Goal: Task Accomplishment & Management: Manage account settings

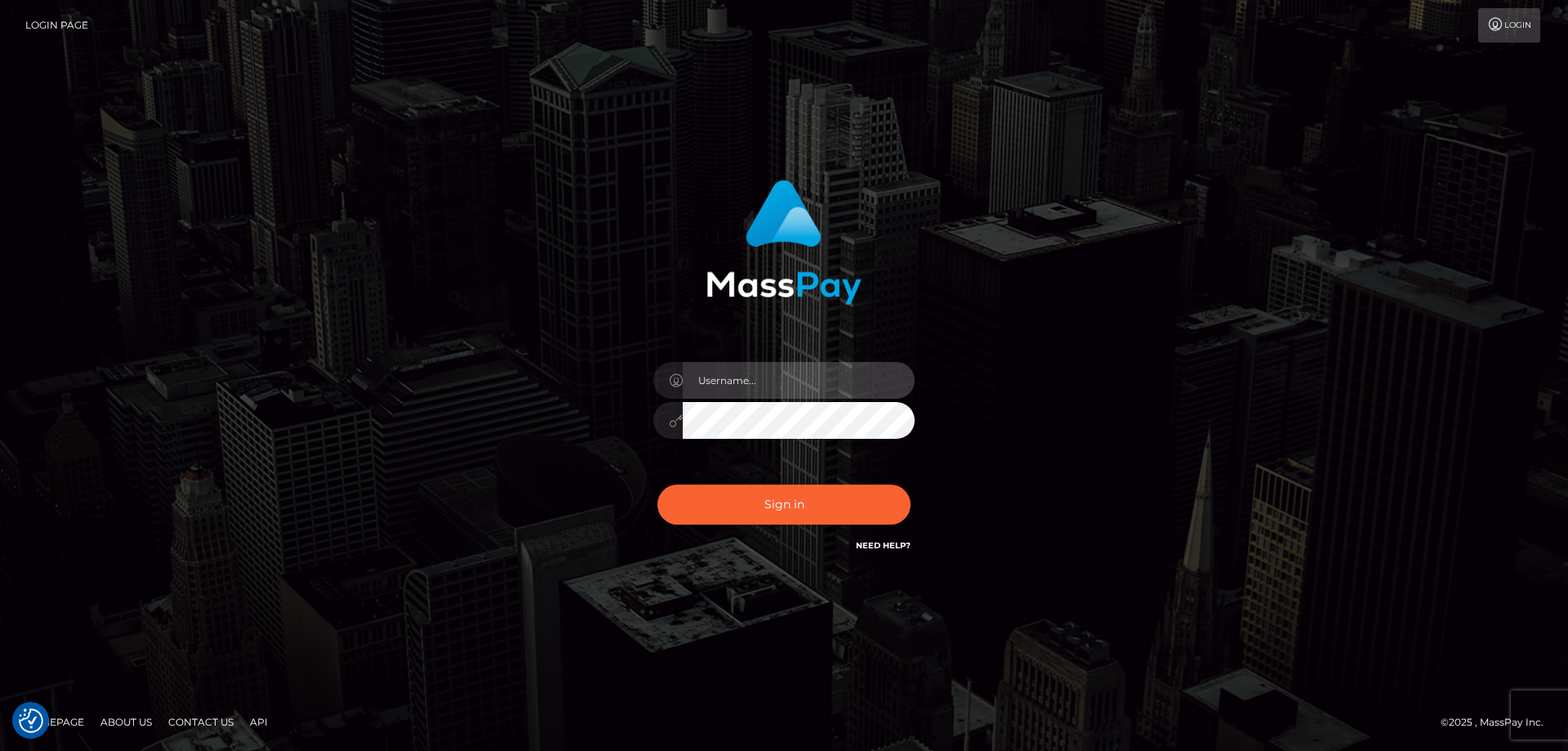
type input "[PERSON_NAME].Cirnat"
click at [910, 483] on div at bounding box center [763, 532] width 335 height 186
click at [402, 376] on div "[PERSON_NAME].Cirnat Sign in" at bounding box center [784, 375] width 931 height 416
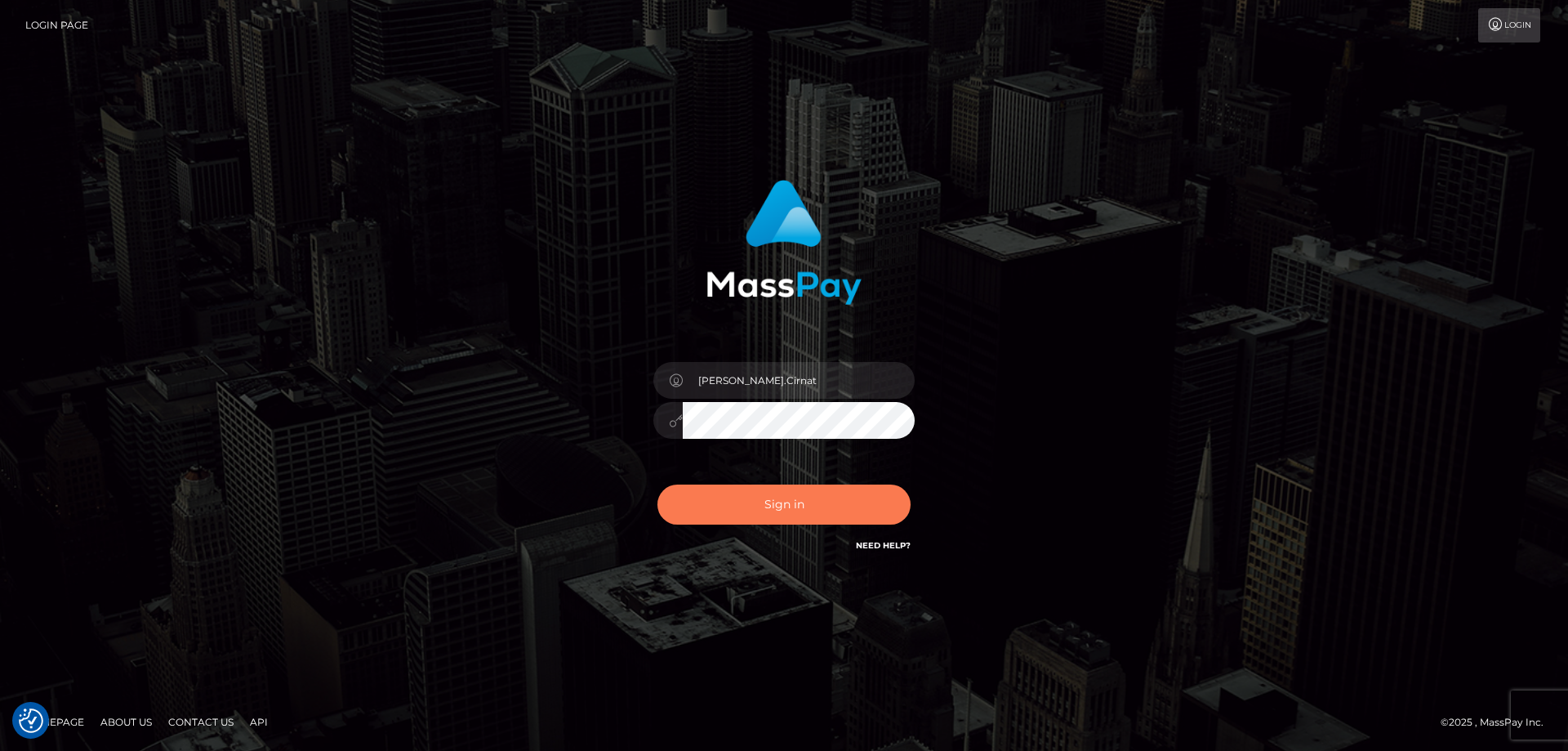
click at [846, 501] on button "Sign in" at bounding box center [784, 504] width 253 height 40
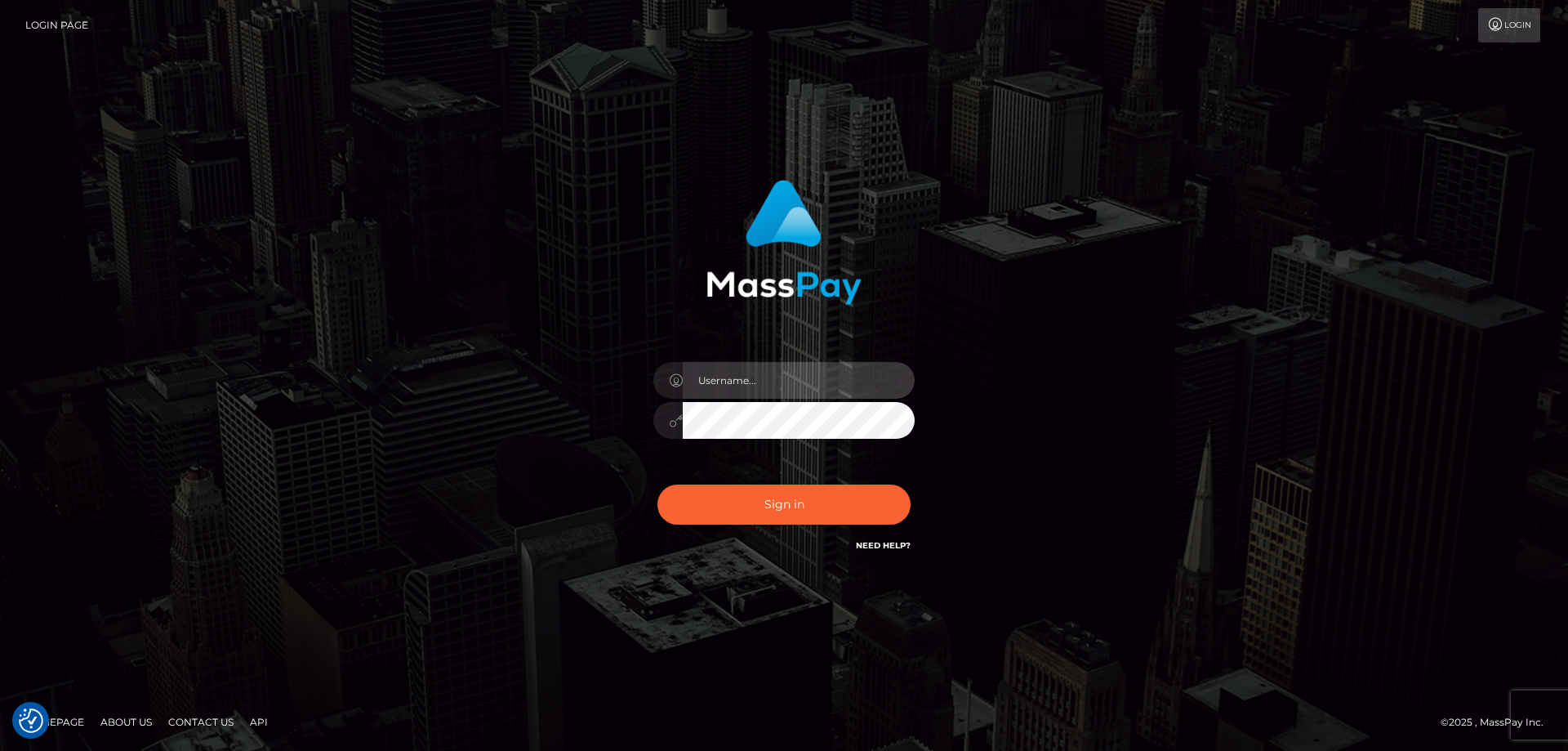
type input "[PERSON_NAME].Cirnat"
click at [907, 476] on div at bounding box center [763, 532] width 335 height 186
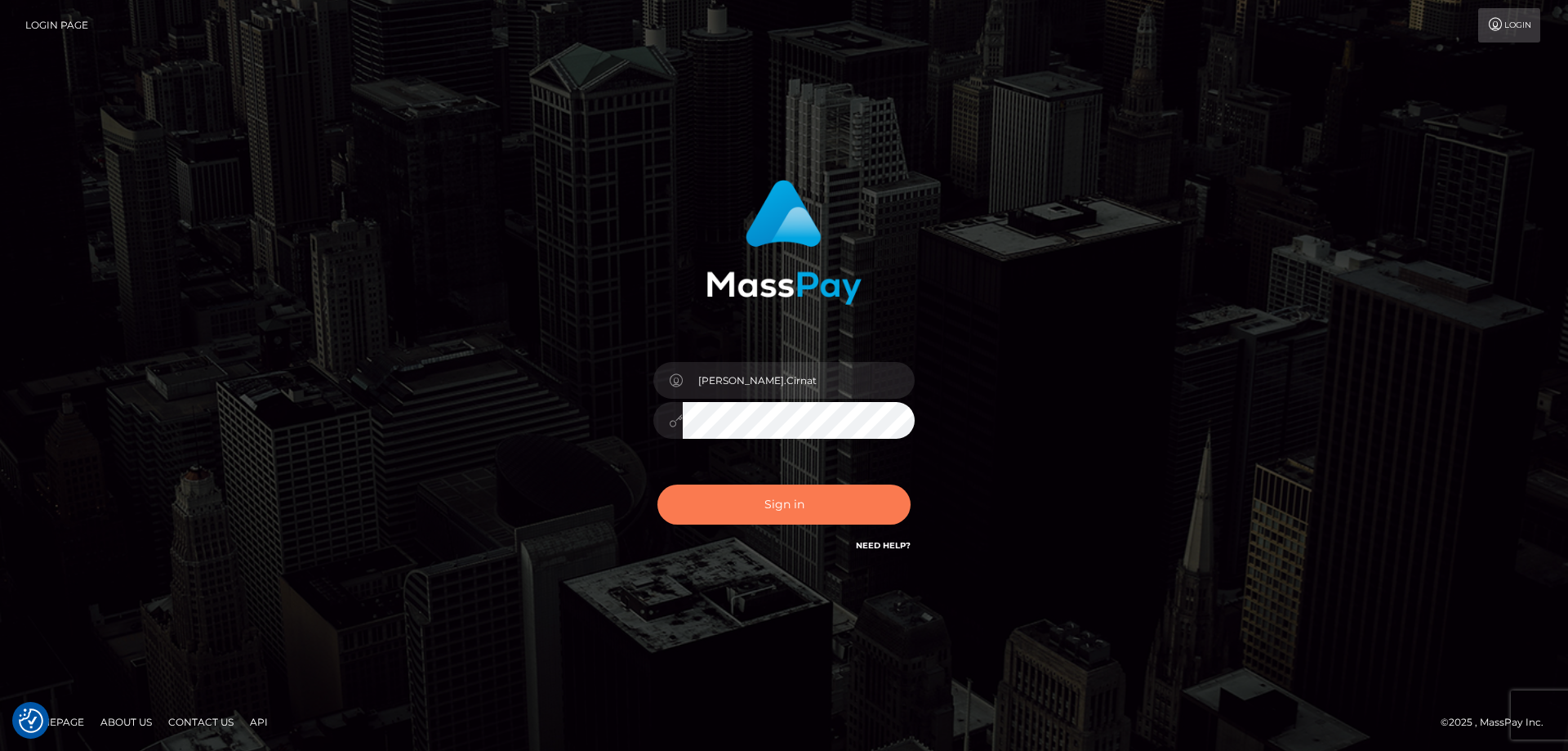
click at [792, 502] on button "Sign in" at bounding box center [784, 504] width 253 height 40
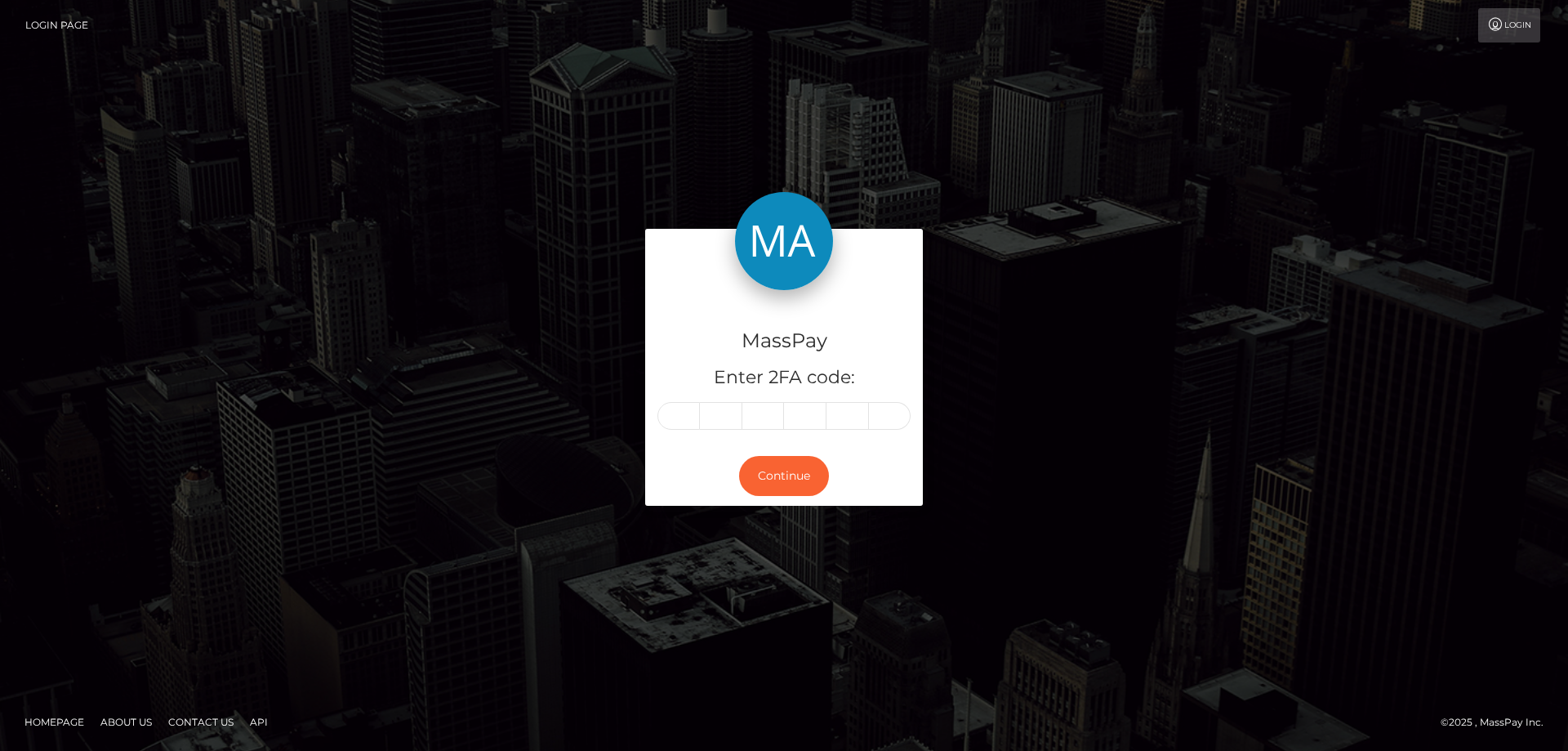
click at [679, 424] on input "text" at bounding box center [678, 416] width 42 height 27
click at [687, 418] on input "text" at bounding box center [678, 416] width 42 height 27
click at [683, 420] on input "text" at bounding box center [678, 416] width 42 height 27
type input "1"
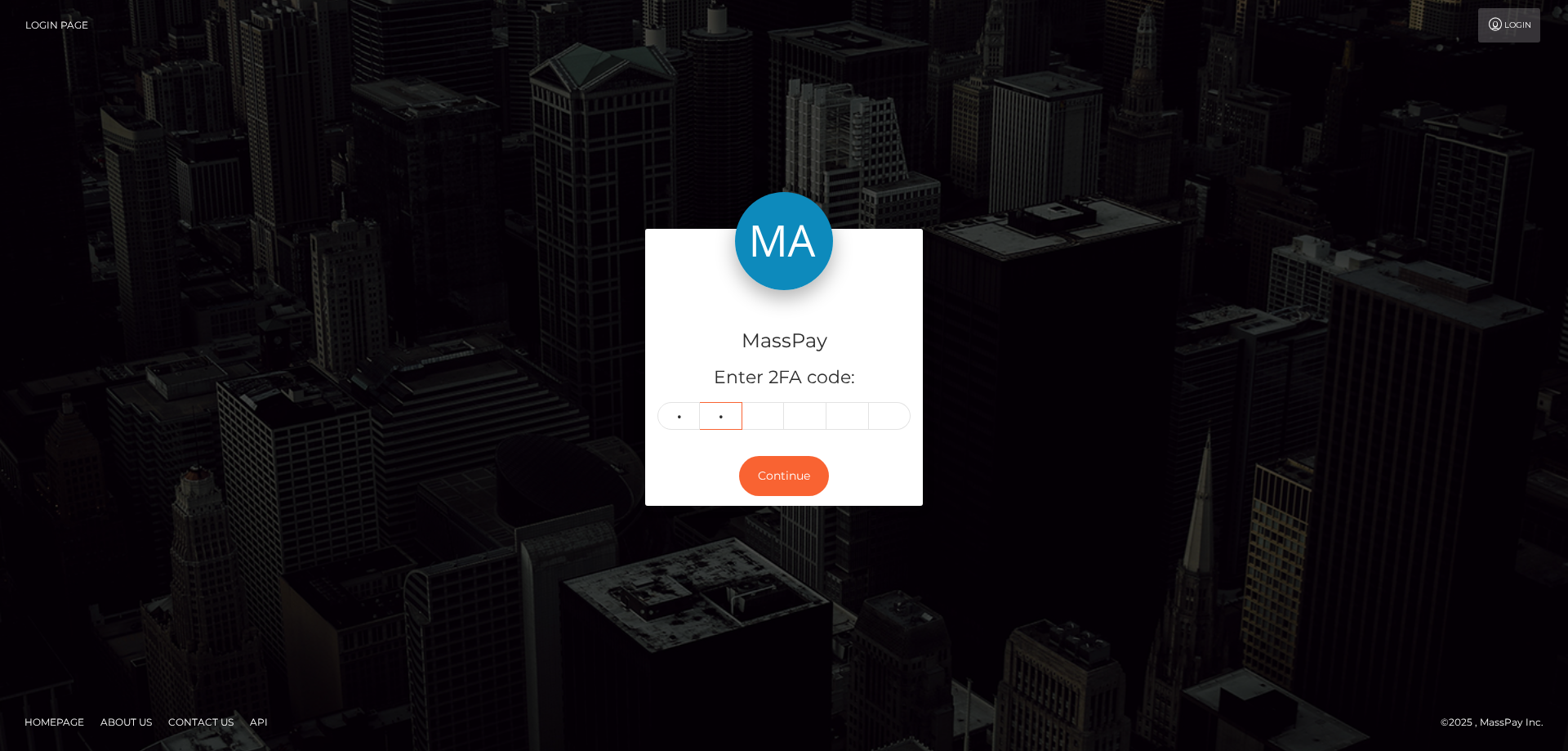
type input "4"
type input "7"
type input "9"
type input "8"
type input "1"
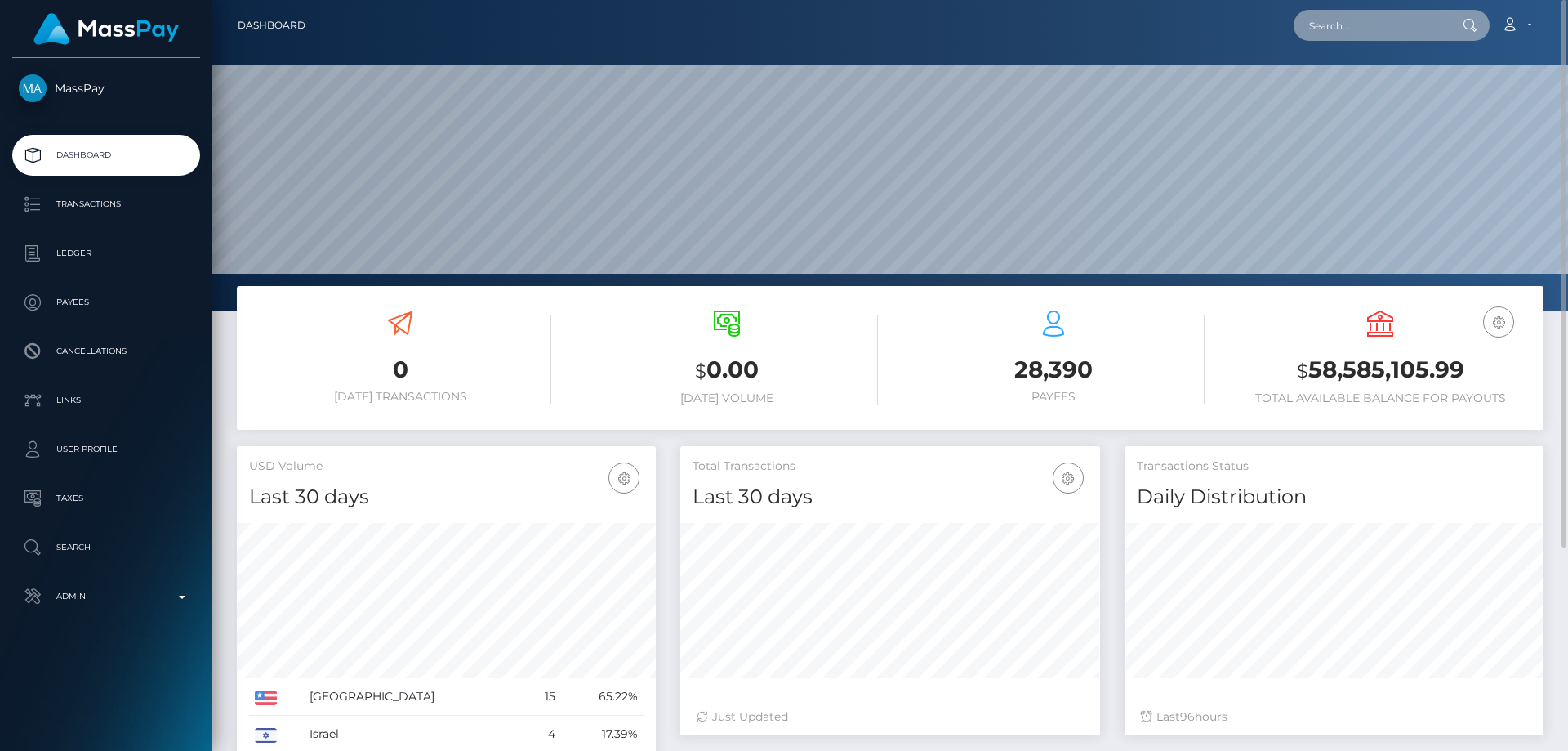
paste input "poact_Xv6Ld80vkl7L"
type input "poact_Xv6Ld80vkl7L"
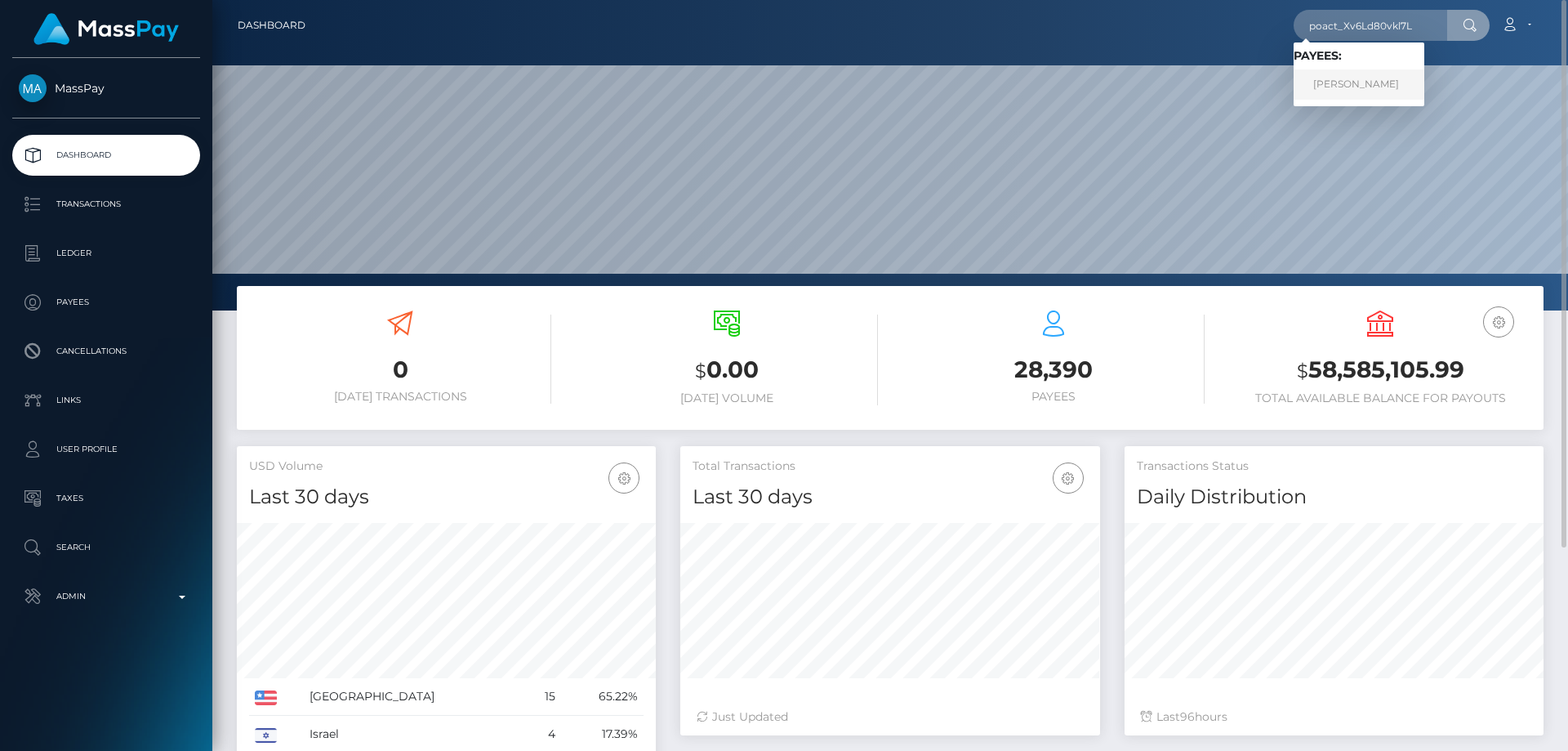
click at [1368, 92] on link "AYMANE MANSOURI" at bounding box center [1359, 84] width 131 height 30
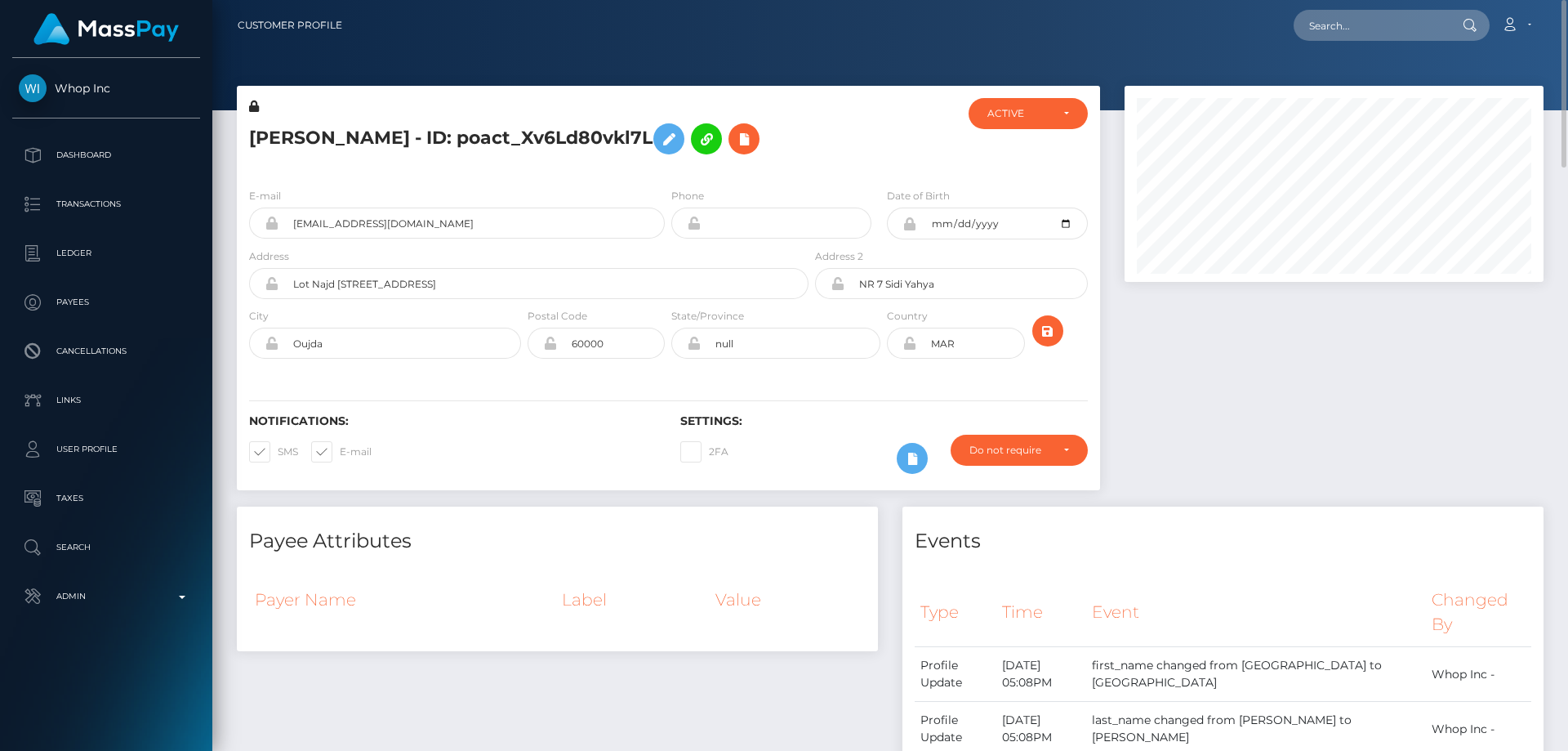
click at [534, 172] on div "AYMANE MANSOURI - ID: poact_Xv6Ld80vkl7L" at bounding box center [524, 136] width 575 height 77
click at [534, 174] on div "AYMANE MANSOURI - ID: poact_Xv6Ld80vkl7L" at bounding box center [524, 136] width 575 height 77
click at [508, 187] on div "E-mail aymanemansouri21+0cd9cfec91@gmail.com" at bounding box center [457, 212] width 415 height 52
click at [405, 128] on h5 "AYMANE MANSOURI - ID: poact_Xv6Ld80vkl7L" at bounding box center [524, 139] width 550 height 47
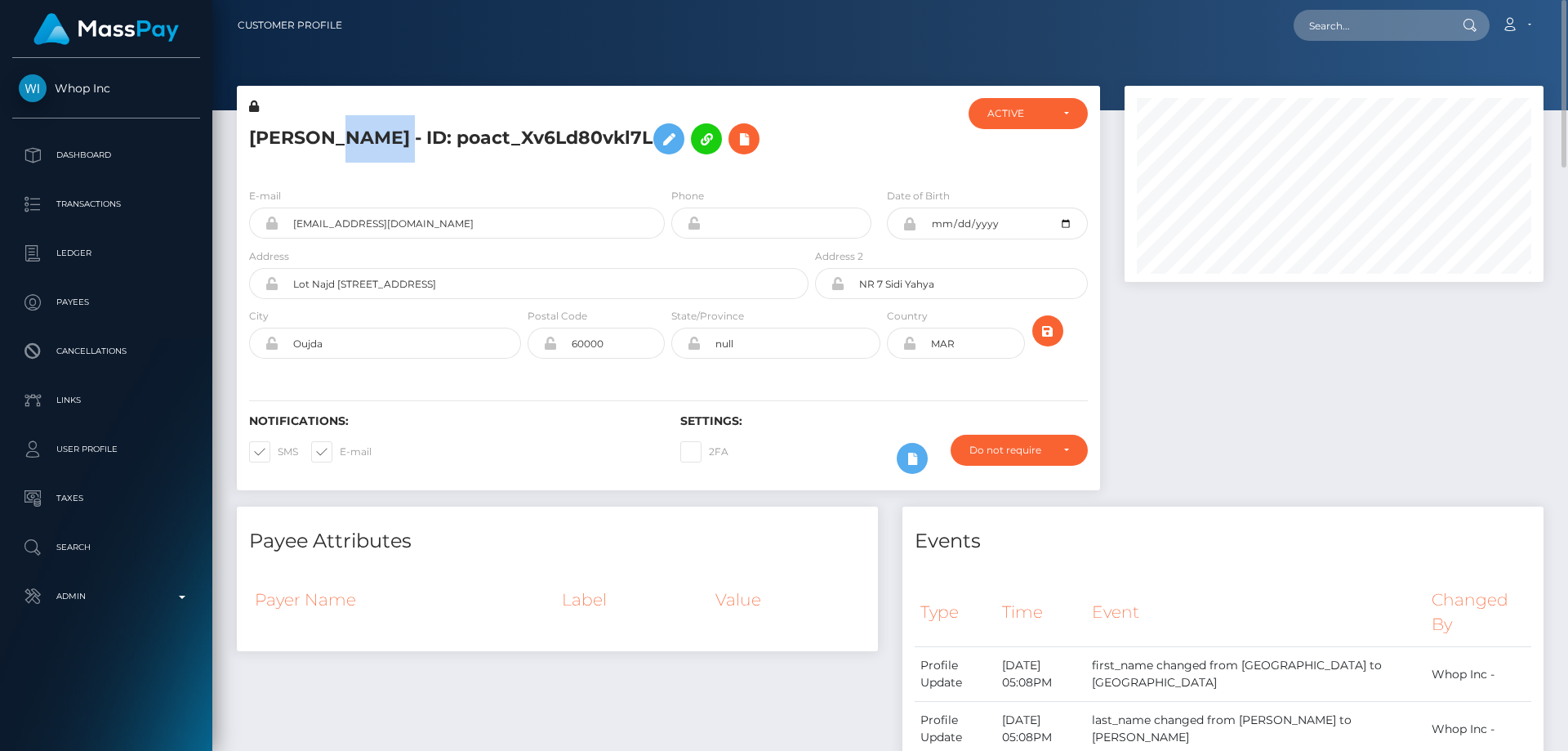
click at [405, 128] on h5 "AYMANE MANSOURI - ID: poact_Xv6Ld80vkl7L" at bounding box center [524, 139] width 550 height 47
drag, startPoint x: 405, startPoint y: 128, endPoint x: 402, endPoint y: 140, distance: 12.4
copy h5 "AYMANE MANSOURI - ID: poact_Xv6Ld80vkl7L"
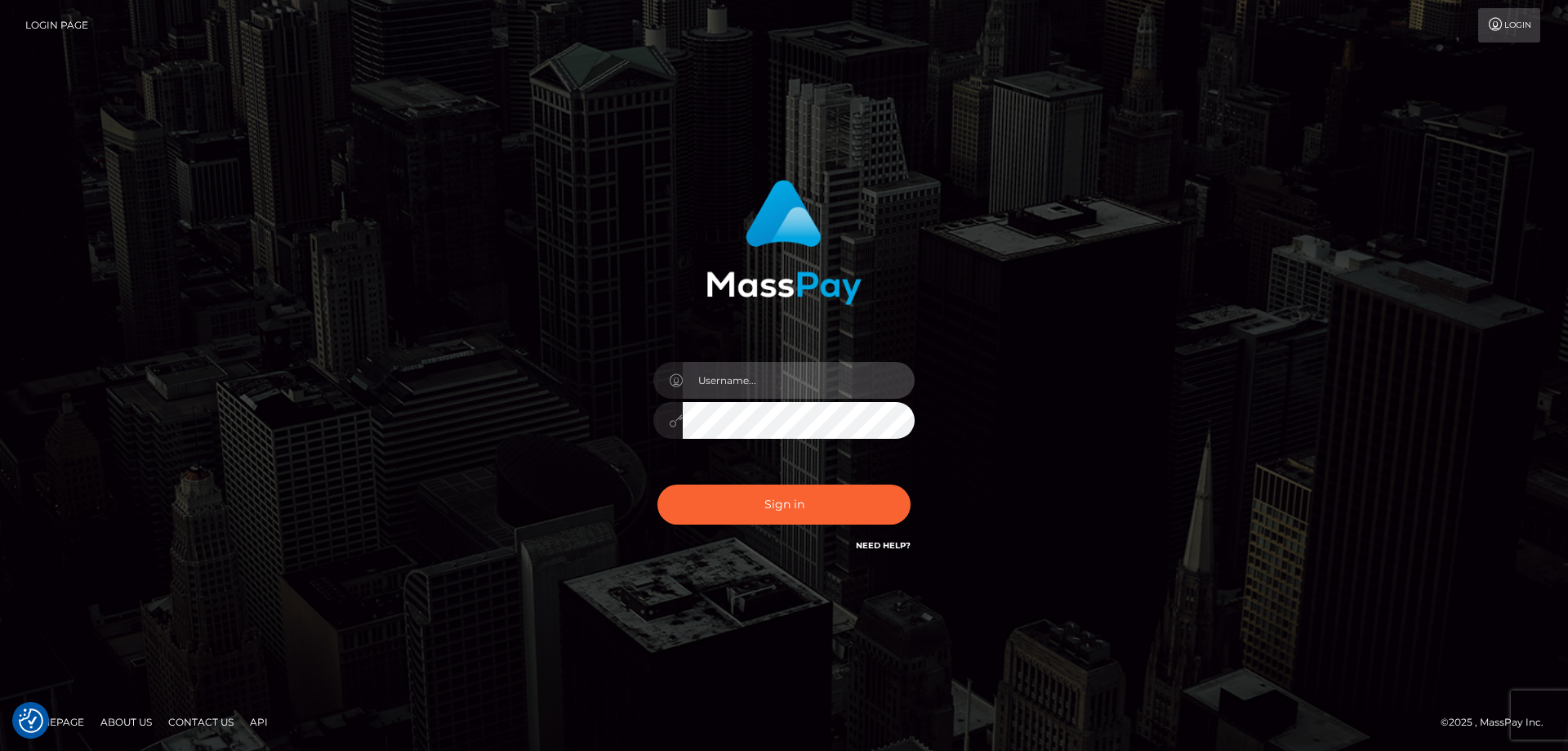
type input "[PERSON_NAME].Cirnat"
click at [906, 478] on div at bounding box center [763, 532] width 335 height 186
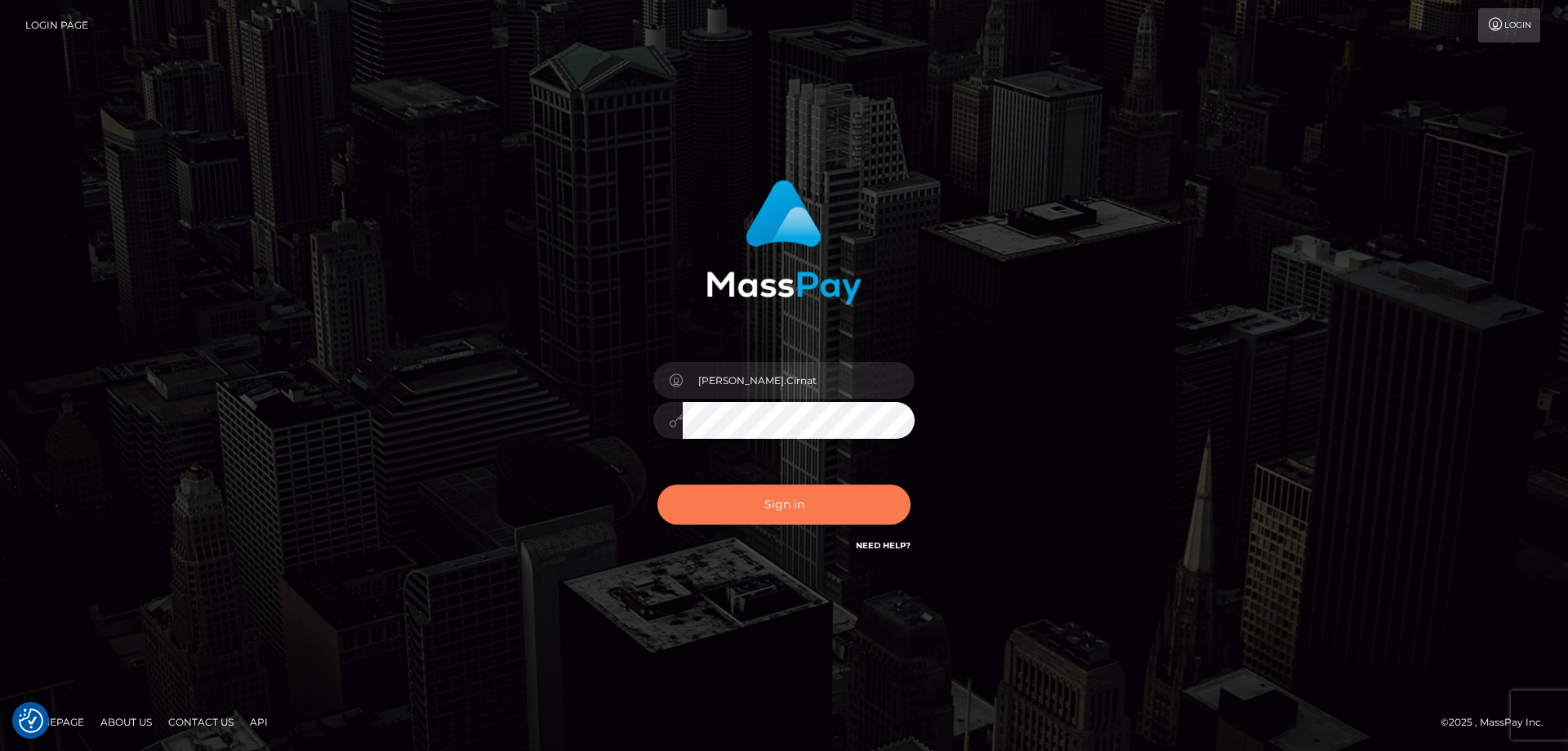
click at [816, 498] on button "Sign in" at bounding box center [784, 504] width 253 height 40
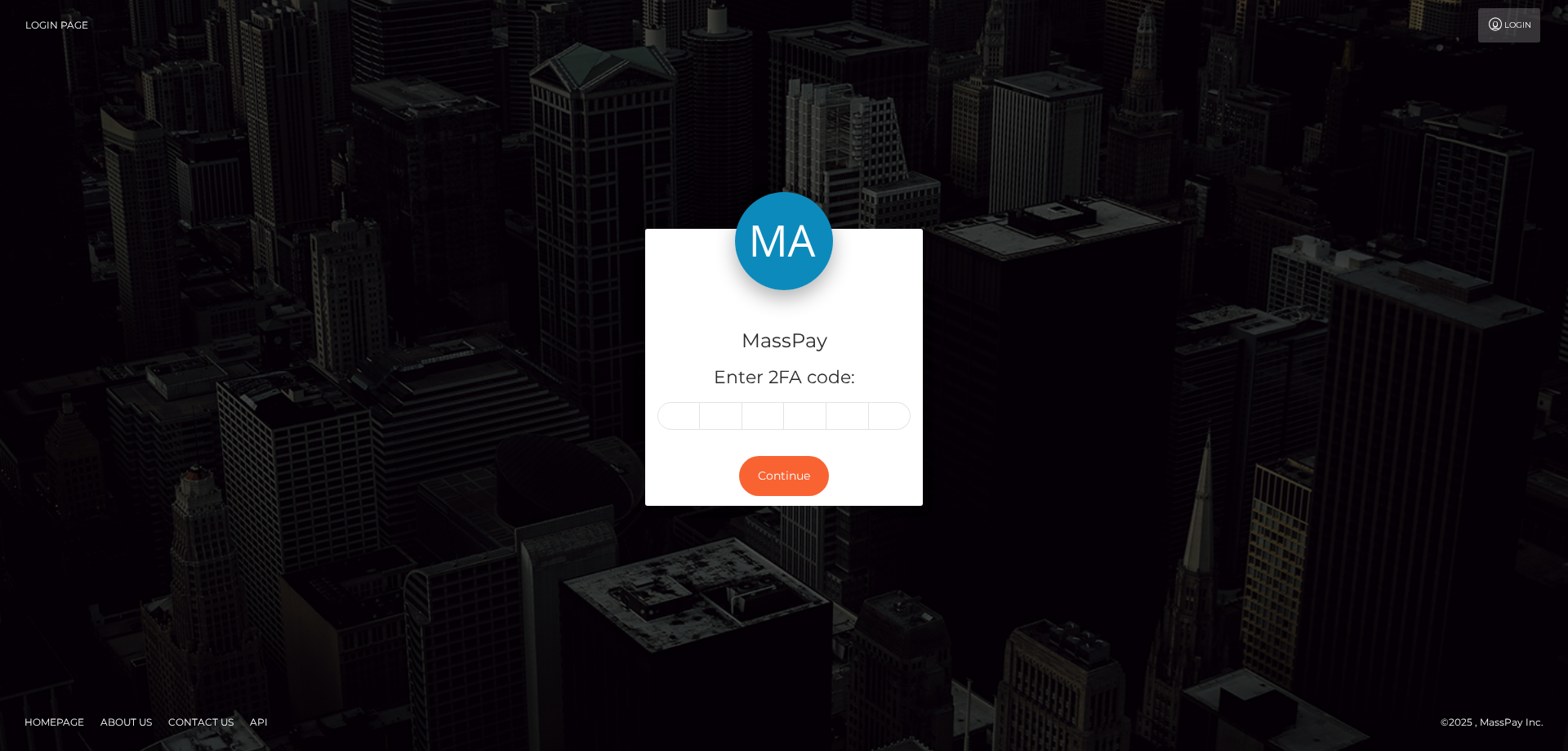
click at [668, 418] on input "text" at bounding box center [678, 416] width 42 height 27
type input "7"
type input "8"
type input "3"
type input "1"
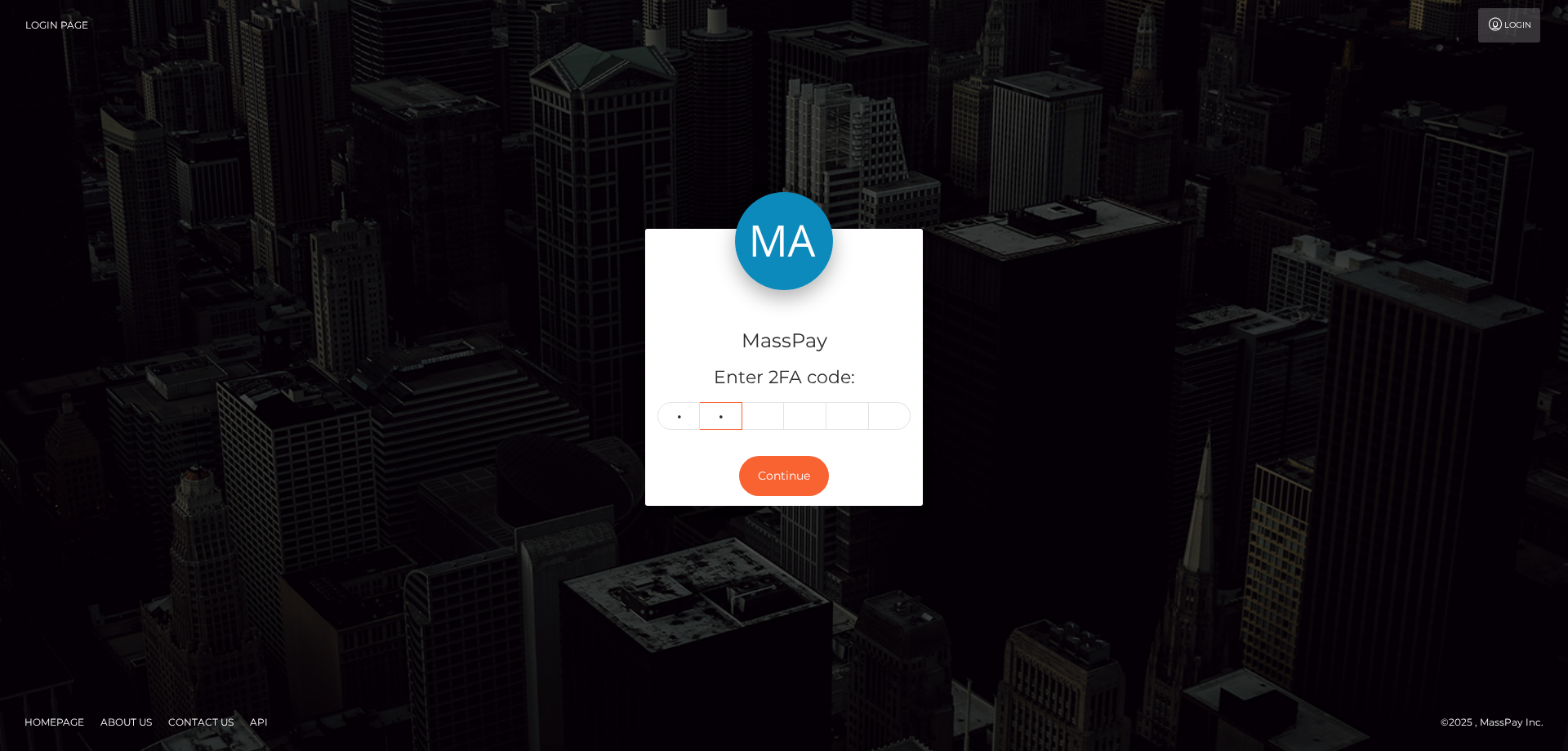
type input "3"
type input "9"
type input "8"
type input "6"
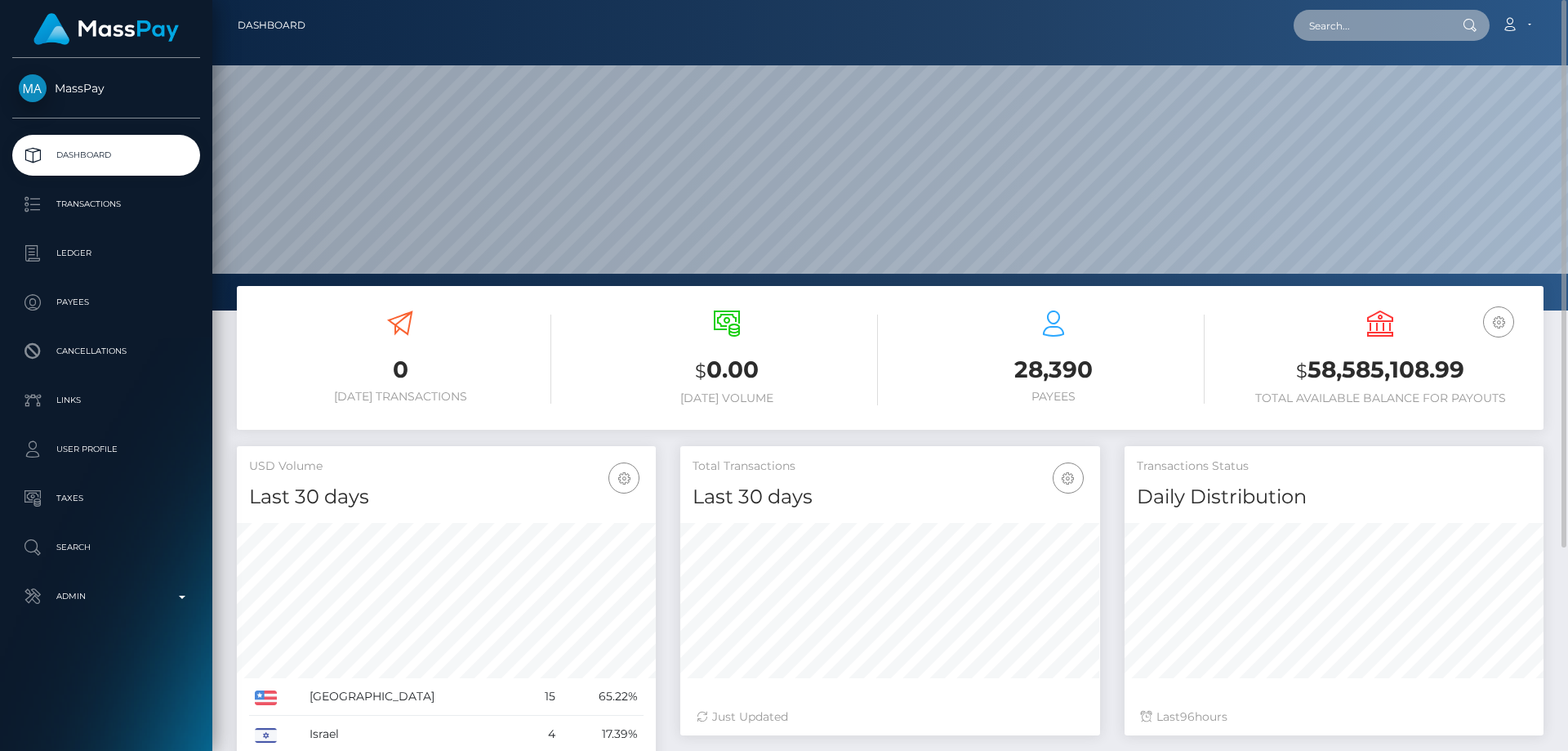
paste input "poact_E2j39Zo8N7rp"
type input "poact_E2j39Zo8N7rp"
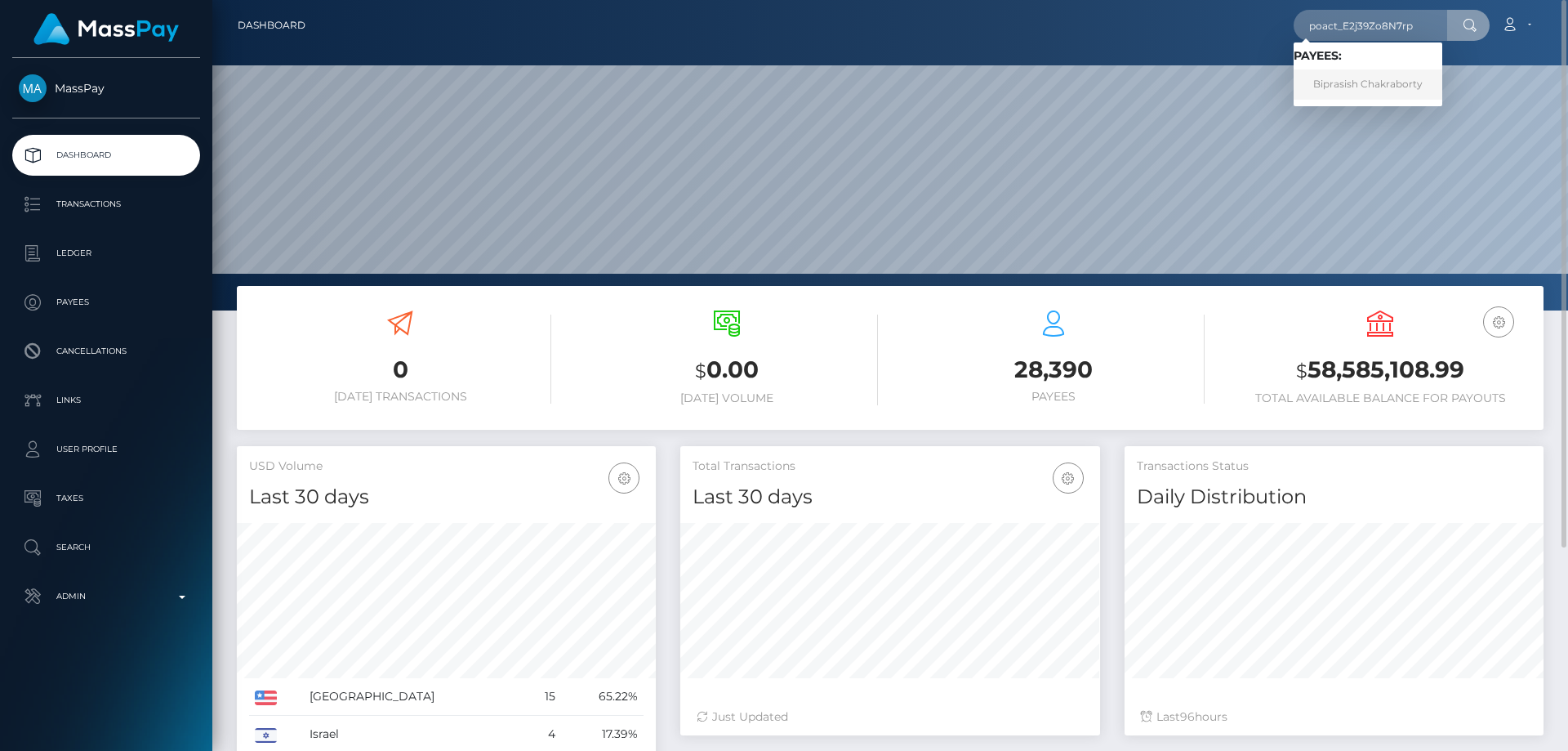
click at [1366, 80] on link "Biprasish Chakraborty" at bounding box center [1368, 84] width 149 height 30
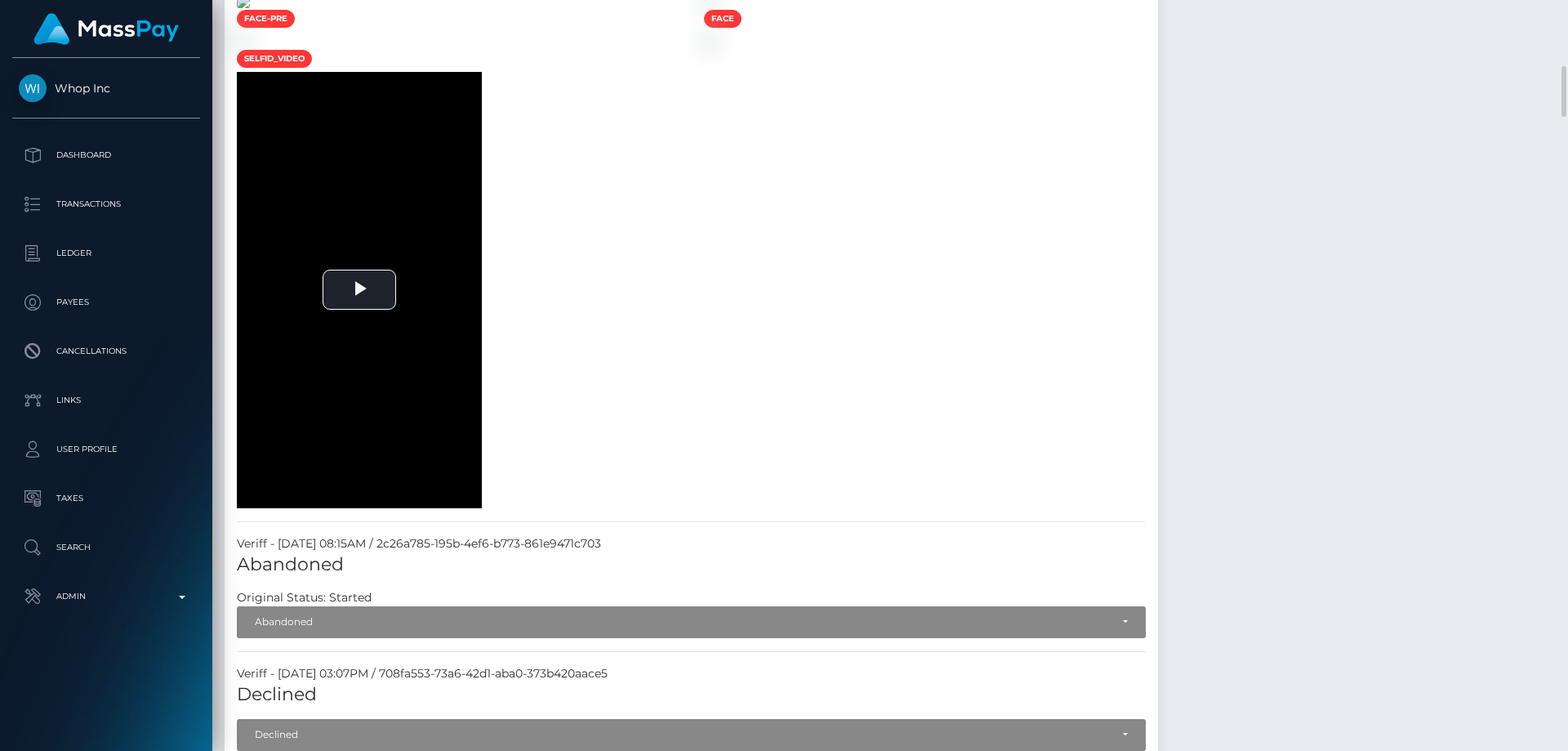
scroll to position [1144, 0]
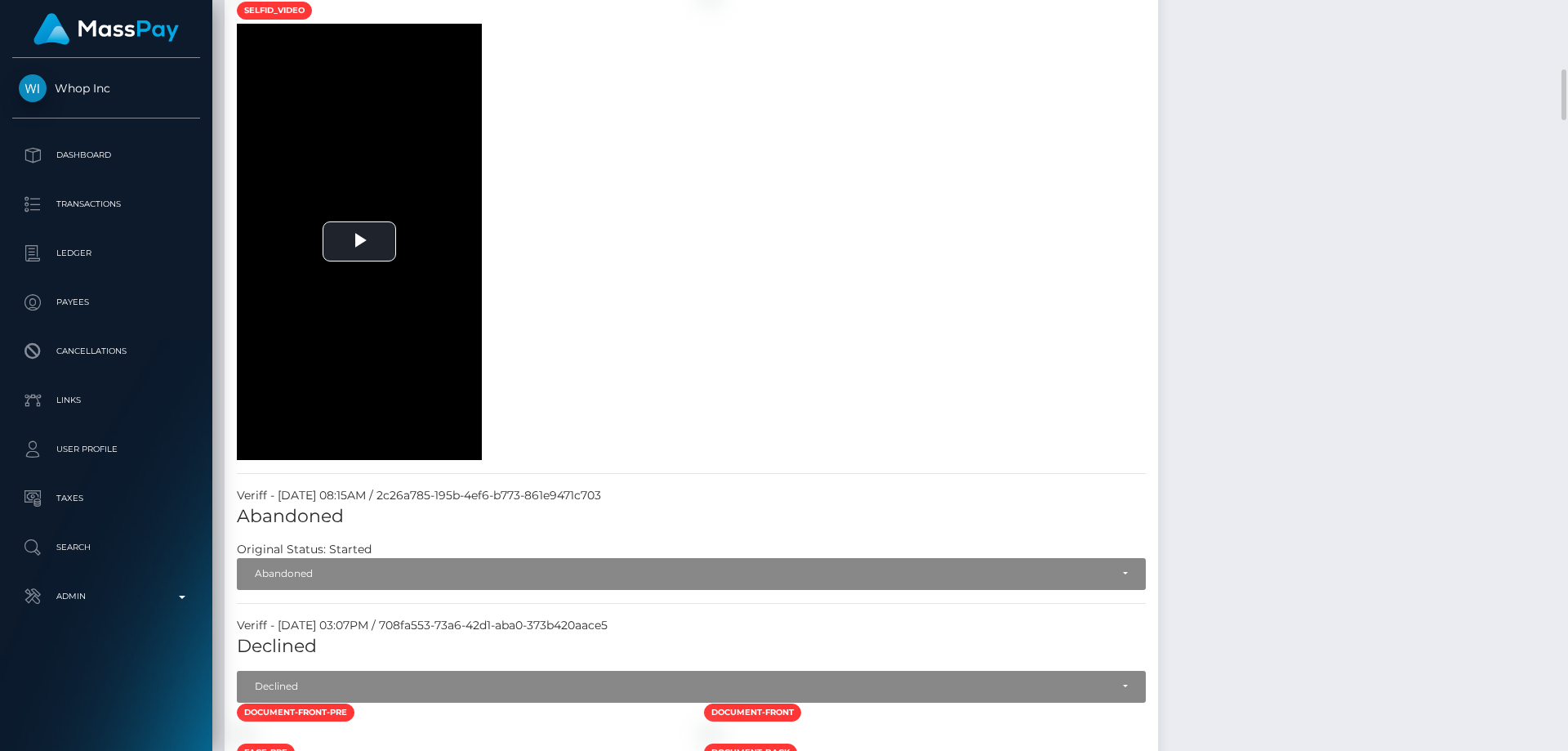
scroll to position [702, 0]
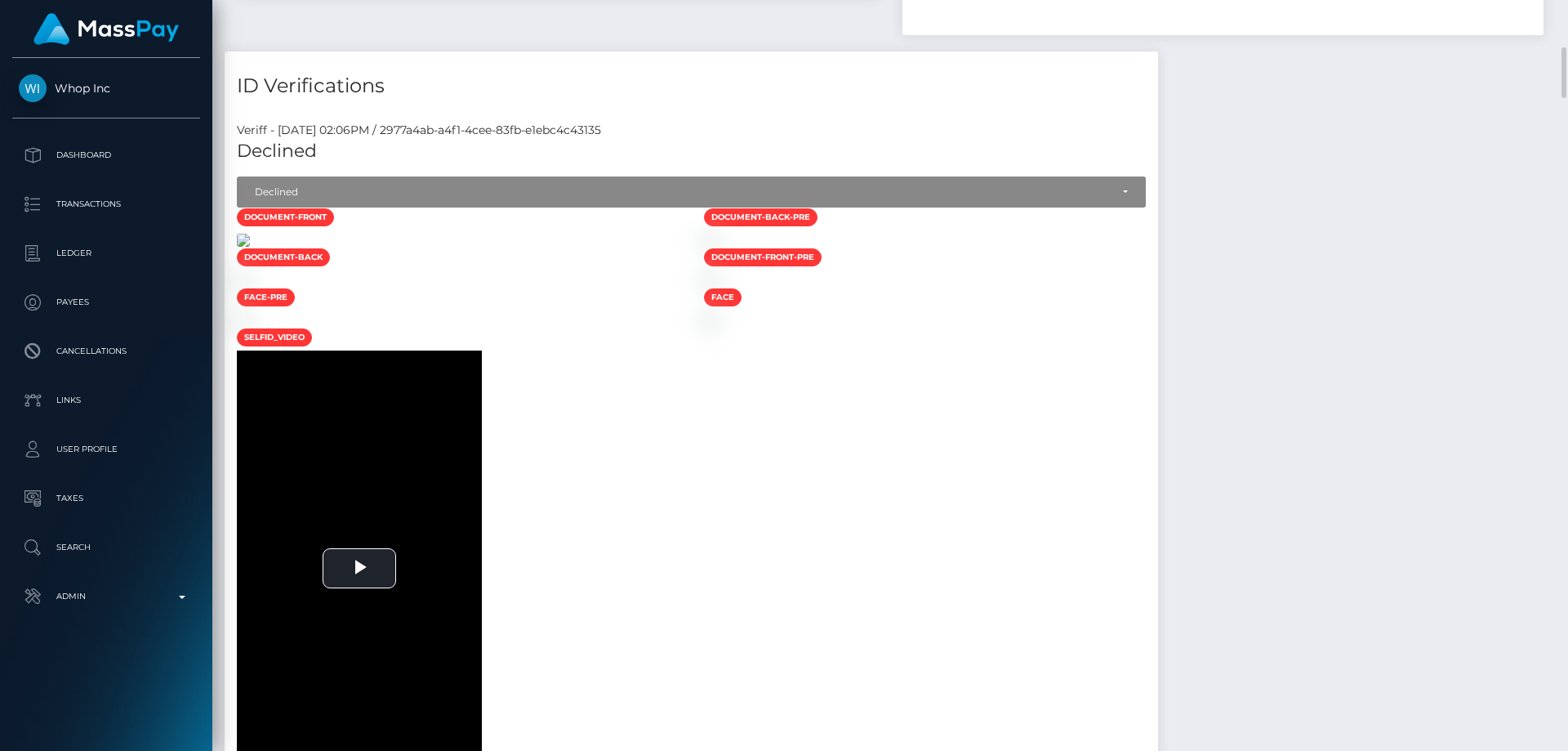
click at [250, 246] on img at bounding box center [242, 240] width 13 height 13
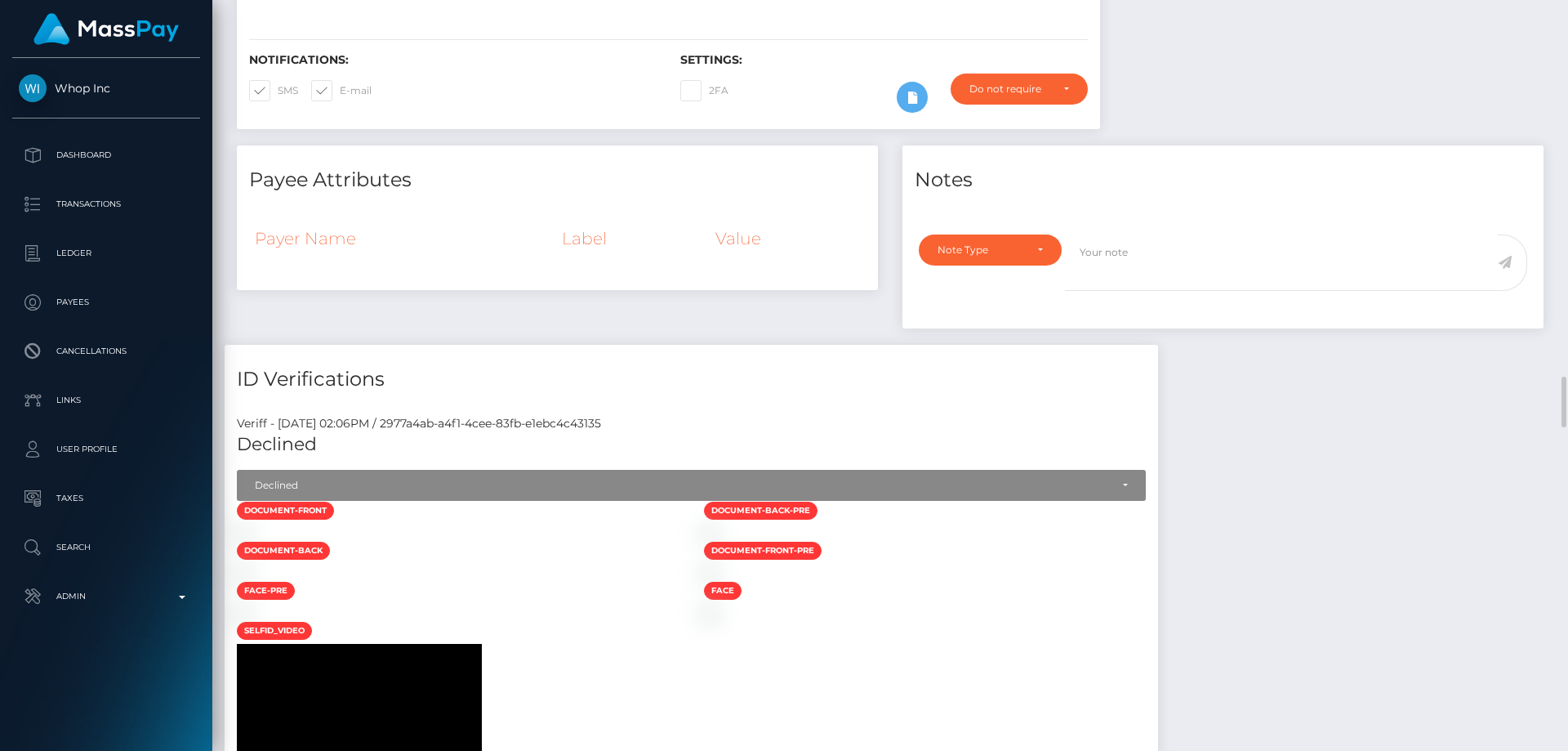
scroll to position [735, 0]
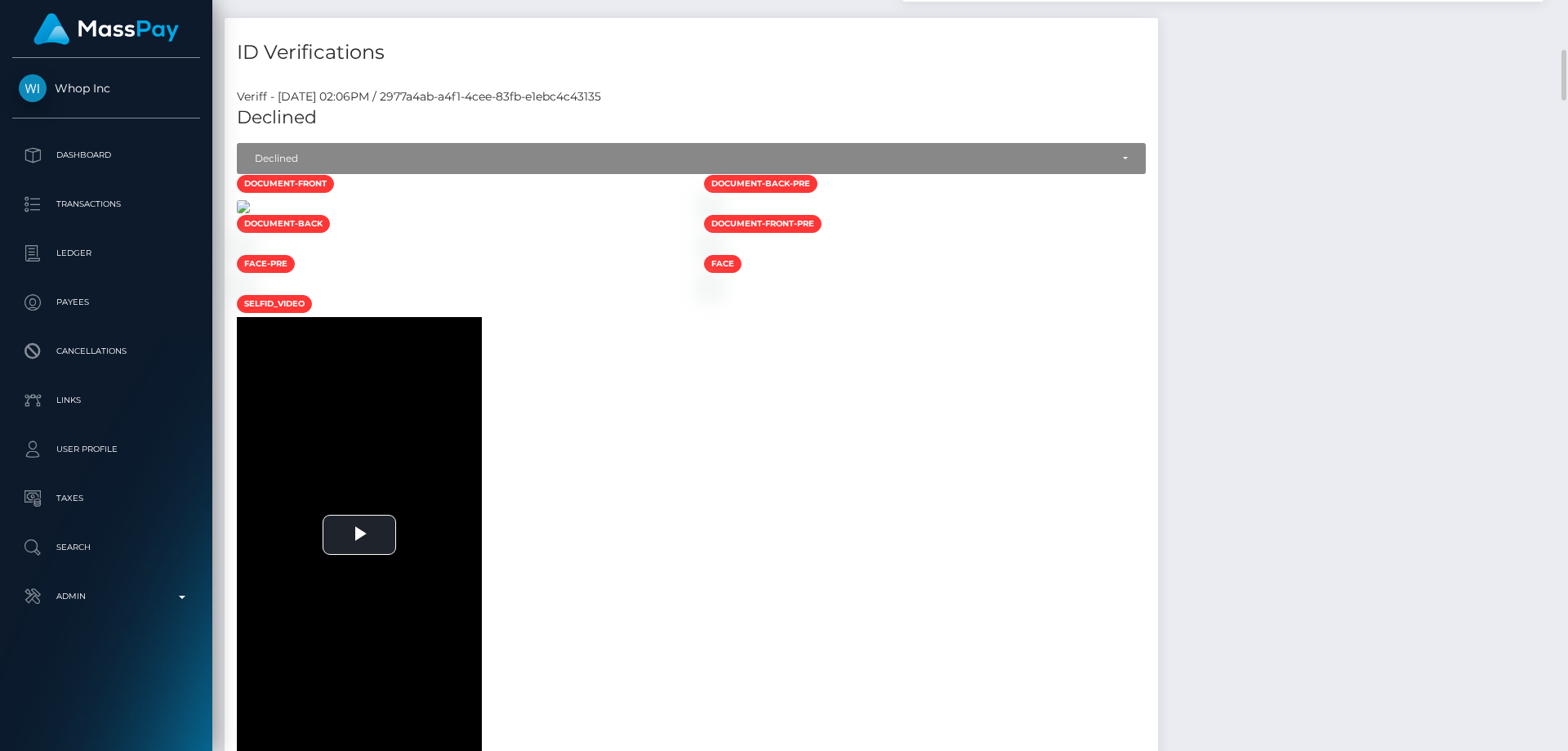
click at [250, 213] on img at bounding box center [242, 206] width 13 height 13
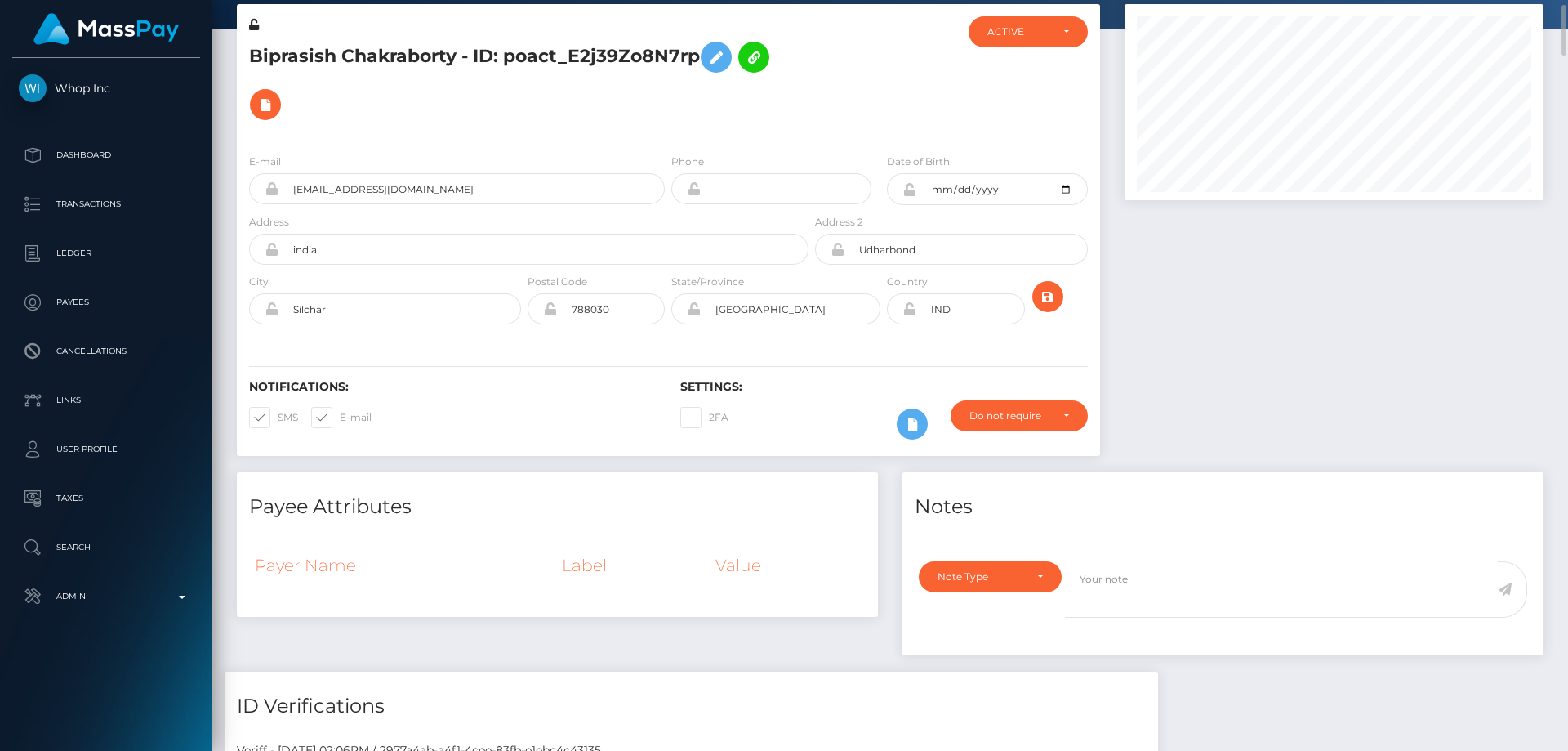
scroll to position [0, 0]
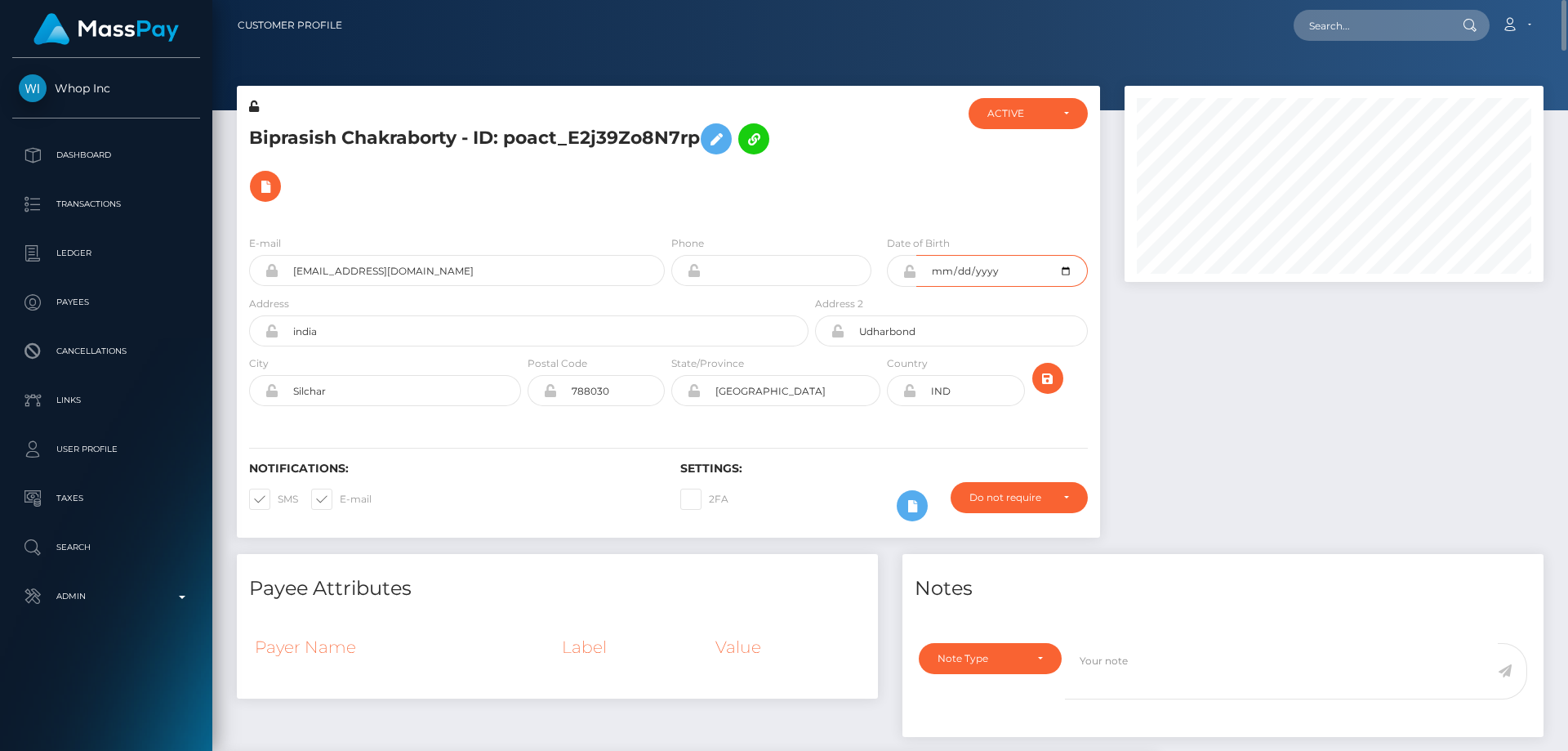
click at [1063, 271] on input "2005-02-17" at bounding box center [1001, 271] width 171 height 32
type input "[DATE]"
click at [1046, 370] on icon "submit" at bounding box center [1048, 378] width 20 height 21
click at [1252, 384] on div at bounding box center [1334, 320] width 444 height 468
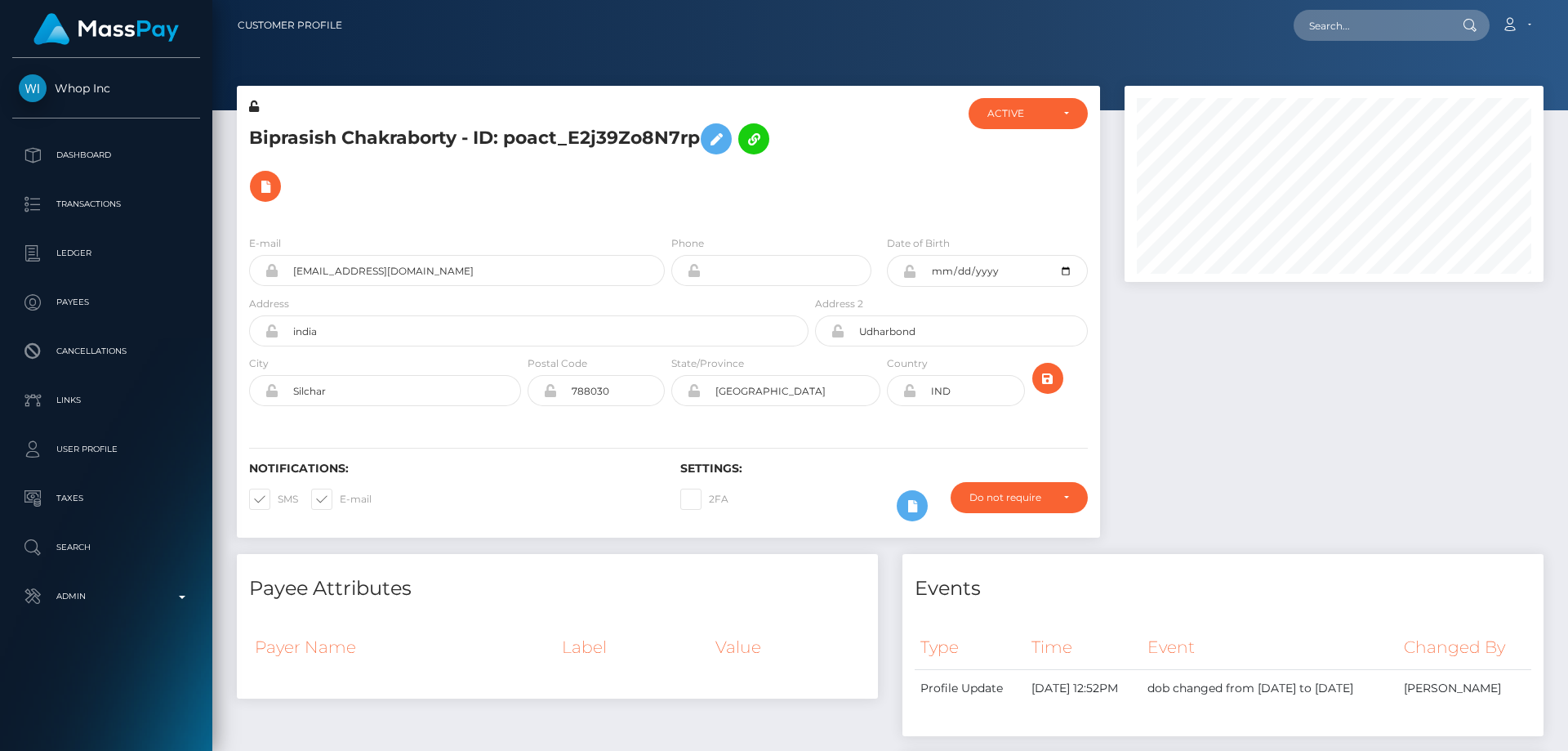
scroll to position [197, 419]
click at [255, 107] on icon at bounding box center [254, 107] width 10 height 12
click at [405, 197] on h5 "Biprasish Chakraborty - ID: poact_E2j39Zo8N7rp" at bounding box center [524, 162] width 550 height 95
click at [909, 274] on icon at bounding box center [909, 271] width 14 height 13
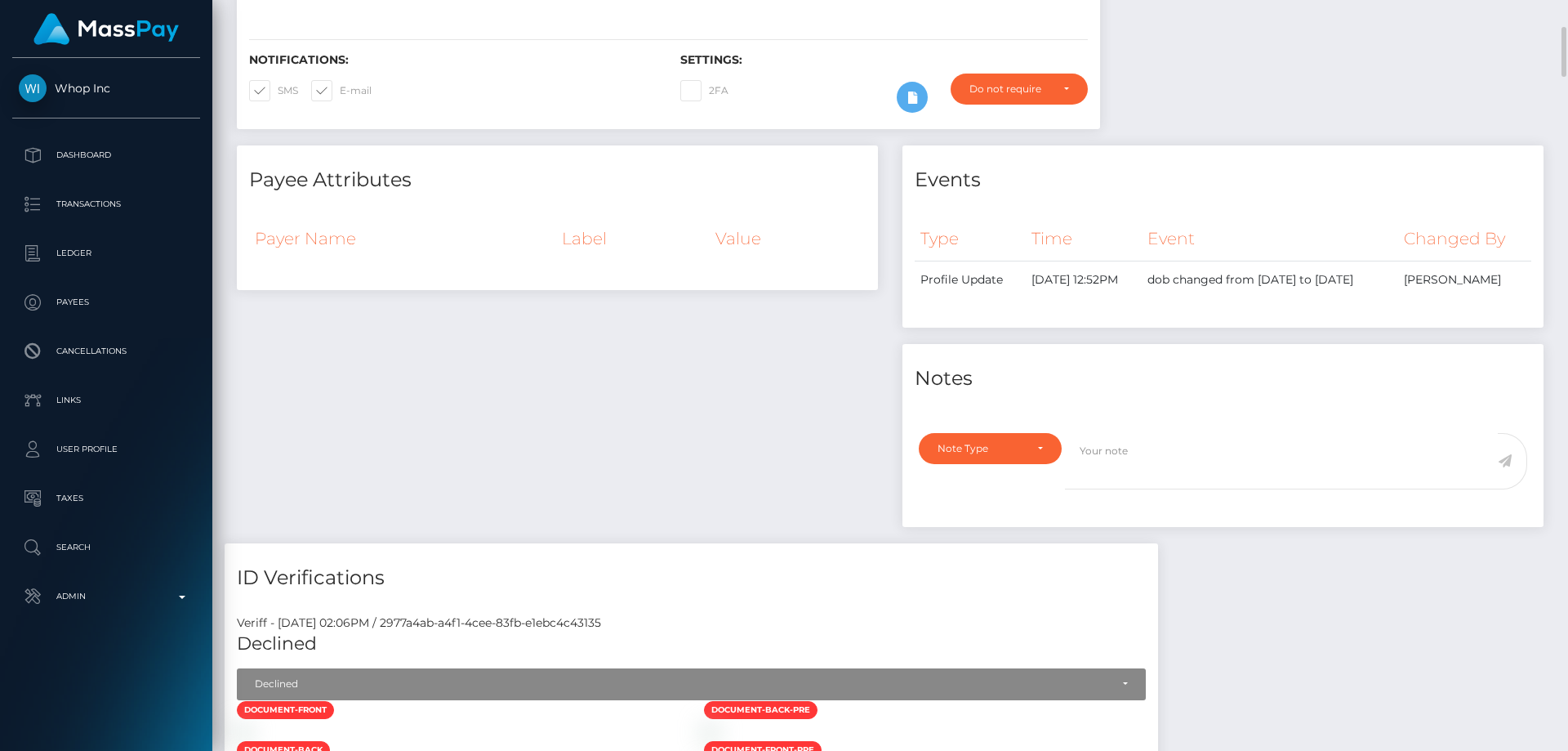
scroll to position [653, 0]
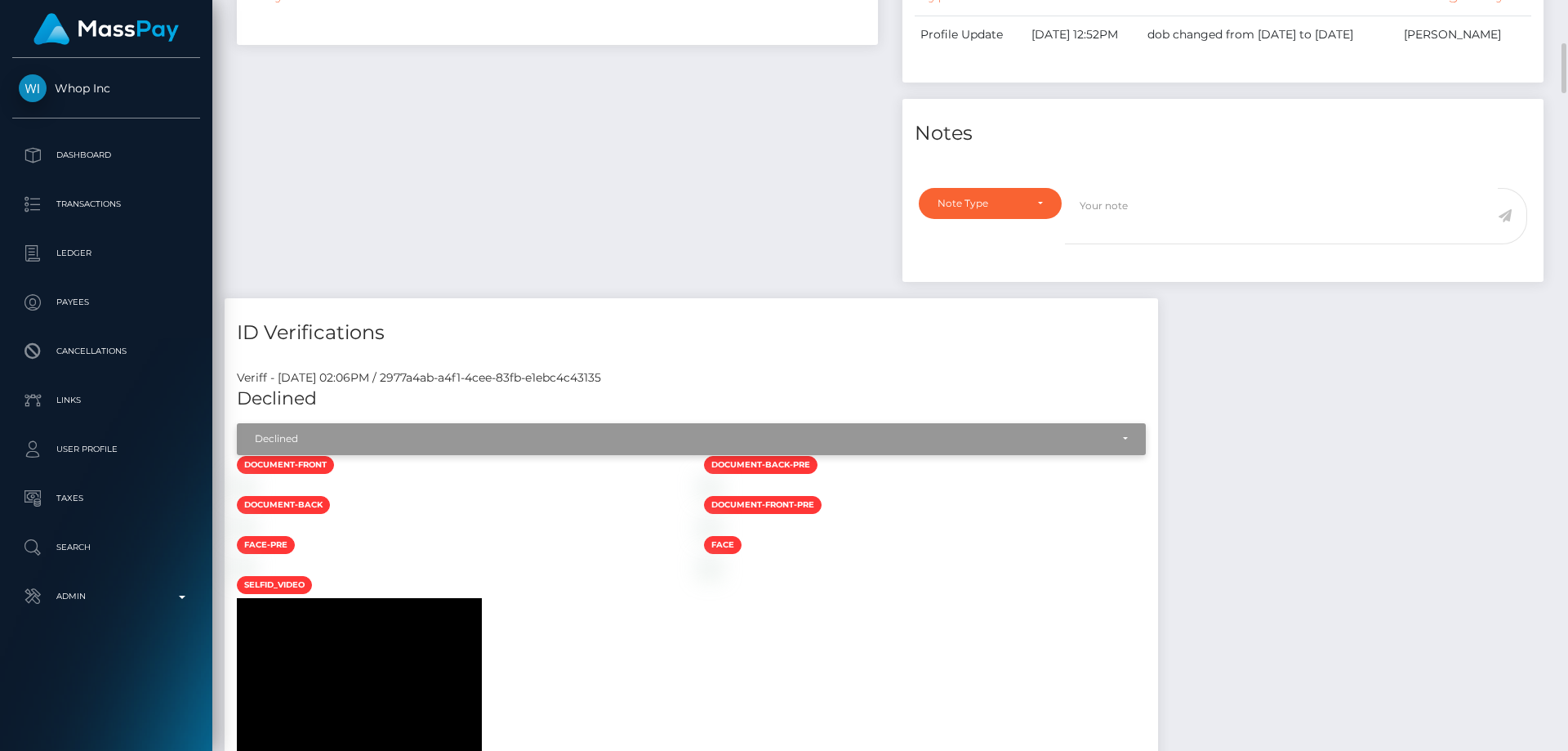
click at [428, 445] on div "Declined" at bounding box center [682, 438] width 855 height 13
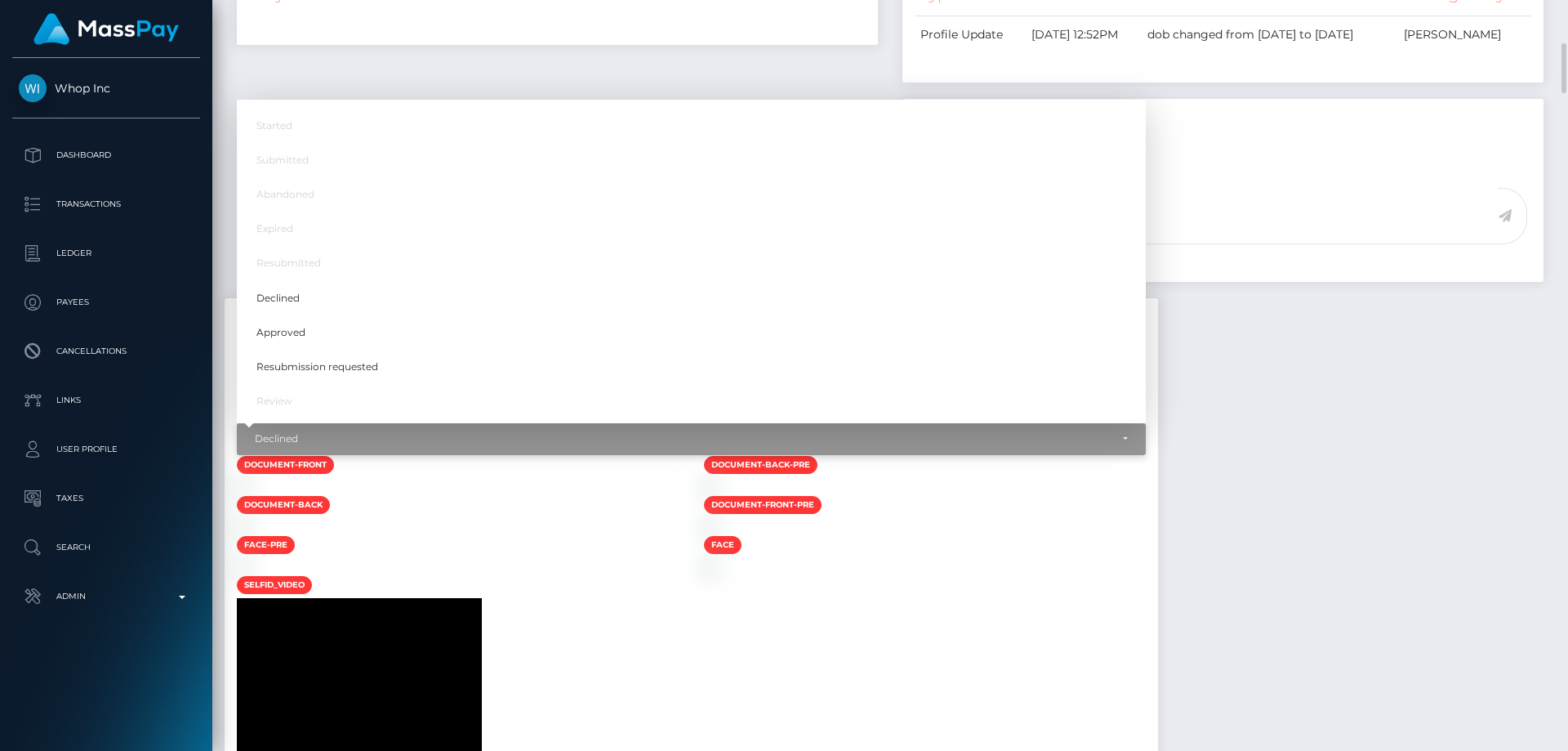
scroll to position [197, 419]
click at [350, 347] on link "Approved" at bounding box center [691, 331] width 909 height 30
select select "Approved"
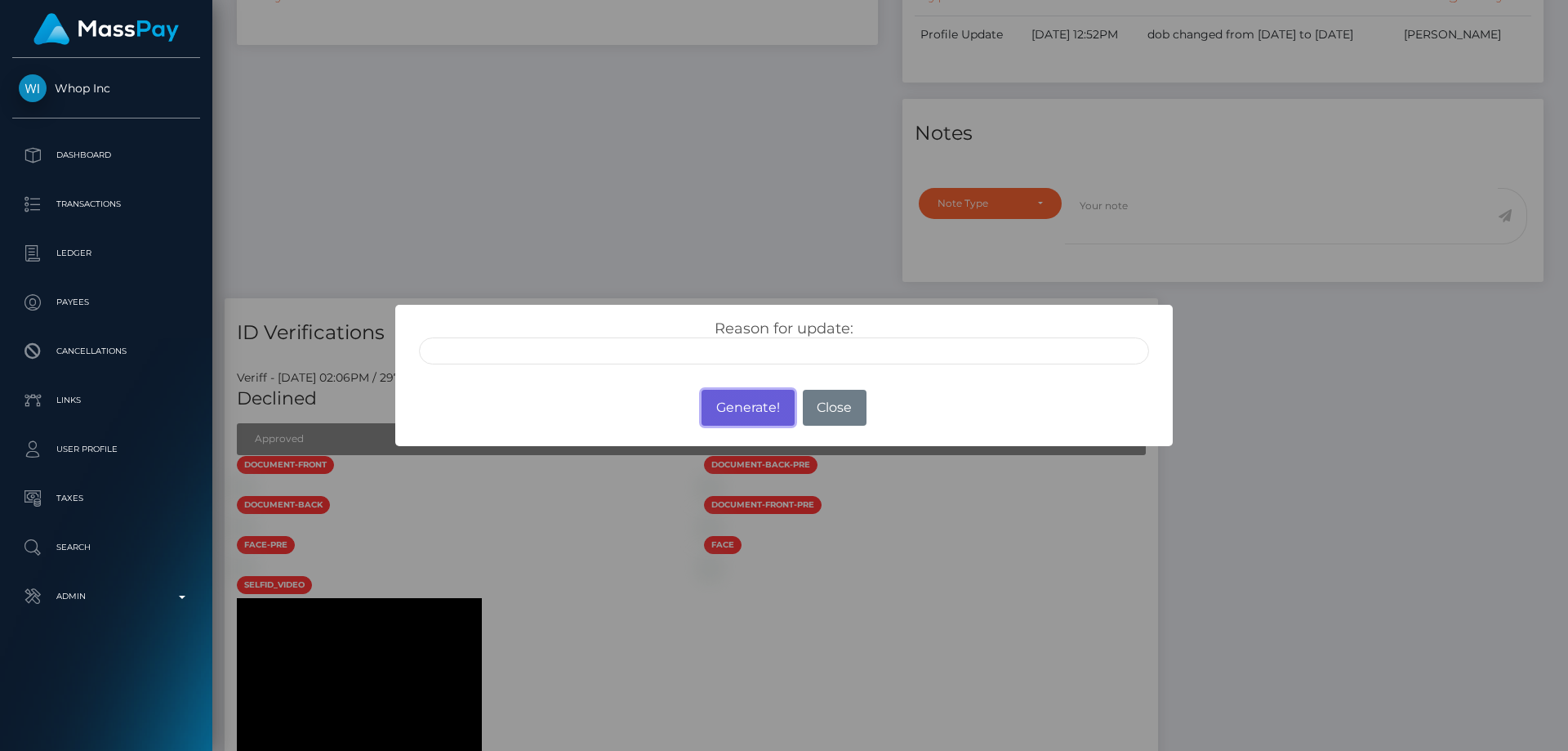
click at [748, 403] on button "Generate!" at bounding box center [748, 408] width 92 height 36
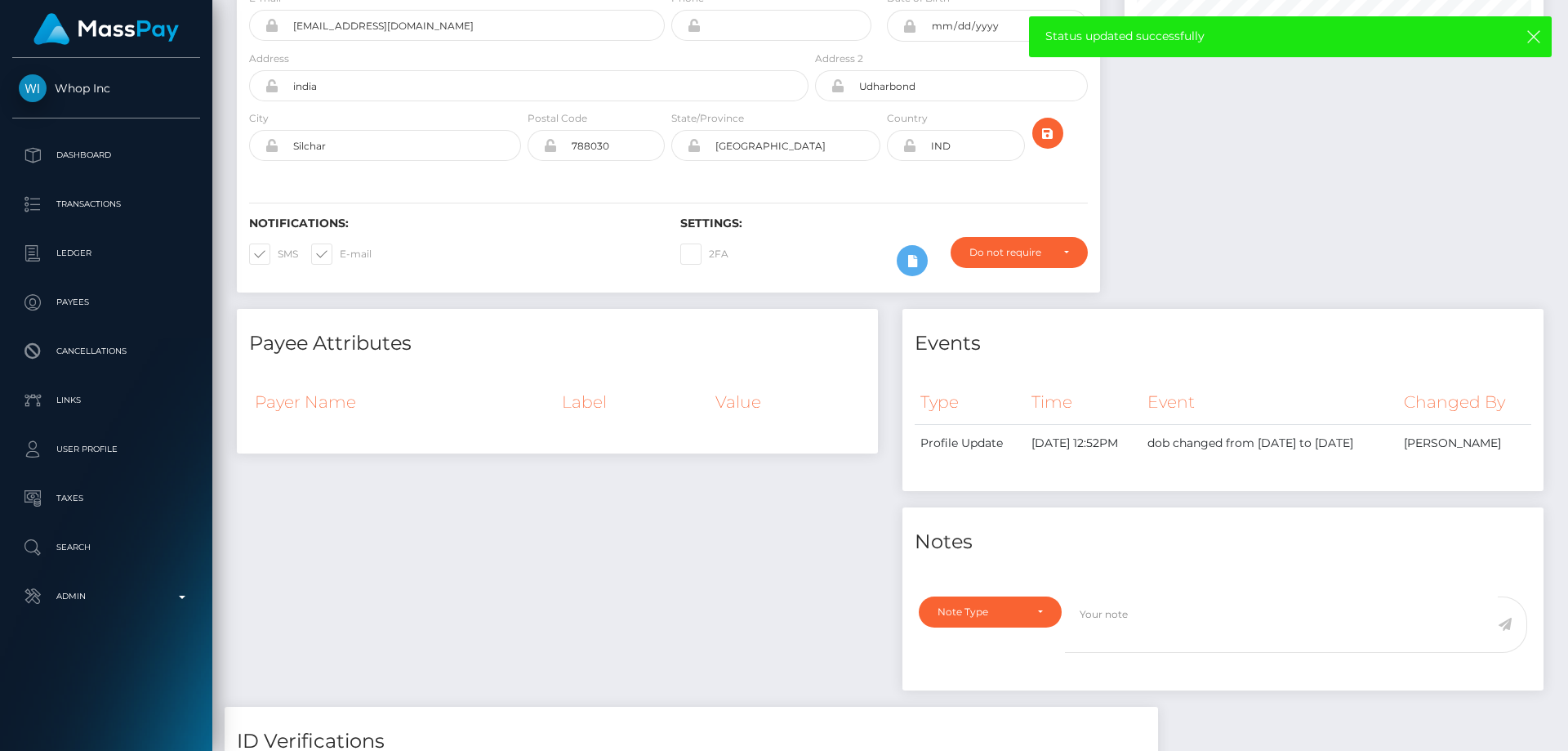
scroll to position [0, 0]
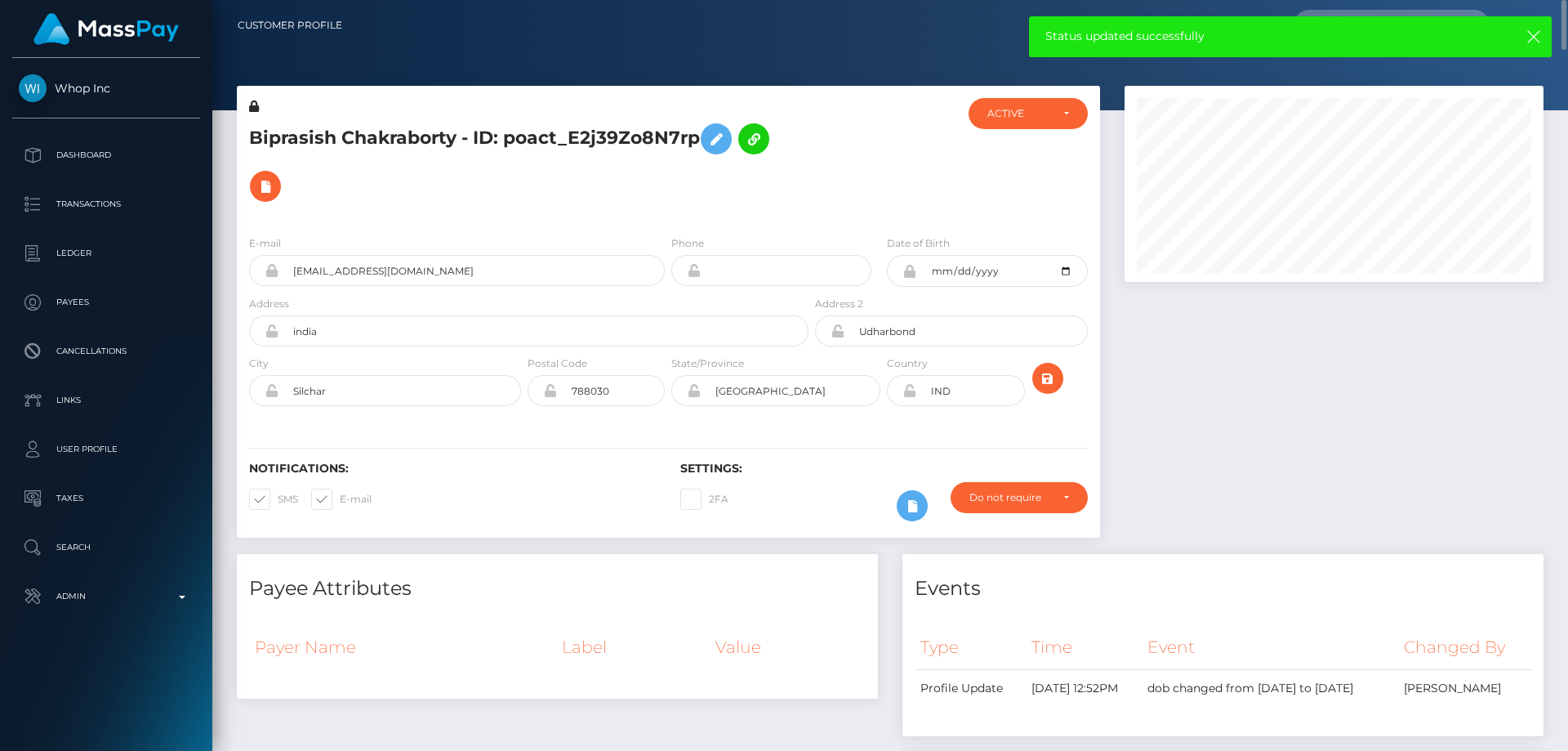
click at [415, 126] on h5 "Biprasish Chakraborty - ID: poact_E2j39Zo8N7rp" at bounding box center [524, 162] width 550 height 95
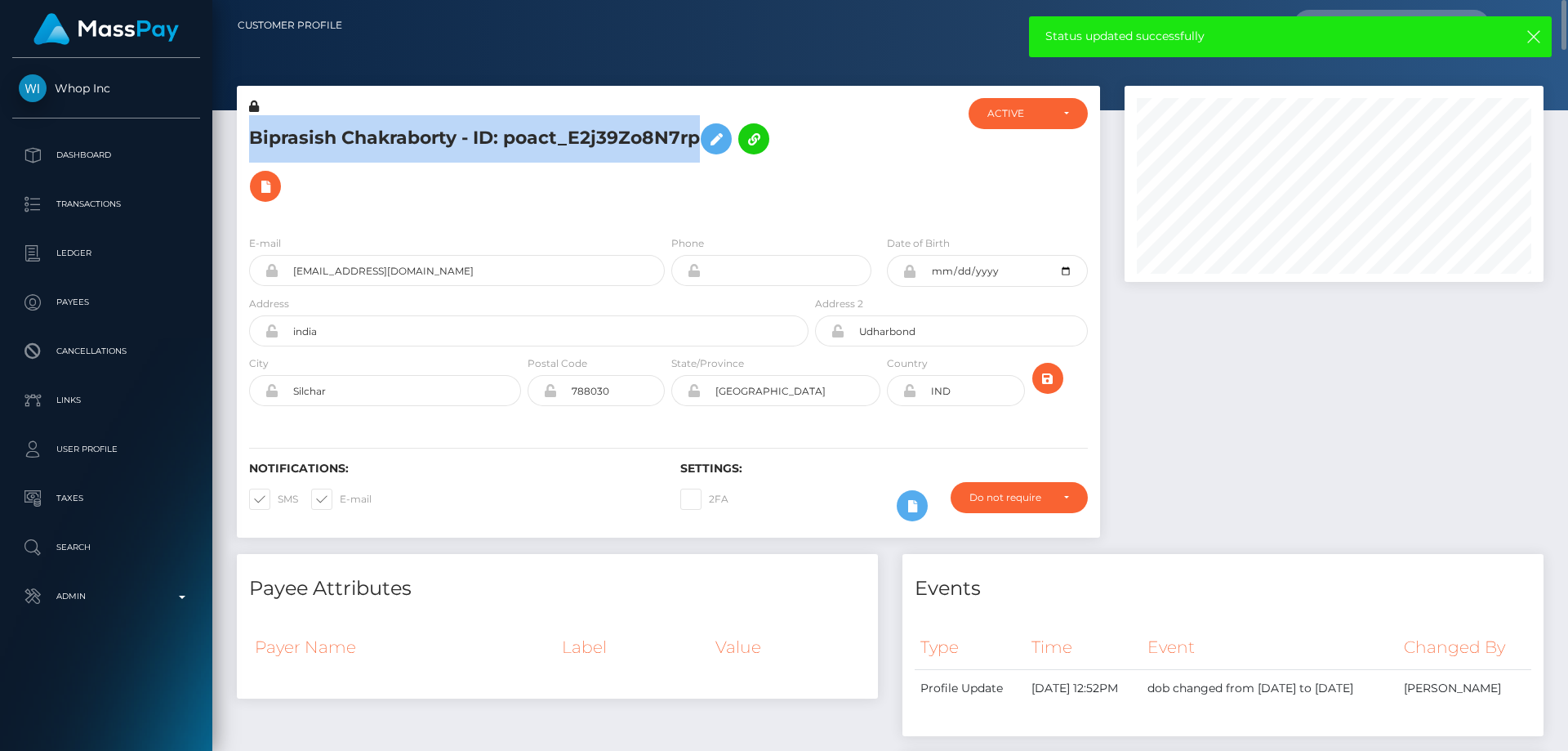
click at [415, 126] on h5 "Biprasish Chakraborty - ID: poact_E2j39Zo8N7rp" at bounding box center [524, 162] width 550 height 95
copy h5 "Biprasish Chakraborty - ID: poact_E2j39Zo8N7rp"
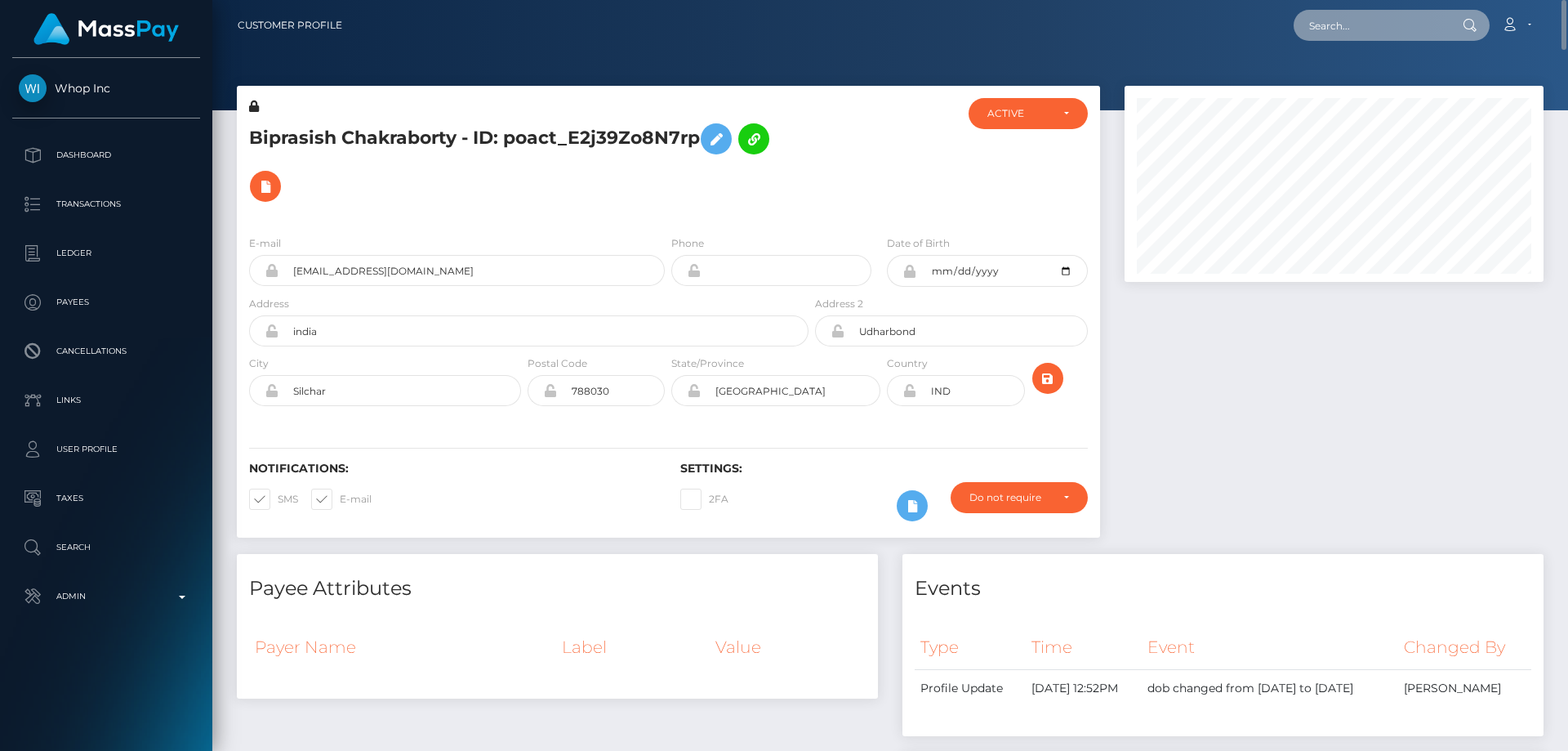
paste input "poact_I8xT7AjHxkx5"
type input "poact_I8xT7AjHxkx5"
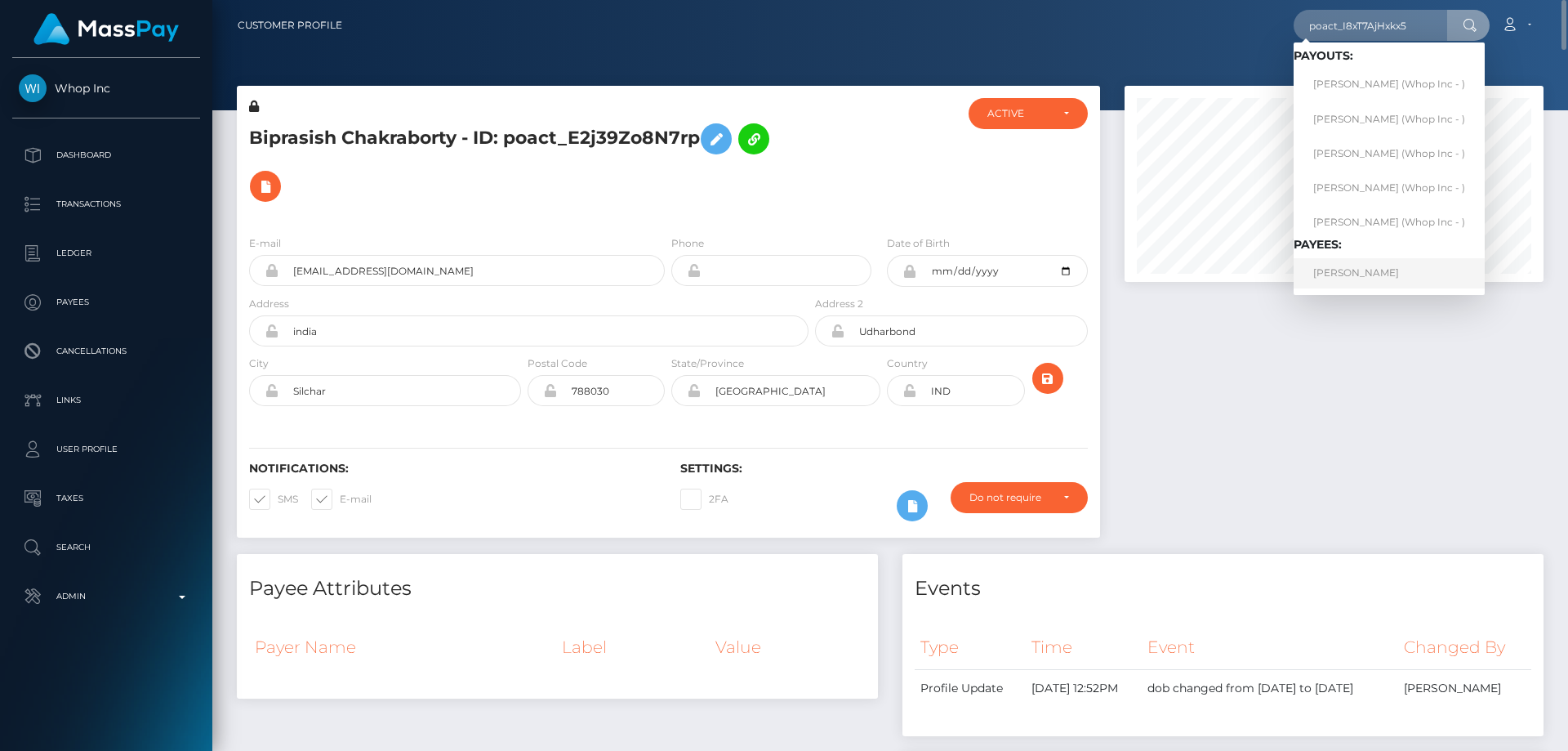
click at [1352, 272] on link "UMAIR AHMED" at bounding box center [1388, 273] width 191 height 30
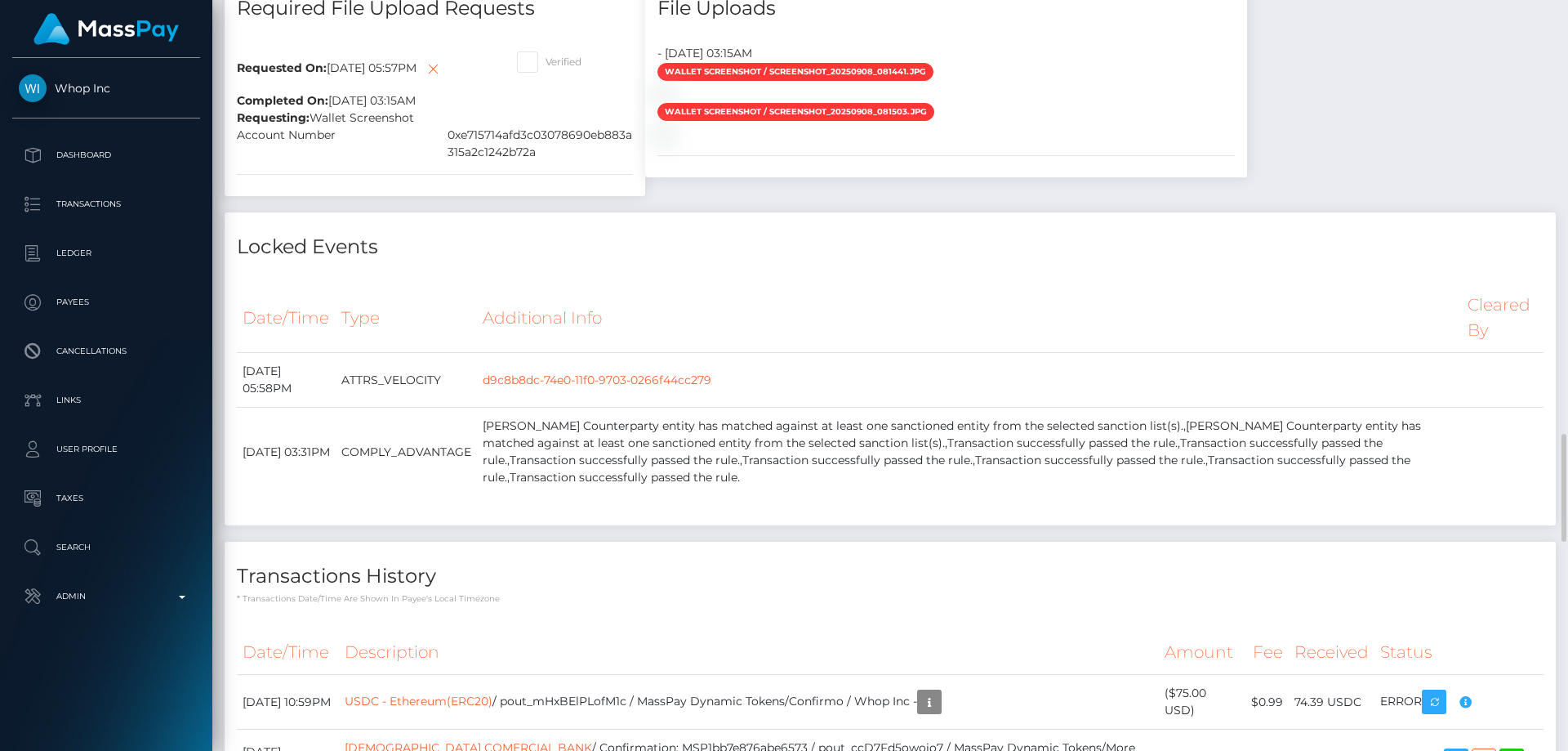
scroll to position [2614, 0]
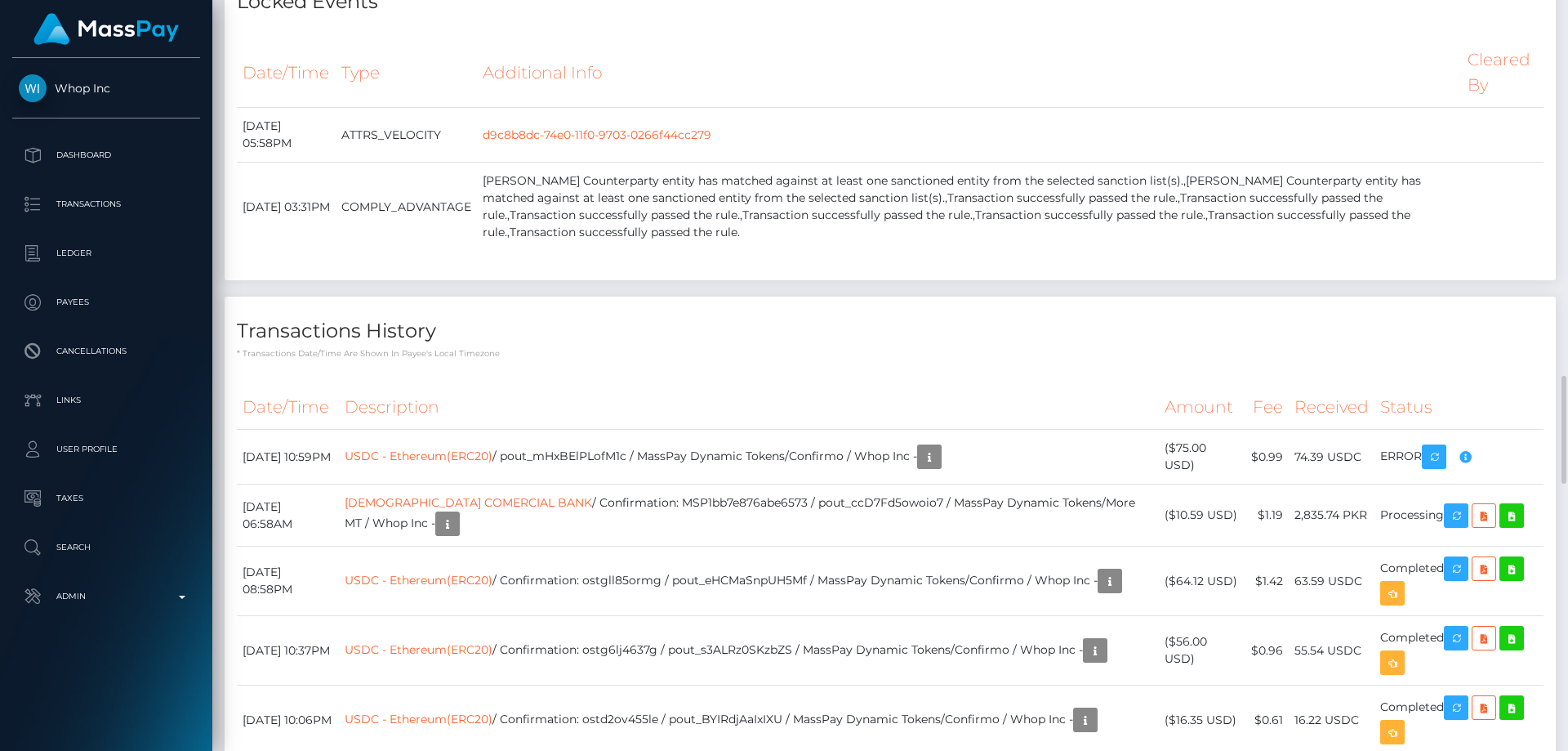
checkbox input "false"
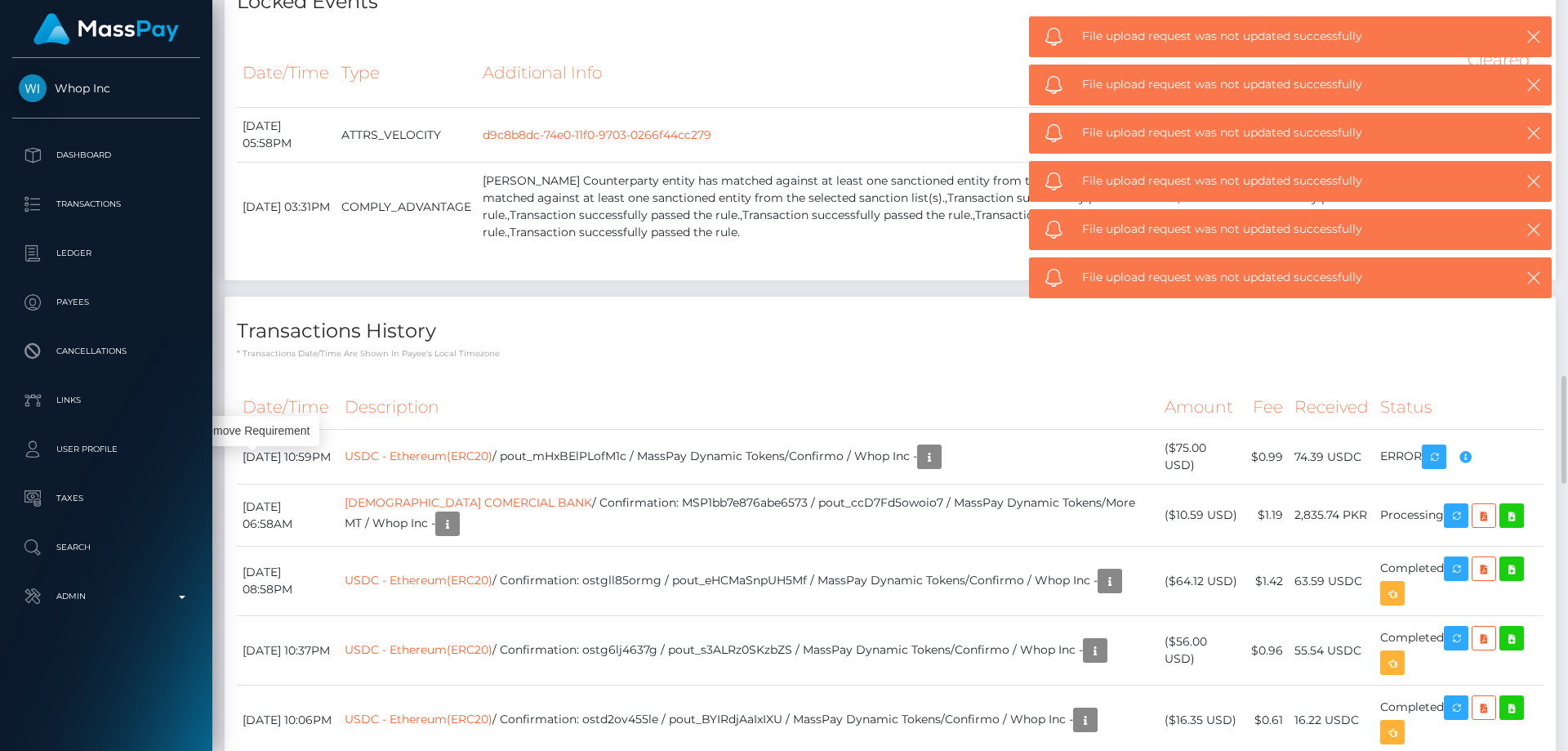
click at [1542, 65] on div "File upload request was not updated successfully" at bounding box center [1290, 85] width 523 height 41
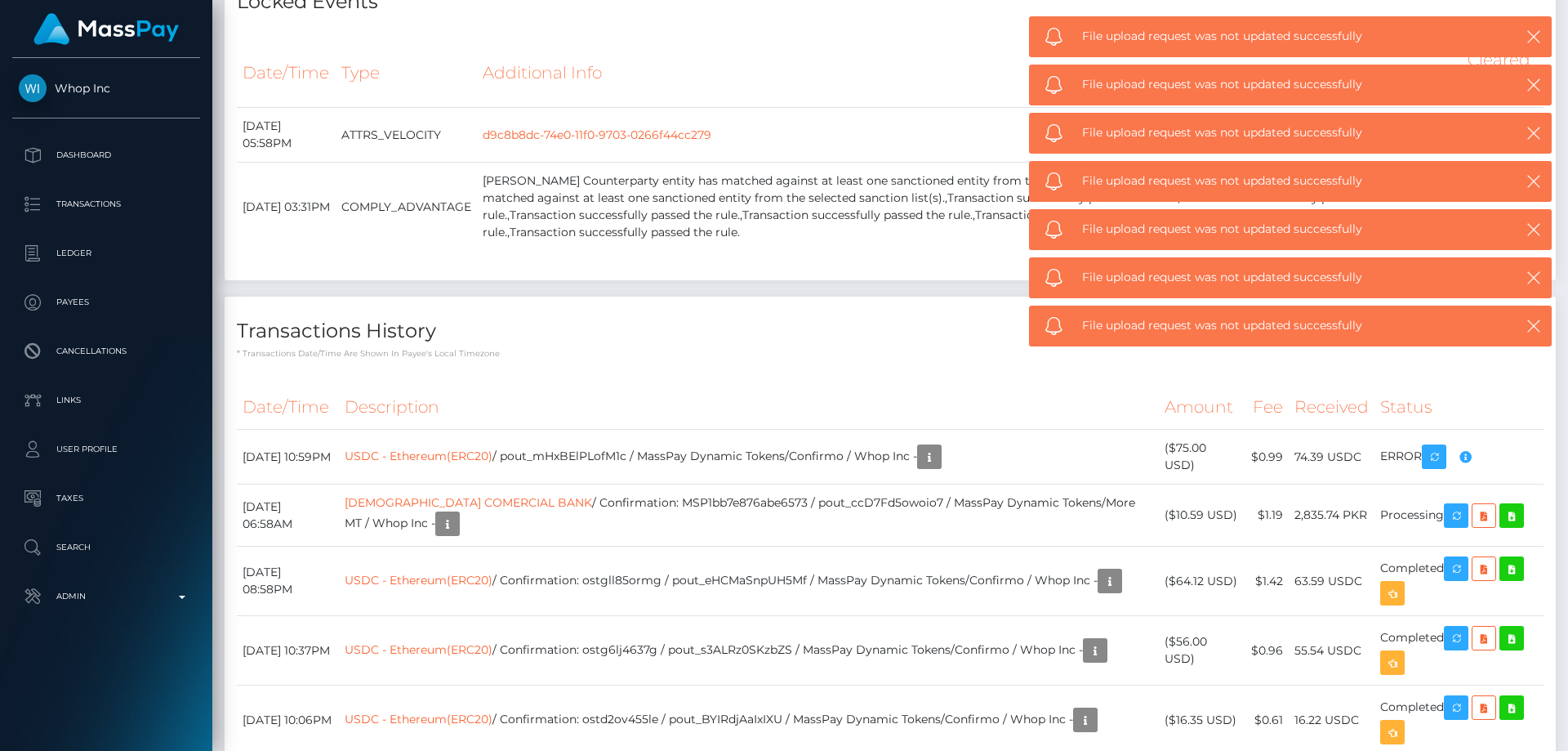
scroll to position [197, 419]
click at [1537, 33] on icon "button" at bounding box center [1534, 36] width 17 height 17
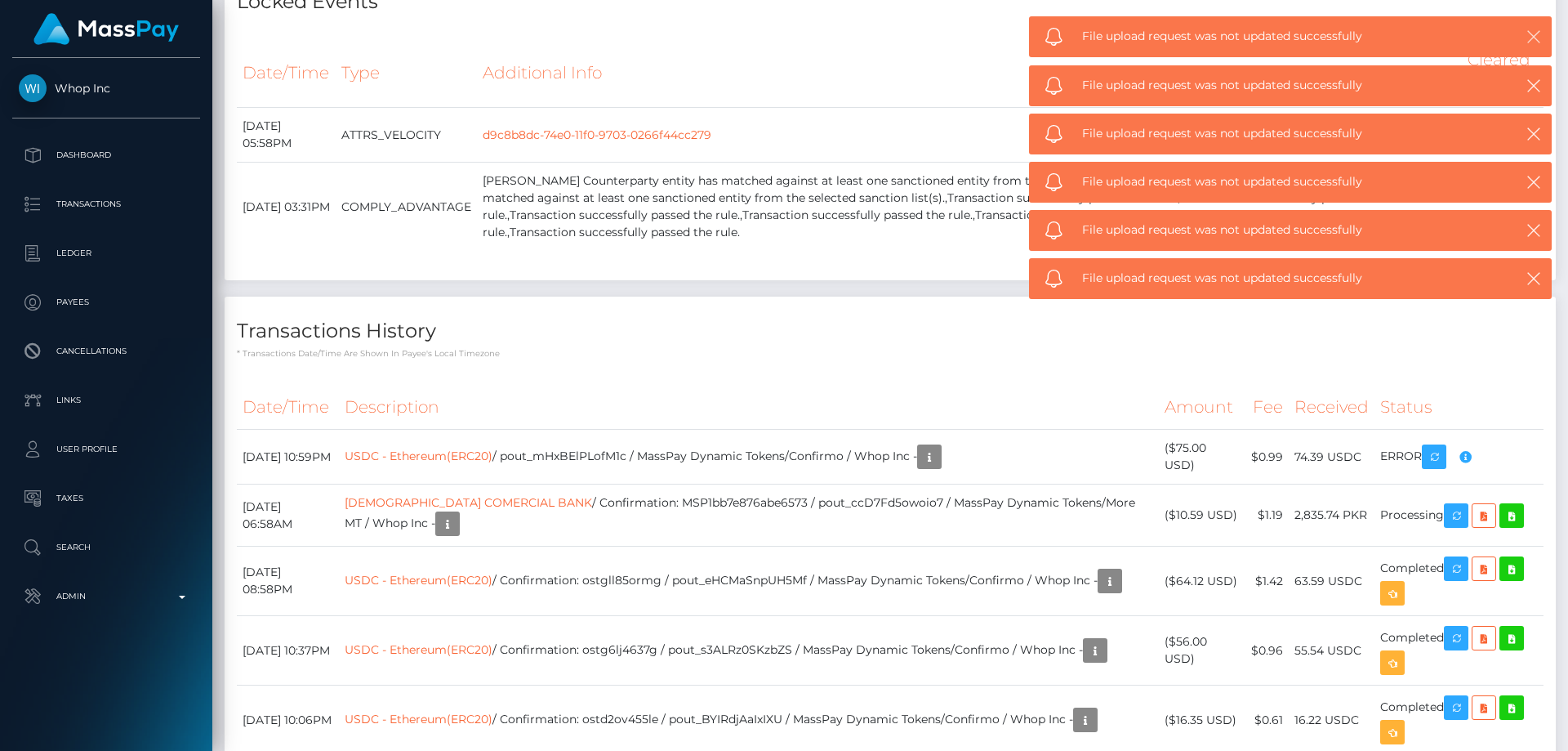
click at [1536, 32] on icon "button" at bounding box center [1534, 36] width 17 height 17
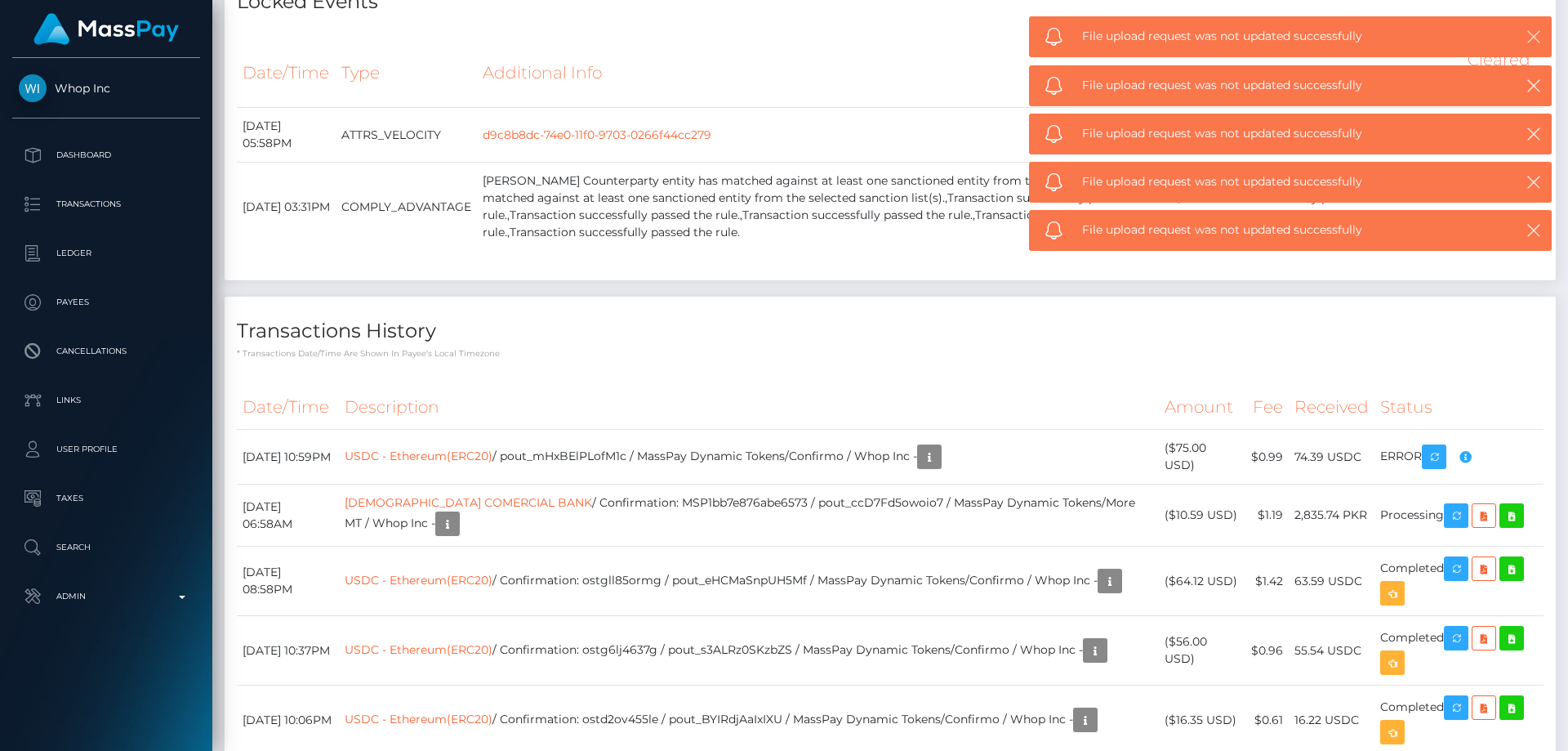
click at [1535, 33] on icon "button" at bounding box center [1534, 36] width 17 height 17
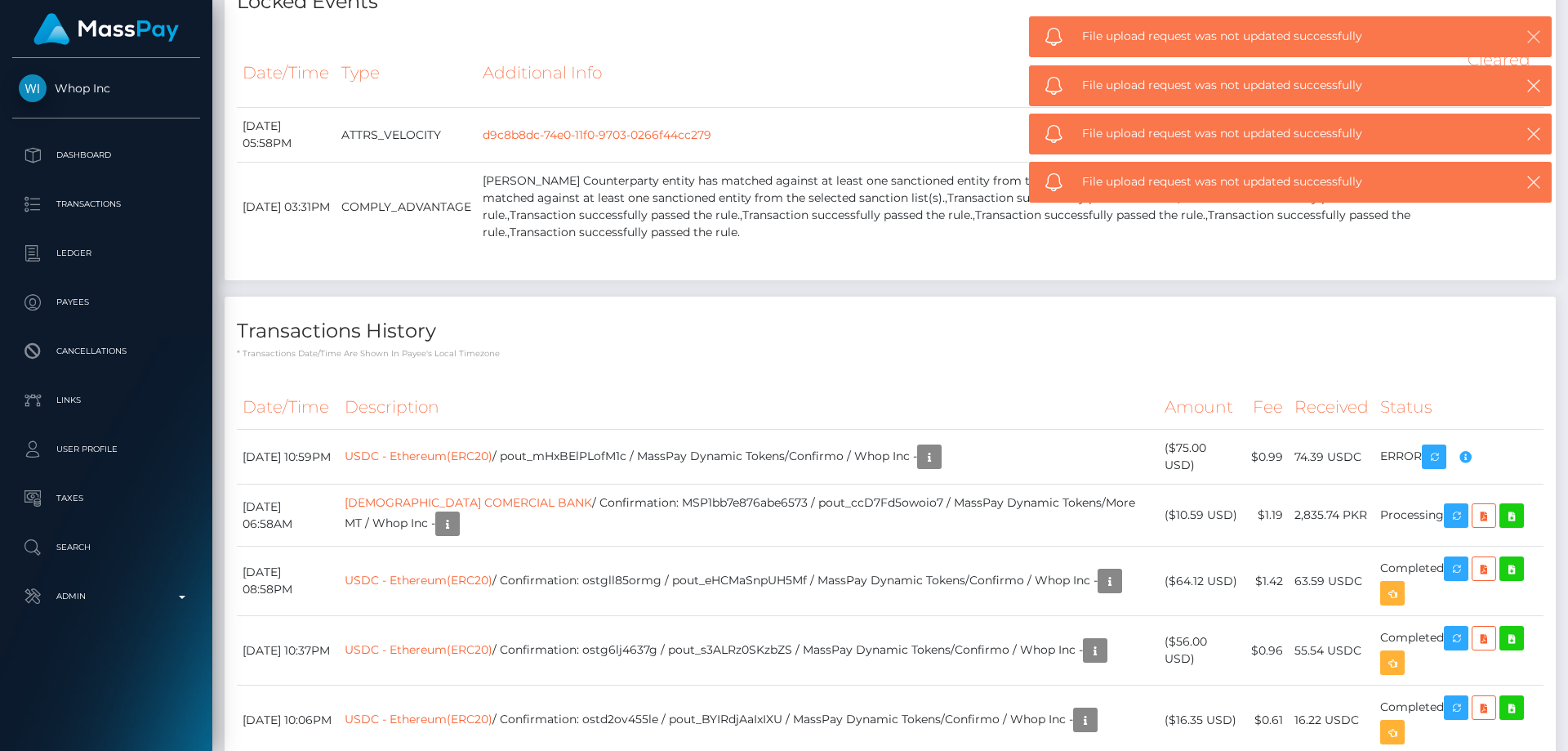
click at [1535, 33] on icon "button" at bounding box center [1534, 36] width 17 height 17
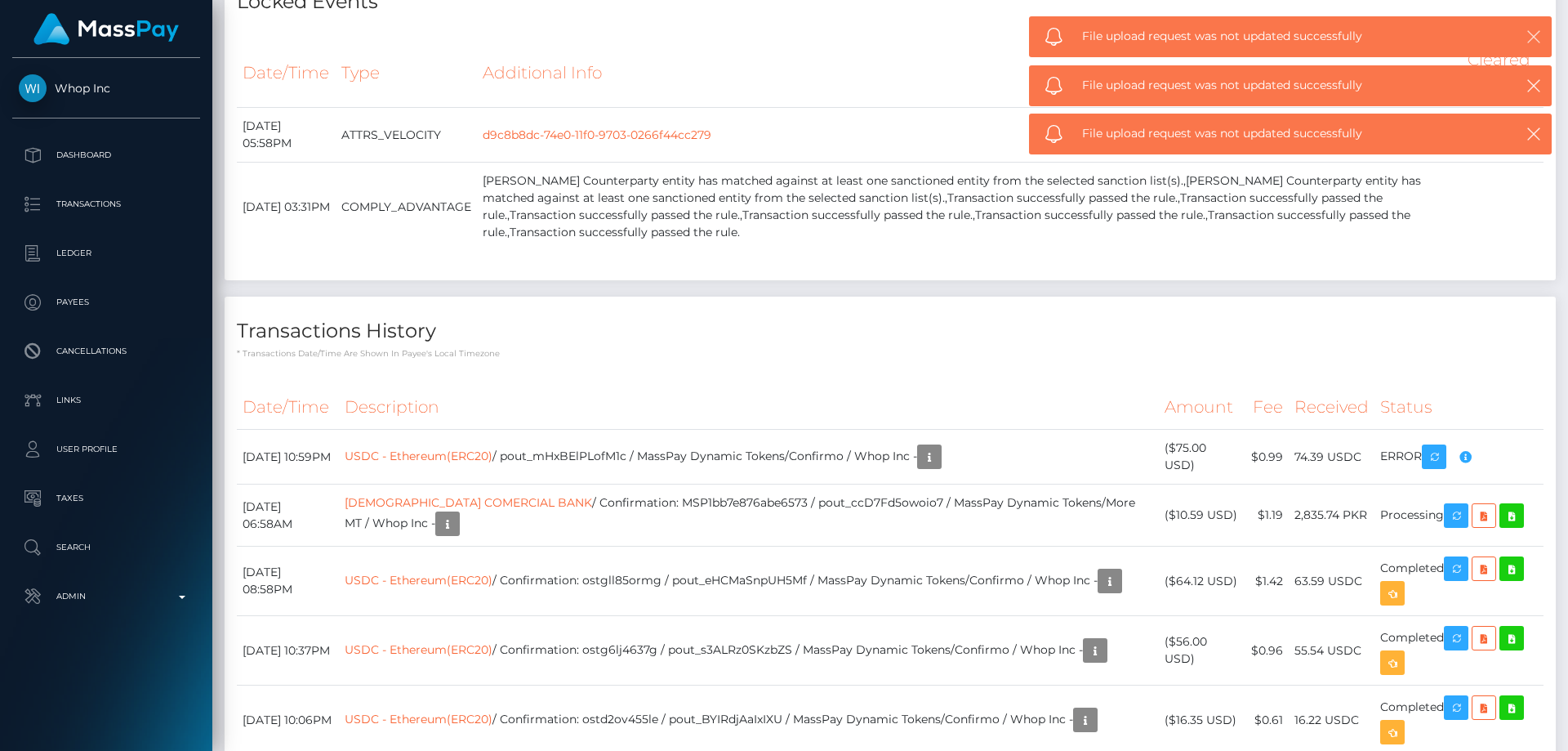
click at [1535, 33] on icon "button" at bounding box center [1534, 36] width 17 height 17
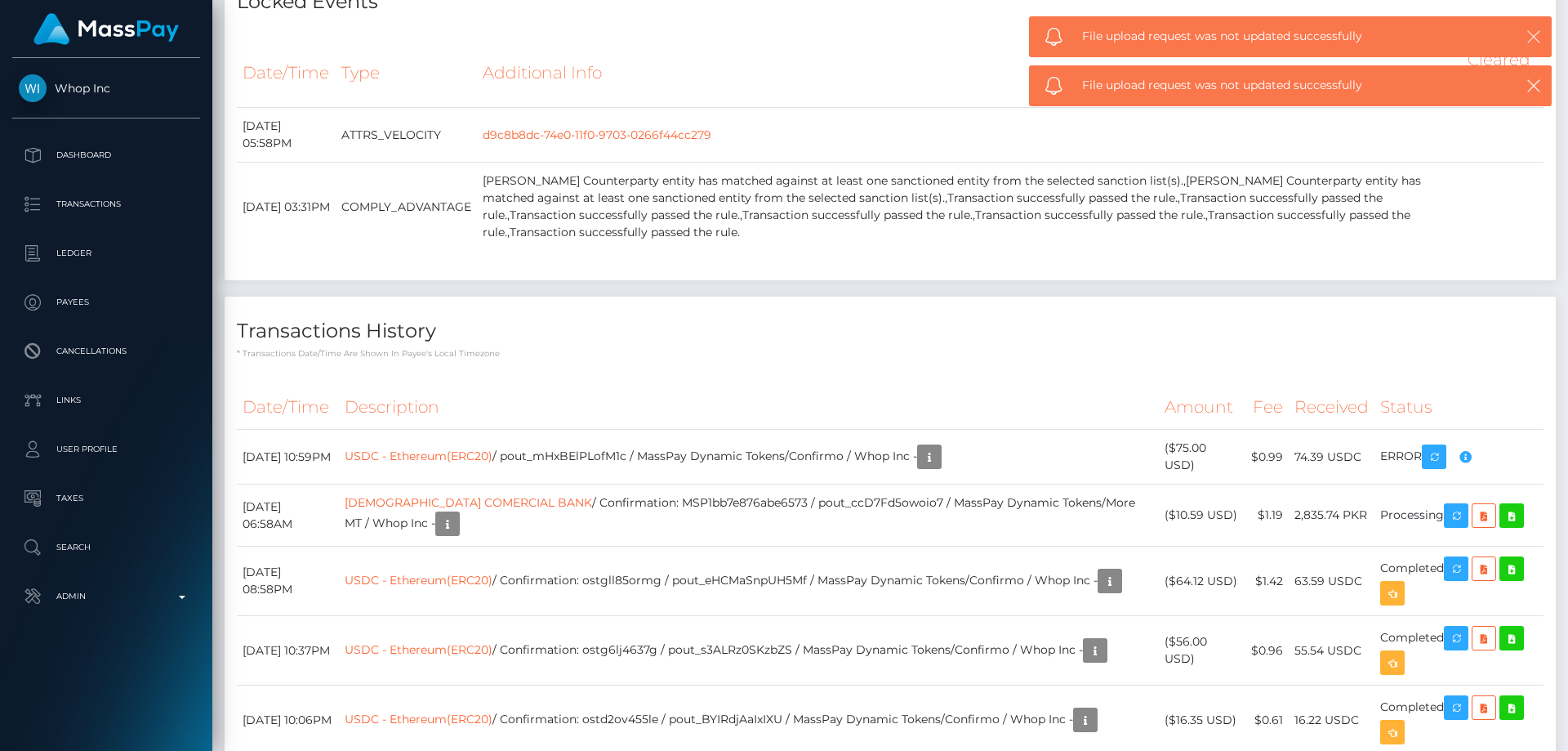
click at [1535, 33] on icon "button" at bounding box center [1534, 36] width 17 height 17
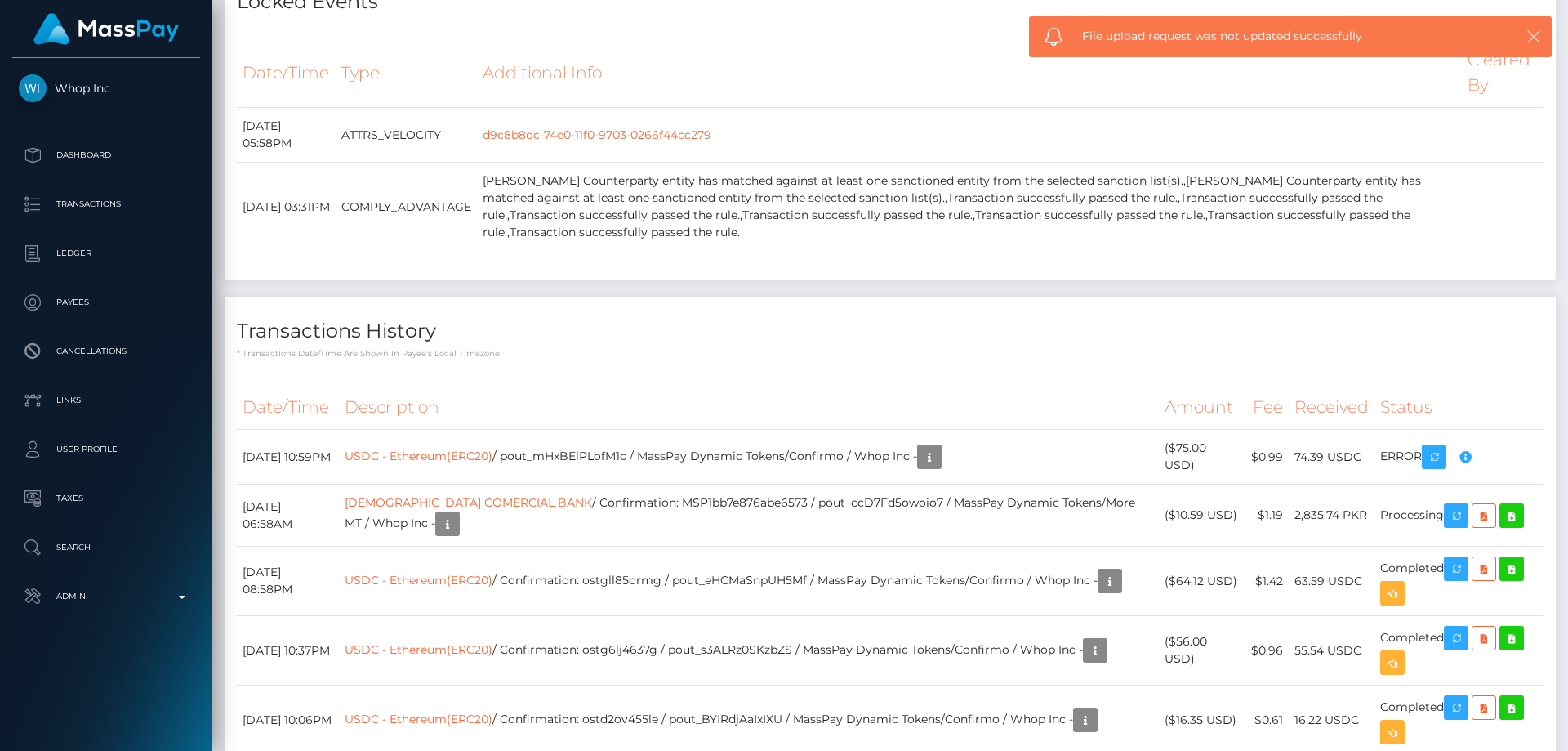
click at [1533, 43] on icon "button" at bounding box center [1534, 36] width 17 height 17
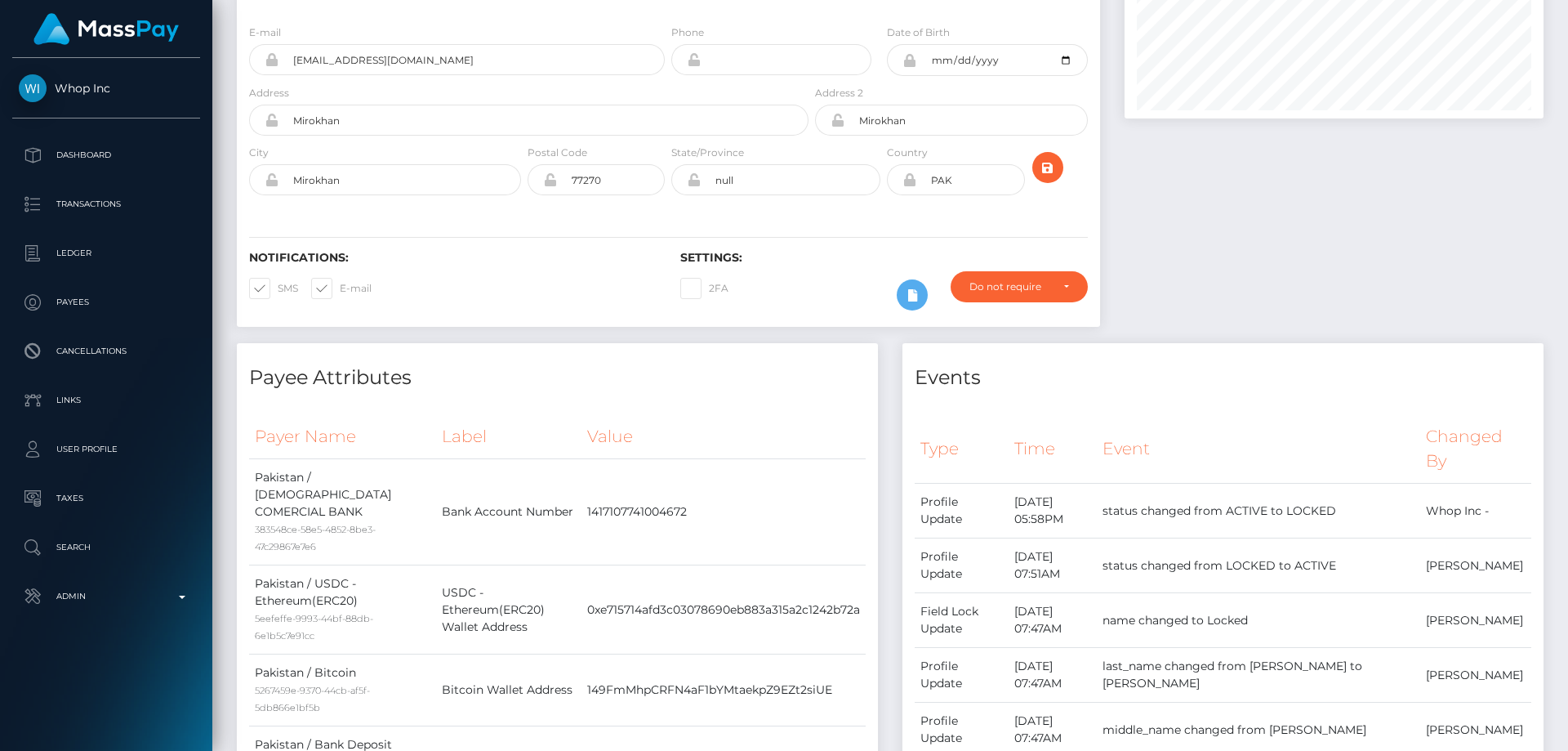
scroll to position [0, 0]
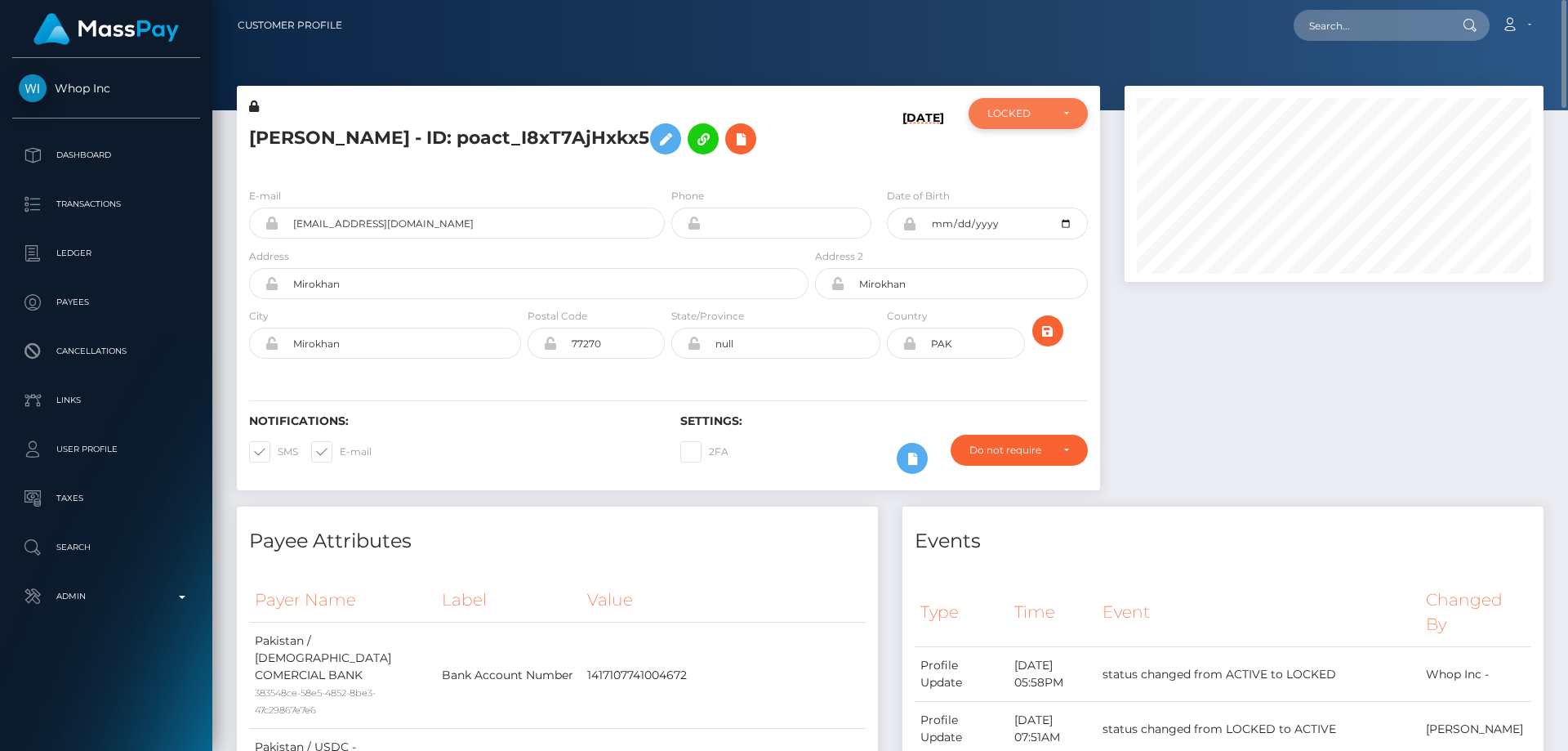
click at [1051, 115] on div "LOCKED" at bounding box center [1028, 112] width 82 height 13
click at [1049, 156] on link "ACTIVE" at bounding box center [1028, 156] width 119 height 30
select select "ACTIVE"
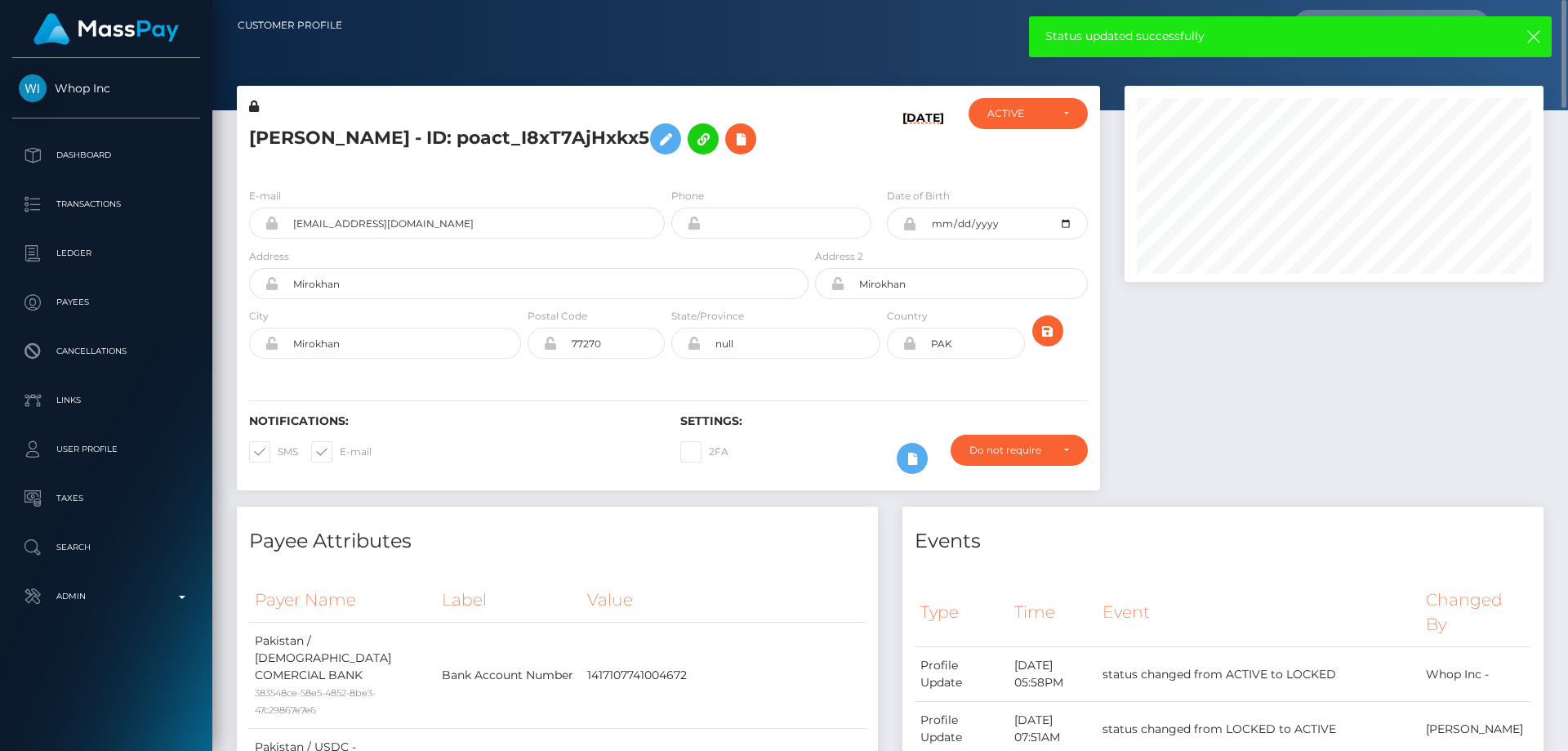
click at [444, 134] on h5 "UMAIR AHMED - ID: poact_I8xT7AjHxkx5" at bounding box center [524, 139] width 550 height 47
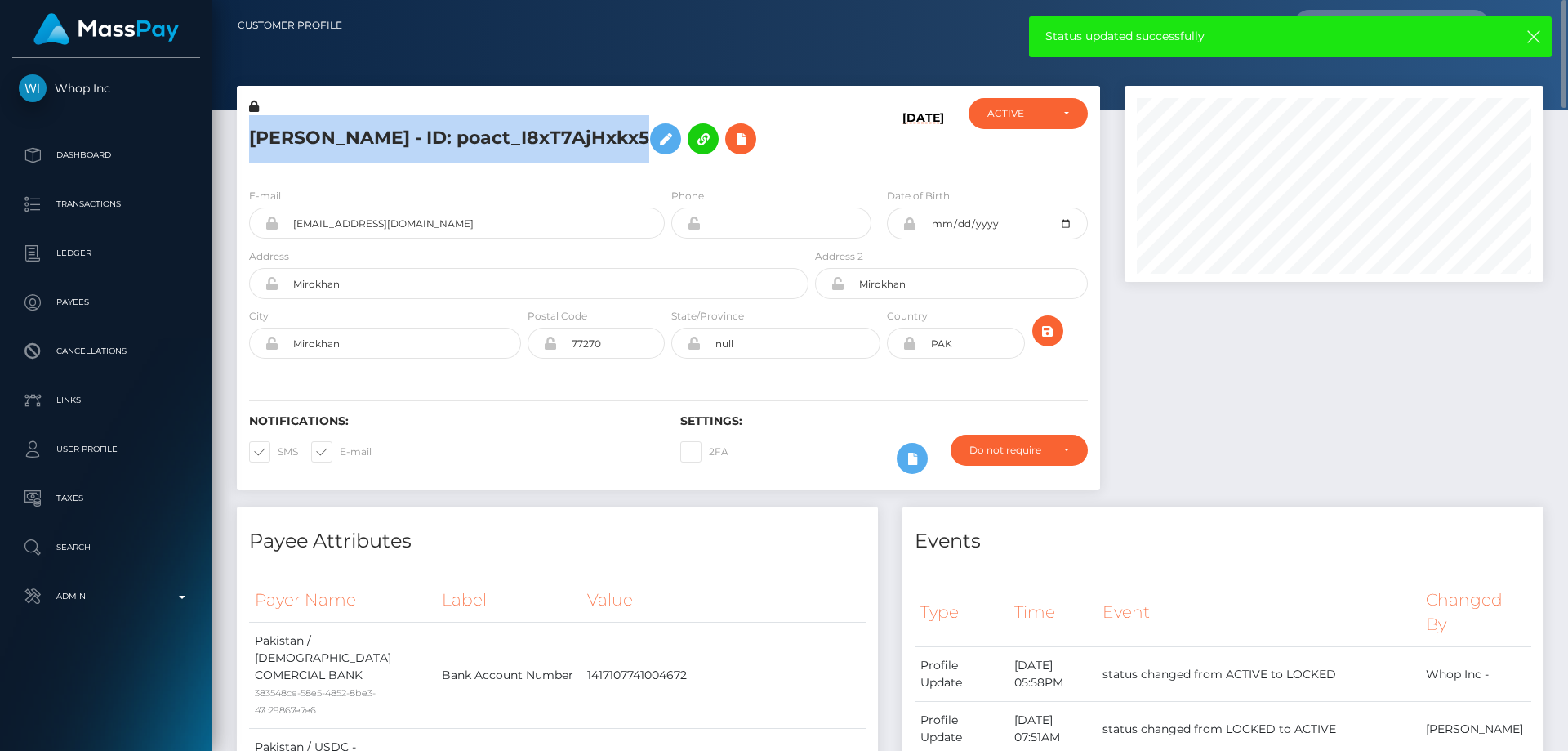
click at [444, 134] on h5 "UMAIR AHMED - ID: poact_I8xT7AjHxkx5" at bounding box center [524, 139] width 550 height 47
copy h5 "UMAIR AHMED - ID: poact_I8xT7AjHxkx5"
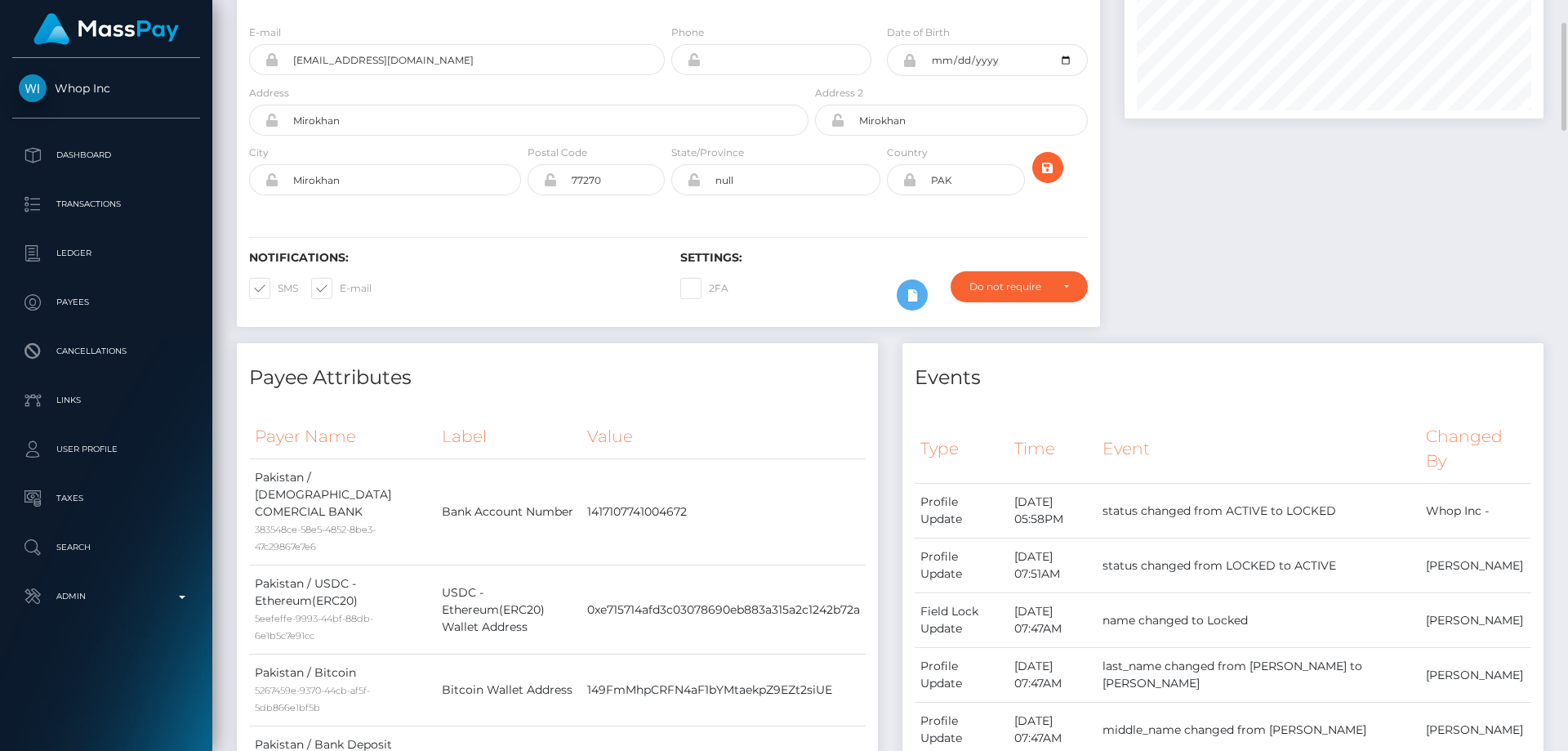
scroll to position [0, 0]
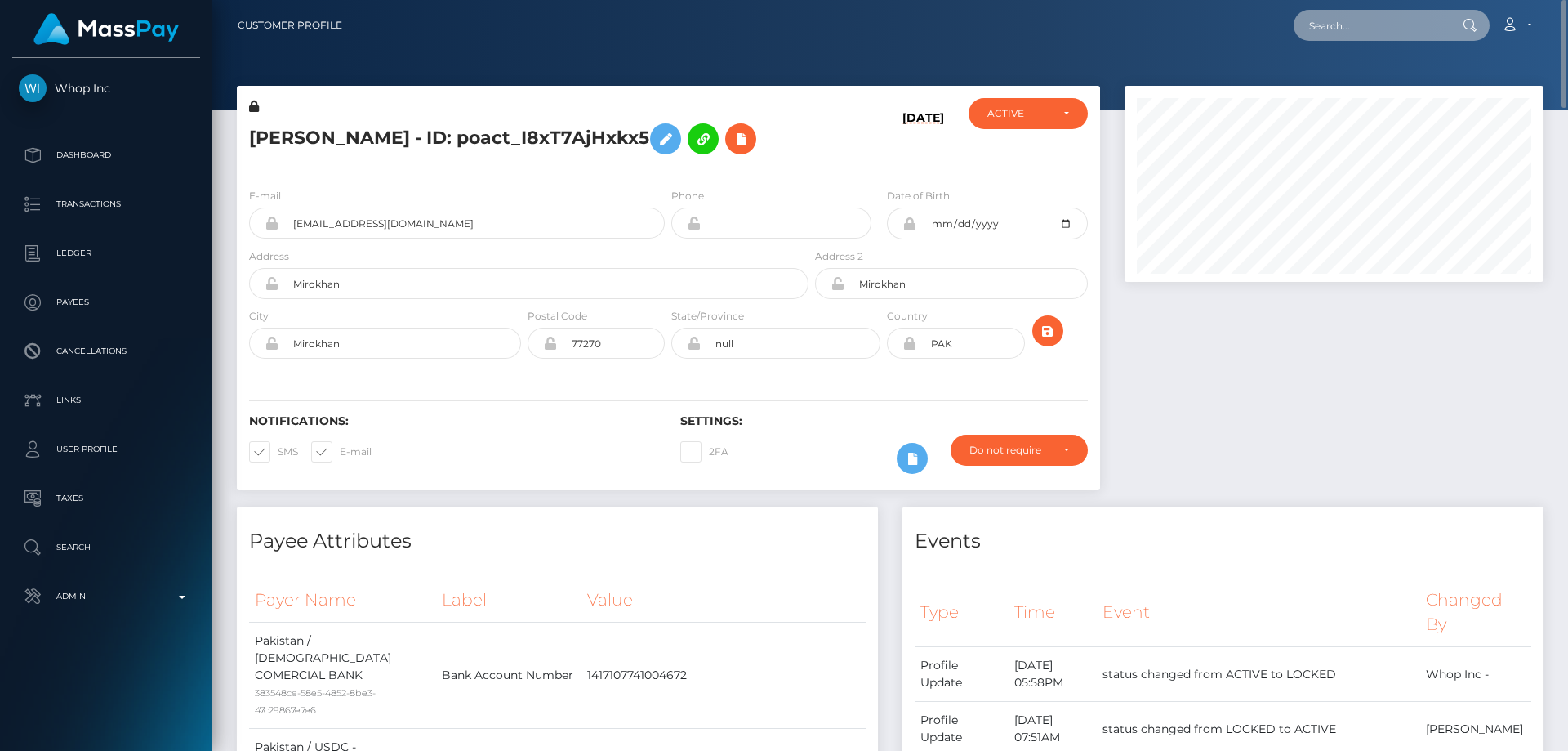
paste input "poact_X4NvQiD3wsNM"
type input "poact_X4NvQiD3wsNM"
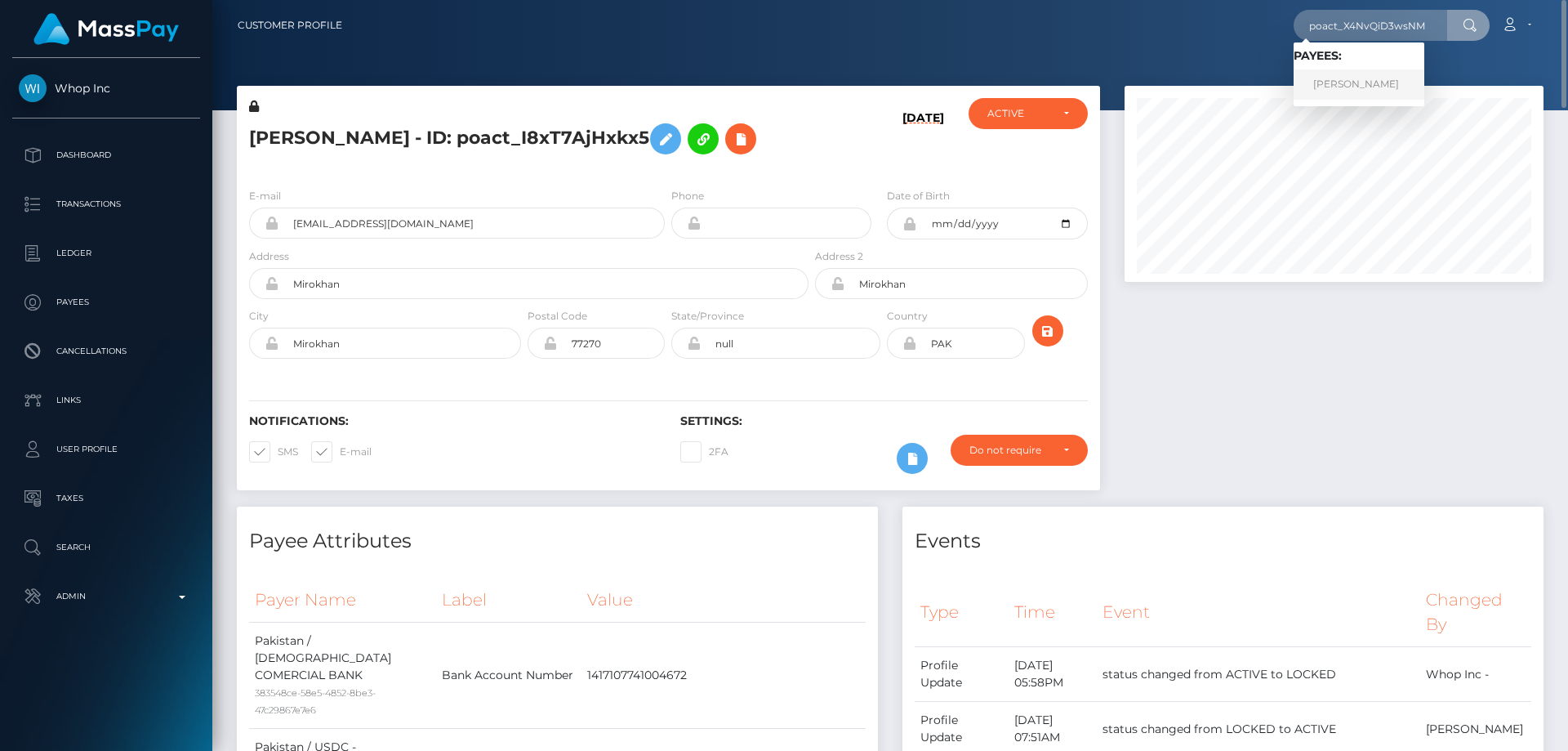
click at [1372, 88] on link "Alan Choong" at bounding box center [1359, 84] width 131 height 30
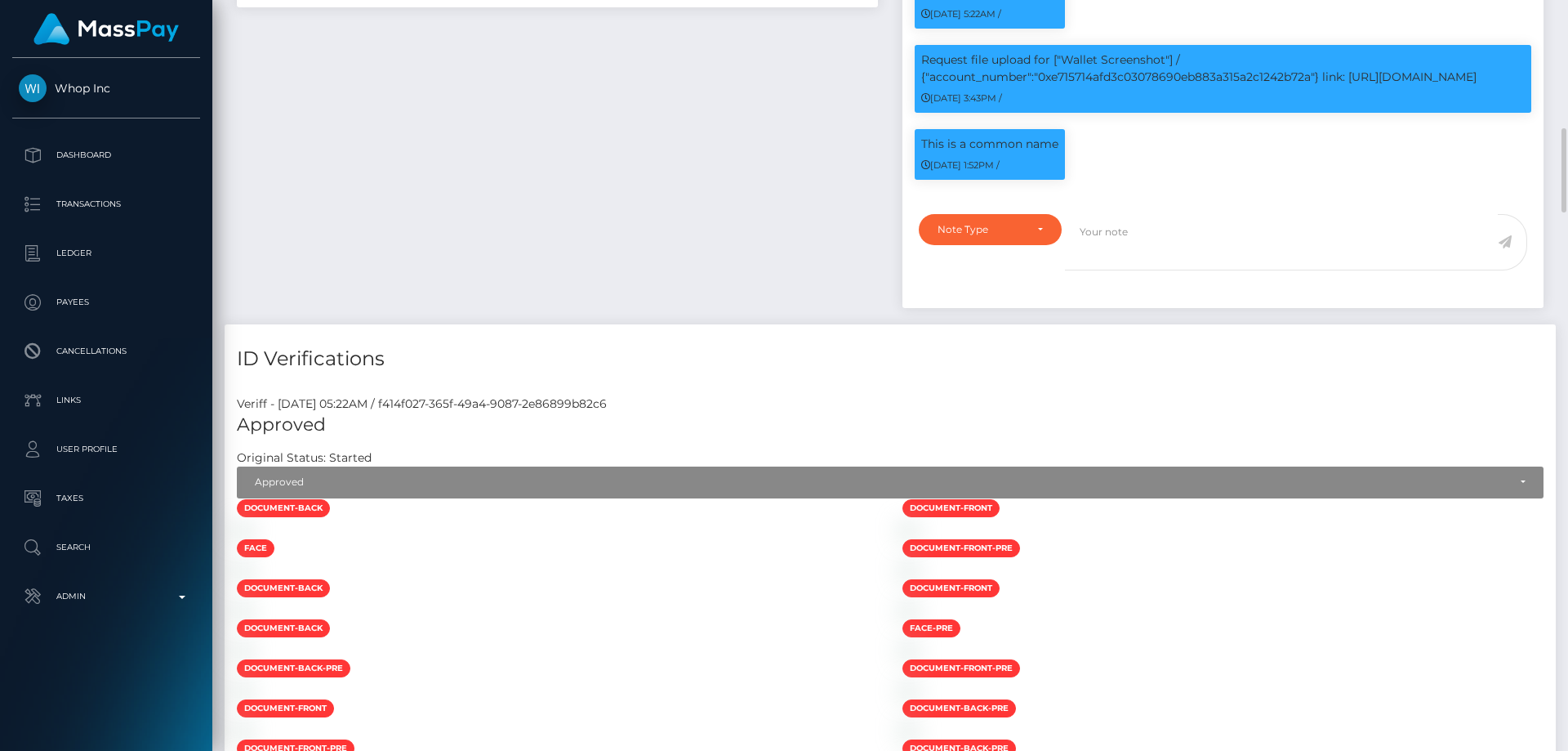
scroll to position [1471, 0]
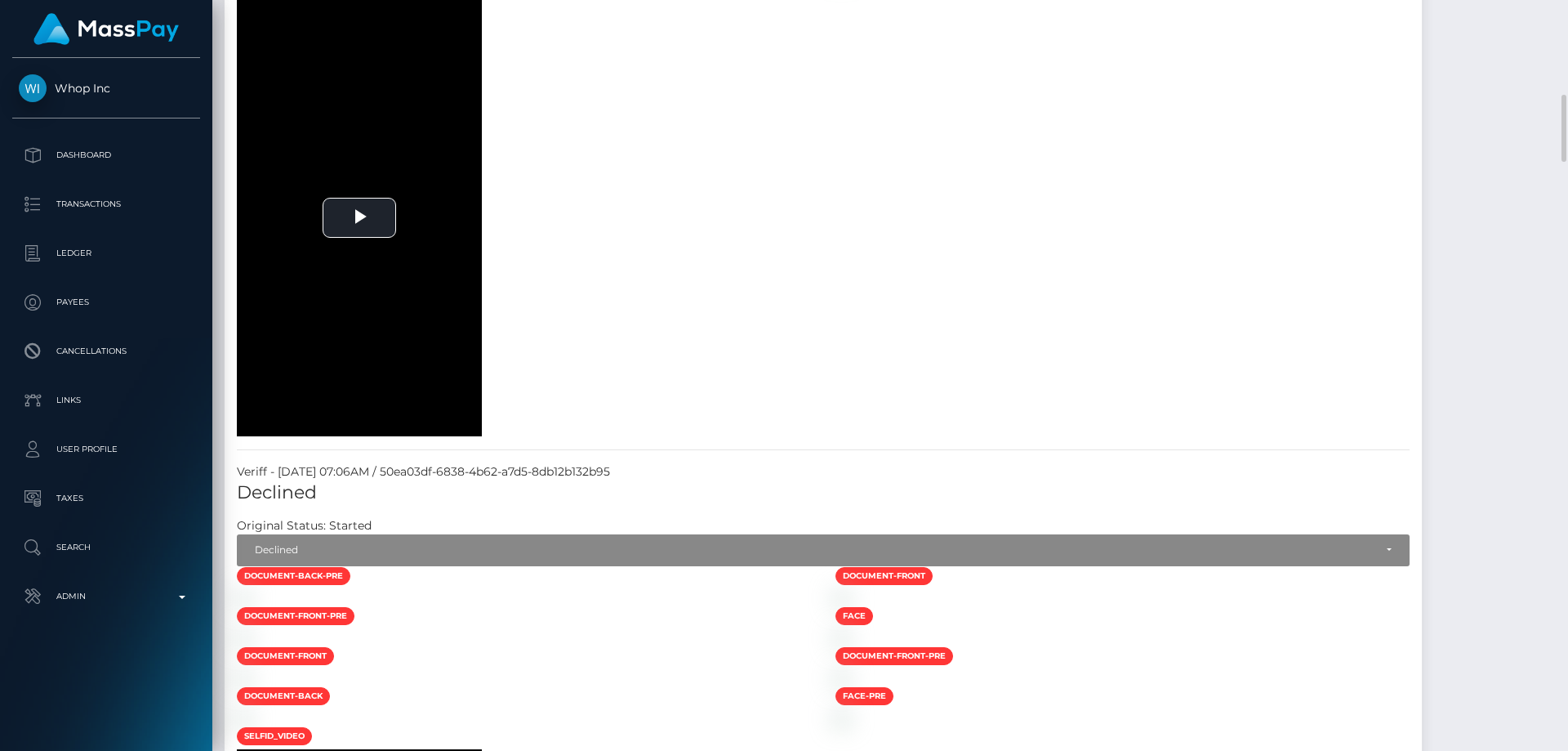
scroll to position [1307, 0]
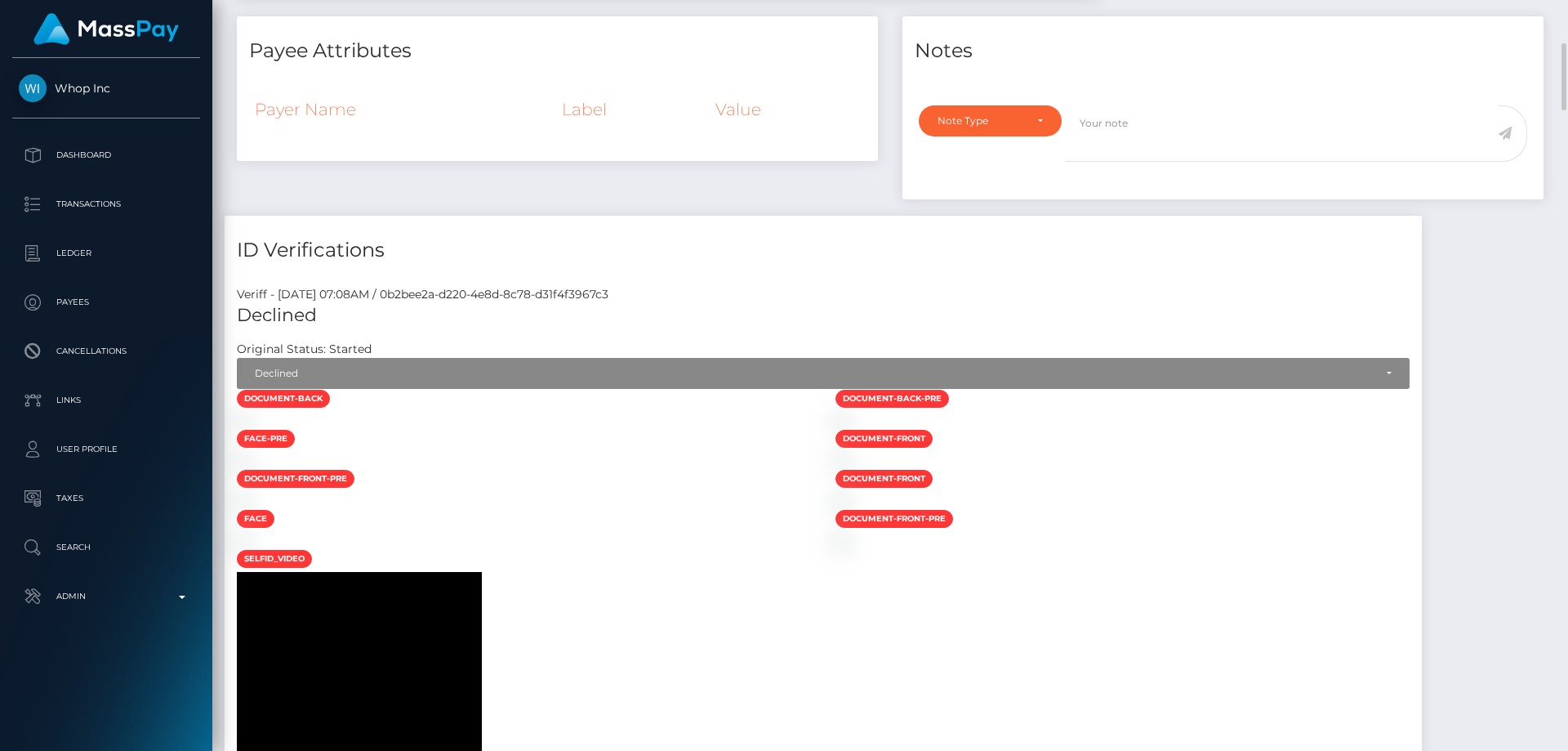
scroll to position [0, 0]
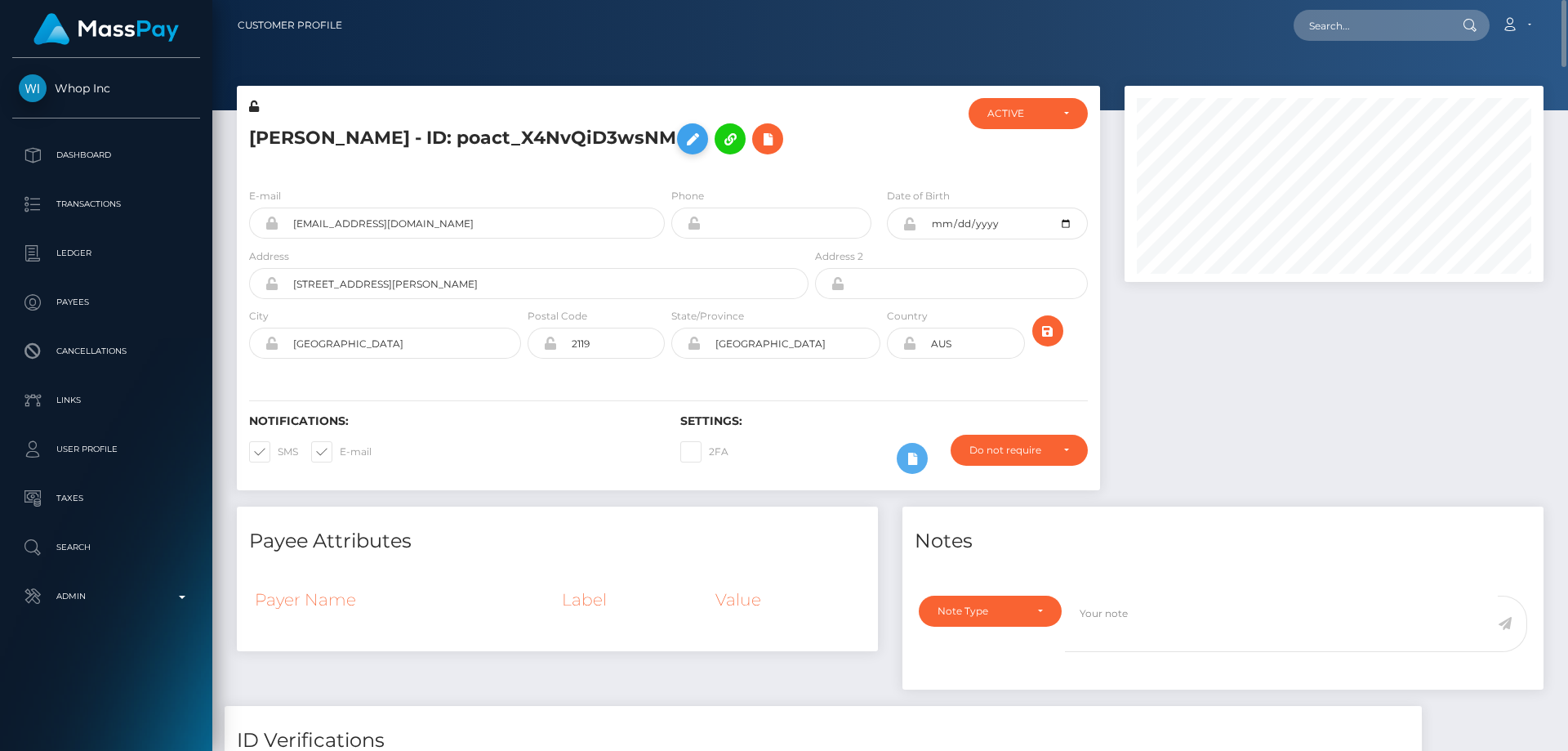
click at [682, 132] on icon at bounding box center [692, 139] width 20 height 21
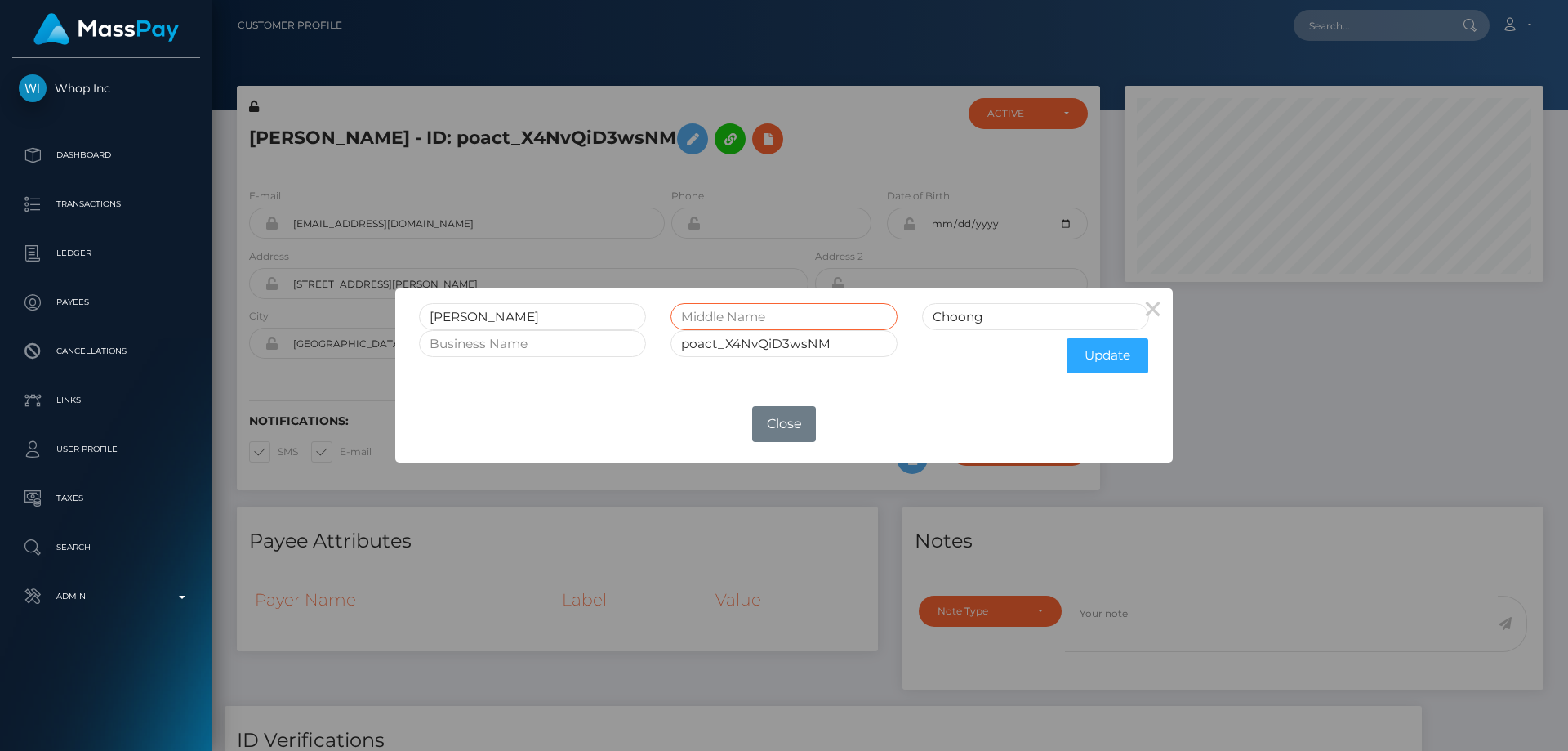
click at [757, 308] on input "text" at bounding box center [784, 317] width 227 height 27
click at [762, 315] on input "text" at bounding box center [784, 317] width 227 height 27
type input "Yip Fai"
click at [1093, 355] on button "Update" at bounding box center [1108, 356] width 82 height 35
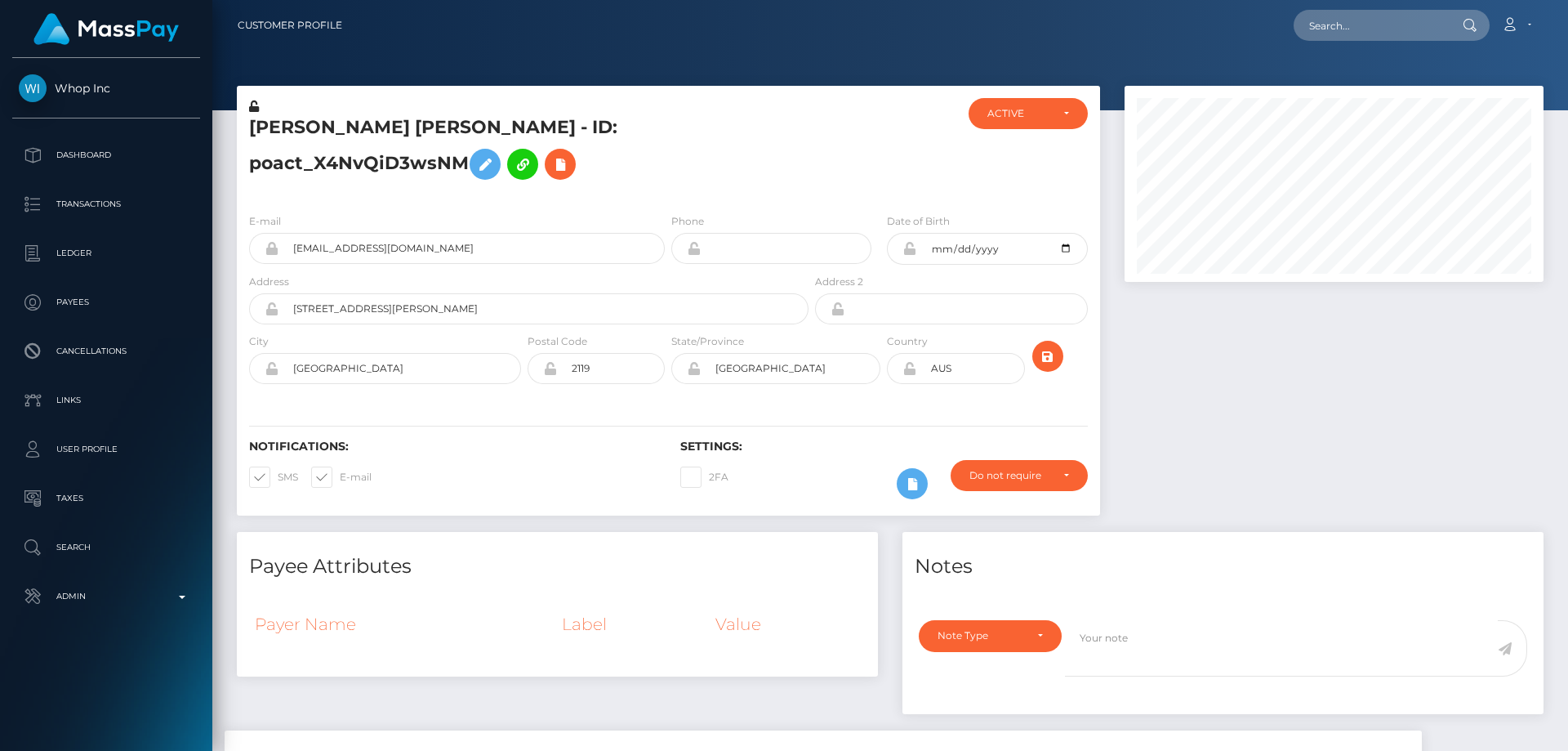
scroll to position [197, 419]
click at [255, 105] on icon at bounding box center [254, 107] width 10 height 12
click at [911, 255] on icon at bounding box center [909, 247] width 14 height 13
click at [909, 375] on icon at bounding box center [909, 368] width 14 height 13
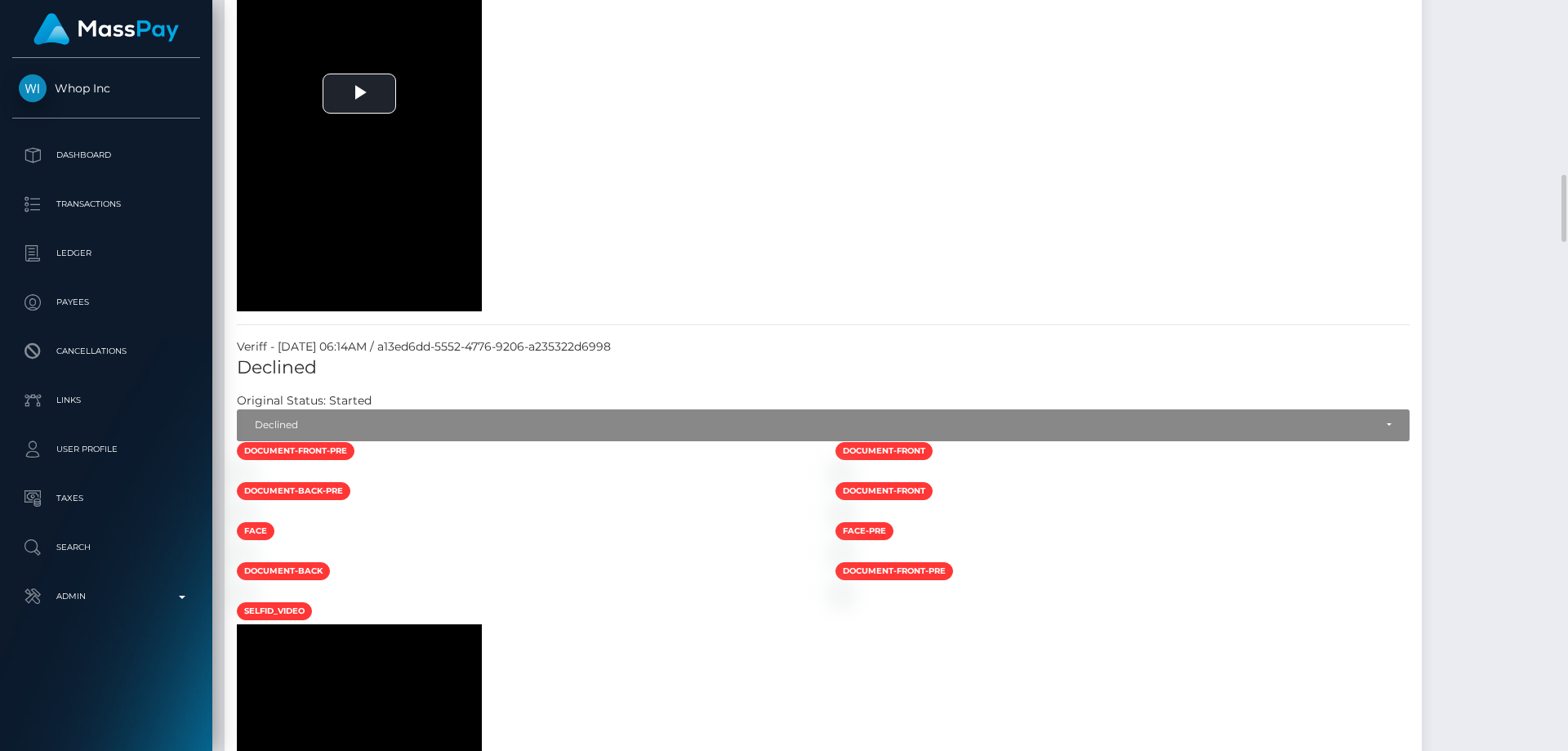
scroll to position [1634, 0]
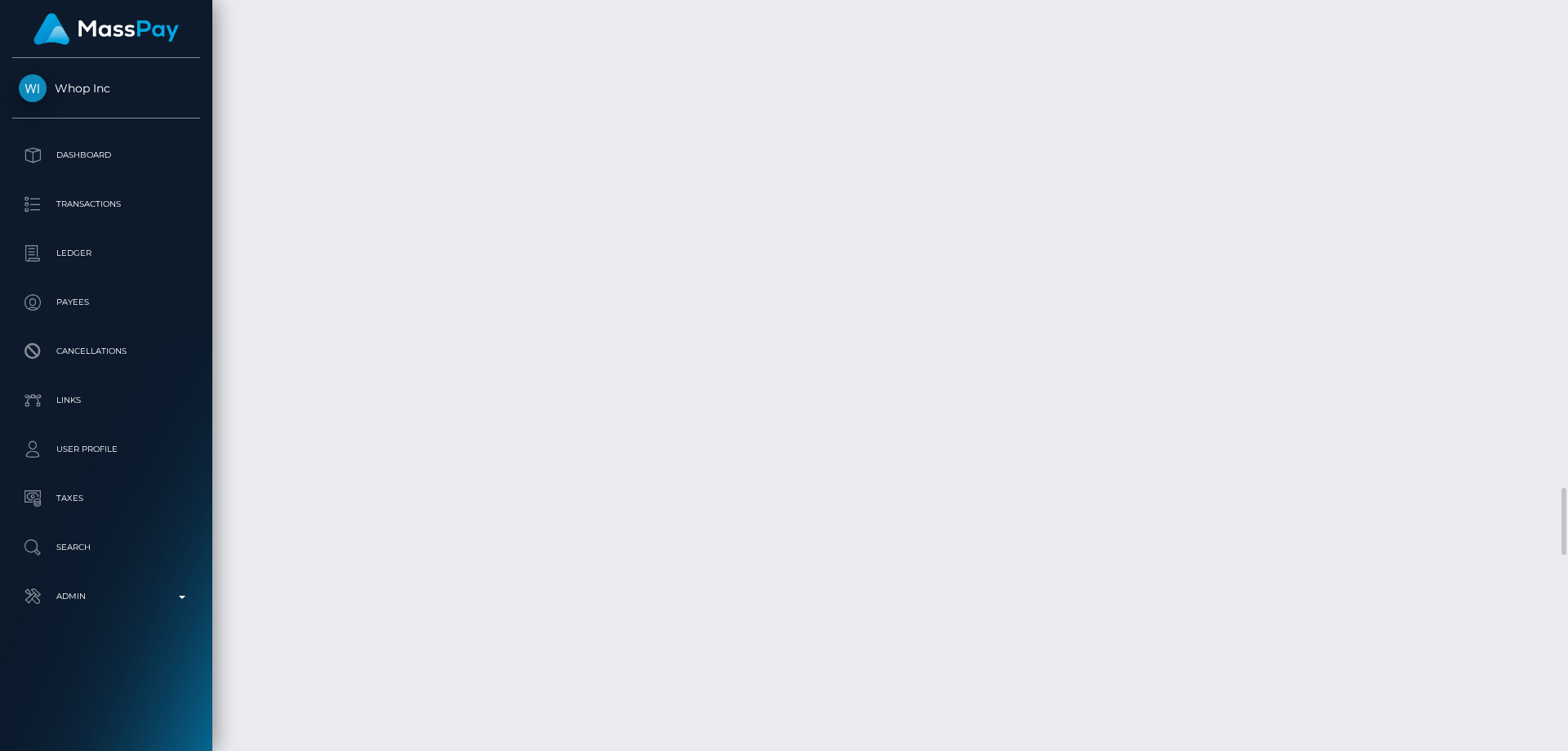
scroll to position [5801, 0]
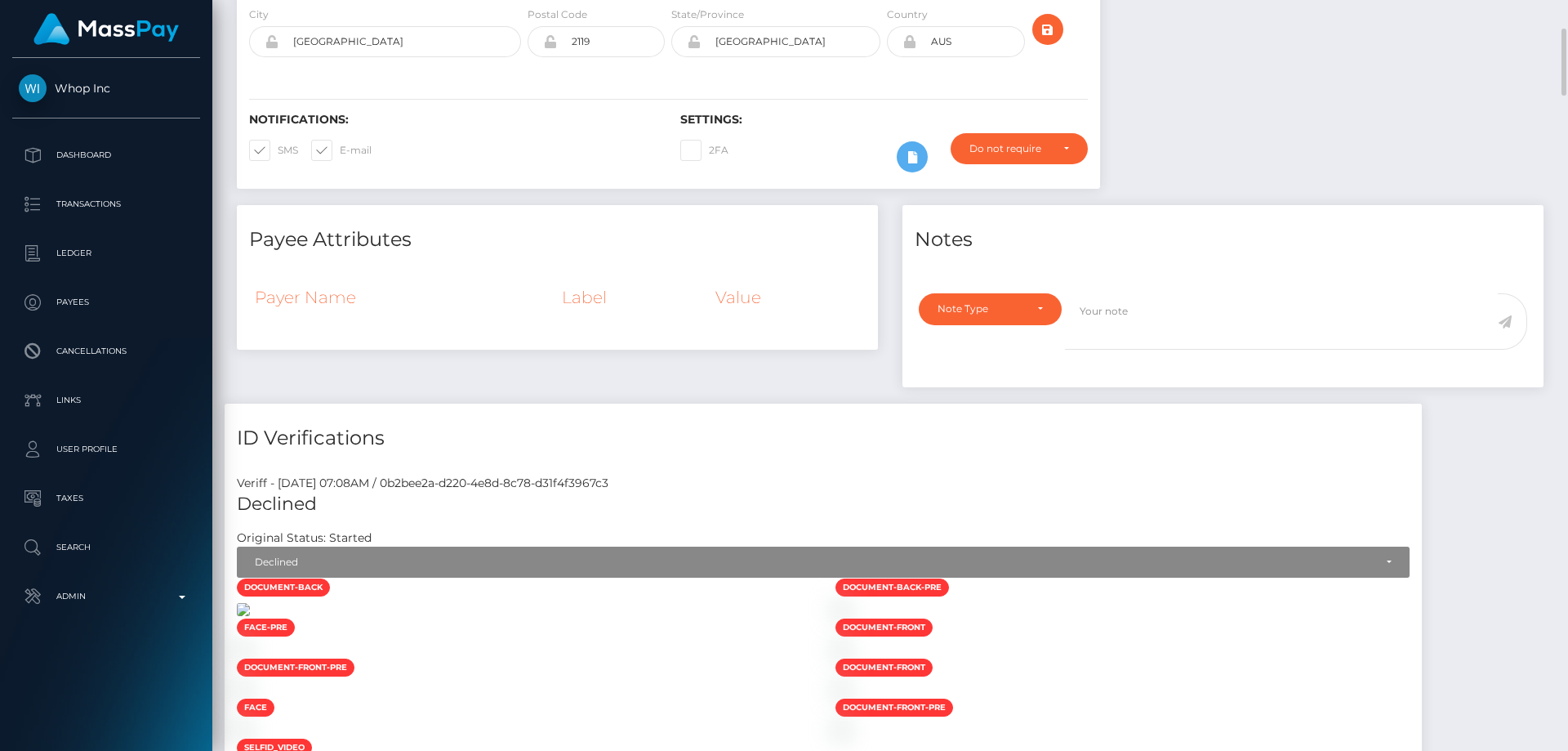
scroll to position [572, 0]
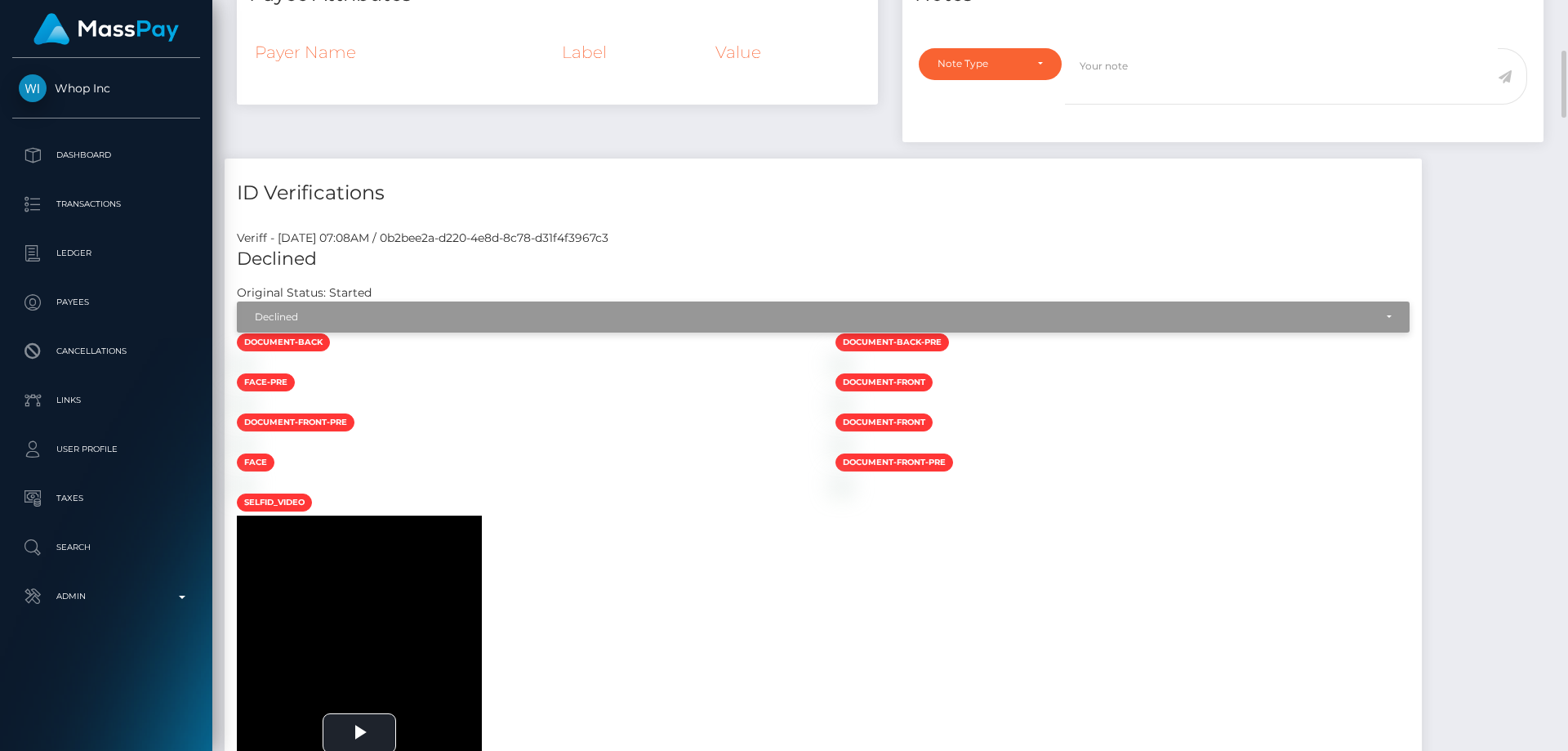
click at [413, 327] on div "Declined" at bounding box center [823, 317] width 1173 height 31
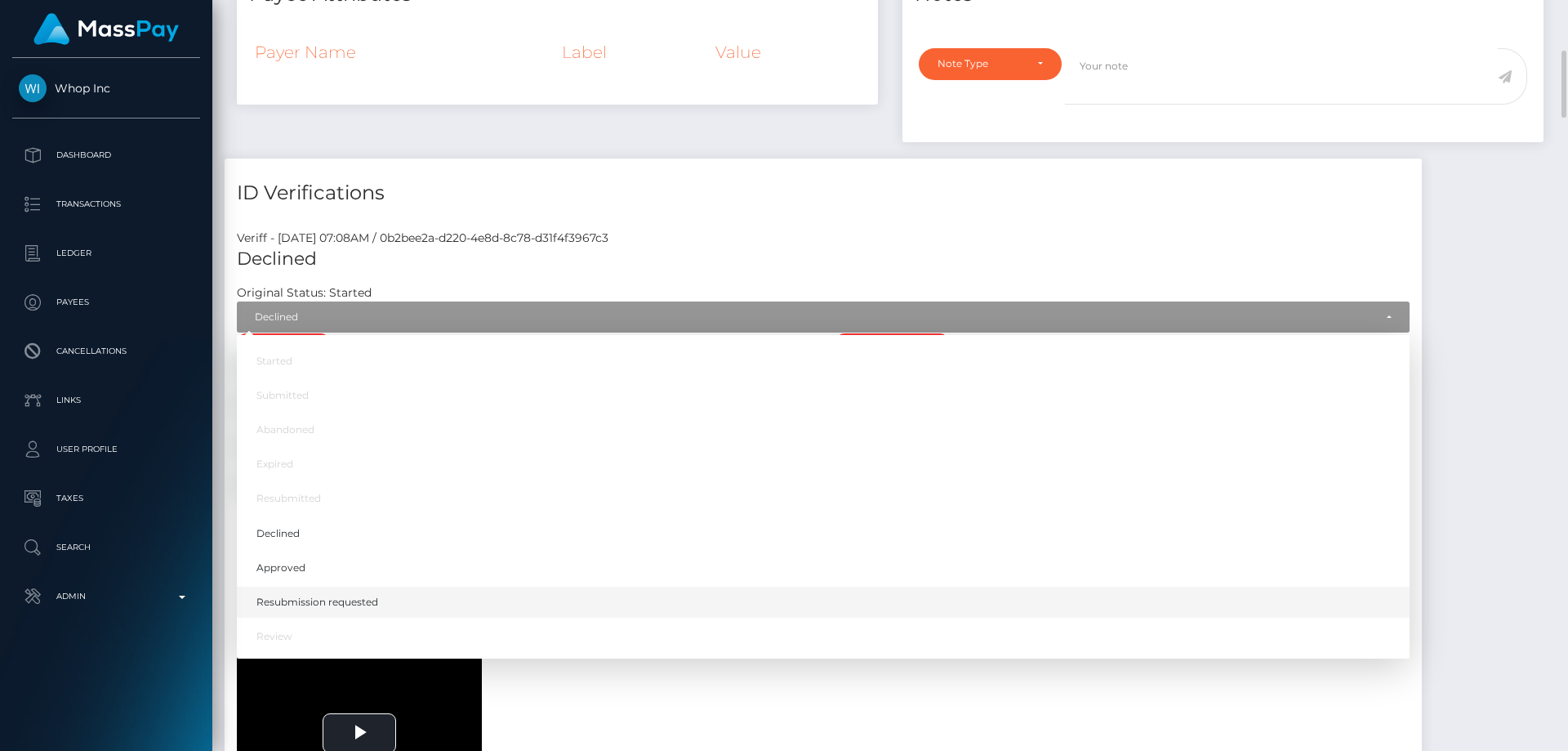
click at [374, 609] on span "Resubmission requested" at bounding box center [317, 601] width 121 height 15
select select "Resubmission requested"
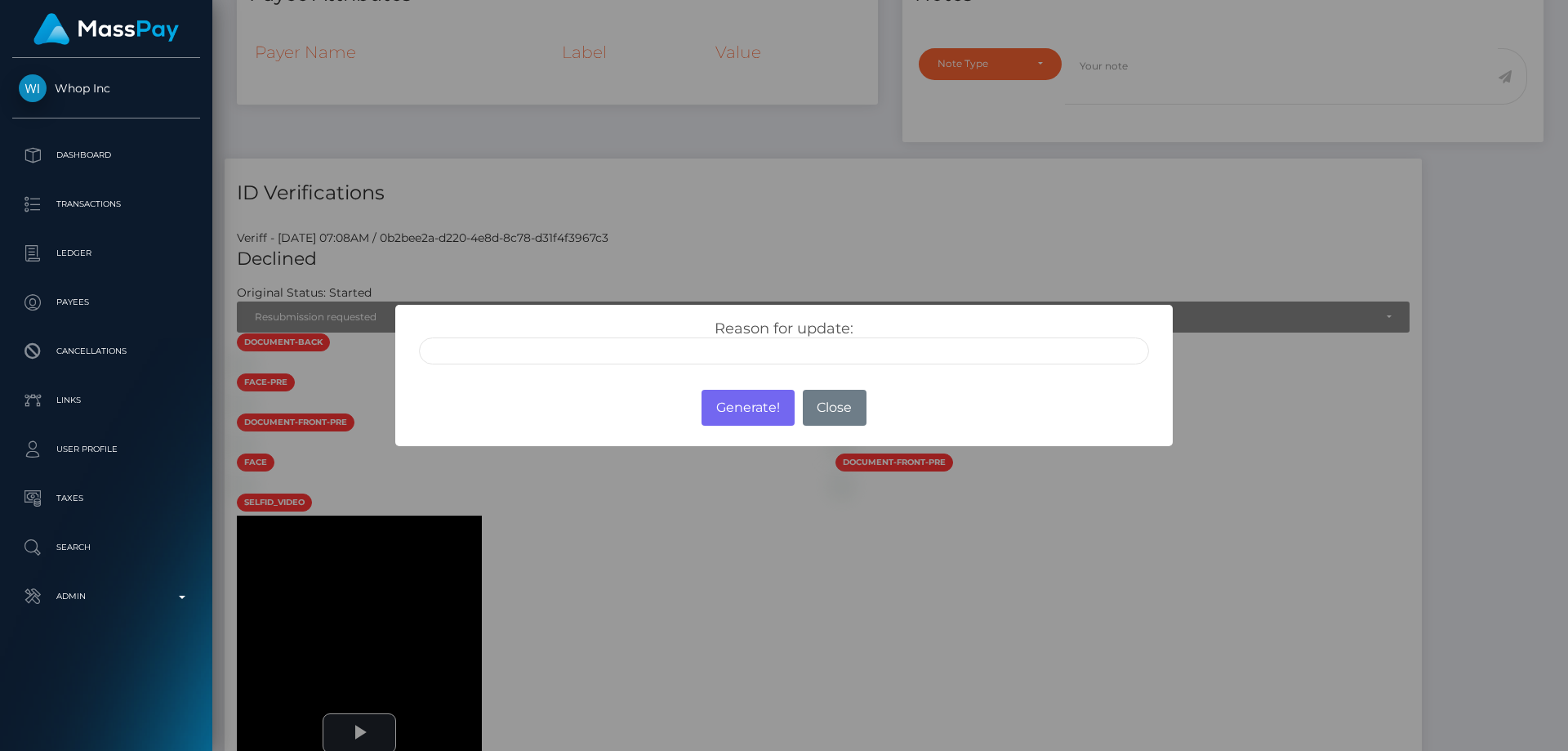
click at [566, 350] on input "text" at bounding box center [784, 351] width 730 height 27
type input "no physical ID"
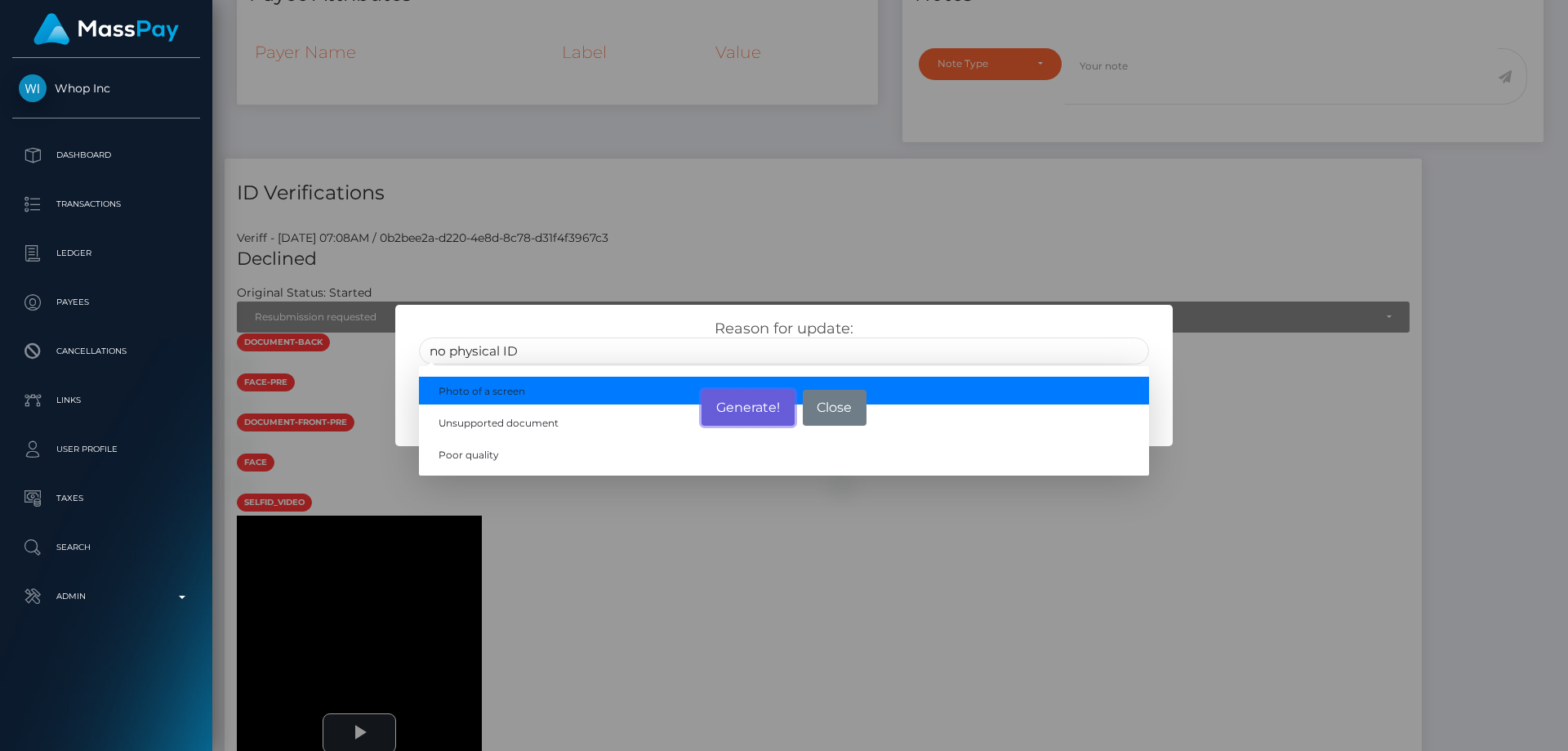
click at [766, 398] on button "Generate!" at bounding box center [748, 408] width 92 height 36
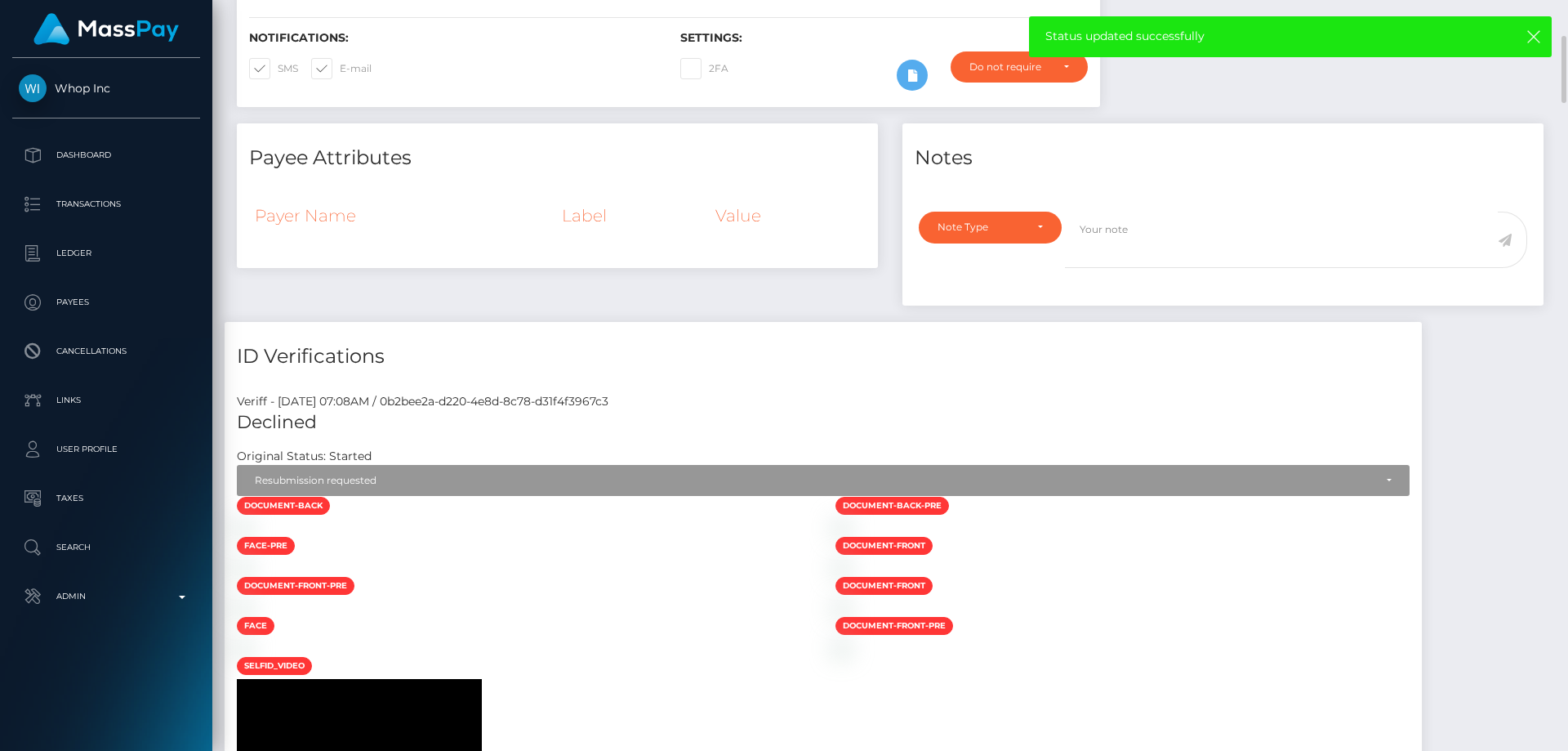
scroll to position [0, 0]
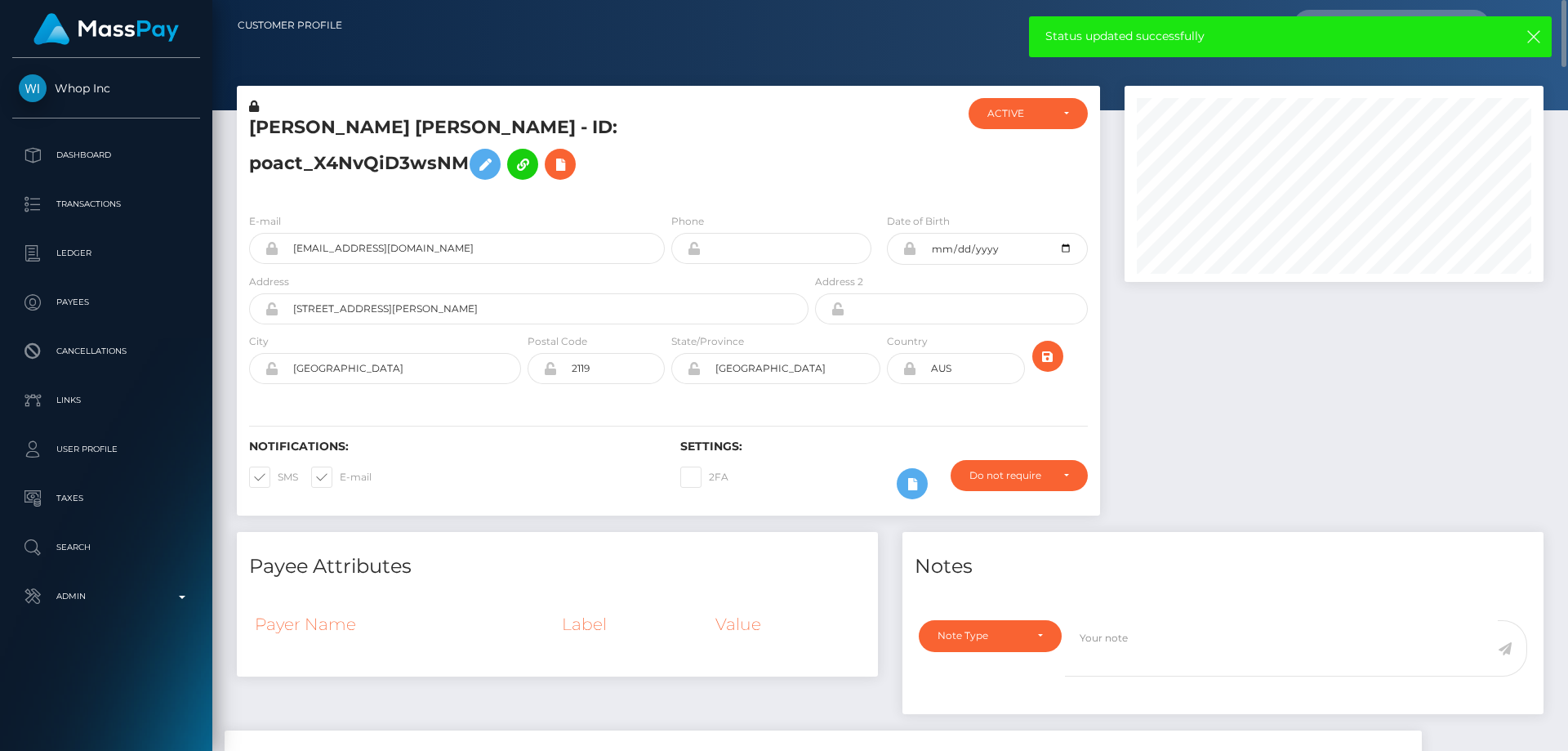
click at [403, 142] on h5 "Alan Yip Fai Choong - ID: poact_X4NvQiD3wsNM" at bounding box center [524, 152] width 550 height 72
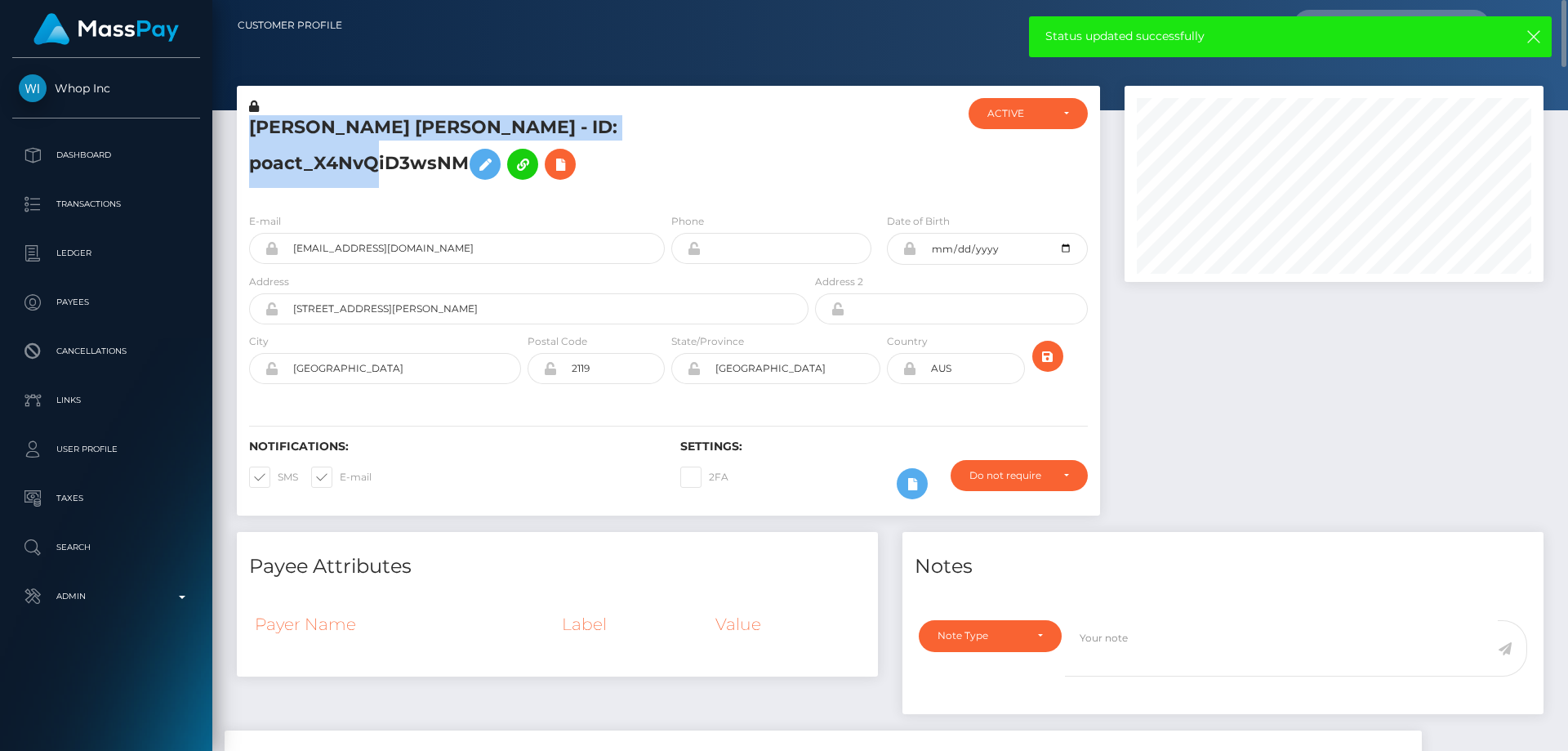
click at [403, 142] on h5 "Alan Yip Fai Choong - ID: poact_X4NvQiD3wsNM" at bounding box center [524, 152] width 550 height 72
copy h5 "Alan Yip Fai Choong - ID: poact_X4NvQiD3wsNM"
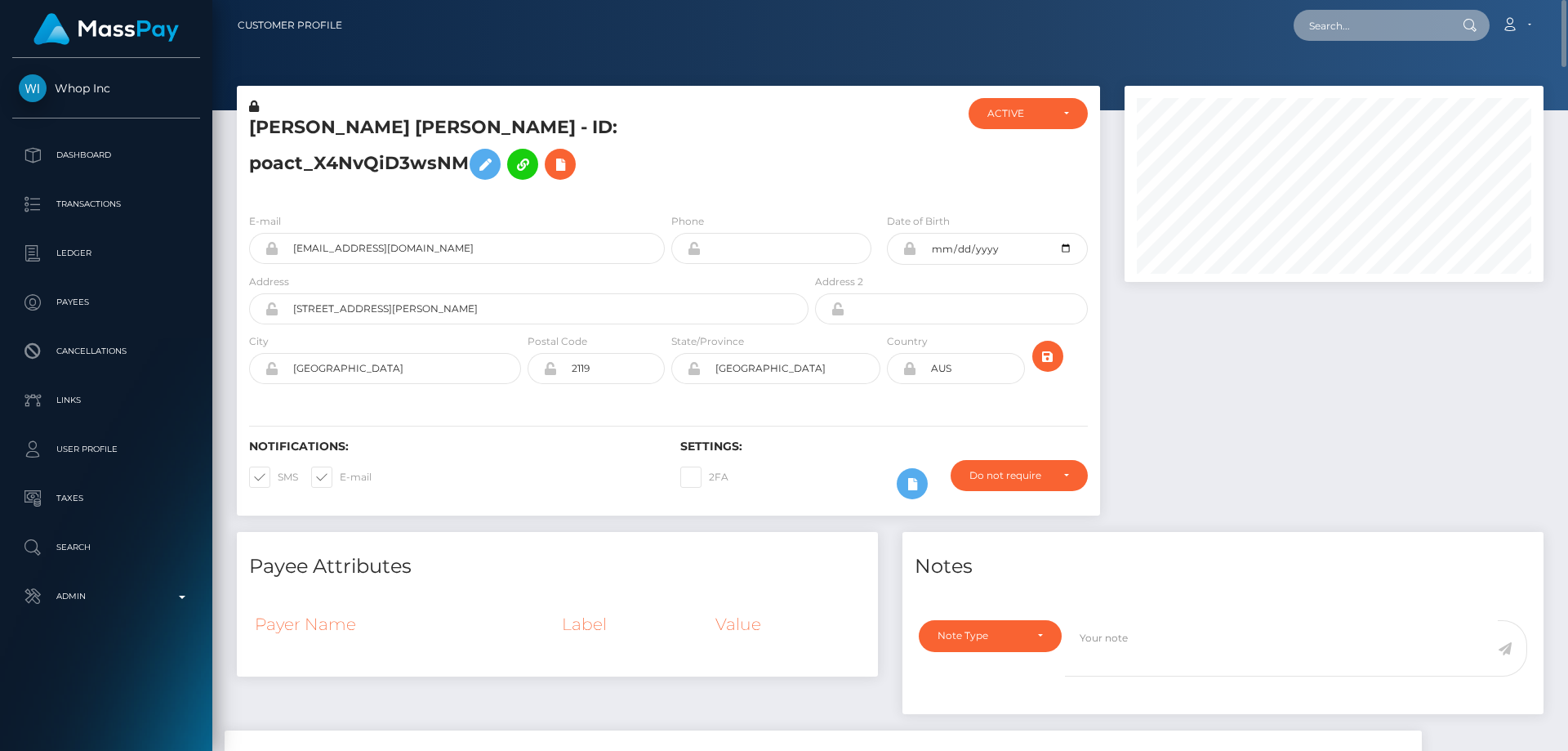
paste input "poact_nDmPXB1GOREe"
type input "poact_nDmPXB1GOREe"
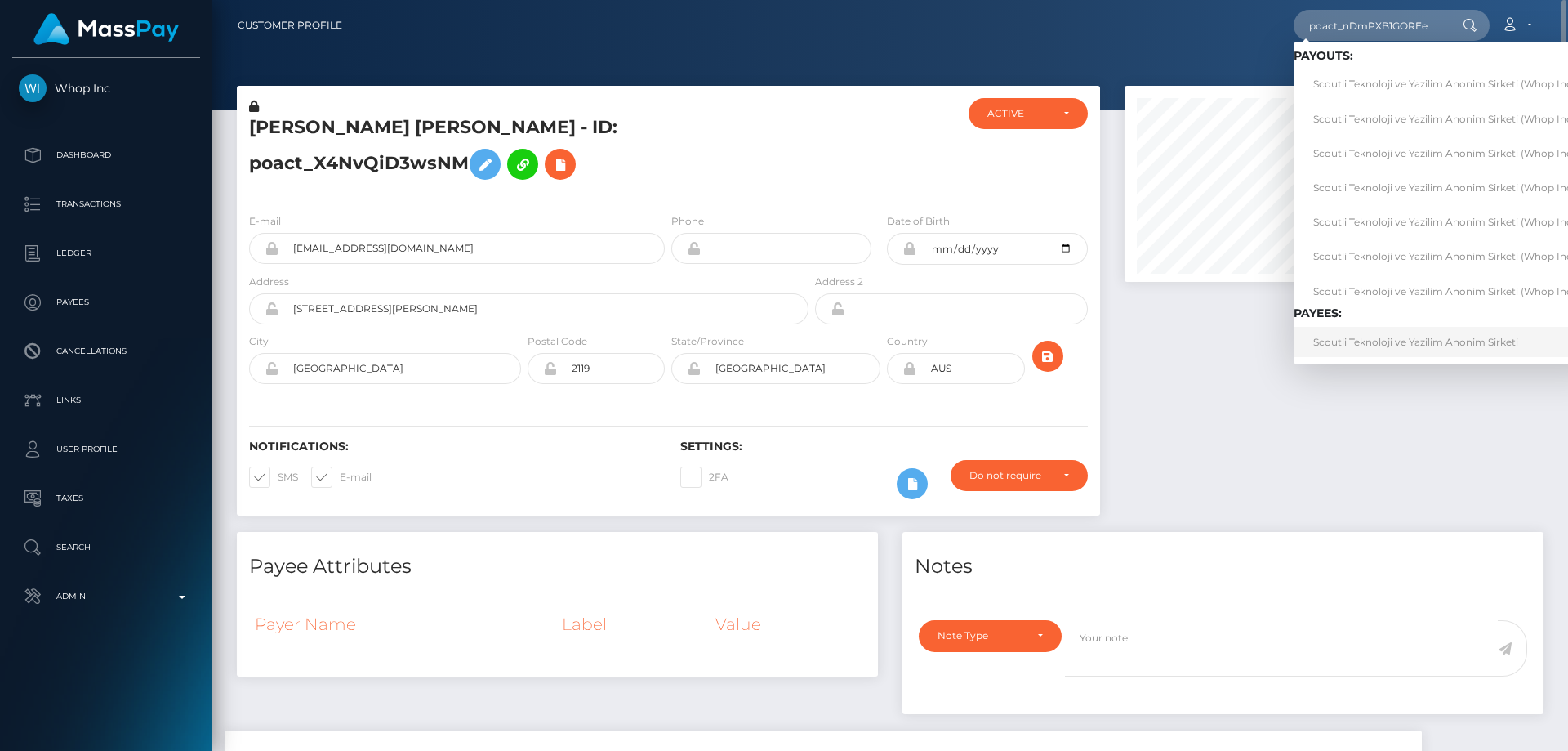
drag, startPoint x: 1366, startPoint y: 336, endPoint x: 1236, endPoint y: 365, distance: 133.2
click at [1366, 337] on link "Scoutli Teknoloji ve Yazilim Anonim Sirketi" at bounding box center [1448, 341] width 310 height 30
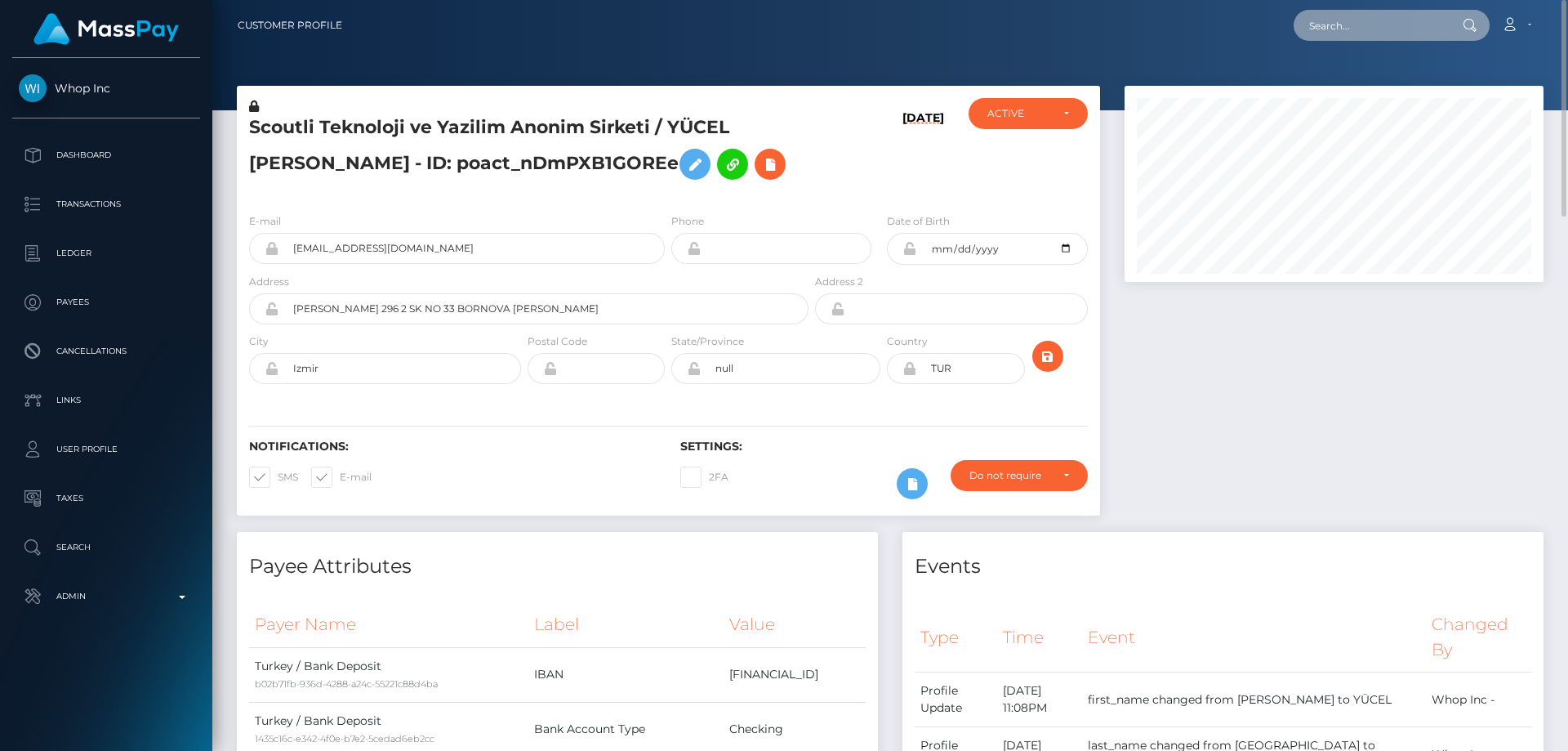
paste input "visioncoronado@yahoo.com"
click at [1338, 26] on input "visioncoronado@yahoo.com" at bounding box center [1370, 25] width 153 height 31
paste input "Felipe2122"
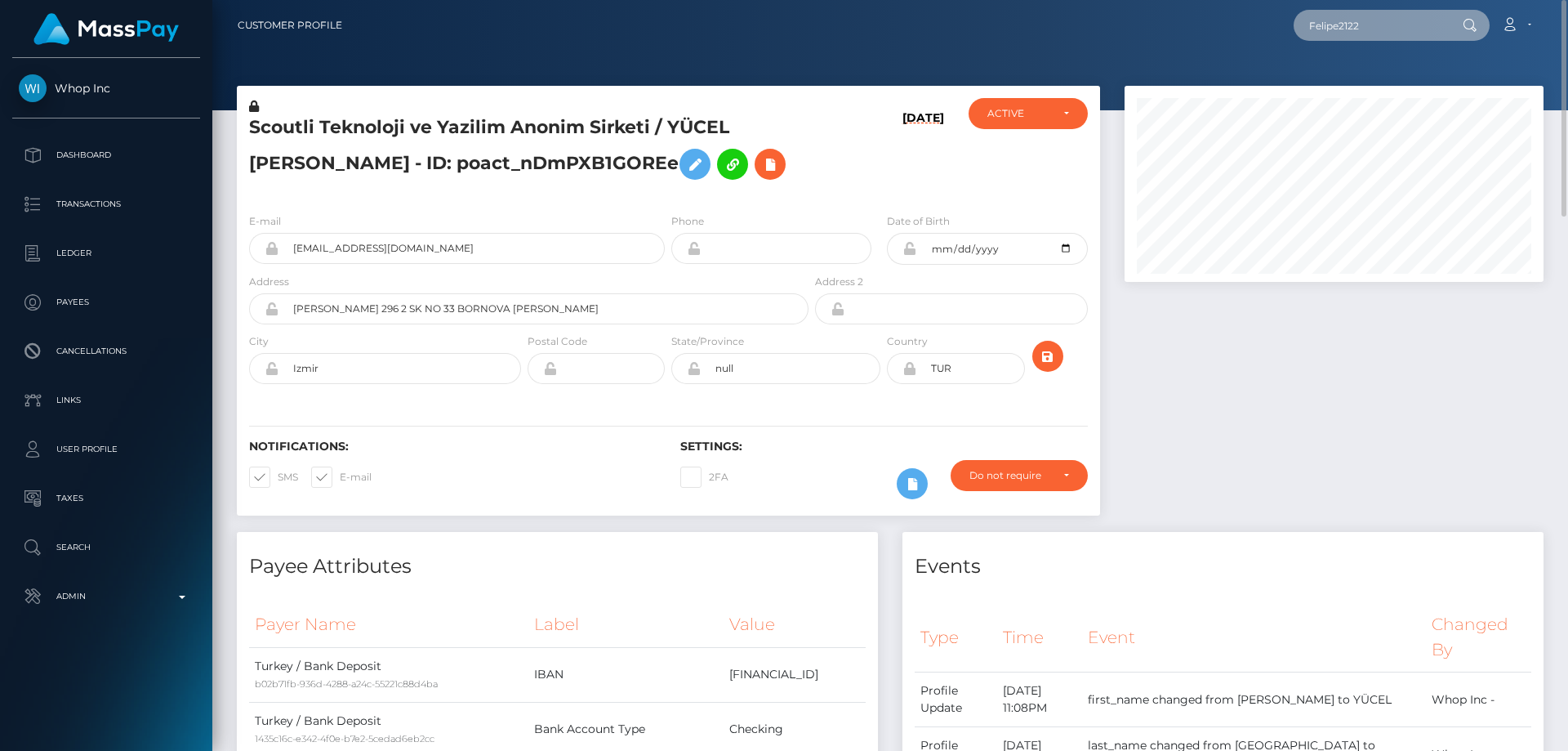
type input "Felipe2122"
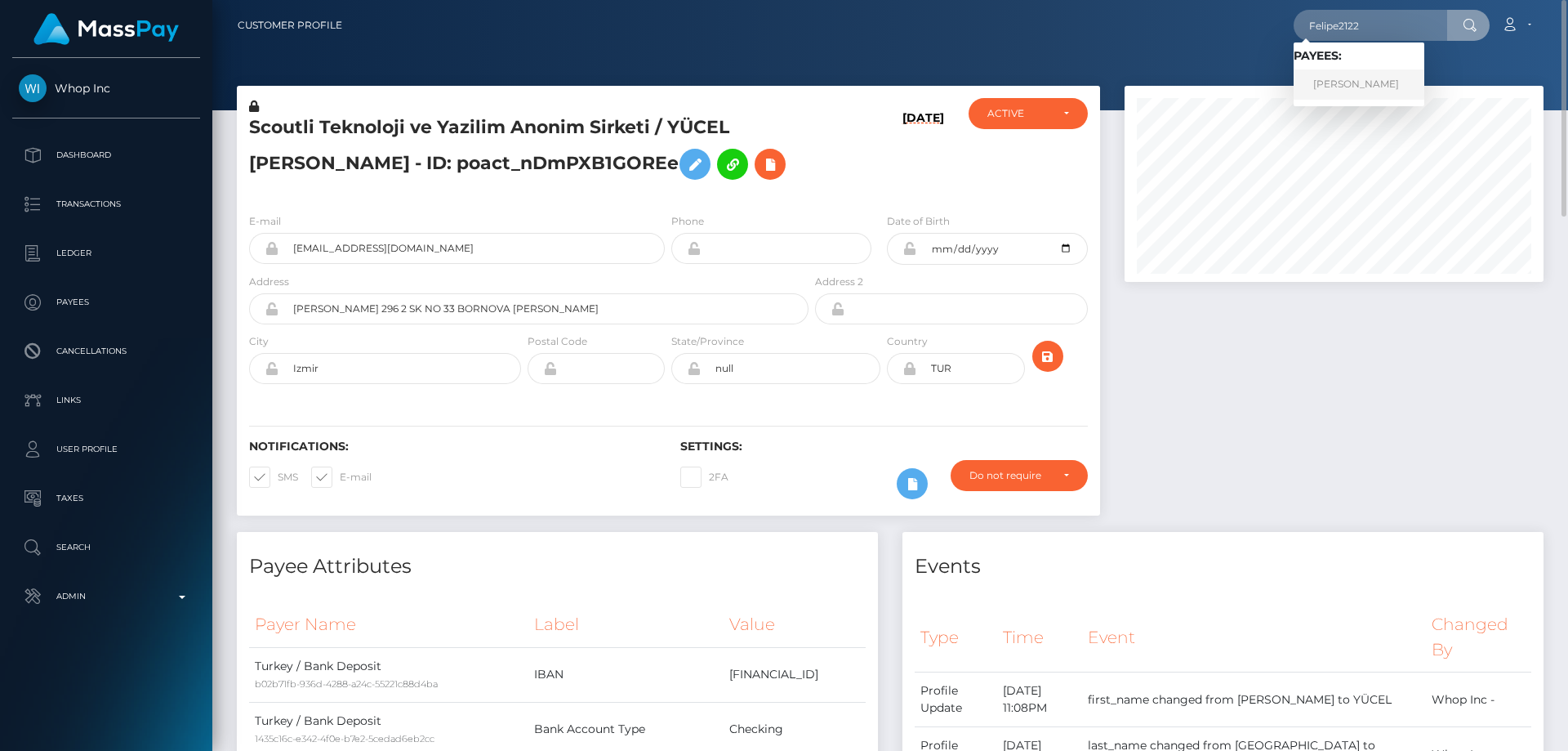
click at [1374, 87] on link "Daniela Coronado" at bounding box center [1359, 84] width 131 height 30
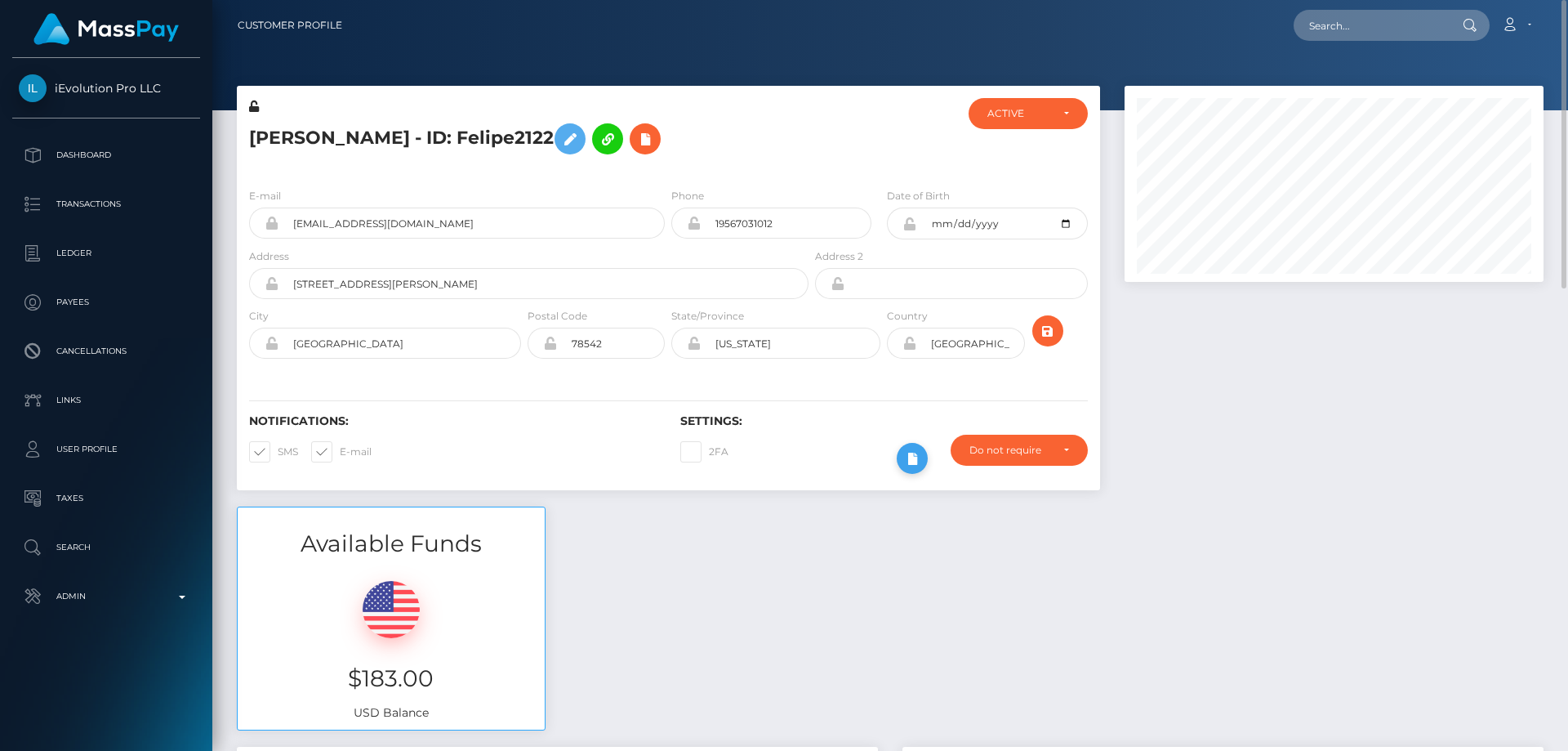
click at [914, 456] on icon at bounding box center [912, 459] width 20 height 21
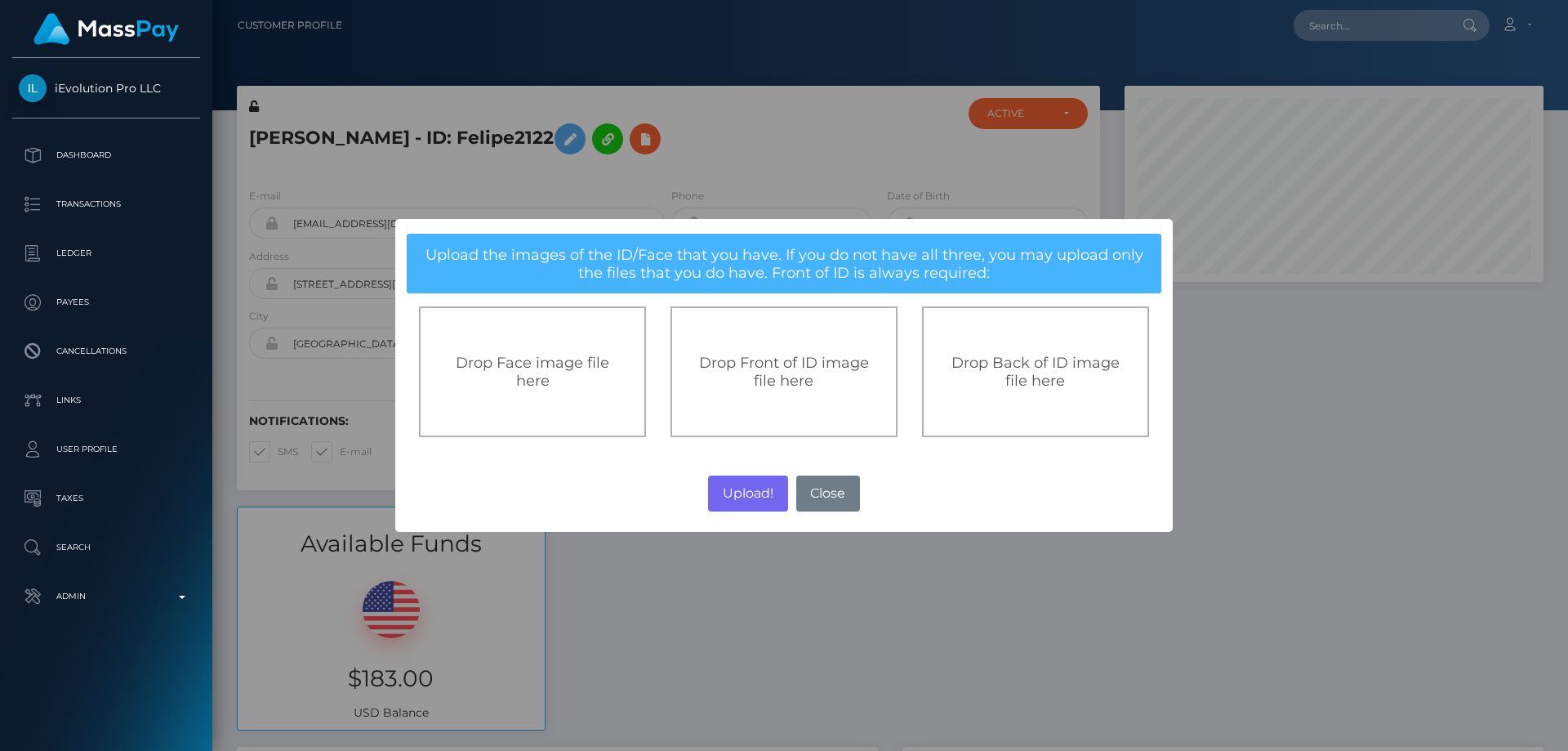
click at [753, 350] on div "Drop Front of ID image file here" at bounding box center [784, 372] width 227 height 131
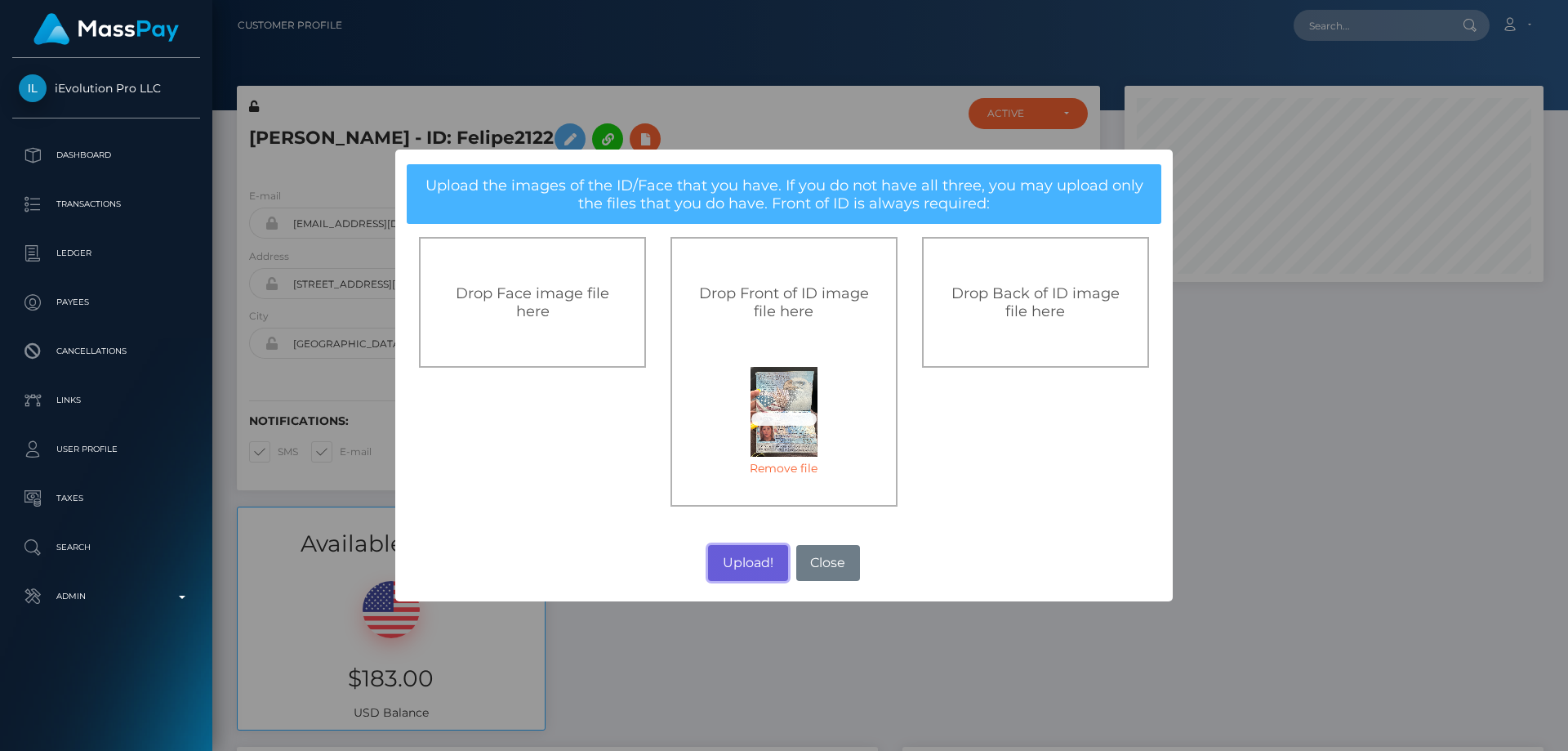
click at [746, 563] on button "Upload!" at bounding box center [747, 562] width 79 height 36
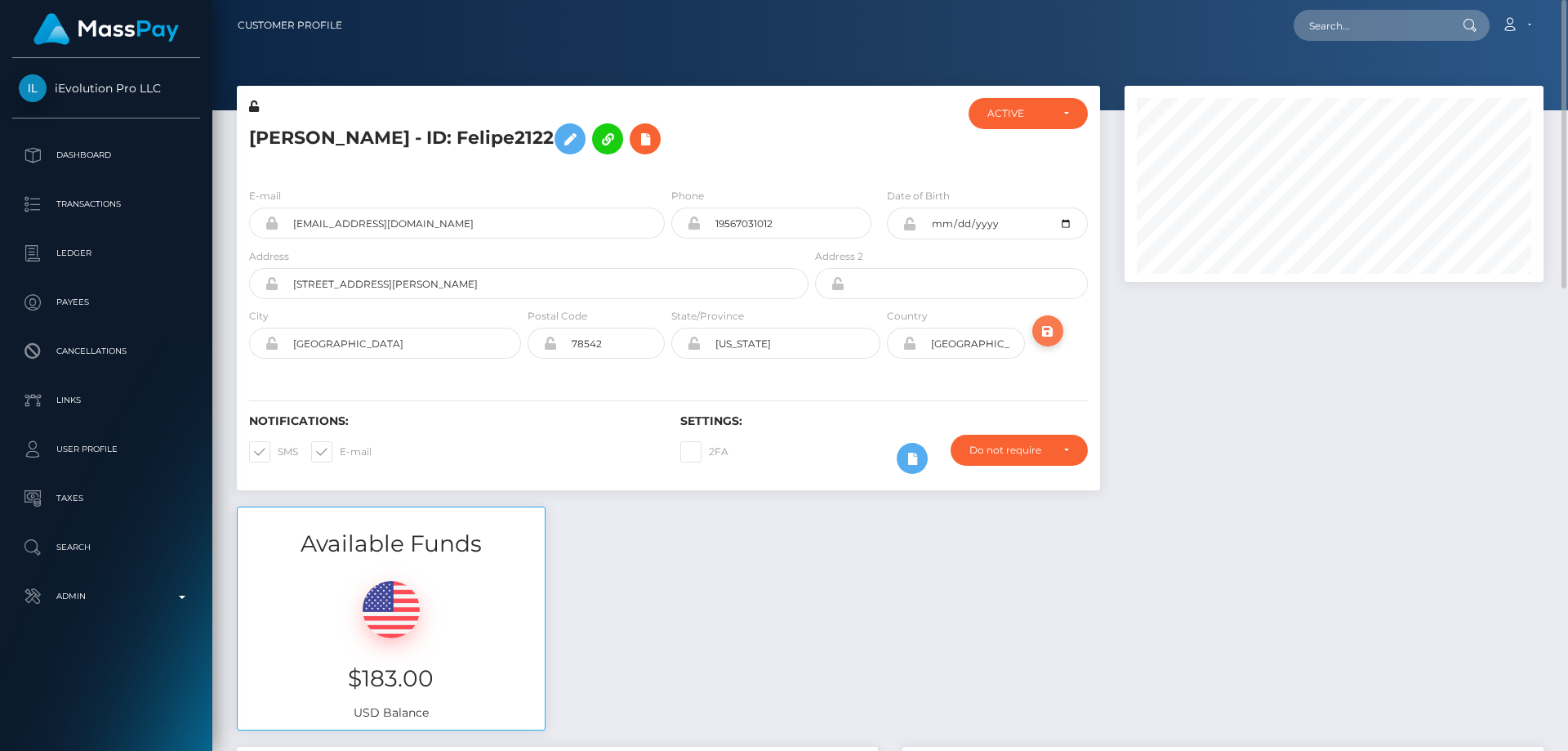
click at [1045, 332] on icon "submit" at bounding box center [1048, 331] width 20 height 21
click at [254, 104] on icon at bounding box center [254, 107] width 10 height 12
click at [910, 226] on icon at bounding box center [909, 223] width 14 height 13
click at [906, 344] on icon at bounding box center [909, 342] width 14 height 13
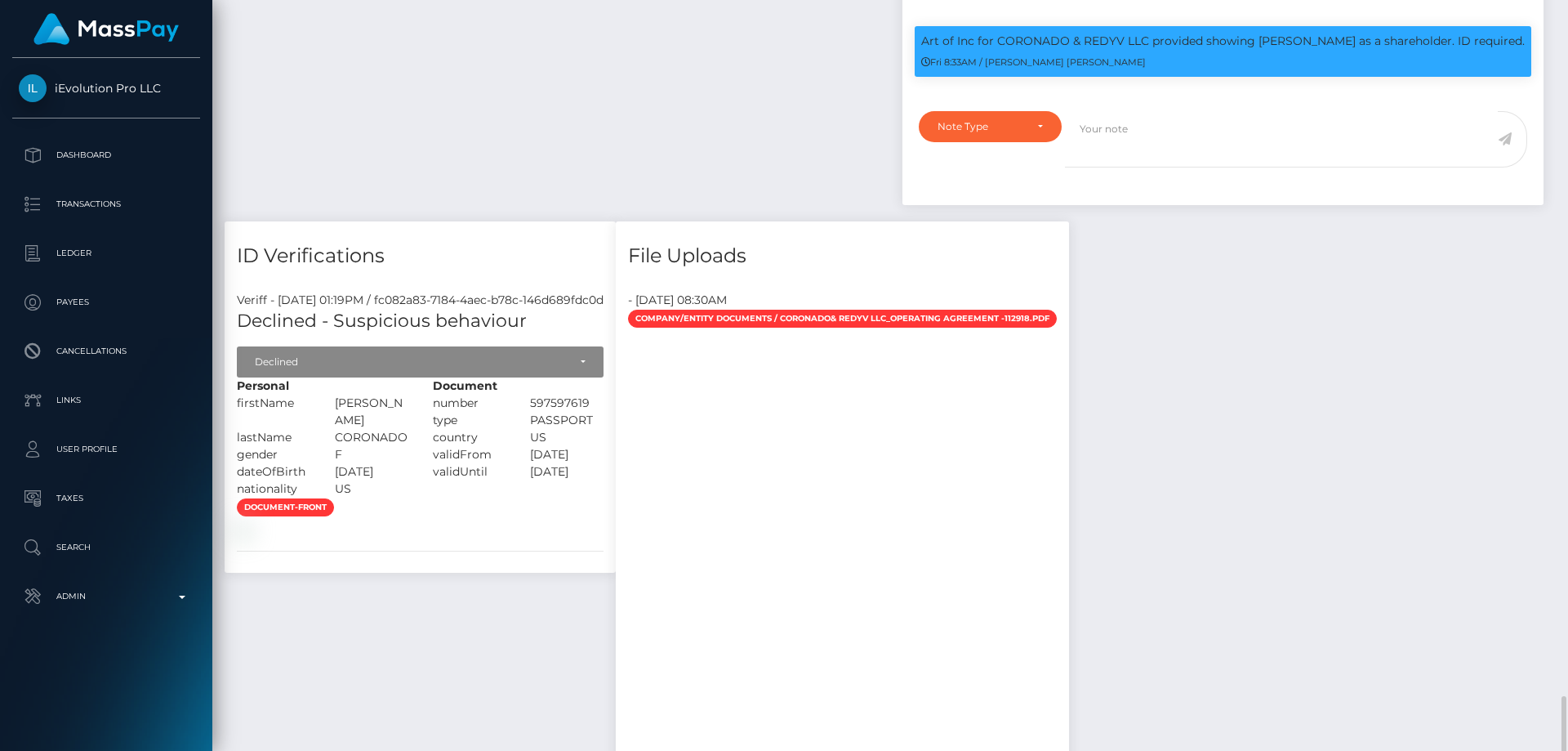
scroll to position [1307, 0]
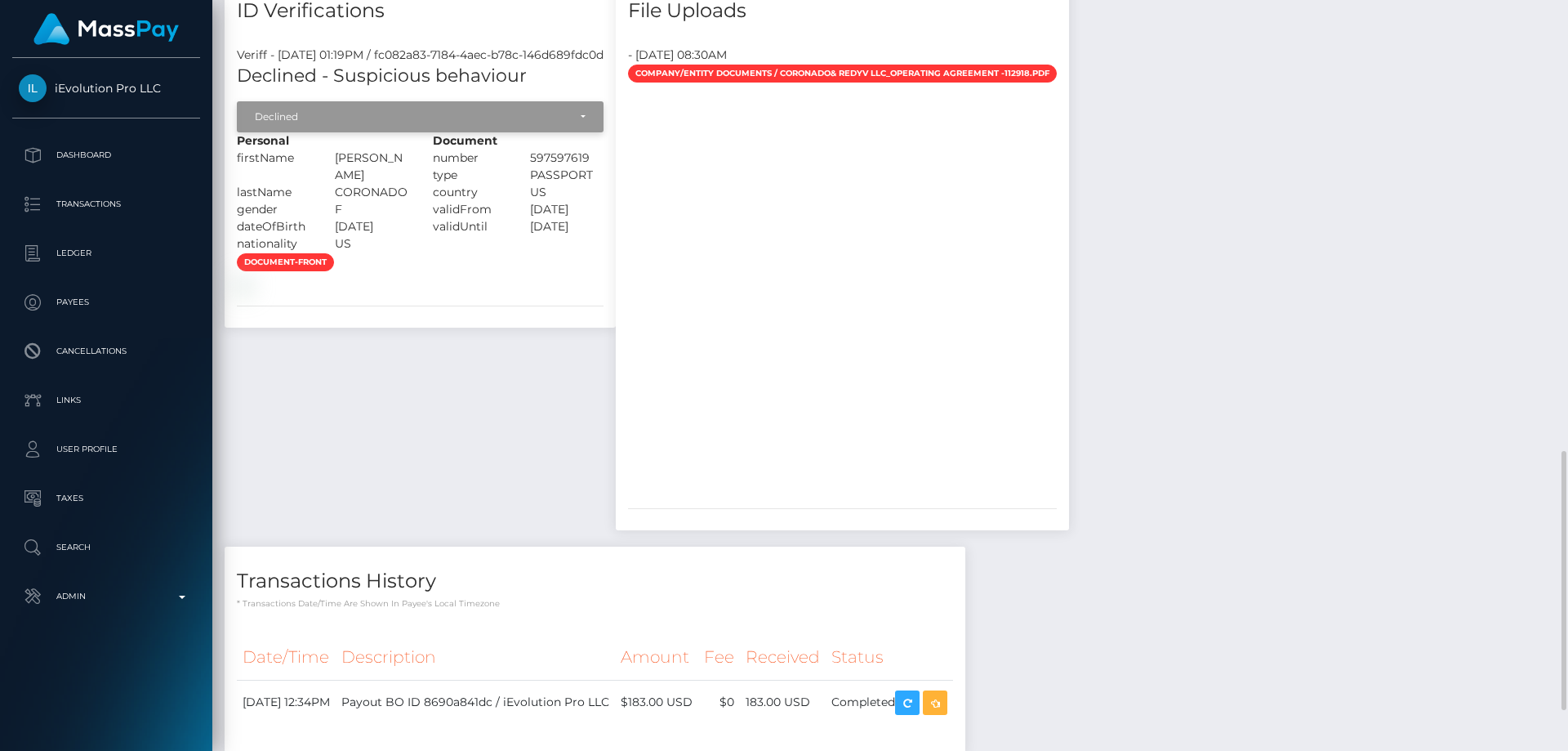
click at [374, 132] on div "Declined" at bounding box center [419, 117] width 367 height 31
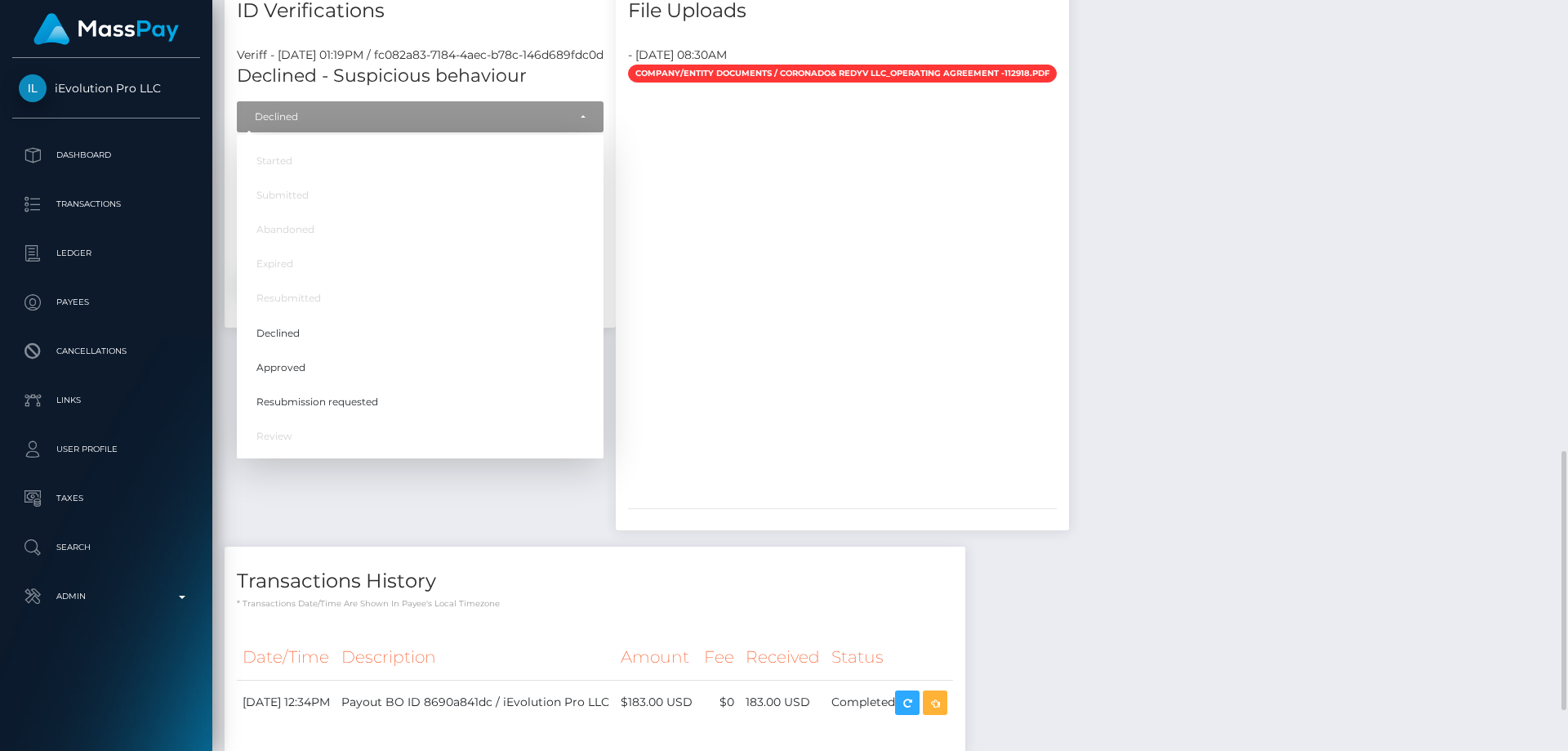
scroll to position [197, 419]
click at [290, 375] on span "Approved" at bounding box center [281, 367] width 49 height 15
select select "Approved"
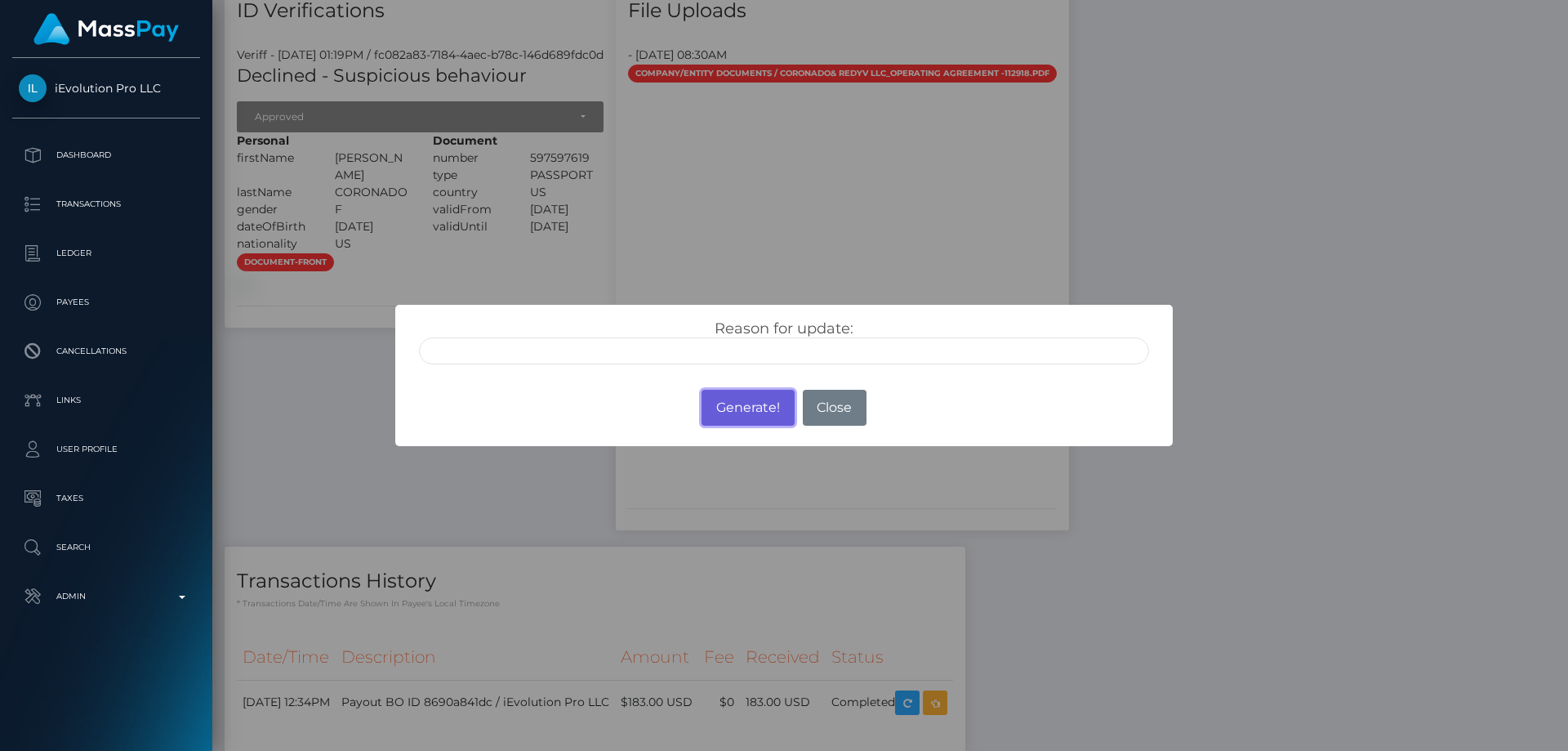
click at [723, 409] on button "Generate!" at bounding box center [748, 408] width 92 height 36
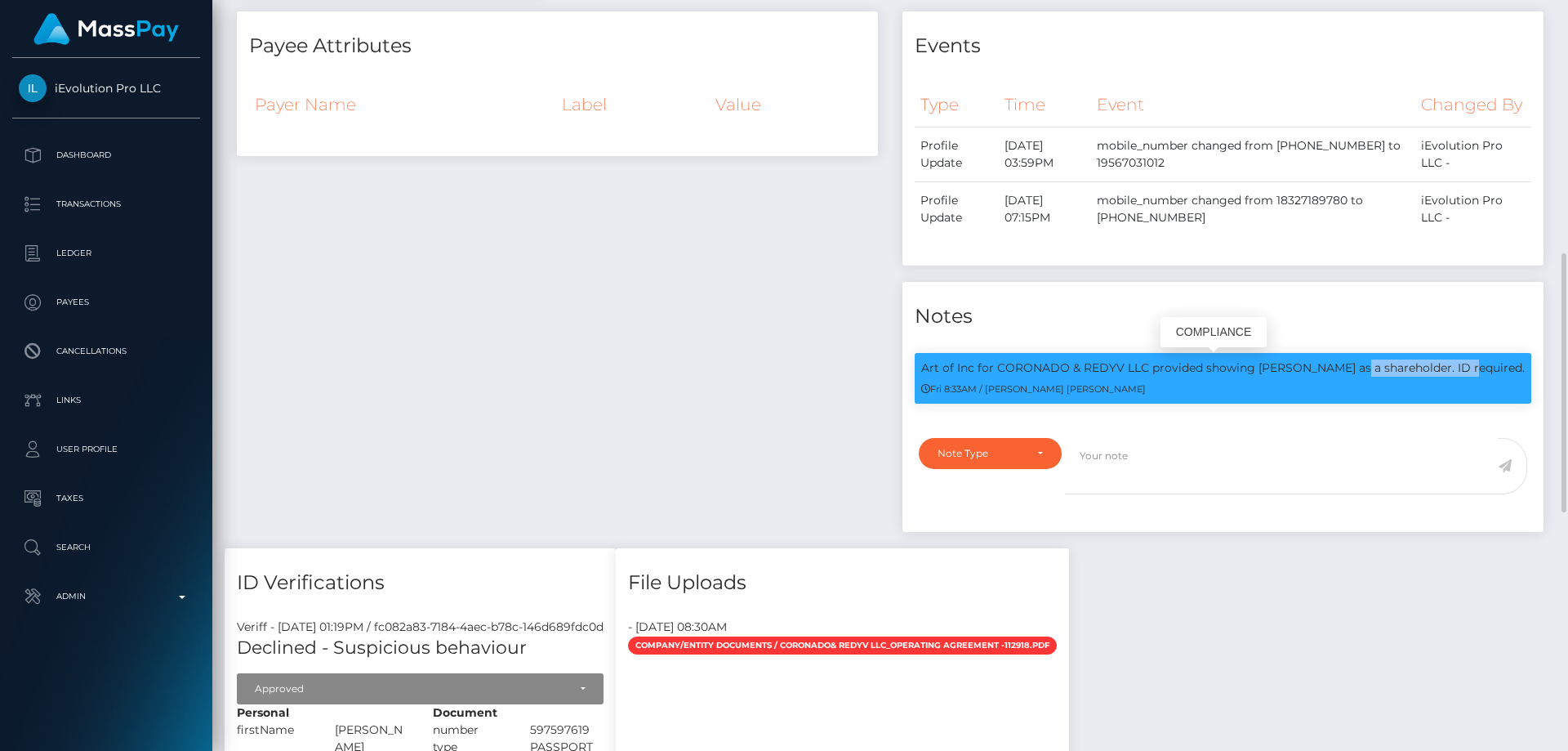
drag, startPoint x: 999, startPoint y: 365, endPoint x: 1146, endPoint y: 371, distance: 147.1
click at [1146, 371] on p "Art of Inc for CORONADO & REDYV LLC provided showing Daniela Coronado as a shar…" at bounding box center [1222, 369] width 603 height 18
copy p "CORONADO & REDYV LLC"
click at [629, 321] on div "Payee Attributes Payer Name Label Value" at bounding box center [557, 280] width 666 height 537
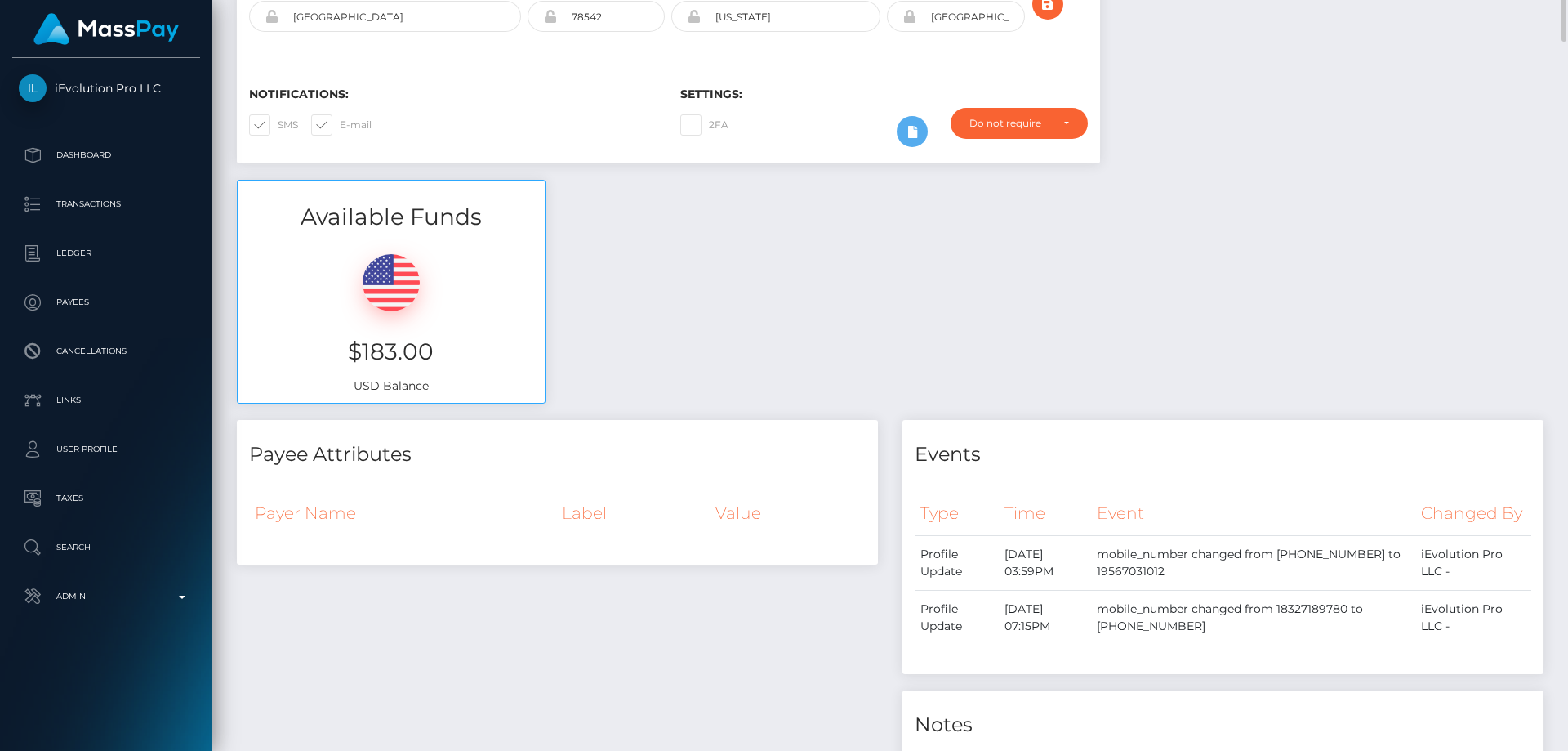
scroll to position [0, 0]
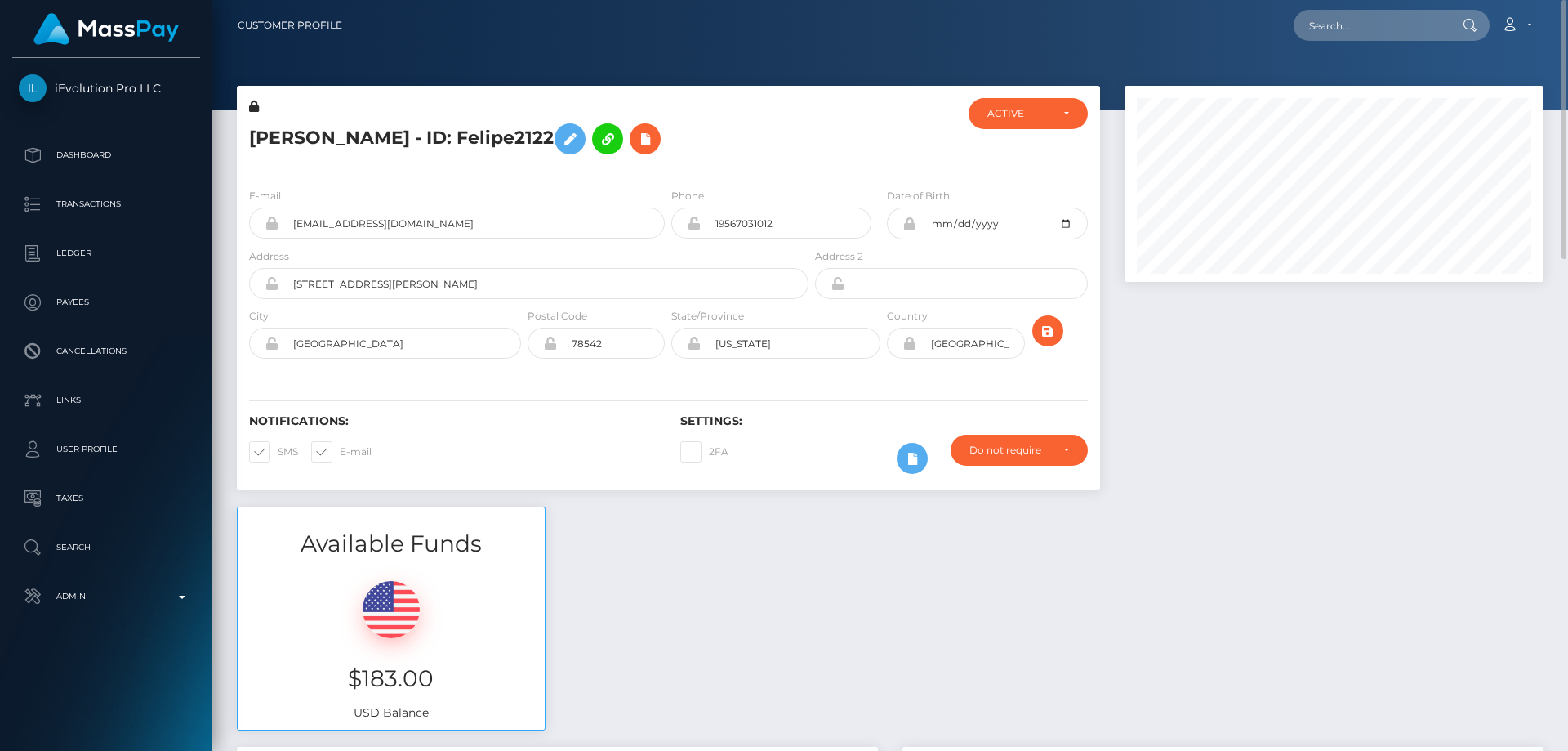
click at [255, 107] on icon at bounding box center [254, 107] width 10 height 12
click at [577, 136] on icon at bounding box center [570, 139] width 20 height 21
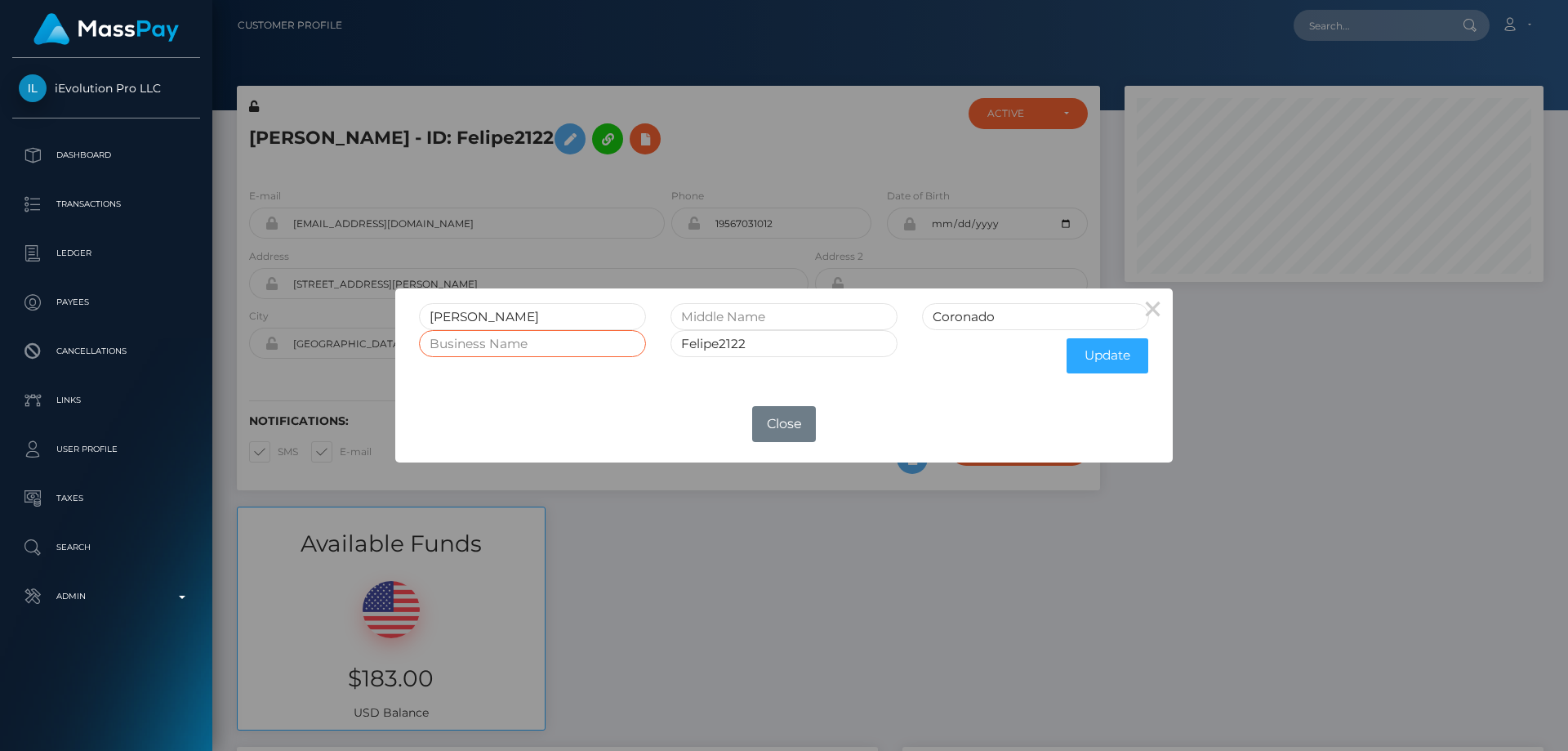
paste input "CORONADO & REDYV LLC"
type input "CORONADO & REDYV LLC"
click at [1100, 355] on button "Update" at bounding box center [1108, 356] width 82 height 35
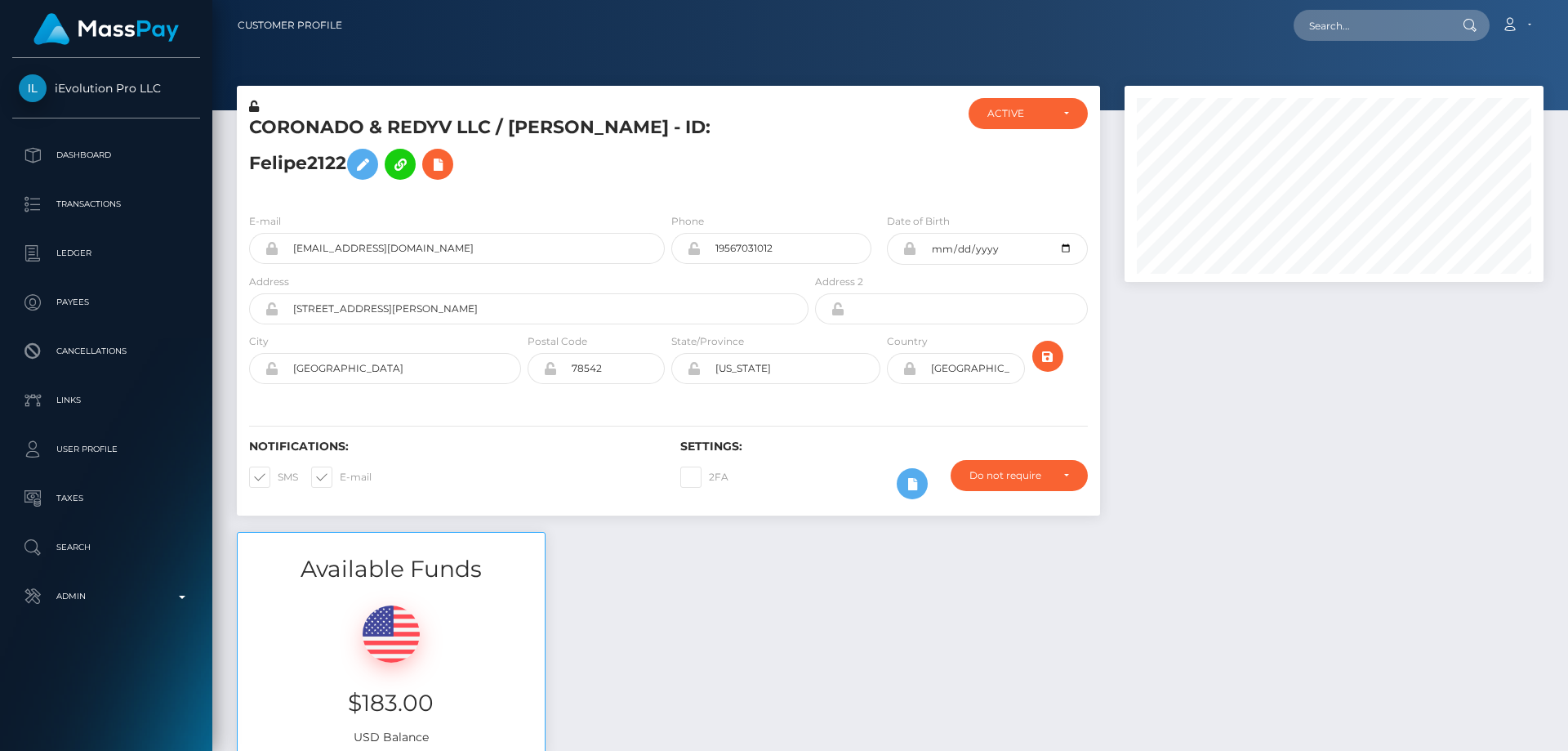
scroll to position [197, 419]
click at [253, 108] on icon at bounding box center [254, 107] width 10 height 12
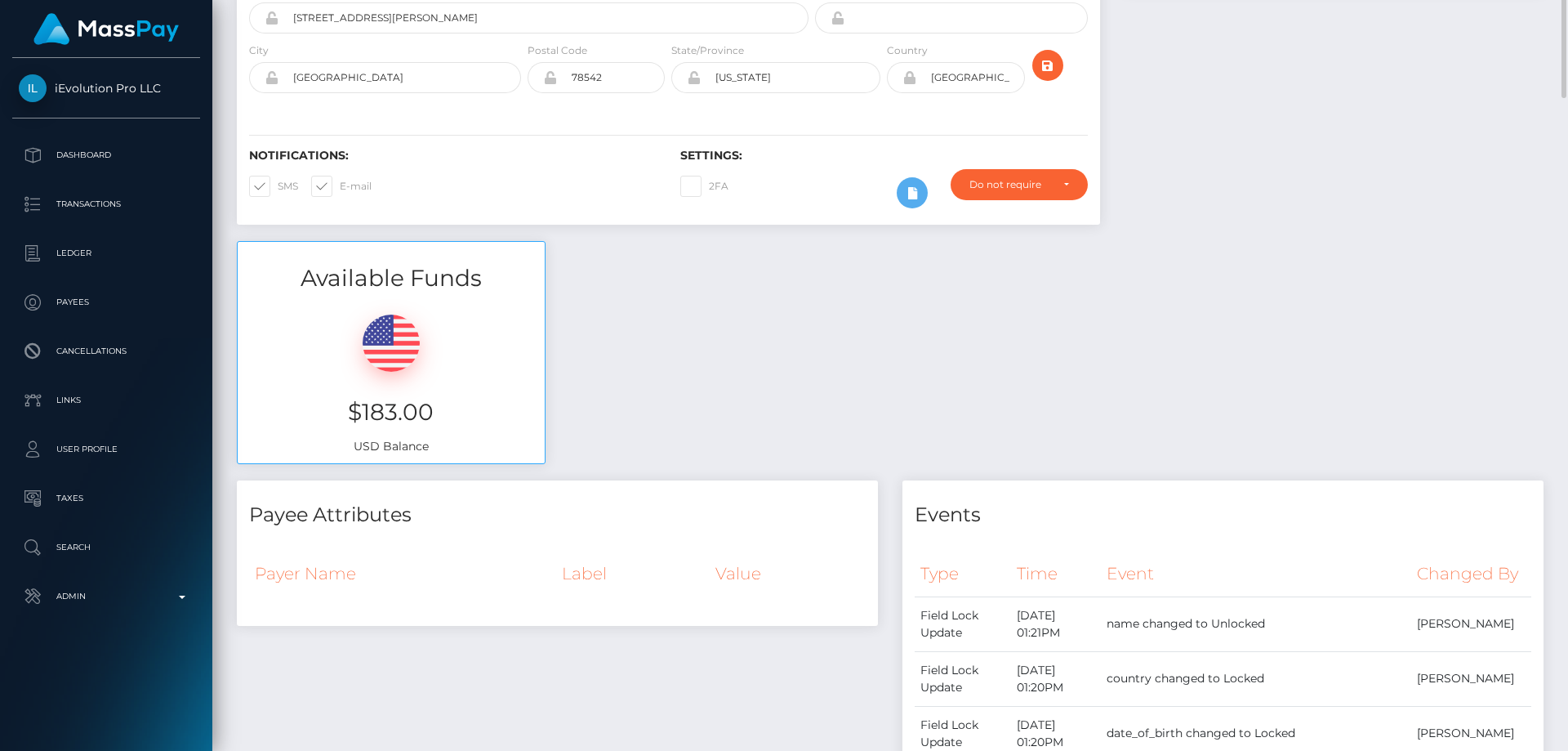
scroll to position [0, 0]
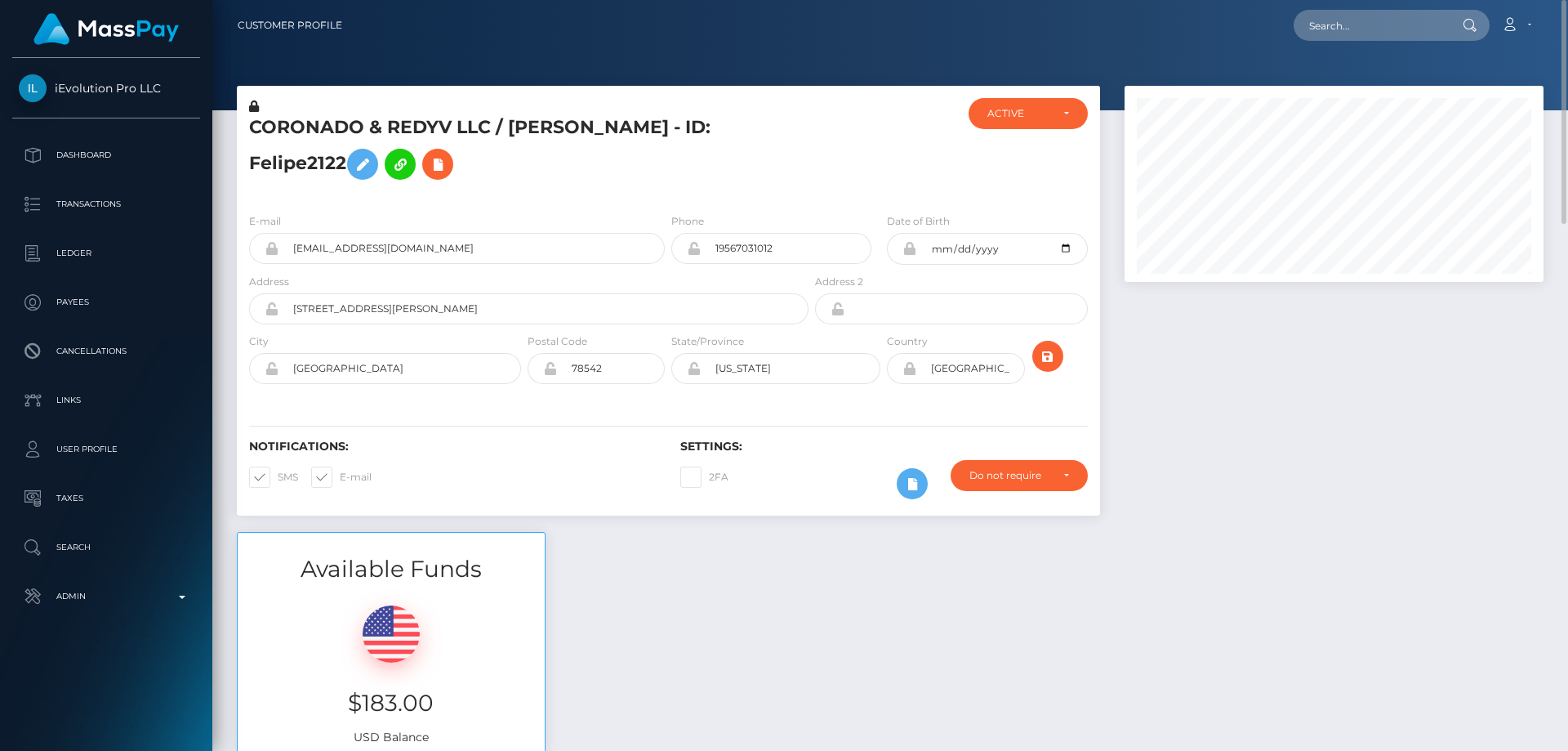
click at [290, 161] on h5 "CORONADO & REDYV LLC / [PERSON_NAME] - ID: Felipe2122" at bounding box center [524, 152] width 550 height 72
copy h5 "CORONADO & REDYV LLC / [PERSON_NAME] - ID: Felipe2122"
click at [573, 163] on h5 "CORONADO & REDYV LLC / [PERSON_NAME] - ID: Felipe2122" at bounding box center [524, 152] width 550 height 72
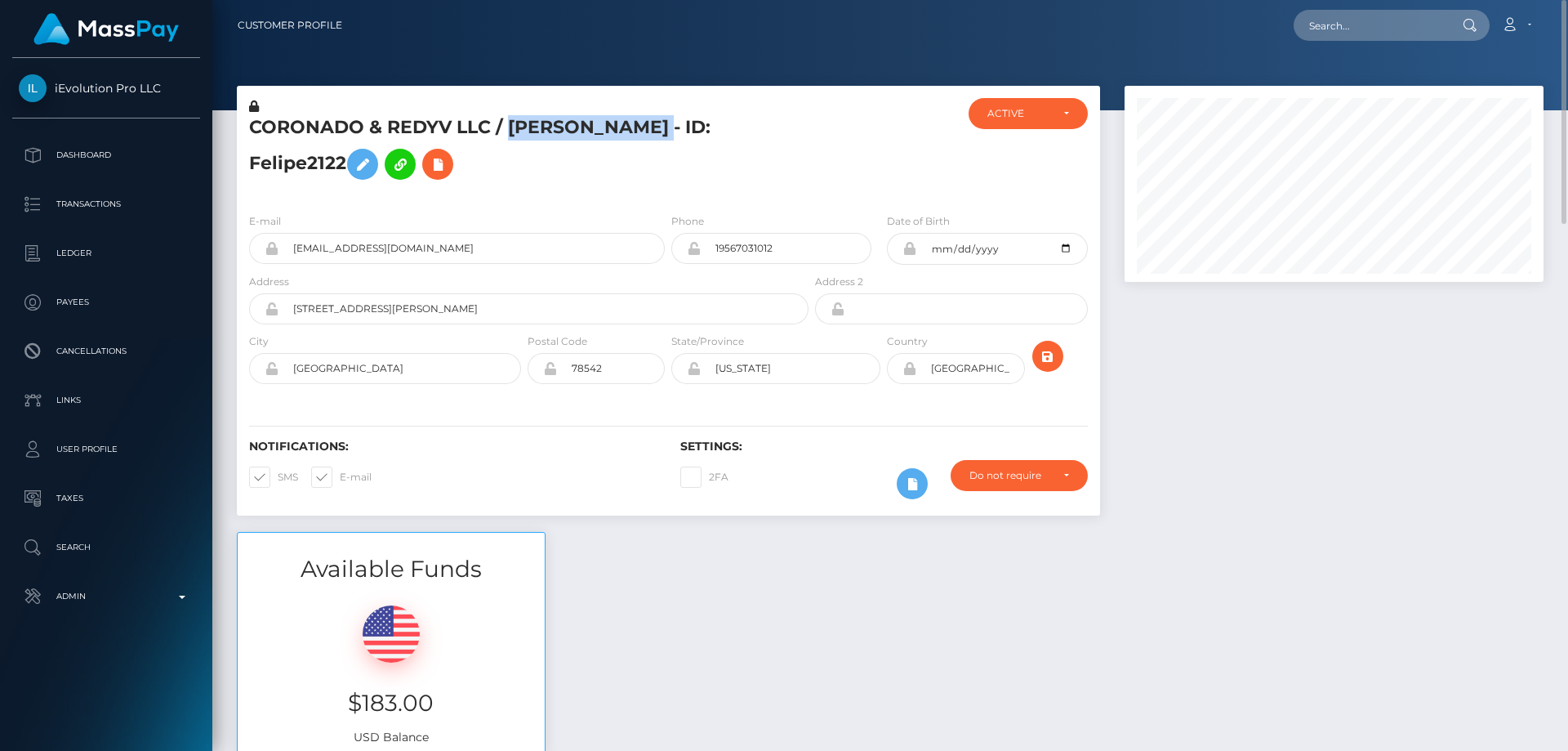
drag, startPoint x: 512, startPoint y: 123, endPoint x: 677, endPoint y: 130, distance: 165.1
click at [677, 130] on h5 "CORONADO & REDYV LLC / [PERSON_NAME] - ID: Felipe2122" at bounding box center [524, 152] width 550 height 72
copy h5 "[PERSON_NAME]"
click at [616, 182] on h5 "CORONADO & REDYV LLC / [PERSON_NAME] - ID: Felipe2122" at bounding box center [524, 152] width 550 height 72
paste input "poact_VVXchHqJk88q"
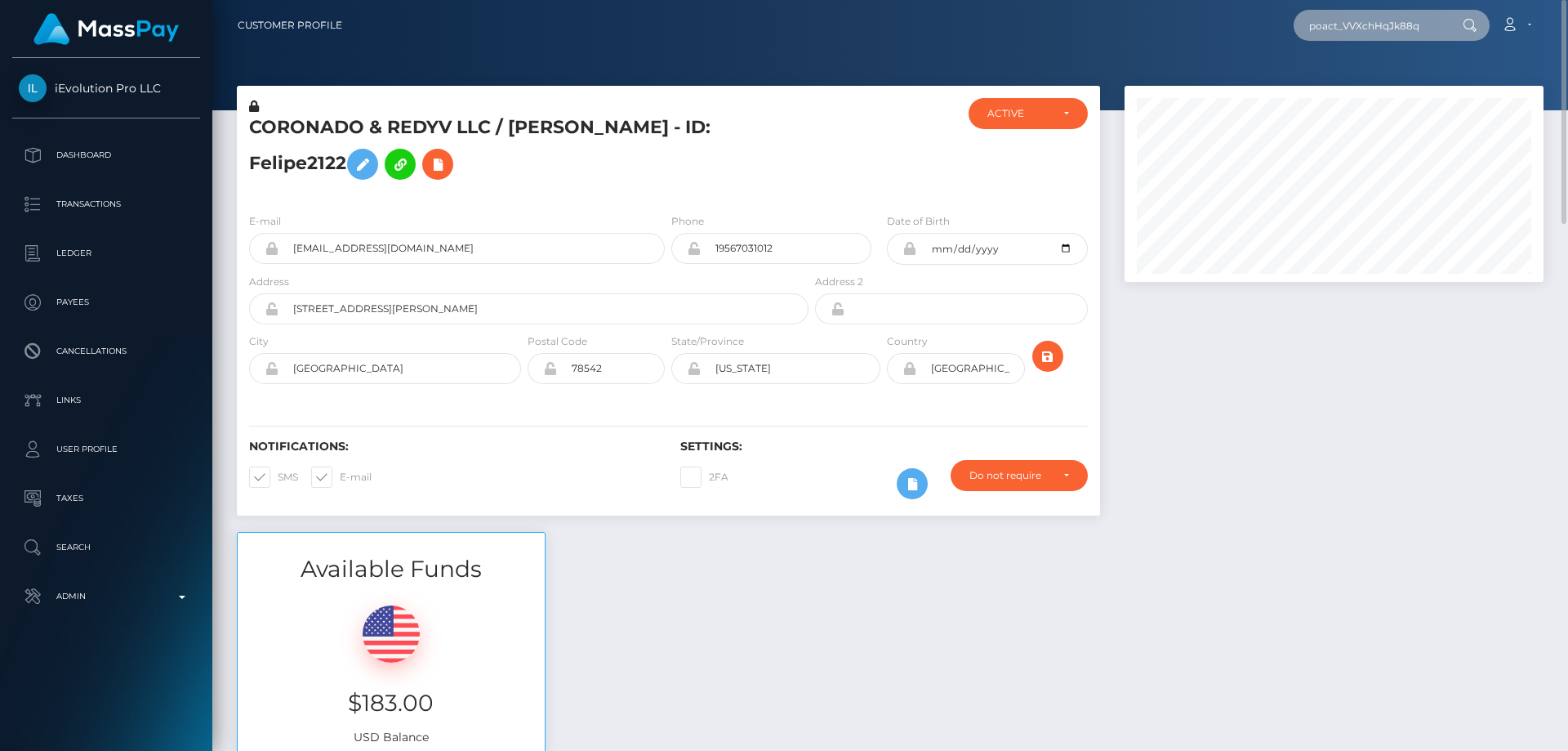
type input "poact_VVXchHqJk88q"
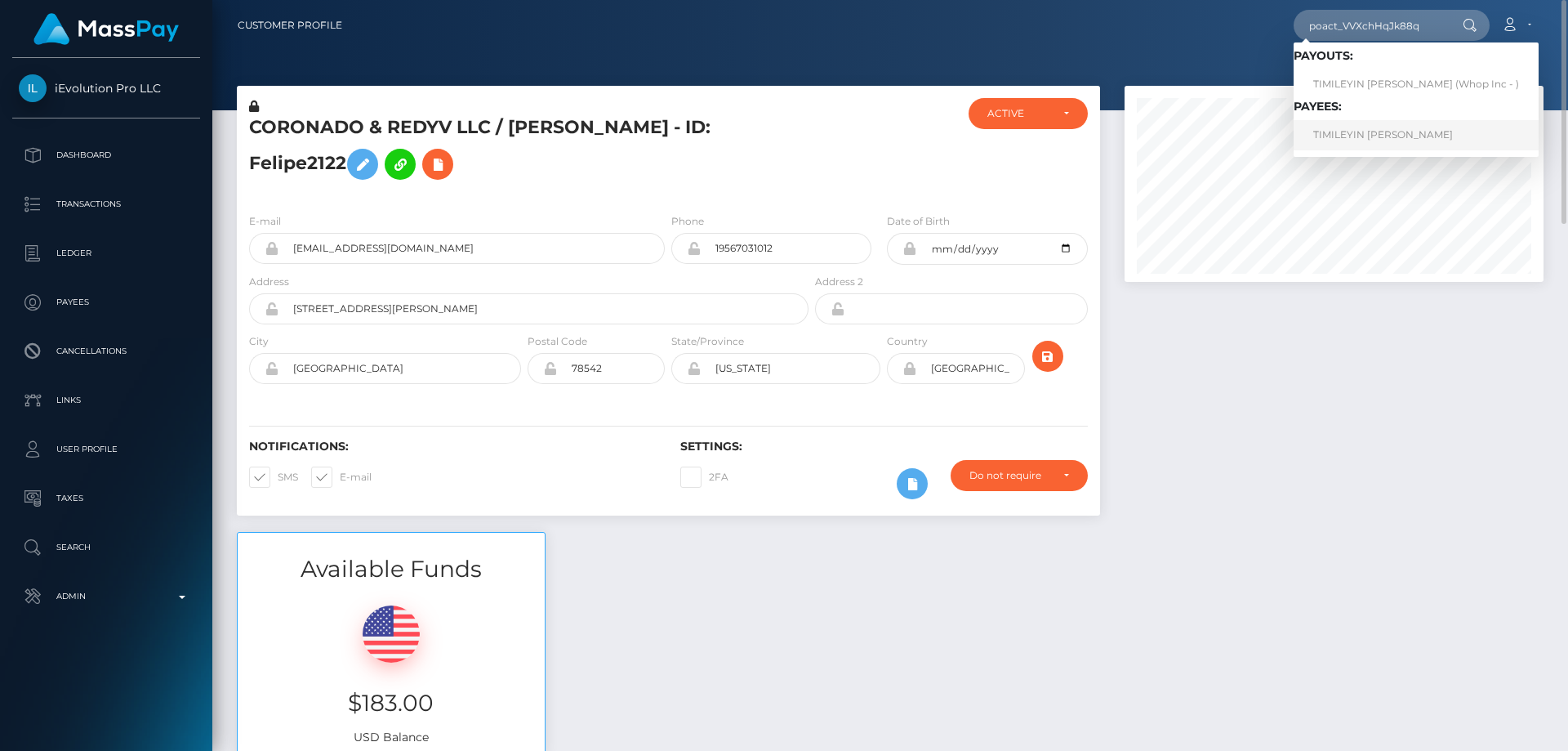
click at [1375, 132] on link "TIMILEYIN [PERSON_NAME]" at bounding box center [1416, 135] width 245 height 30
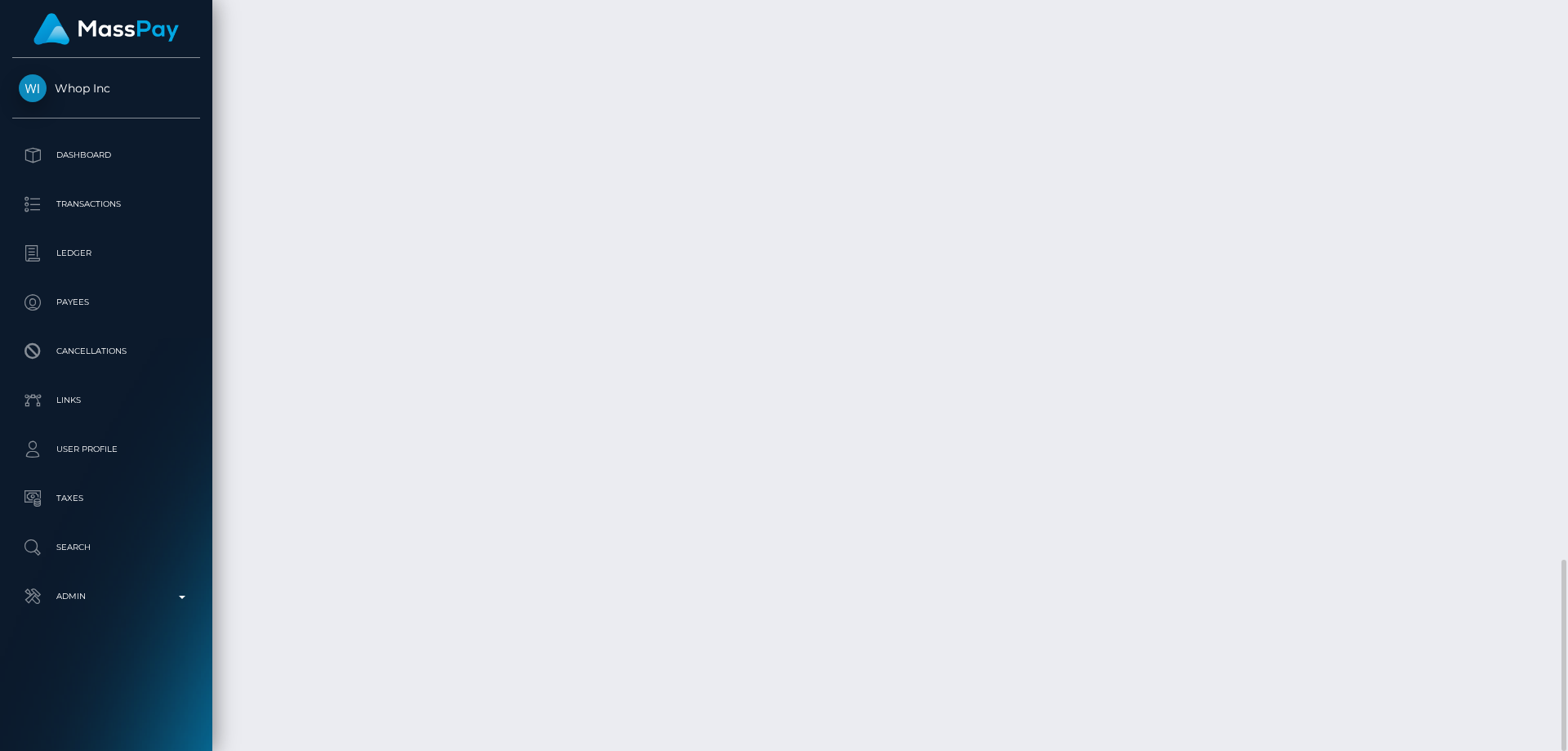
scroll to position [1786, 0]
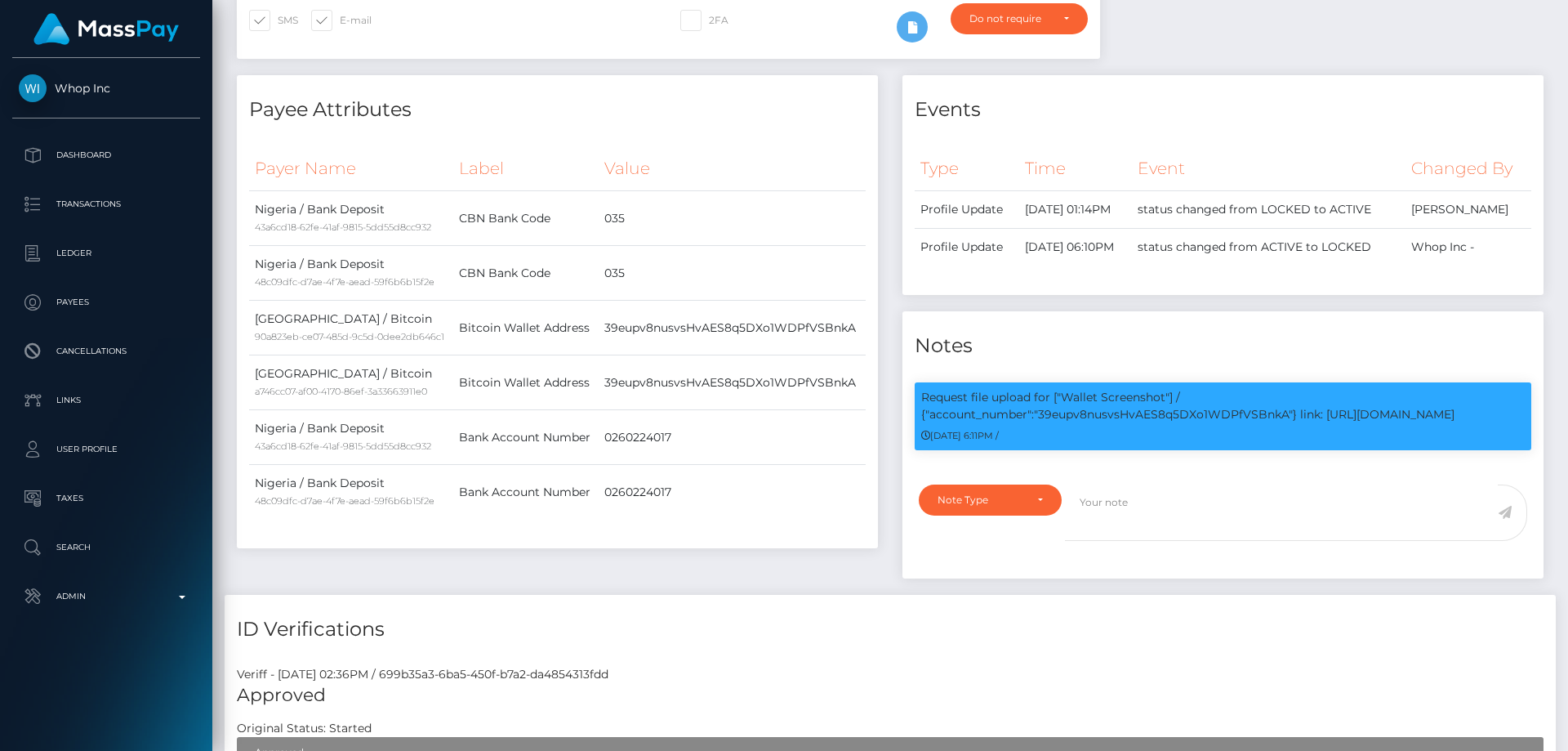
scroll to position [0, 0]
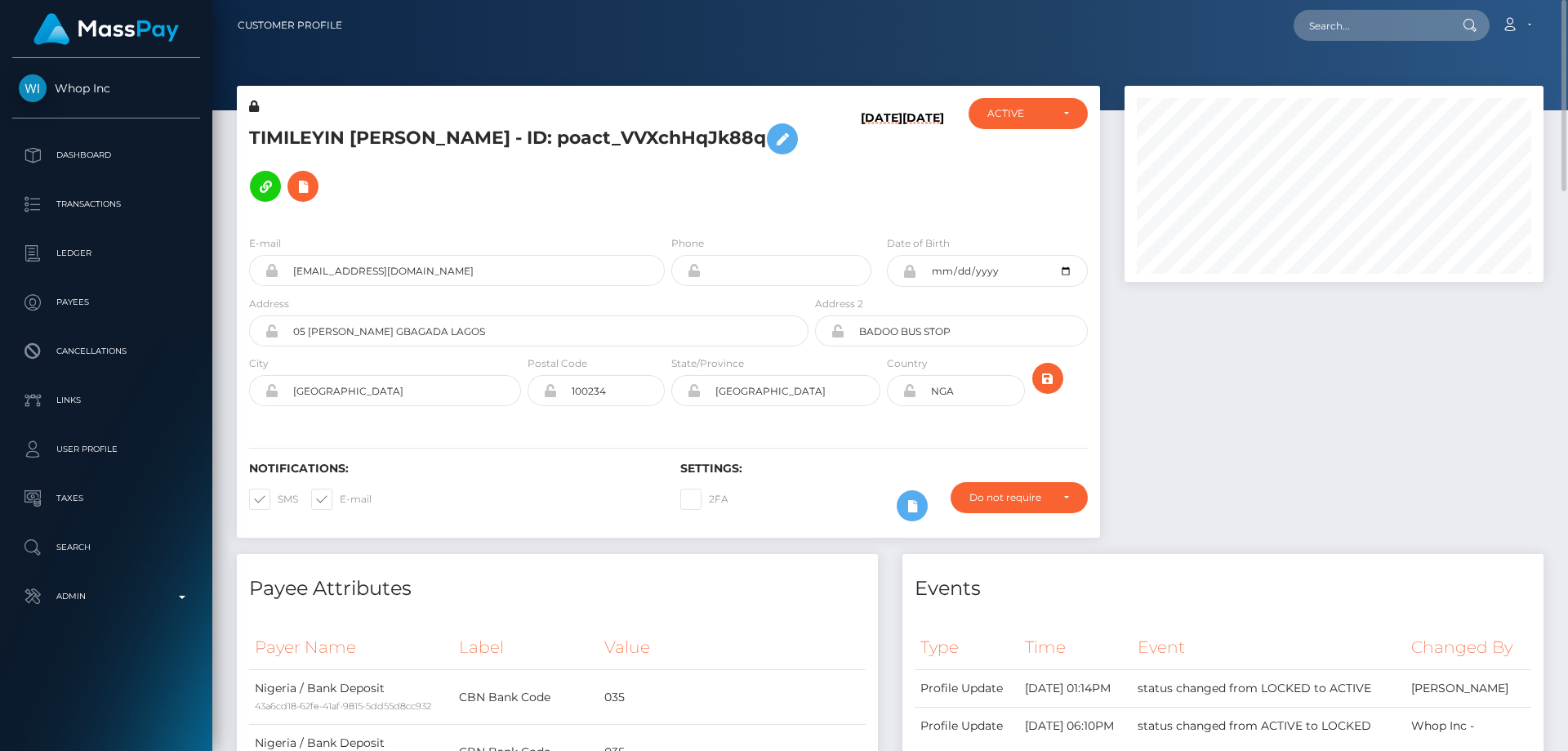
click at [421, 126] on h5 "TIMILEYIN [PERSON_NAME] - ID: poact_VVXchHqJk88q" at bounding box center [524, 162] width 550 height 95
copy h5 "TIMILEYIN [PERSON_NAME] - ID: poact_VVXchHqJk88q"
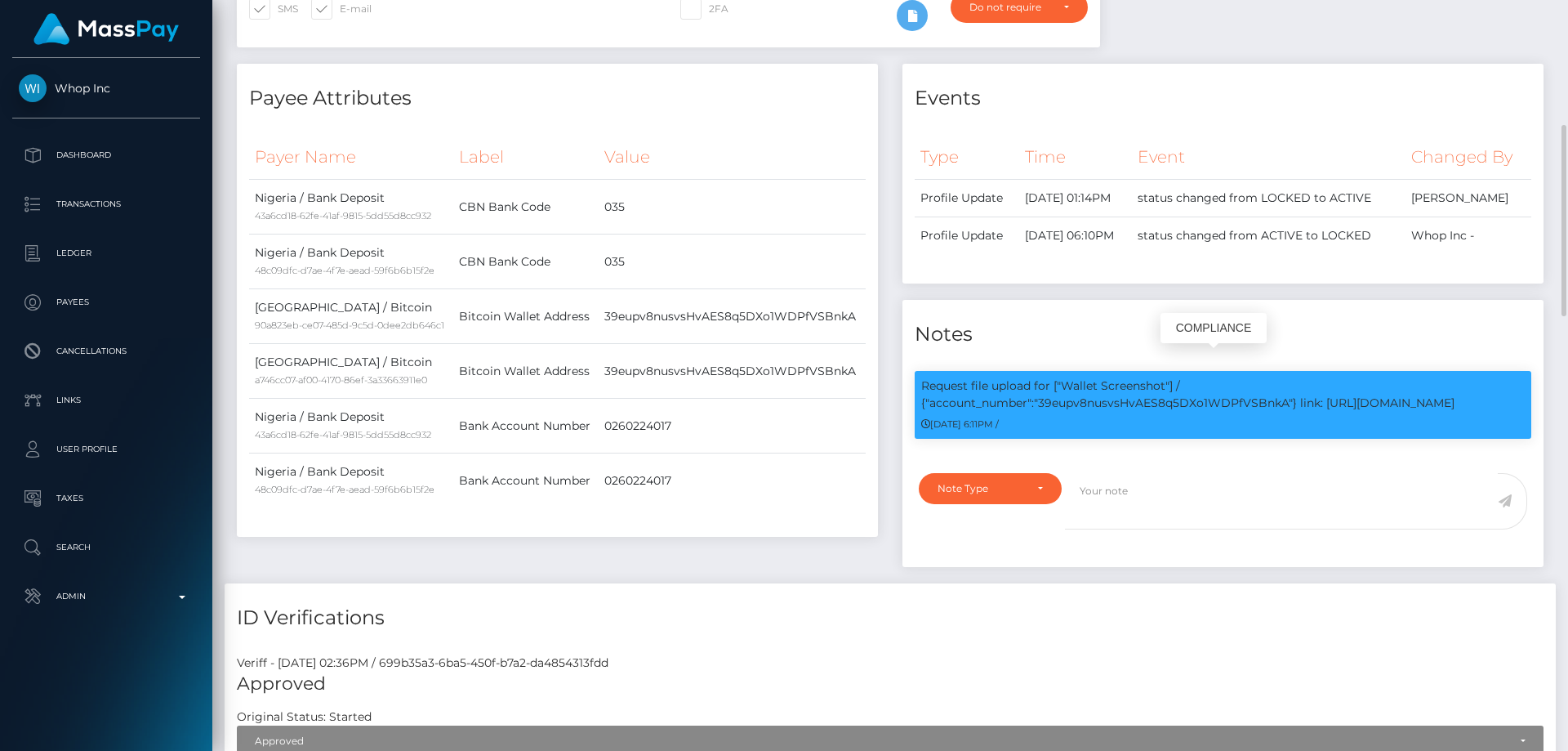
scroll to position [197, 419]
click at [1116, 380] on p "Request file upload for ["Wallet Screenshot"] / {"account_number":"39eupv8nusvs…" at bounding box center [1222, 394] width 603 height 34
copy p "39eupv8nusvsHvAES8q5DXo1WDPfVSBnkA"
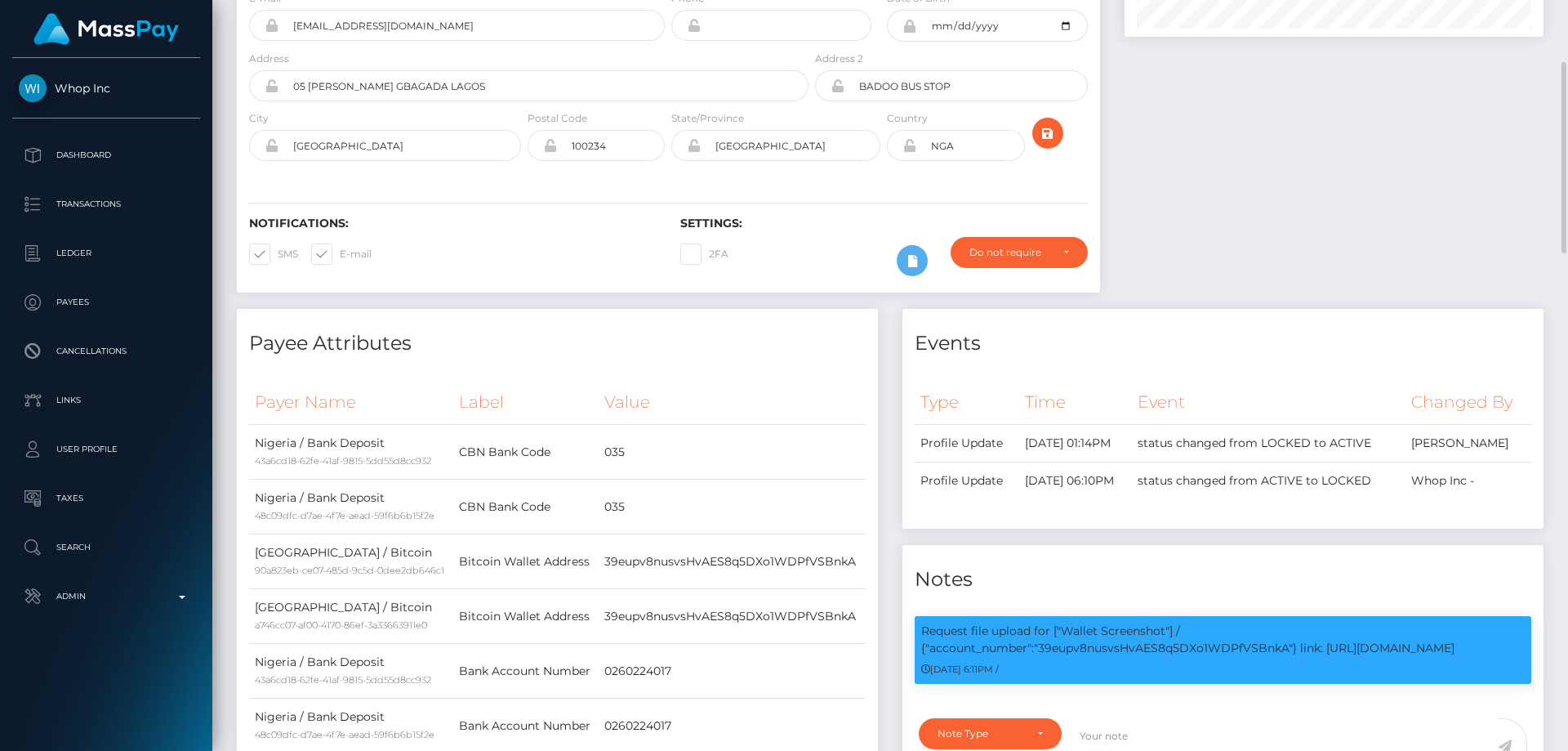
scroll to position [0, 0]
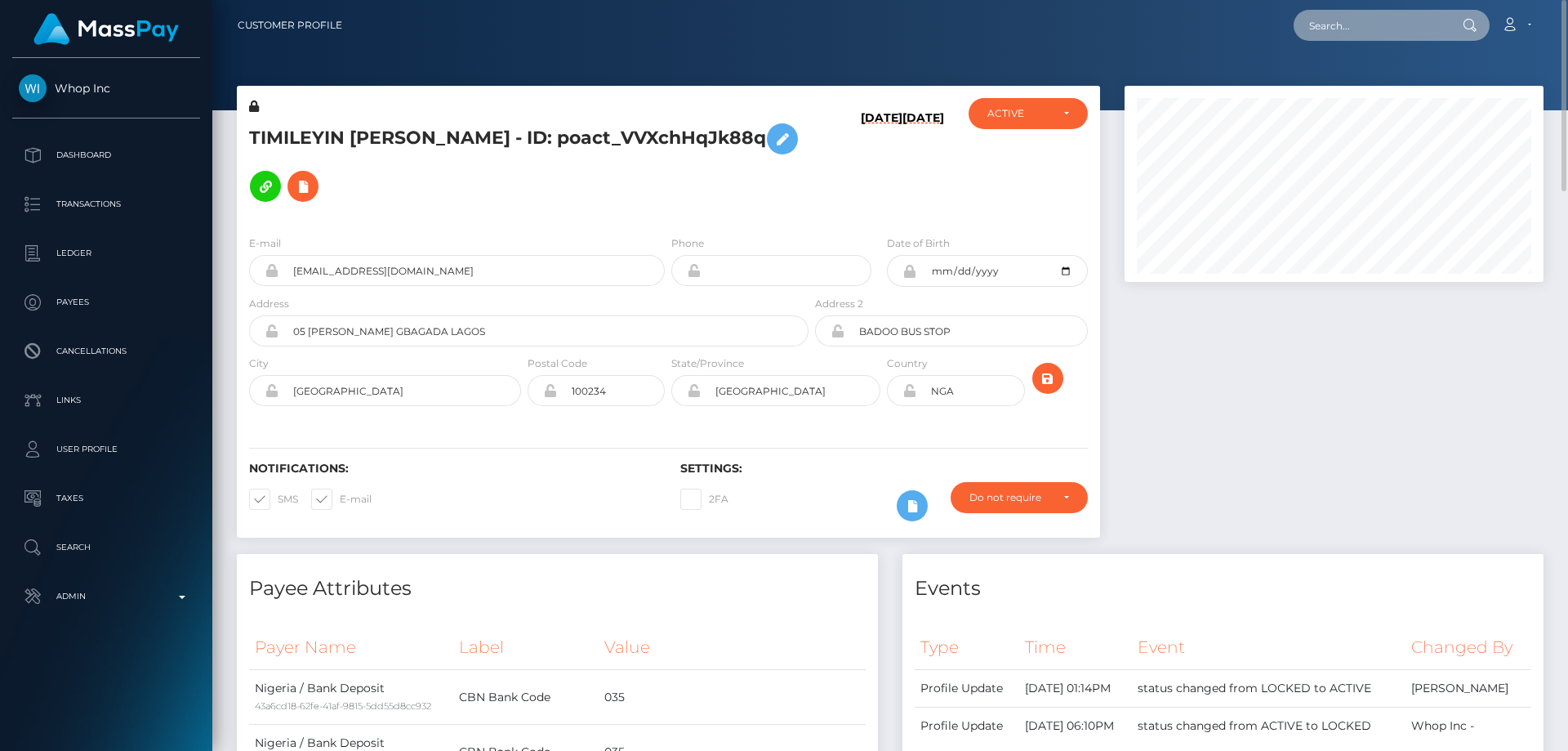
paste input "307663190819348480"
type input "307663190819348480"
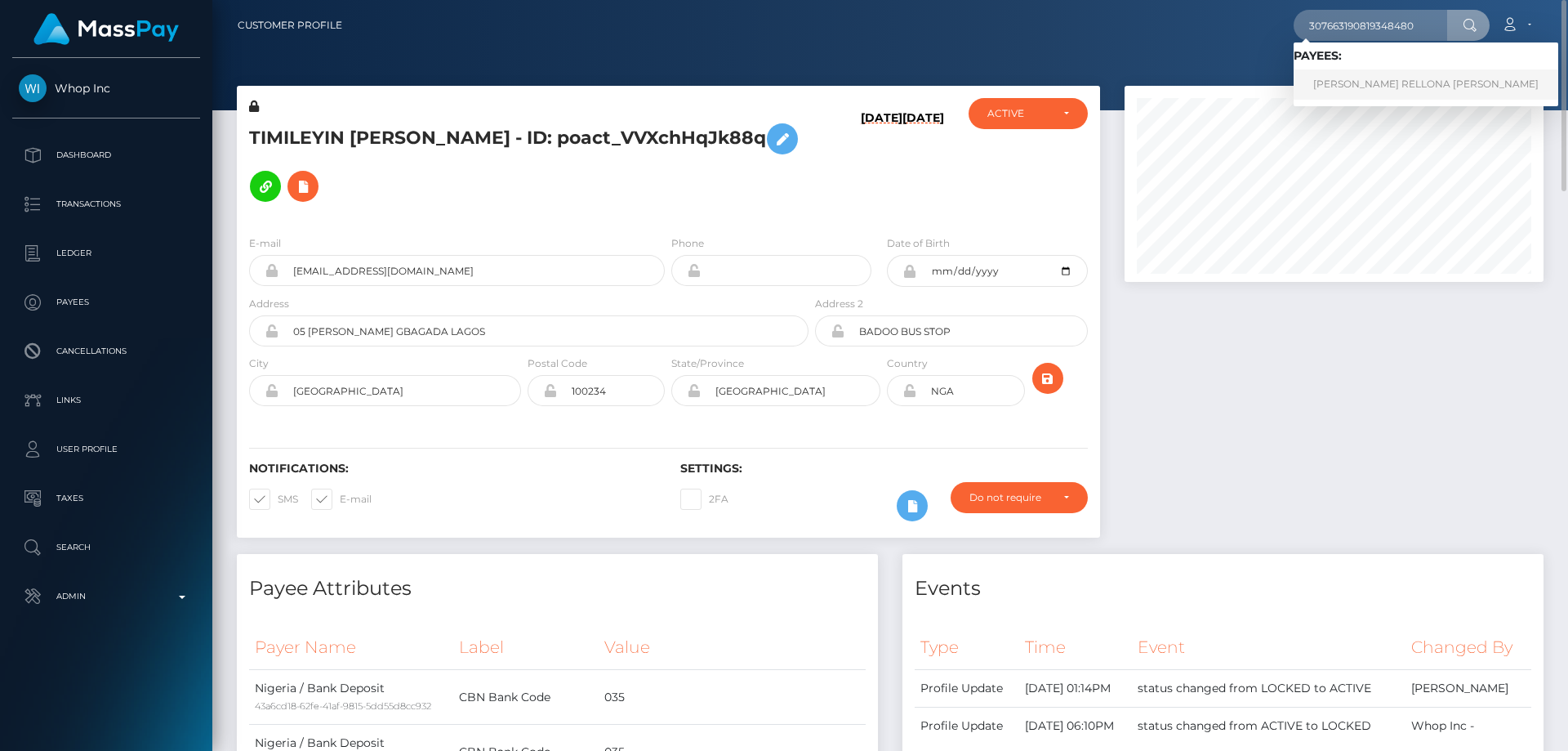
click at [1360, 71] on link "CHESSICA ROSE RELLONA JADORMIO" at bounding box center [1425, 84] width 265 height 30
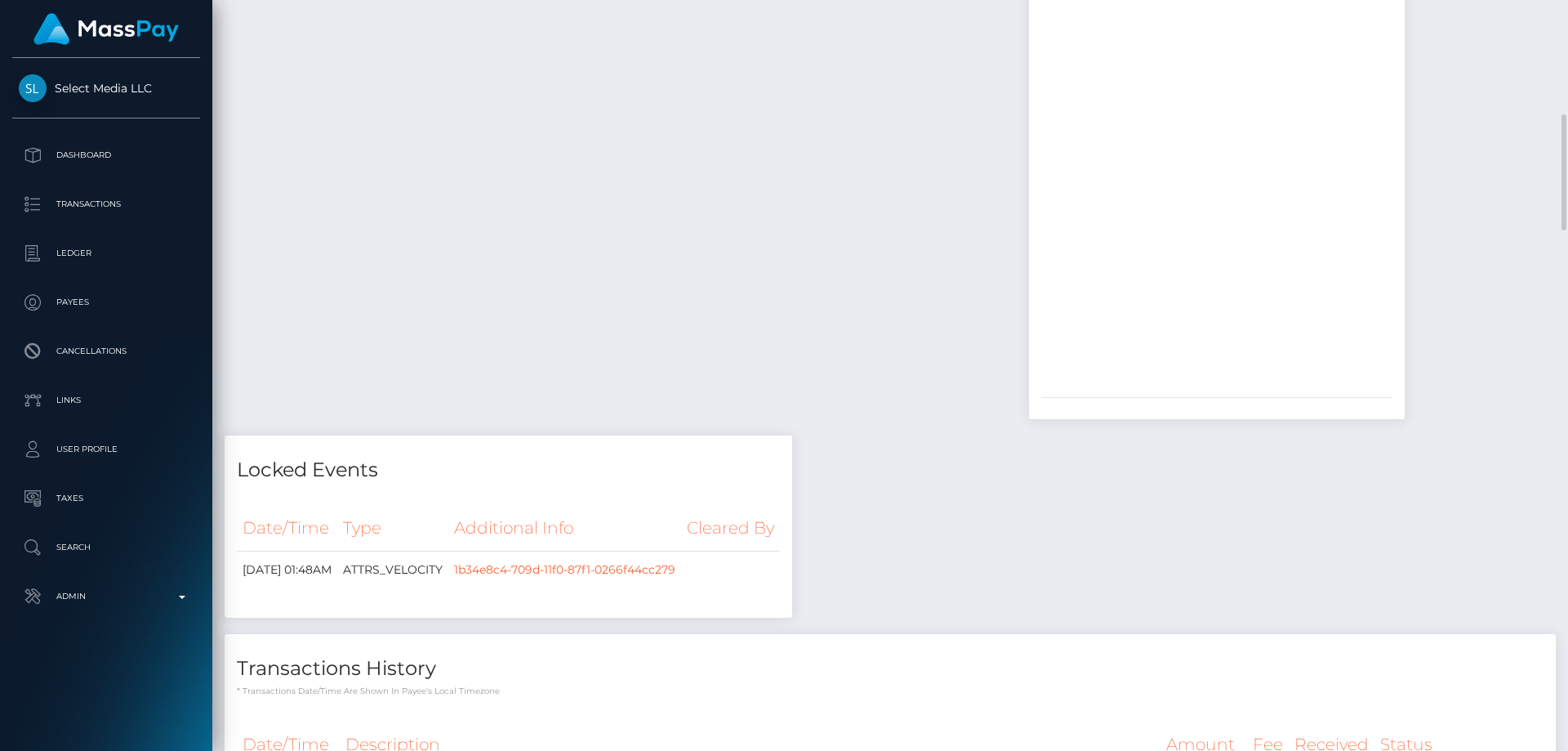
scroll to position [1634, 0]
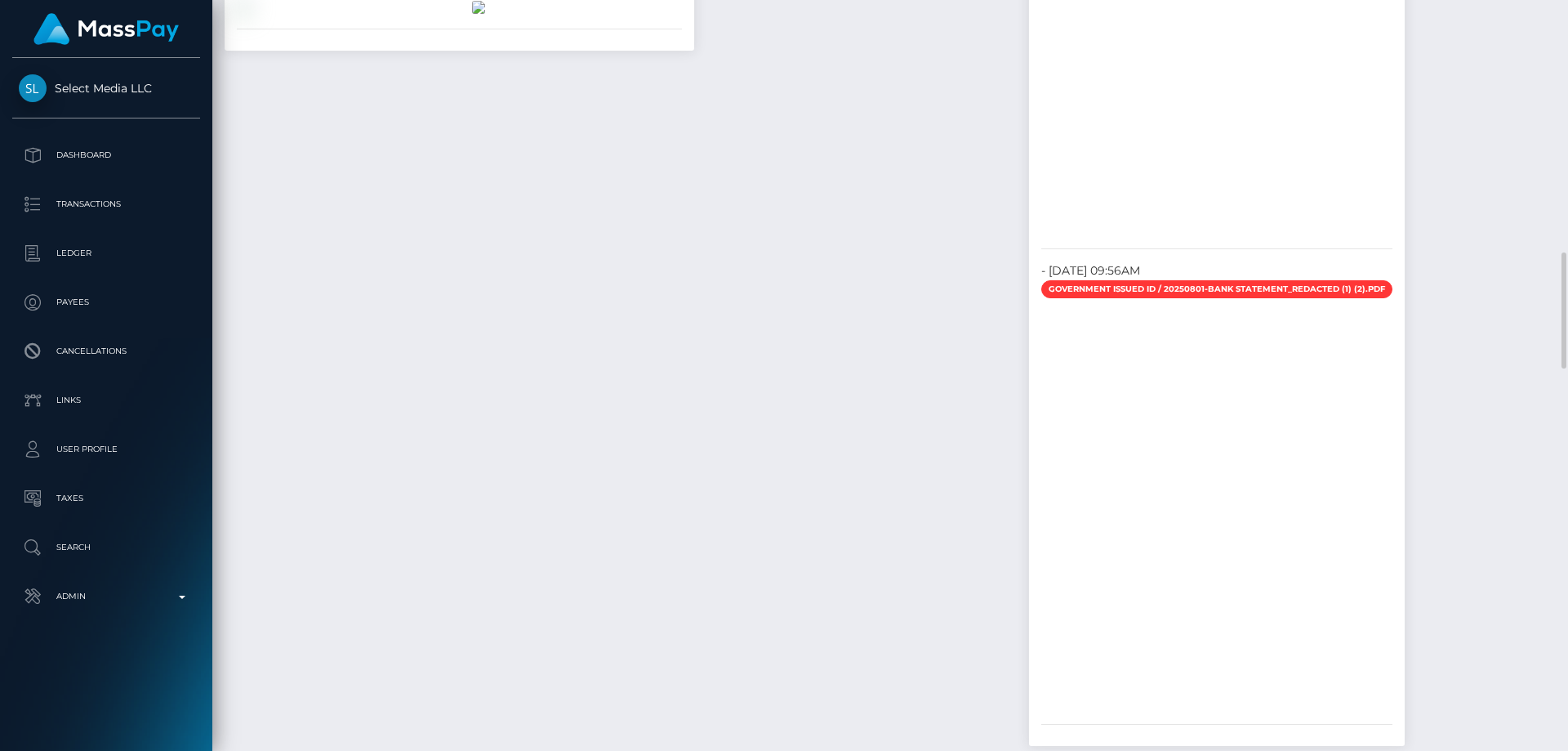
click at [485, 14] on img at bounding box center [478, 7] width 13 height 13
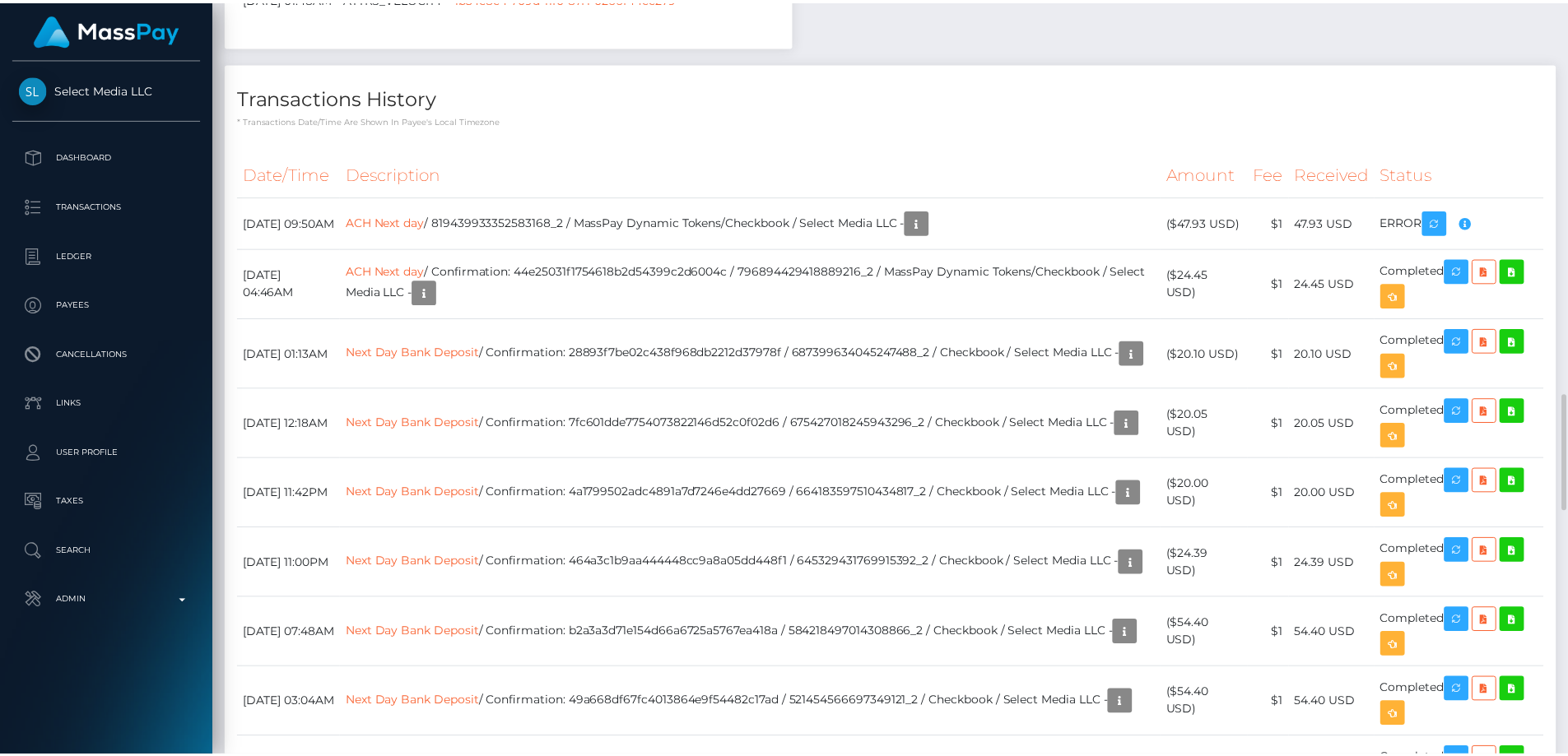
scroll to position [198, 419]
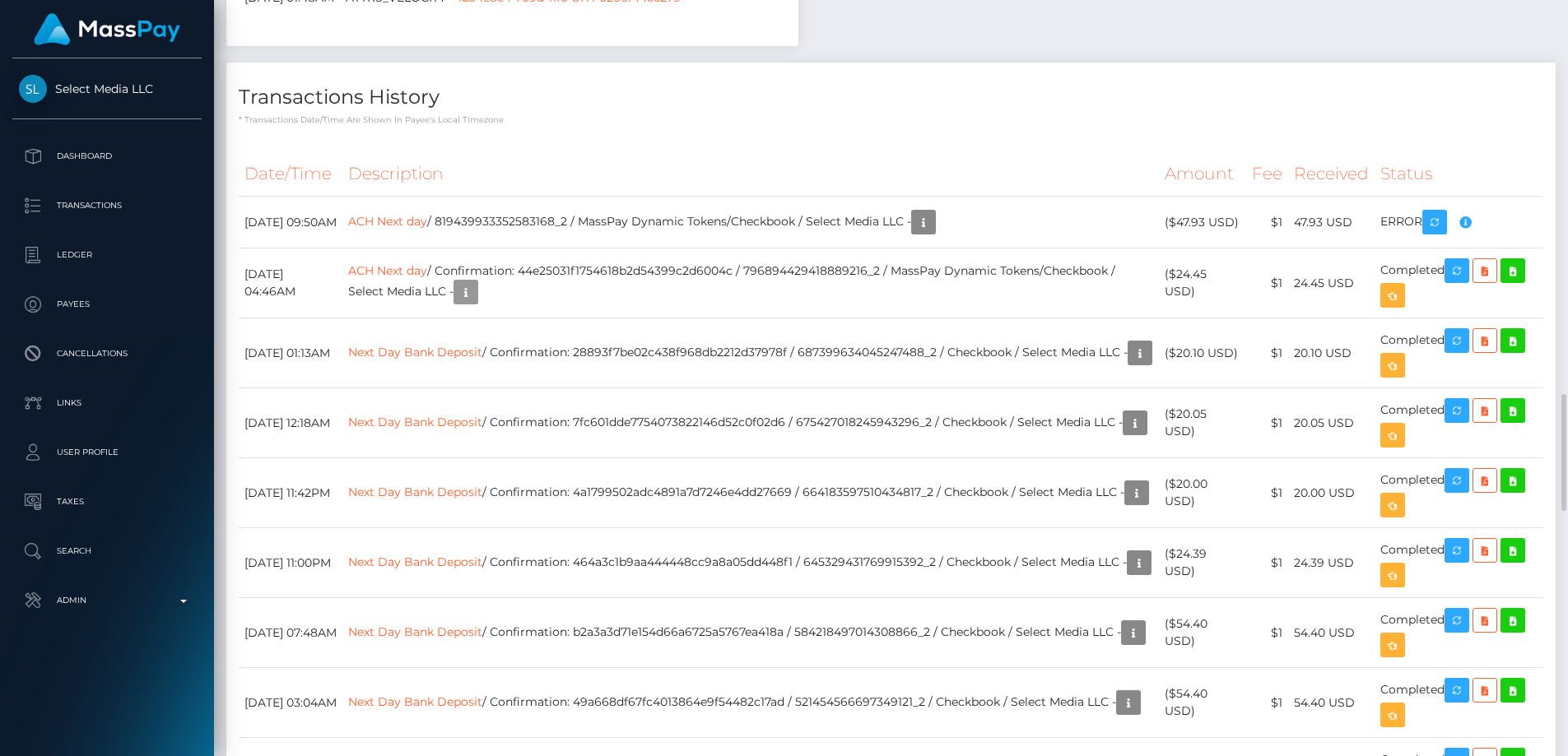
click at [528, 302] on div "Payee Attributes Payer Name Label Value United States / ACH Next day dc26274c-f…" at bounding box center [890, 119] width 1329 height 4266
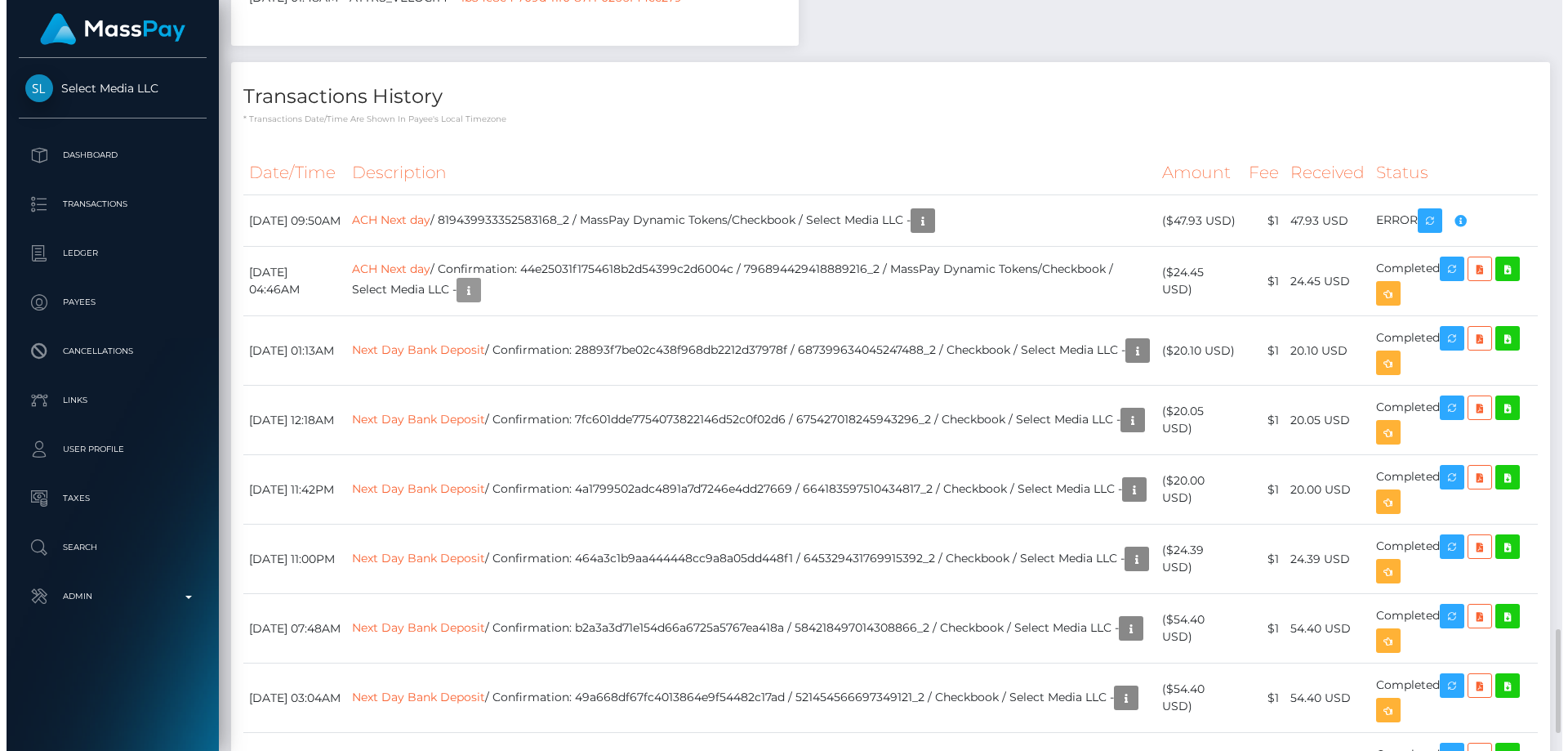
scroll to position [2778, 0]
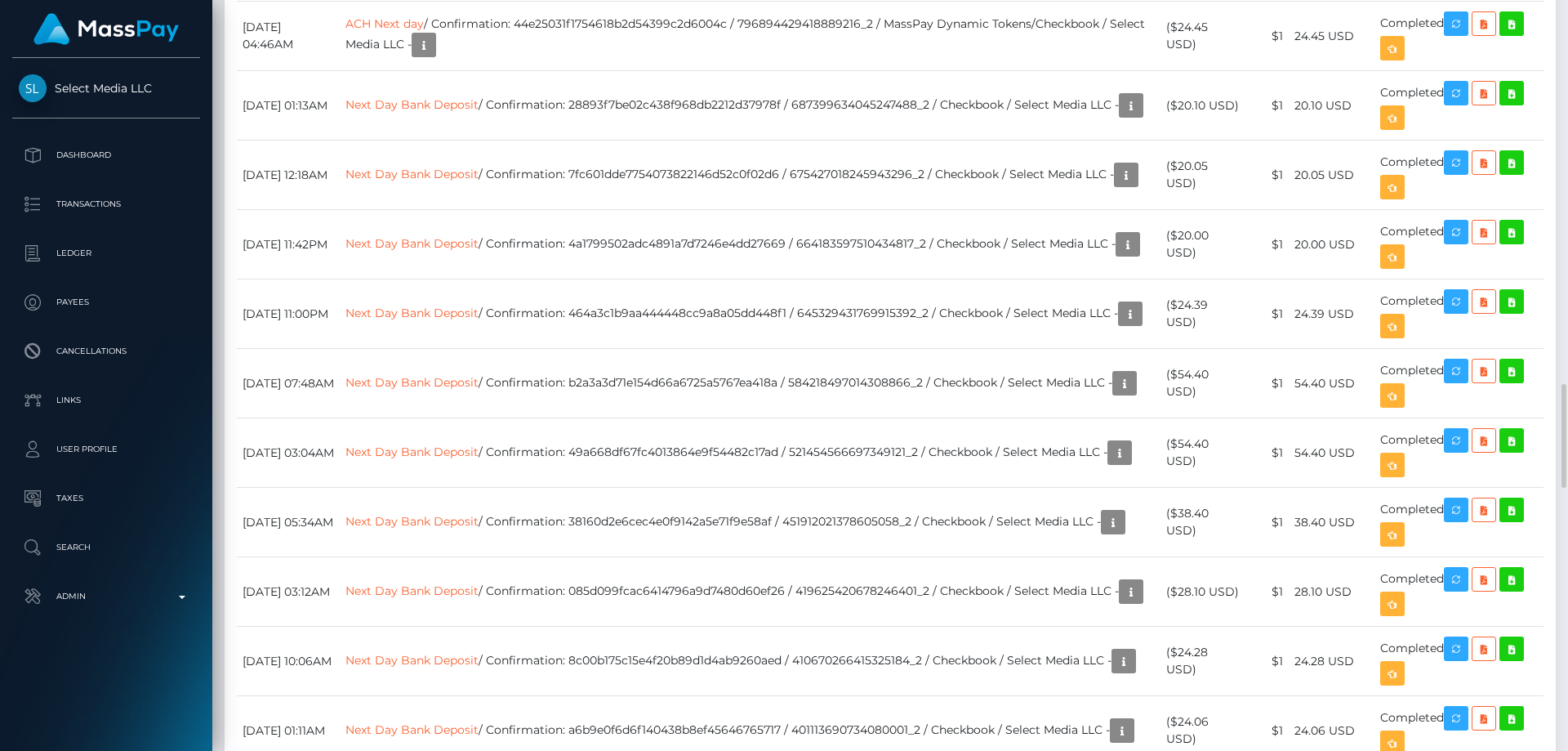
scroll to position [197, 419]
click at [1100, 262] on td "Next Day Bank Deposit / Confirmation: 4a1799502adc4891a7d7246e4dd27669 / 664183…" at bounding box center [751, 244] width 821 height 69
drag, startPoint x: 1100, startPoint y: 262, endPoint x: 1091, endPoint y: 226, distance: 37.1
click at [1100, 229] on td "Next Day Bank Deposit / Confirmation: 4a1799502adc4891a7d7246e4dd27669 / 664183…" at bounding box center [751, 244] width 821 height 69
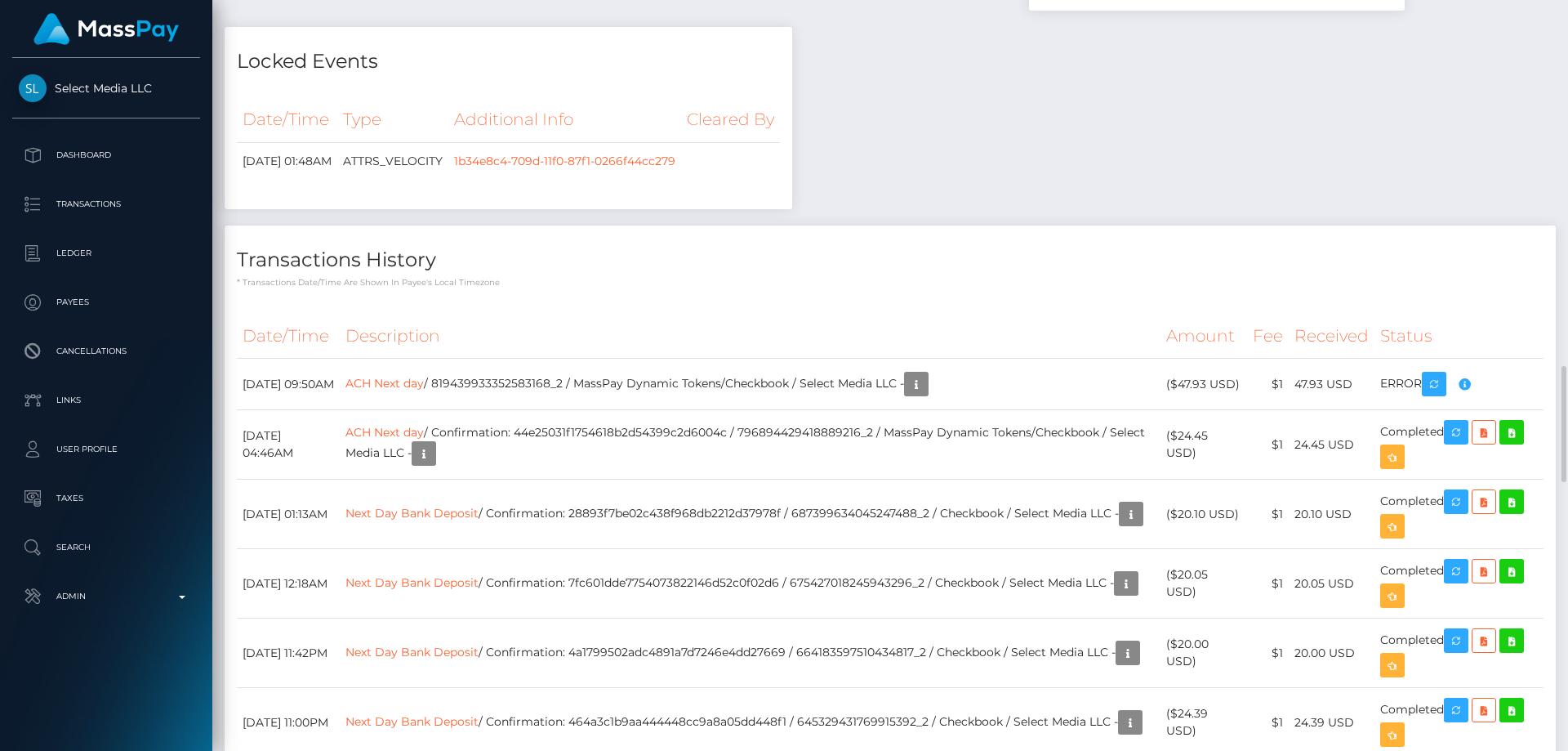
click at [805, 217] on div "Locked Events Date/Time Type Additional Info Cleared By 1b34e8c4-709d-11f0-87f1…" at bounding box center [508, 126] width 592 height 199
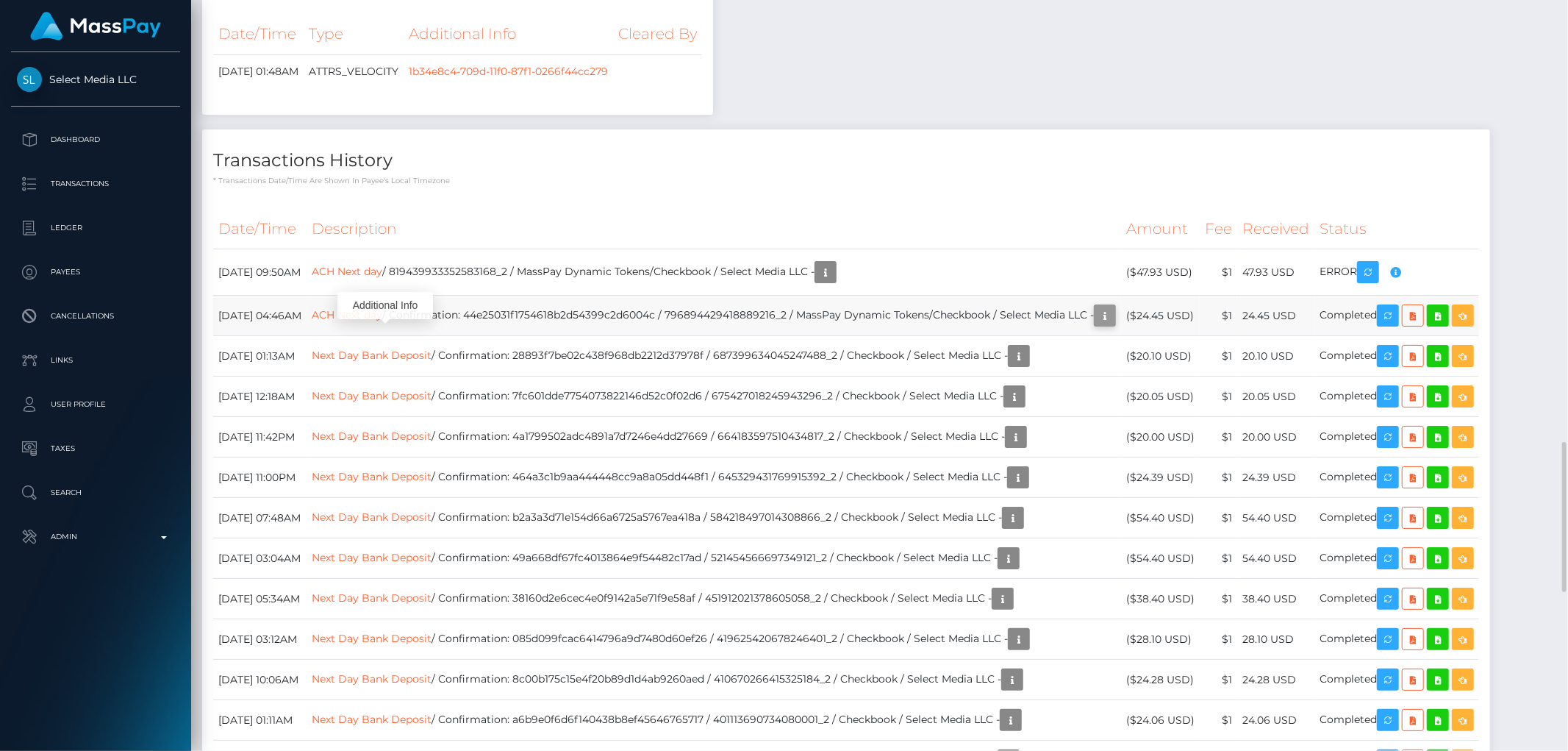
scroll to position [177, 429]
click at [1114, 316] on icon "button" at bounding box center [1105, 315] width 18 height 18
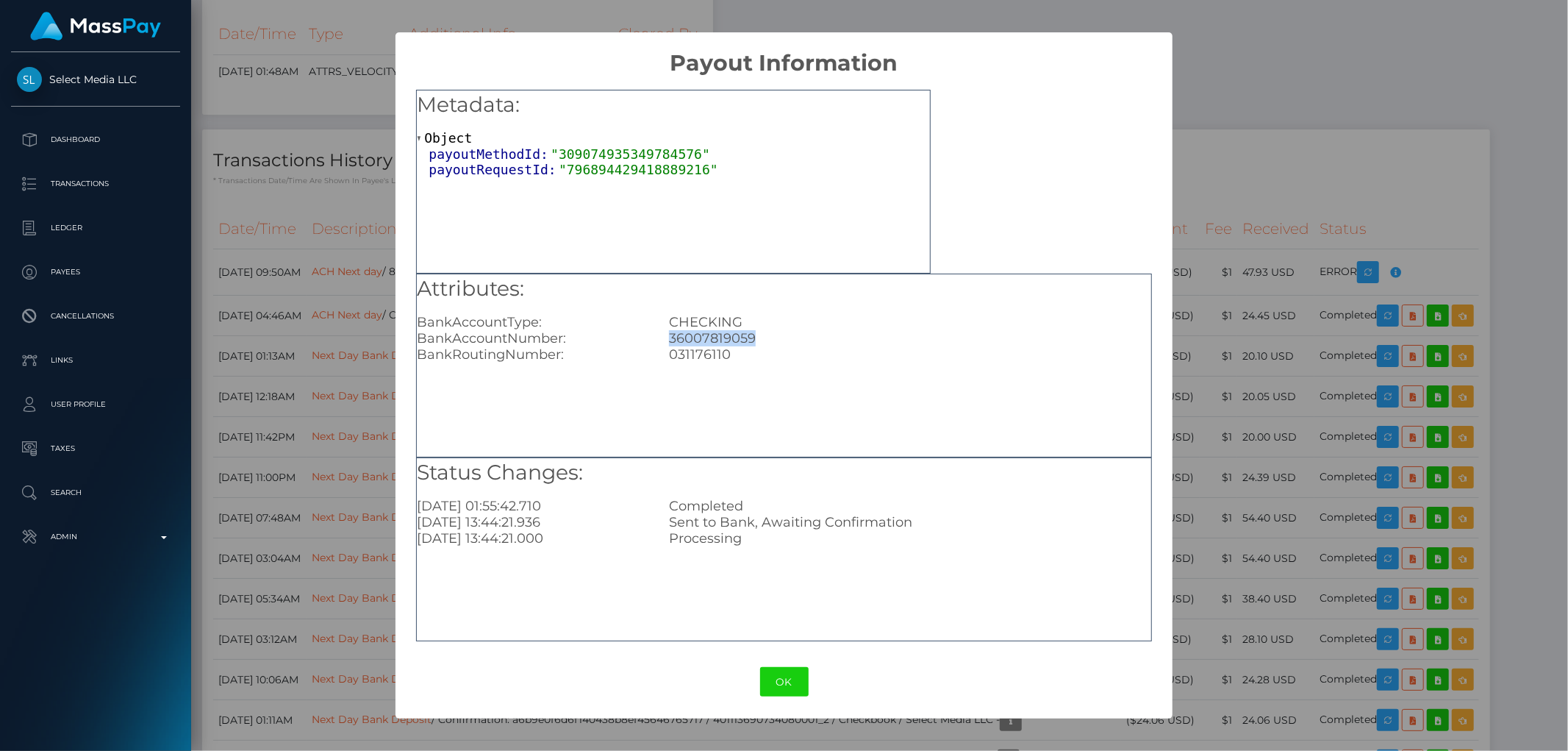
drag, startPoint x: 766, startPoint y: 336, endPoint x: 668, endPoint y: 335, distance: 98.0
click at [668, 335] on div "36007819059" at bounding box center [910, 338] width 503 height 16
click at [1363, 221] on div "× Payout Information Metadata: Object payoutMethodId: "309074935349784576" payo…" at bounding box center [784, 375] width 1568 height 751
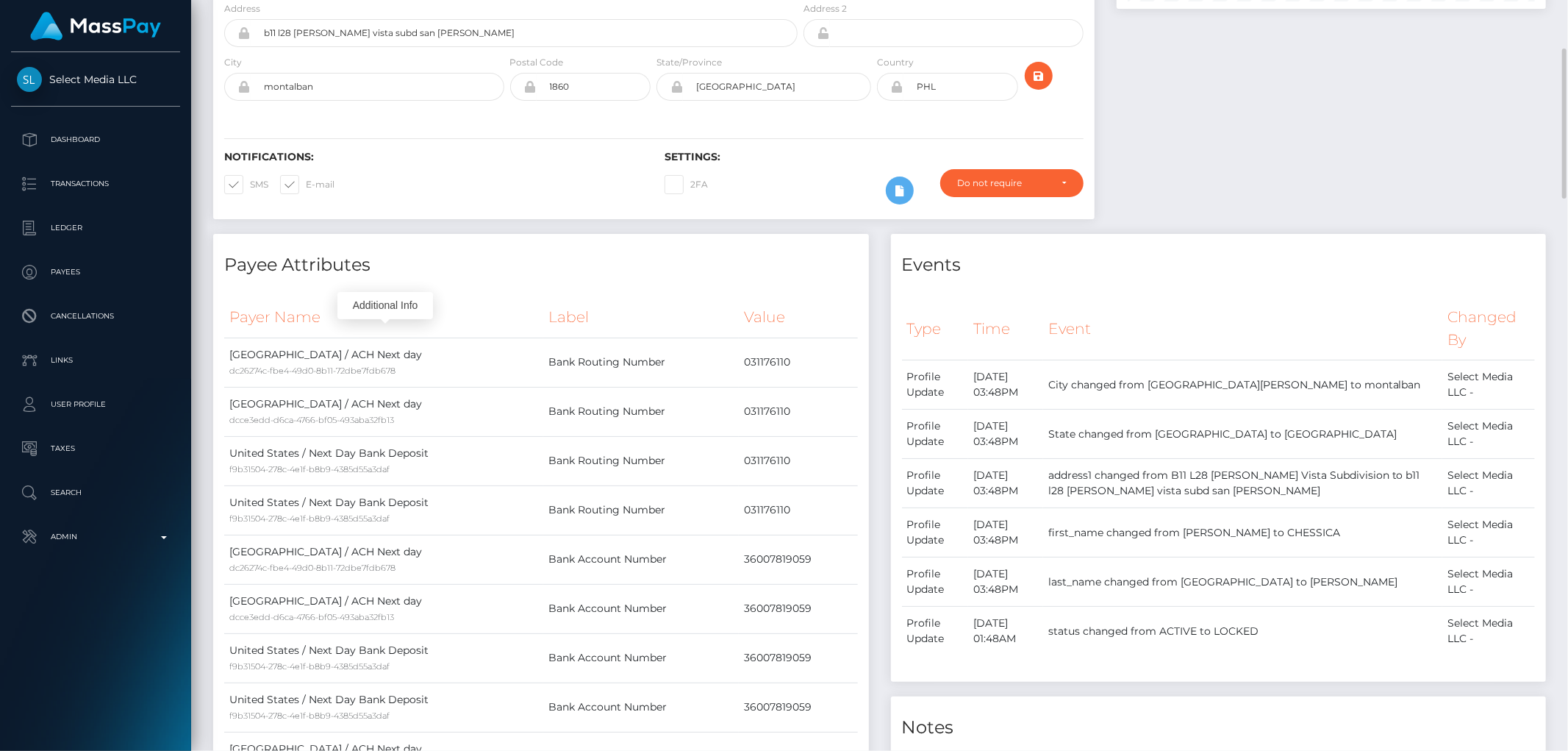
scroll to position [0, 0]
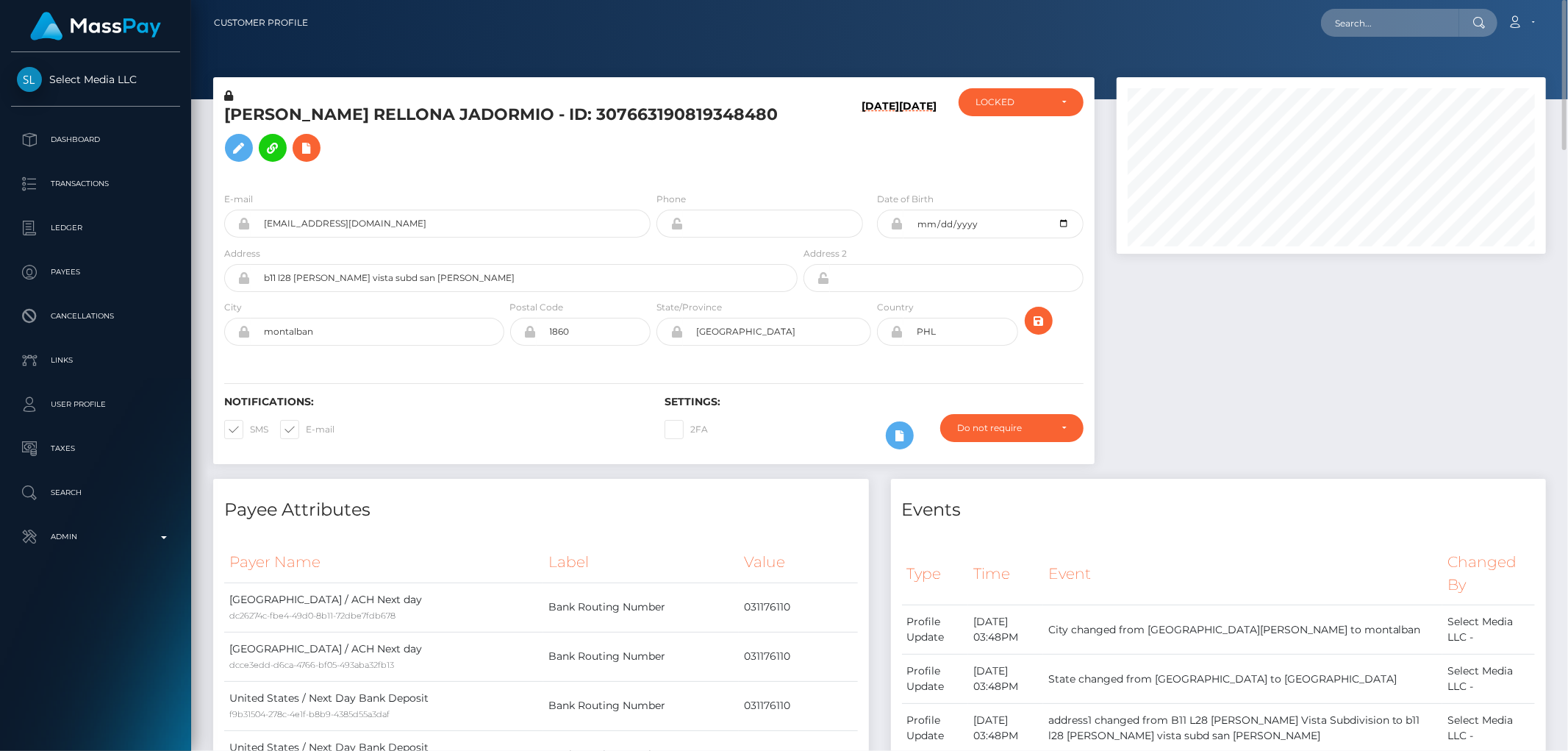
click at [462, 97] on div "[PERSON_NAME] RELLONA JADORMIO - ID: 307663190819348480" at bounding box center [507, 134] width 588 height 92
click at [462, 97] on div "CHESSICA ROSE RELLONA JADORMIO - ID: 307663190819348480" at bounding box center [507, 134] width 588 height 92
click at [461, 107] on h5 "CHESSICA ROSE RELLONA JADORMIO - ID: 307663190819348480" at bounding box center [507, 136] width 565 height 65
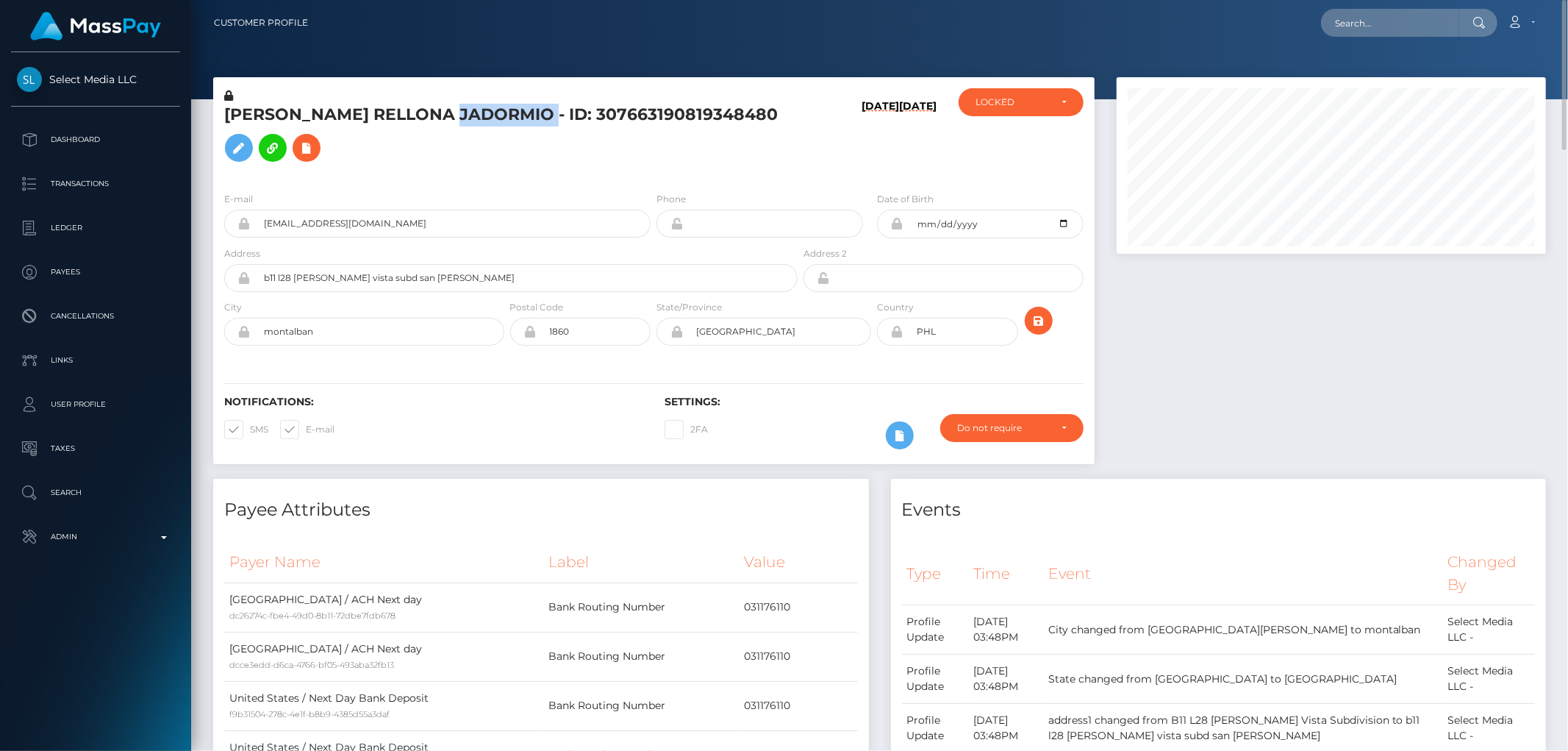
click at [461, 107] on h5 "CHESSICA ROSE RELLONA JADORMIO - ID: 307663190819348480" at bounding box center [507, 136] width 565 height 65
copy h5 "CHESSICA ROSE RELLONA JADORMIO - ID: 307663190819348480"
click at [1239, 373] on div at bounding box center [1331, 278] width 451 height 401
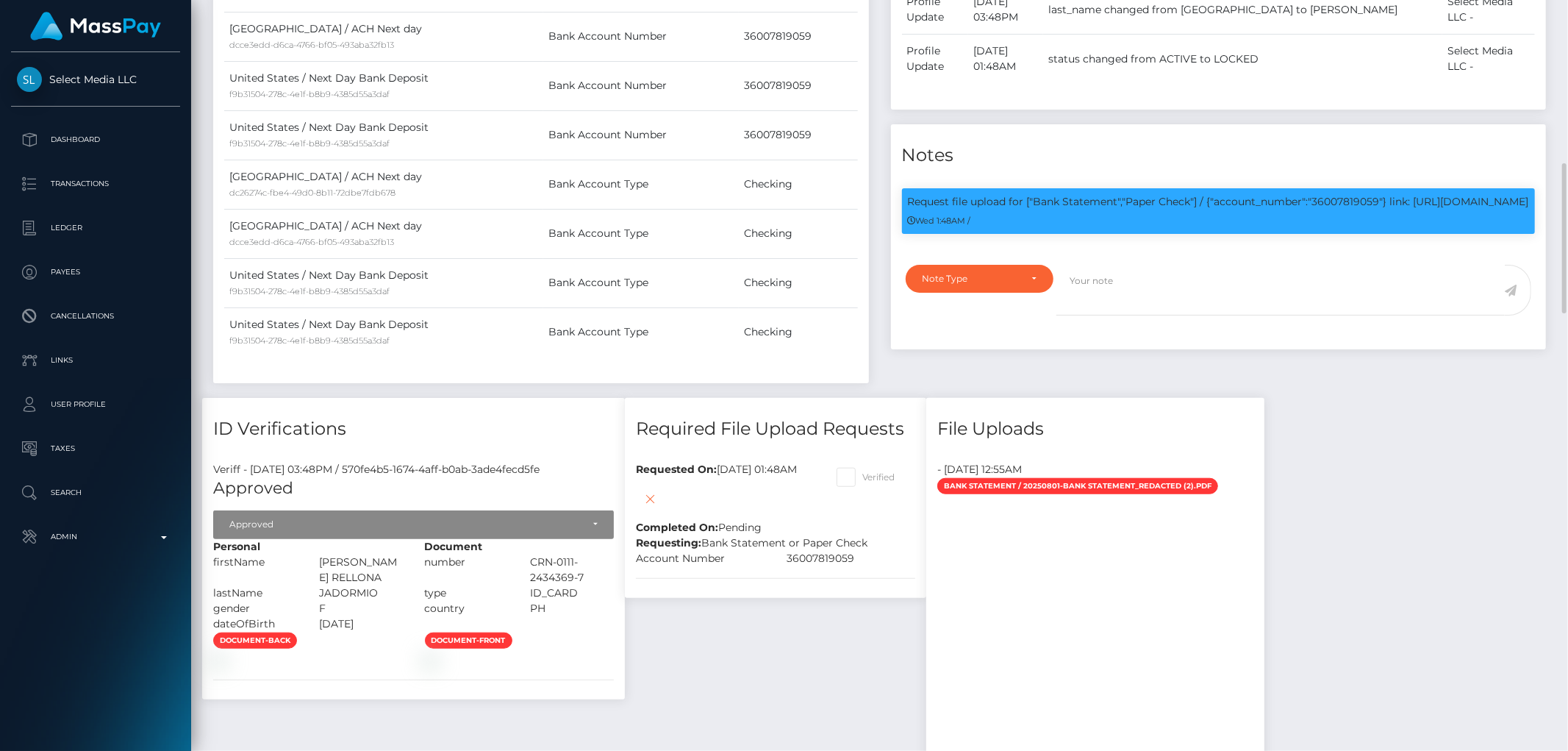
scroll to position [490, 0]
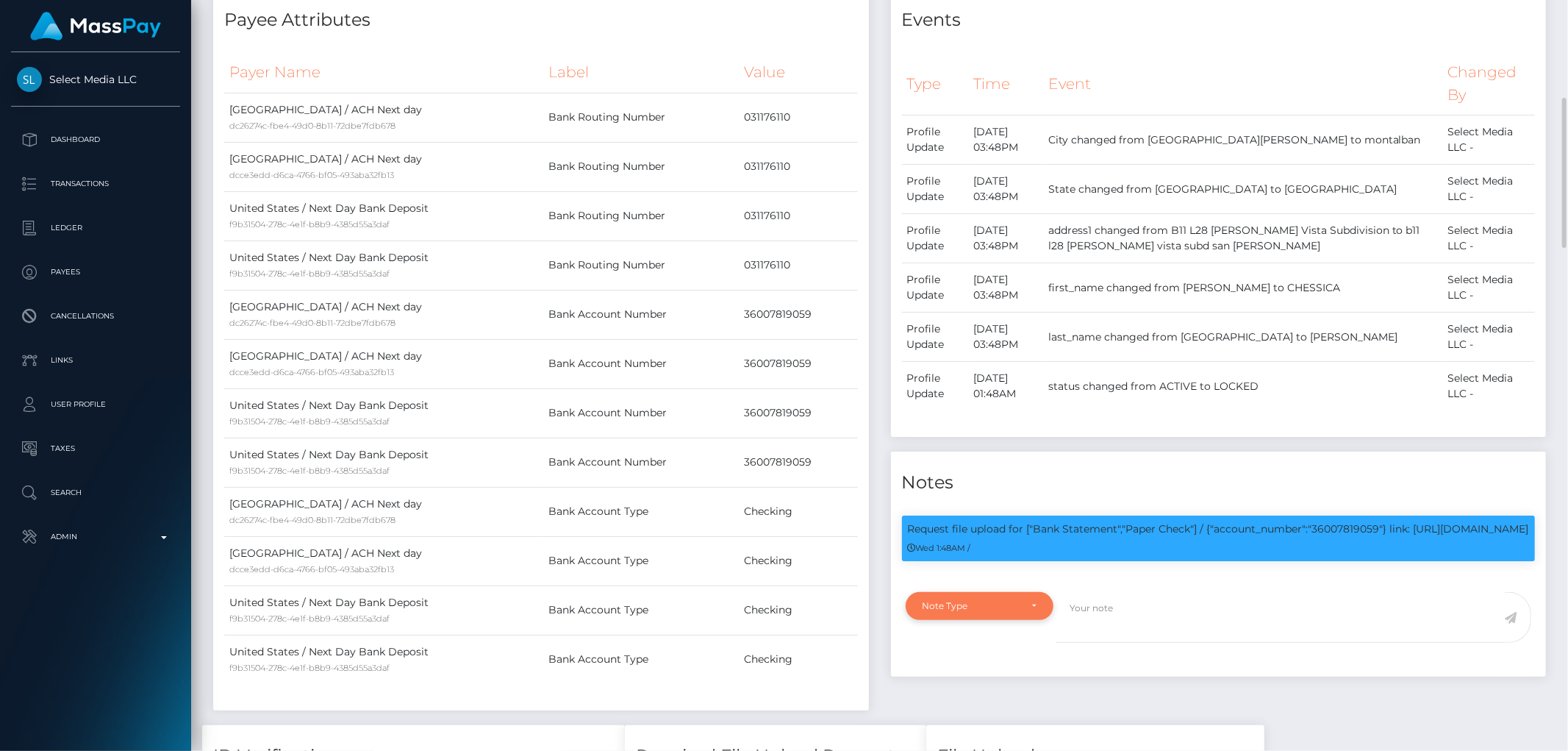
click at [1005, 614] on div "Note Type" at bounding box center [979, 607] width 148 height 28
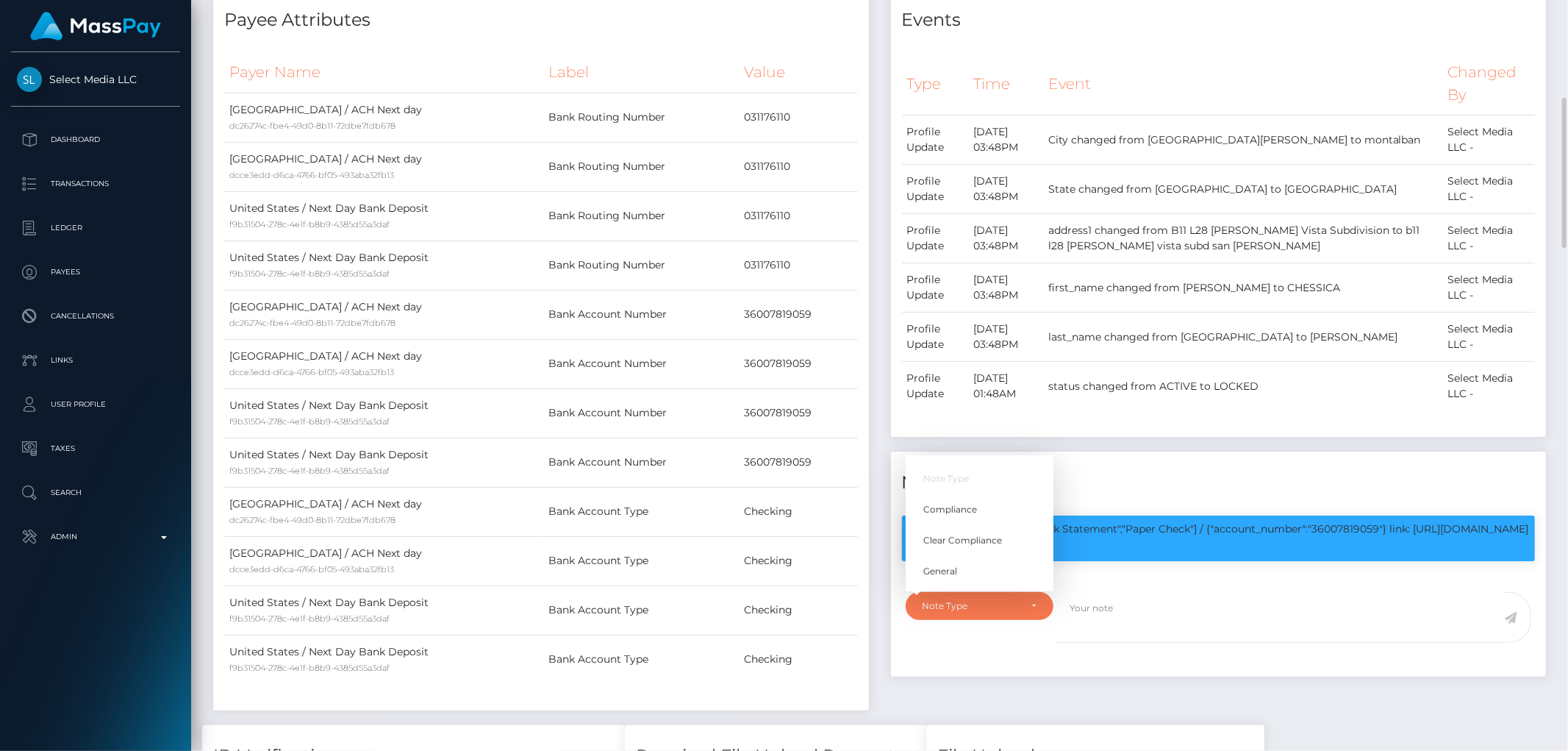
scroll to position [177, 429]
click at [973, 516] on span "Compliance" at bounding box center [949, 509] width 54 height 13
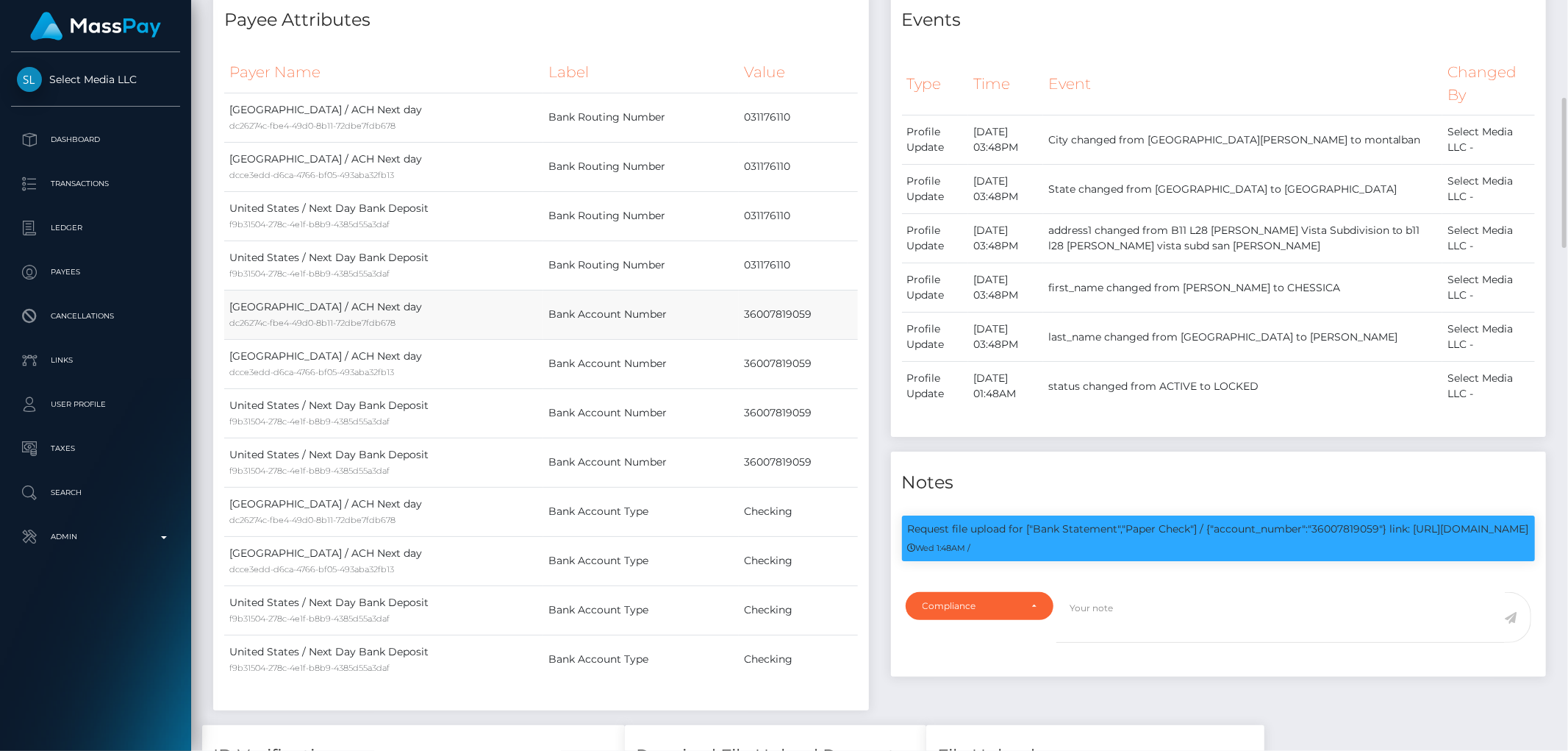
drag, startPoint x: 735, startPoint y: 311, endPoint x: 825, endPoint y: 320, distance: 90.4
click at [825, 320] on tr "United States / ACH Next day dc26274c-fbe4-49d0-8b11-72dbe7fdb678 Bank Account …" at bounding box center [541, 314] width 634 height 49
copy tr "36007819059"
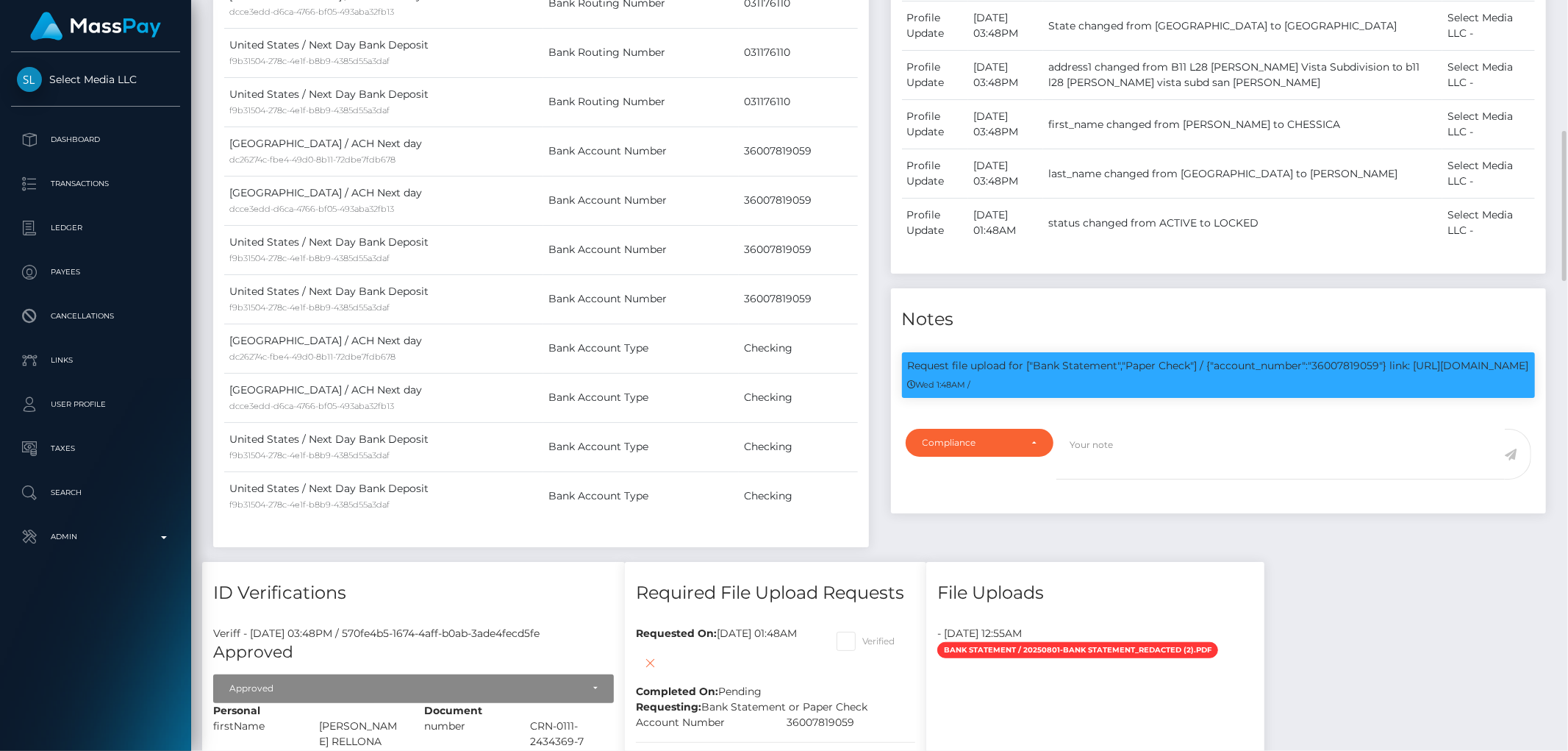
drag, startPoint x: 1088, startPoint y: 456, endPoint x: 1478, endPoint y: 600, distance: 415.7
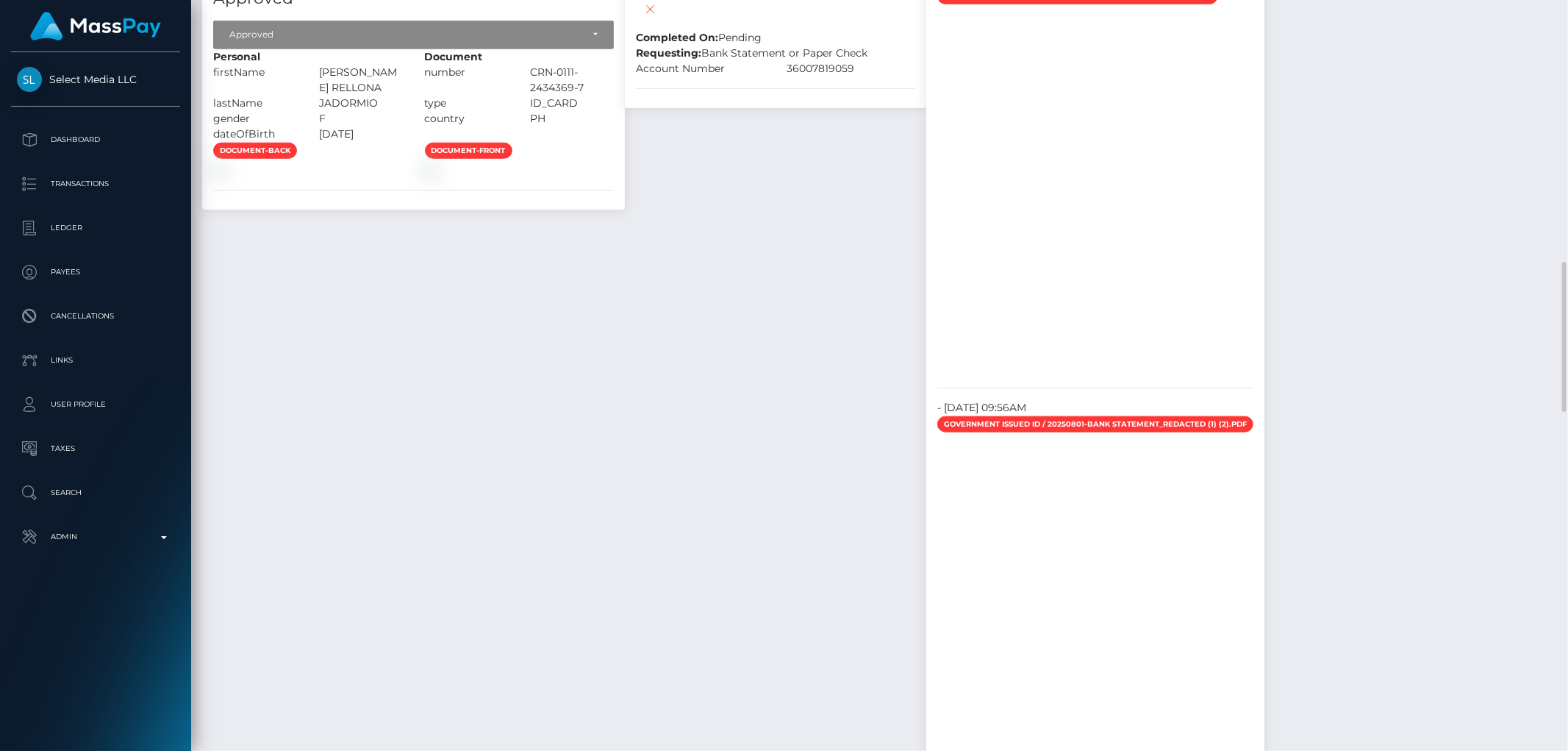
scroll to position [1062, 0]
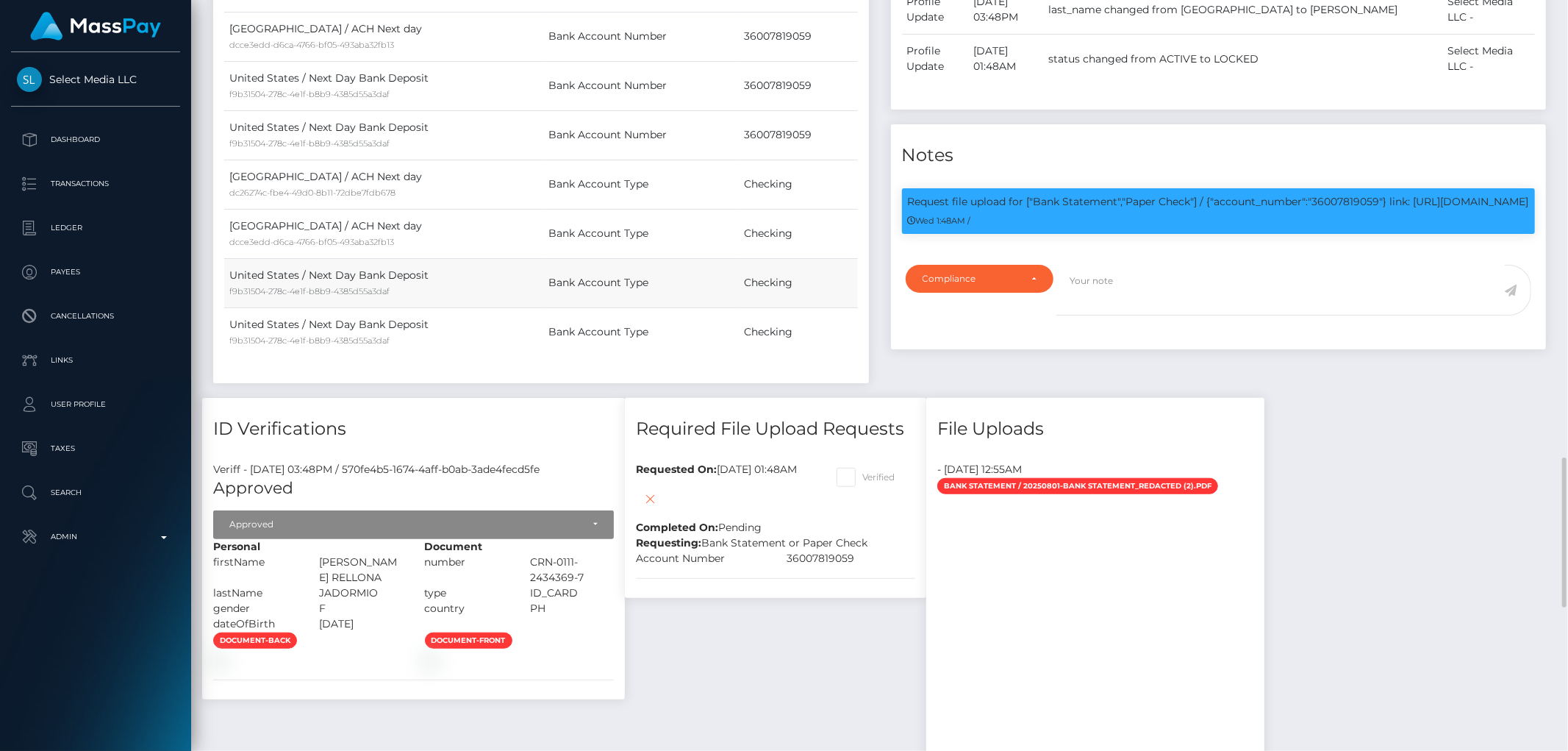
scroll to position [735, 0]
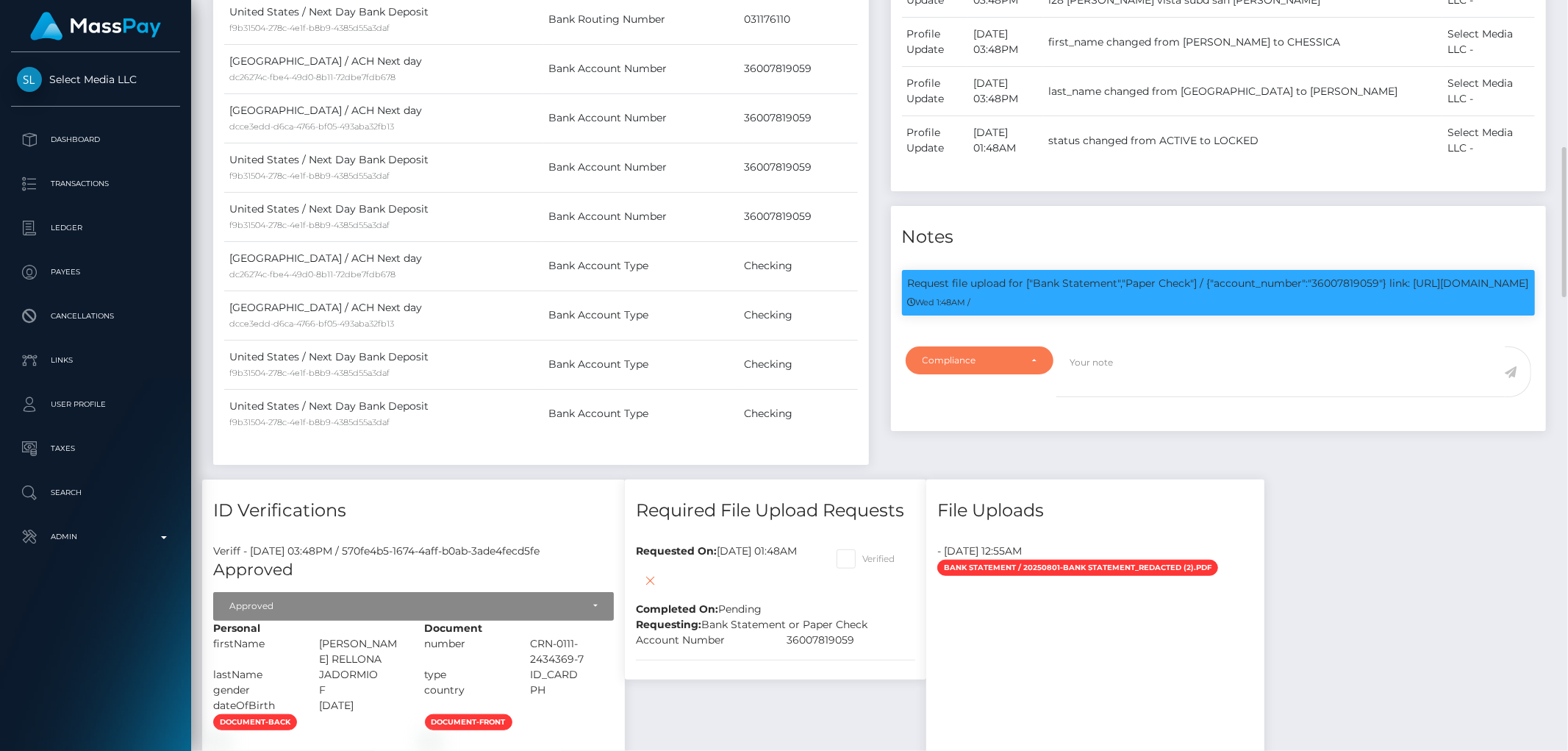
drag, startPoint x: 968, startPoint y: 379, endPoint x: 883, endPoint y: 409, distance: 90.1
click at [969, 366] on div "Compliance" at bounding box center [971, 360] width 97 height 11
click at [946, 438] on span "Compliance" at bounding box center [949, 431] width 54 height 13
select select "COMPLIANCE"
click at [1121, 373] on textarea at bounding box center [1281, 372] width 449 height 51
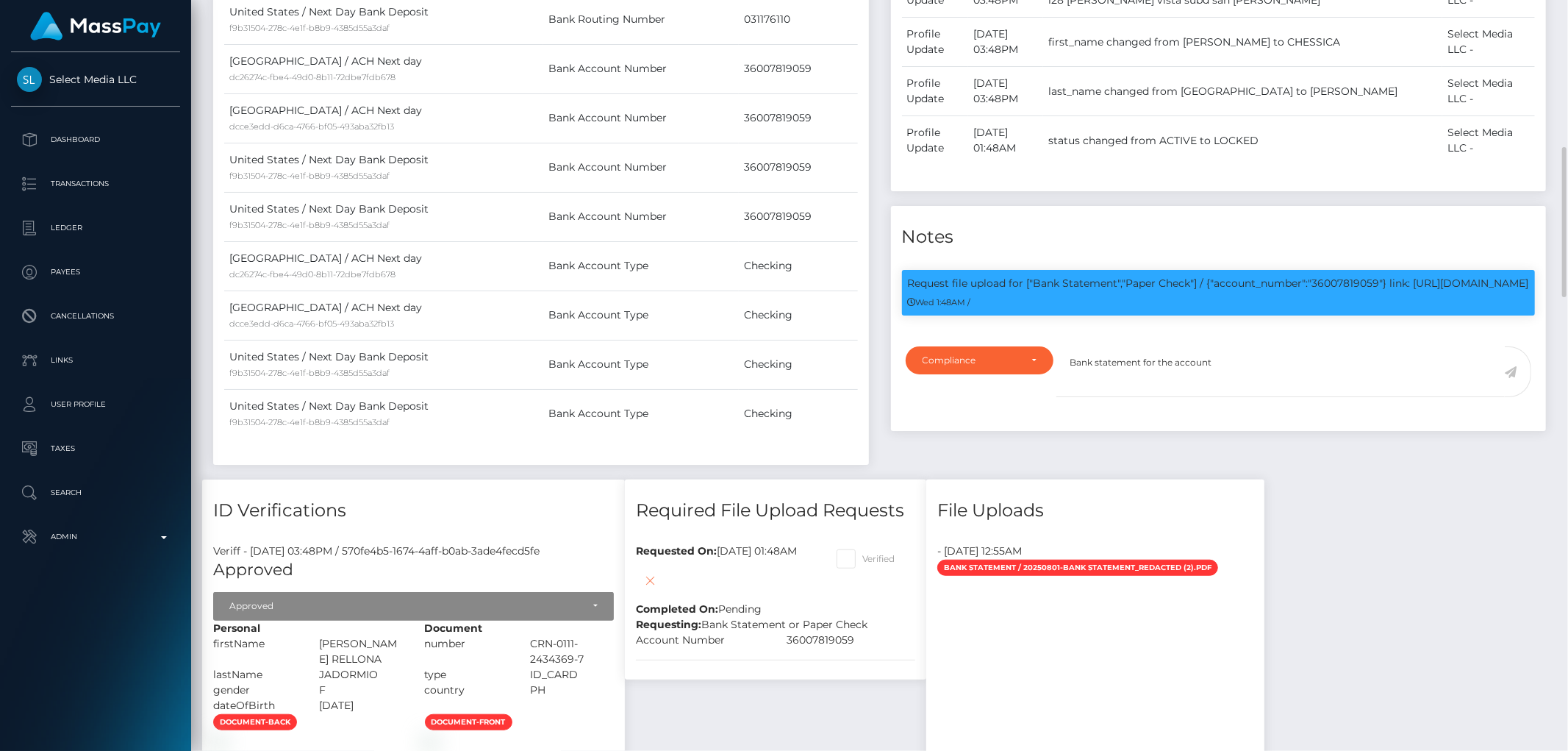
scroll to position [177, 429]
drag, startPoint x: 1452, startPoint y: 546, endPoint x: 1441, endPoint y: 526, distance: 22.8
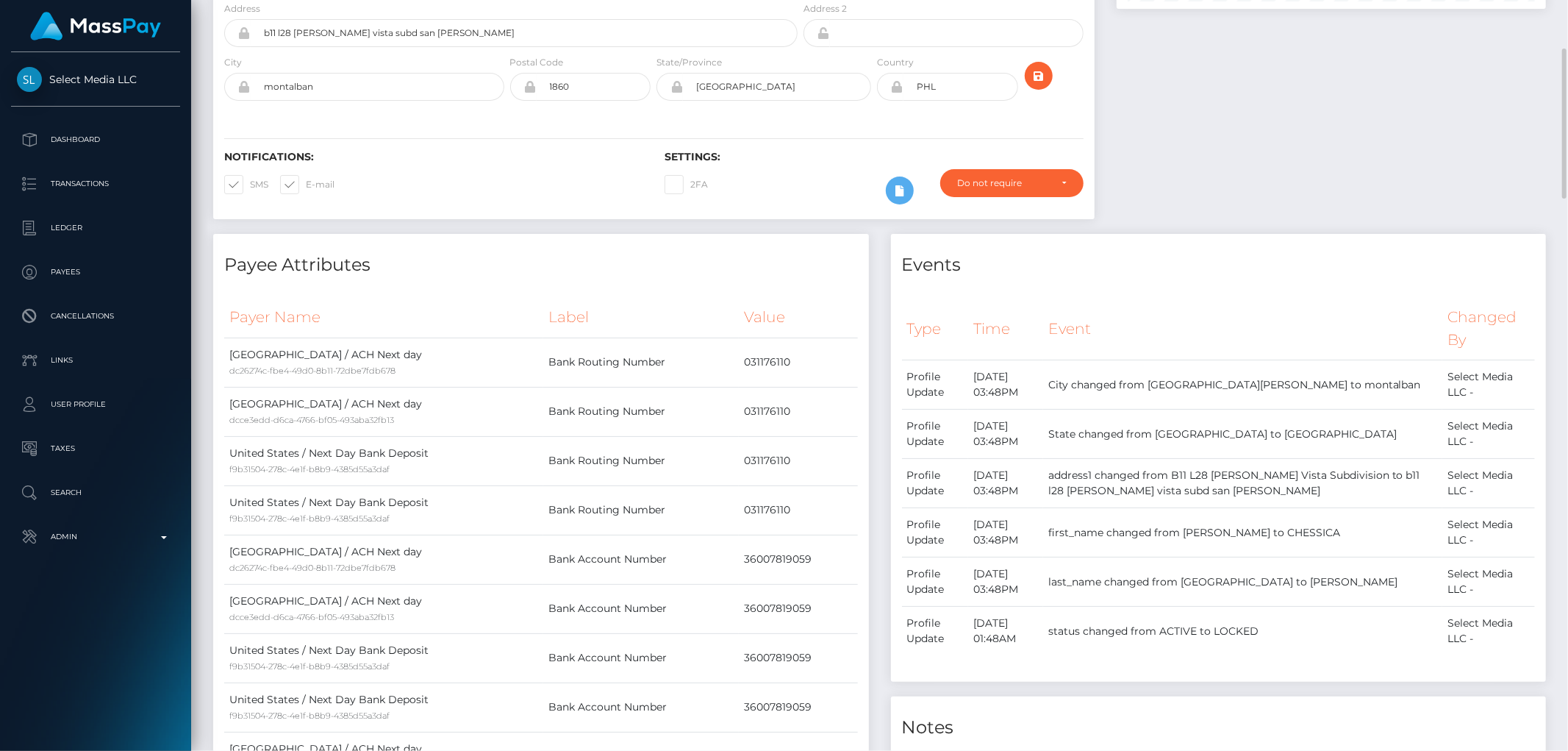
scroll to position [0, 0]
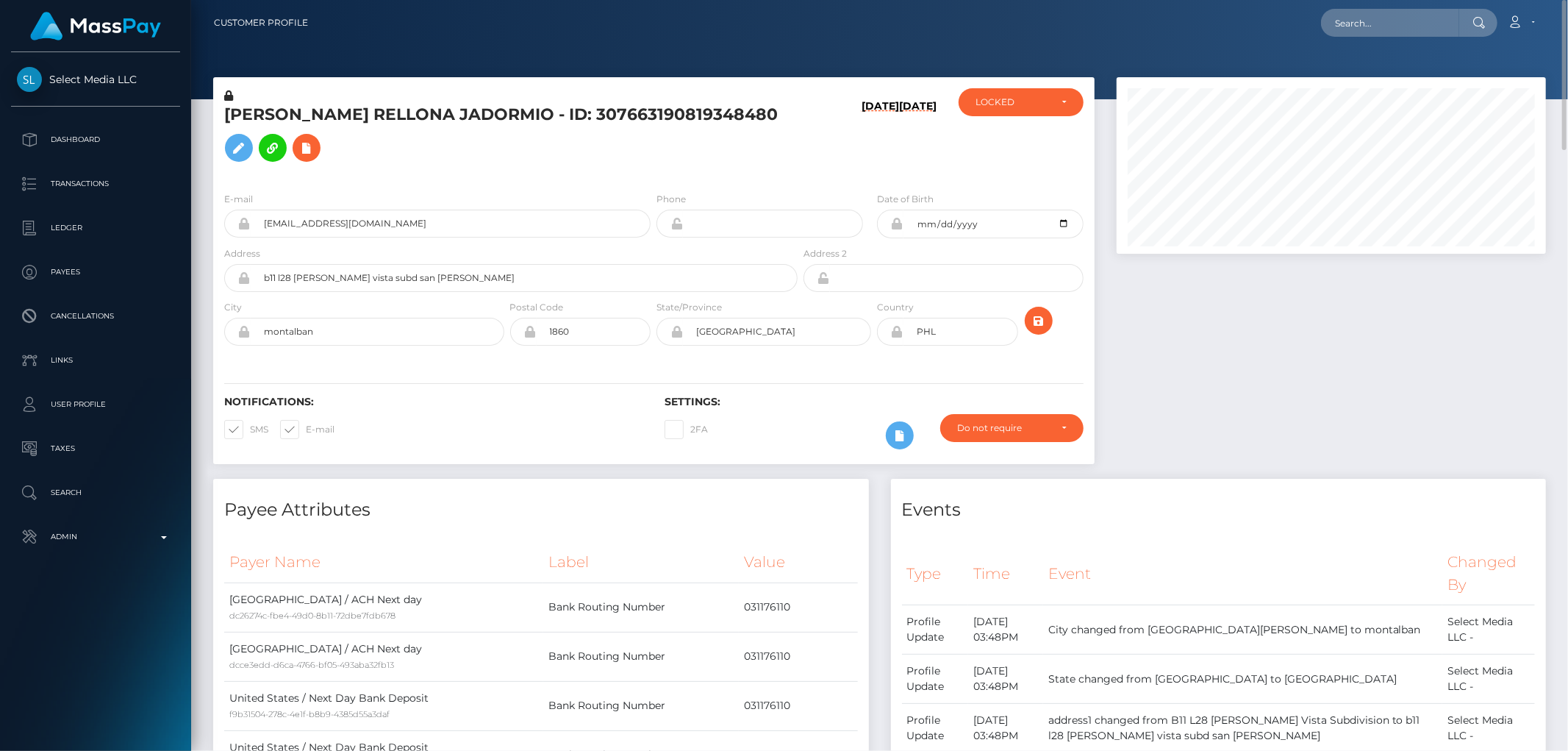
click at [431, 114] on h5 "CHESSICA ROSE RELLONA JADORMIO - ID: 307663190819348480" at bounding box center [507, 136] width 565 height 65
copy h5 "CHESSICA ROSE RELLONA JADORMIO - ID: 307663190819348480"
click at [1355, 391] on div at bounding box center [1331, 278] width 451 height 401
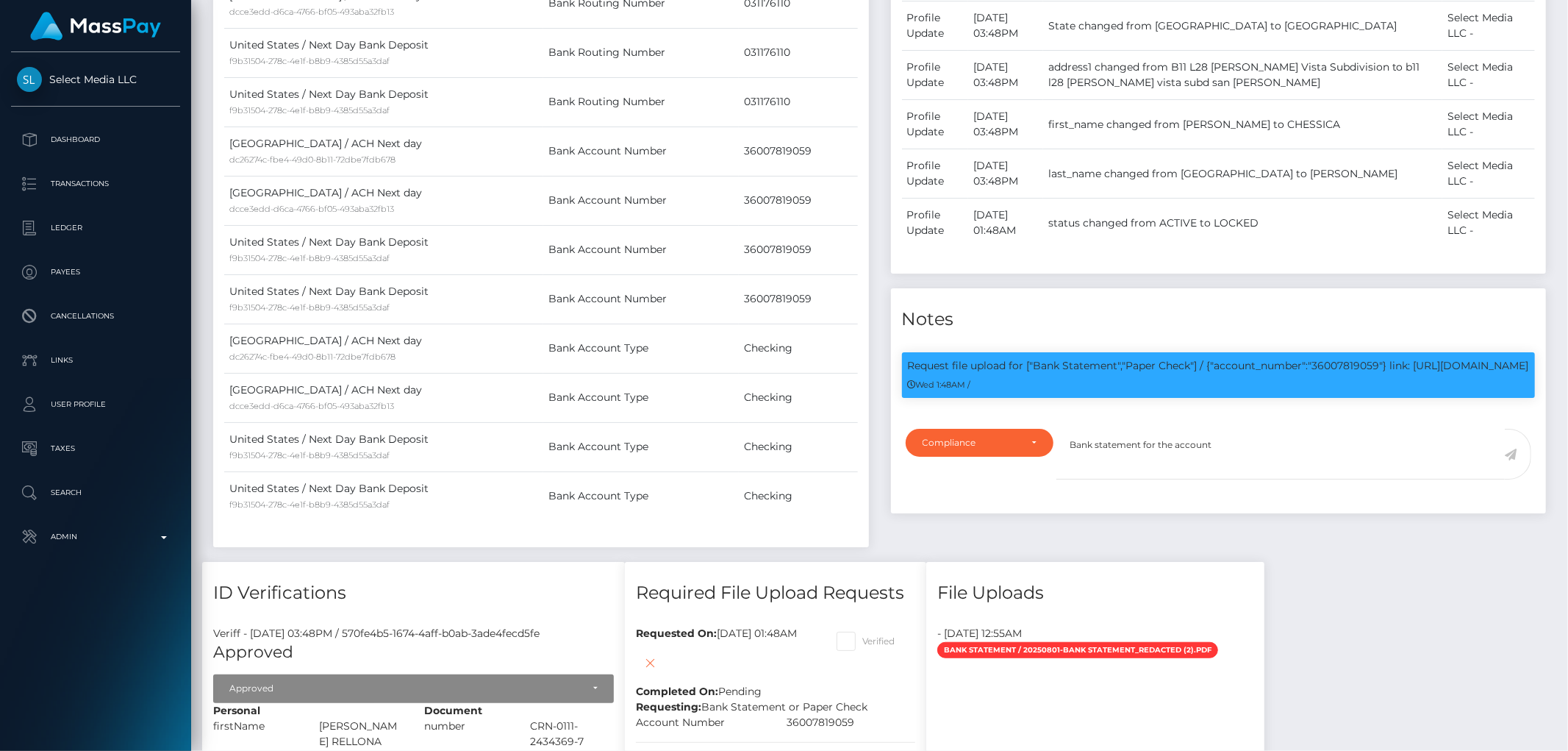
scroll to position [177, 429]
click at [1256, 468] on textarea "Bank statement for the account" at bounding box center [1281, 454] width 449 height 51
drag, startPoint x: 736, startPoint y: 197, endPoint x: 762, endPoint y: 197, distance: 26.0
click at [820, 207] on tr "United States / ACH Next day dcce3edd-d6ca-4766-bf05-493aba32fb13 Bank Account …" at bounding box center [541, 201] width 634 height 49
copy tr "36007819059"
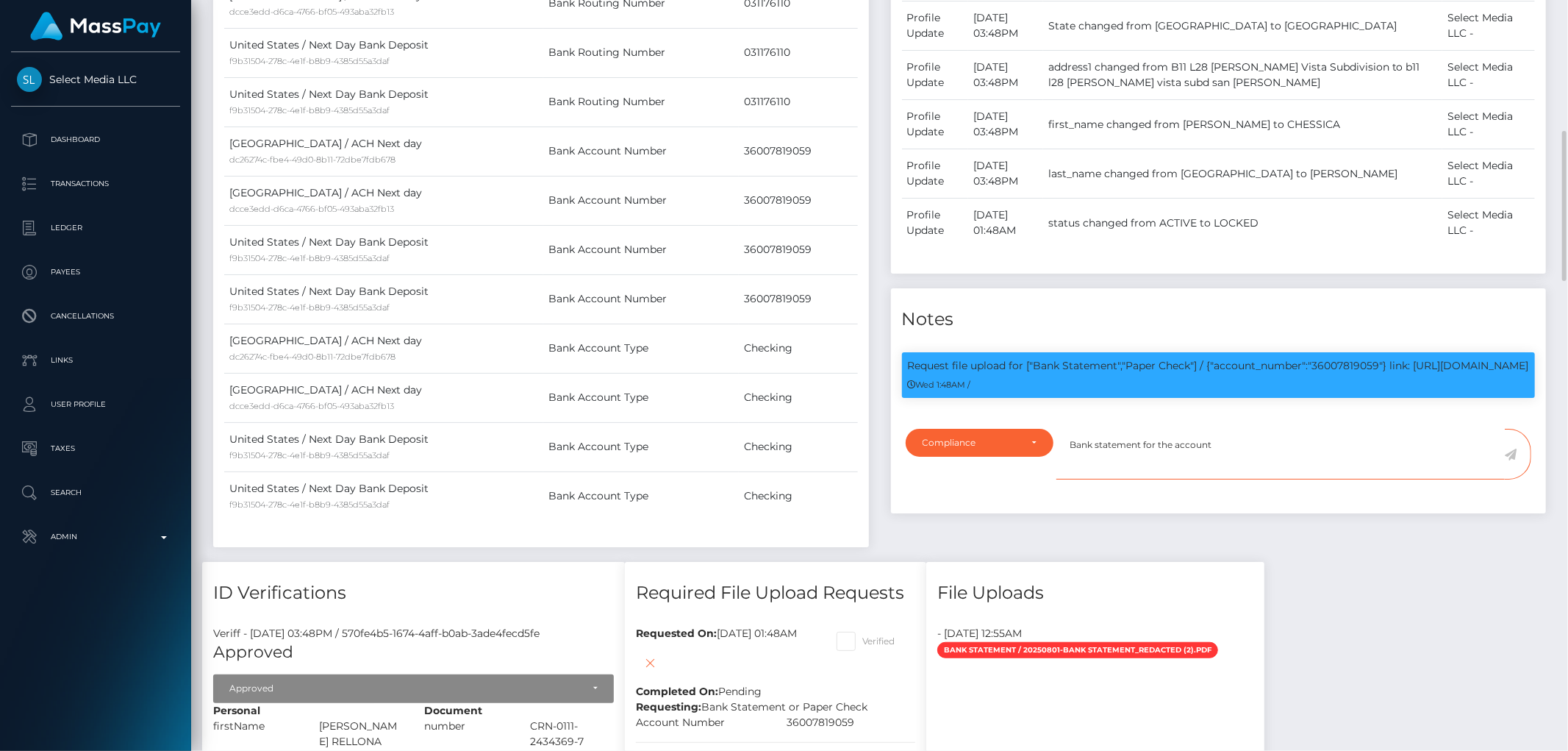
click at [1240, 457] on textarea "Bank statement for the account" at bounding box center [1281, 454] width 449 height 51
paste textarea "36007819059"
click at [1218, 458] on textarea "Bank statement for the account 36007819059" at bounding box center [1281, 454] width 449 height 51
click at [1280, 458] on textarea "Bank statement for the account 36007819059" at bounding box center [1281, 454] width 449 height 51
type textarea "Bank statement for the account 36007819059 provided, showing that the account o…"
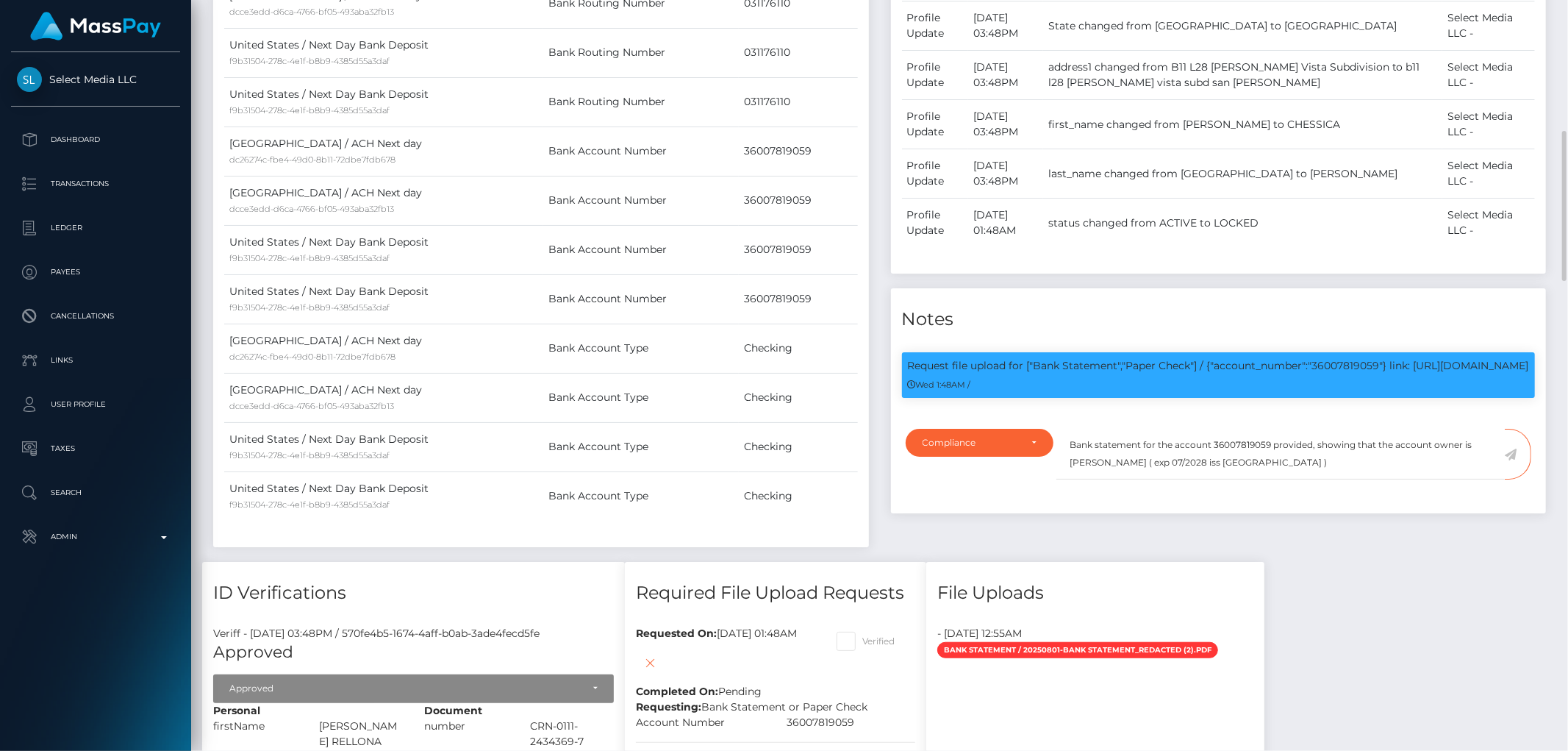
click at [1410, 460] on icon at bounding box center [1511, 454] width 12 height 11
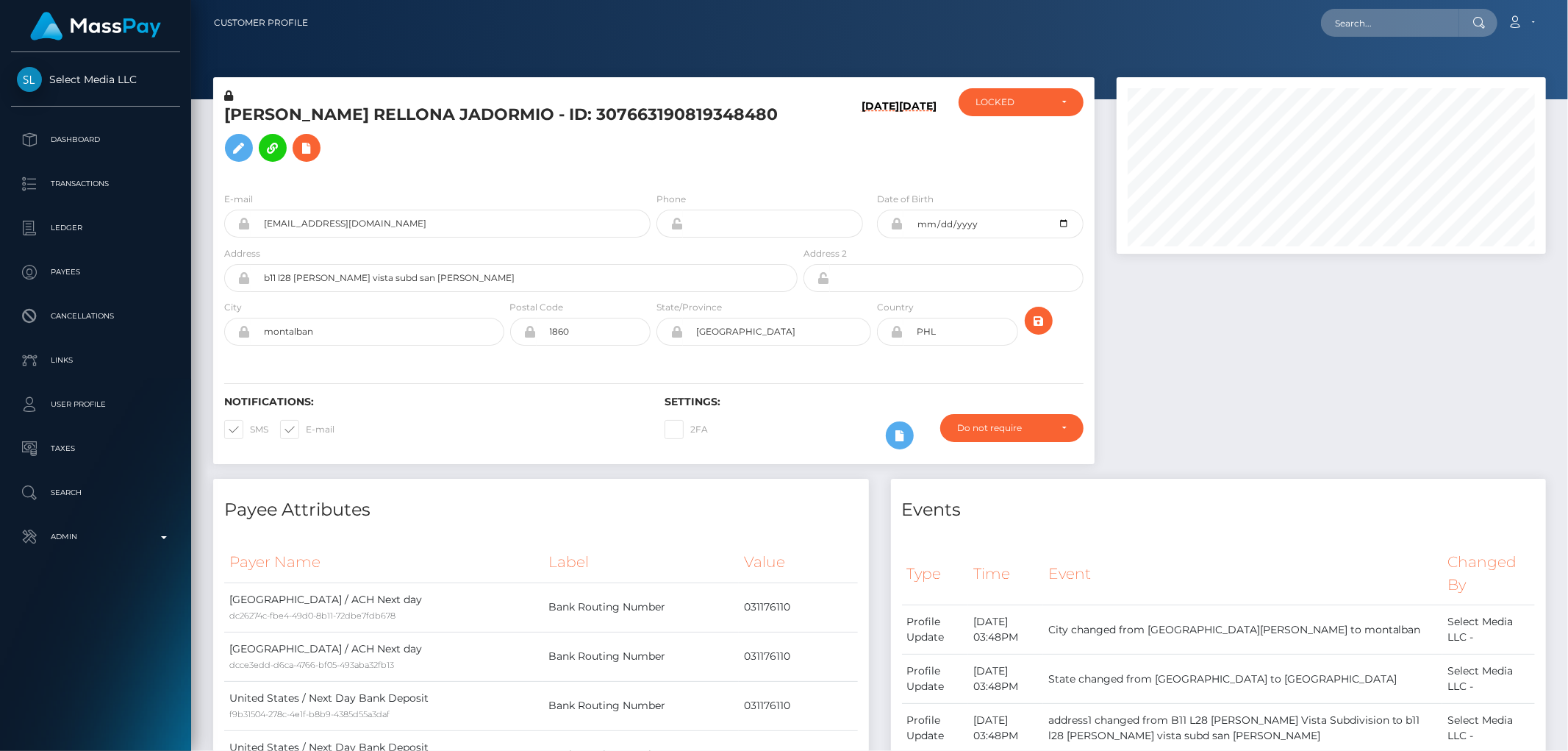
scroll to position [177, 429]
click at [1016, 106] on div "LOCKED" at bounding box center [1013, 101] width 74 height 11
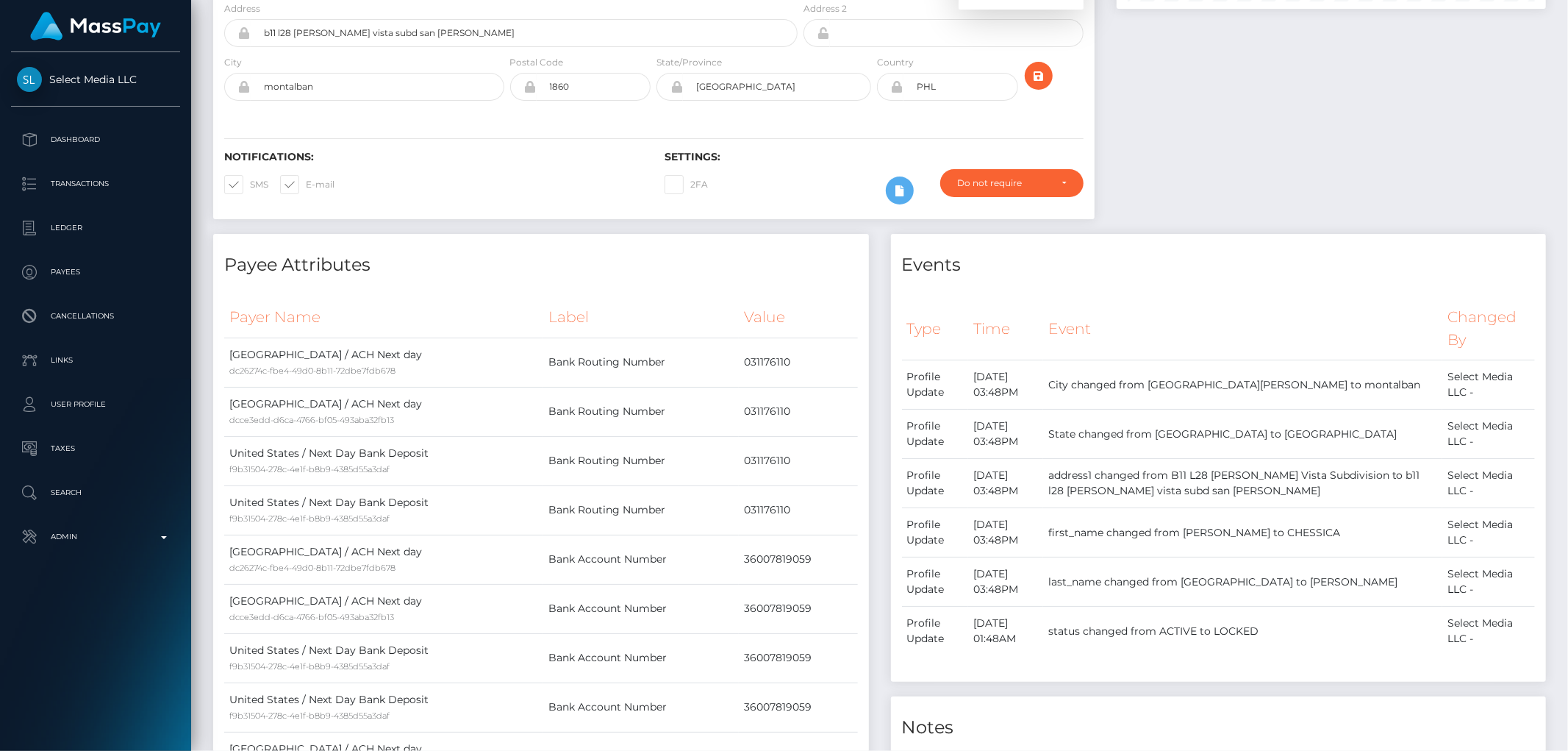
scroll to position [0, 0]
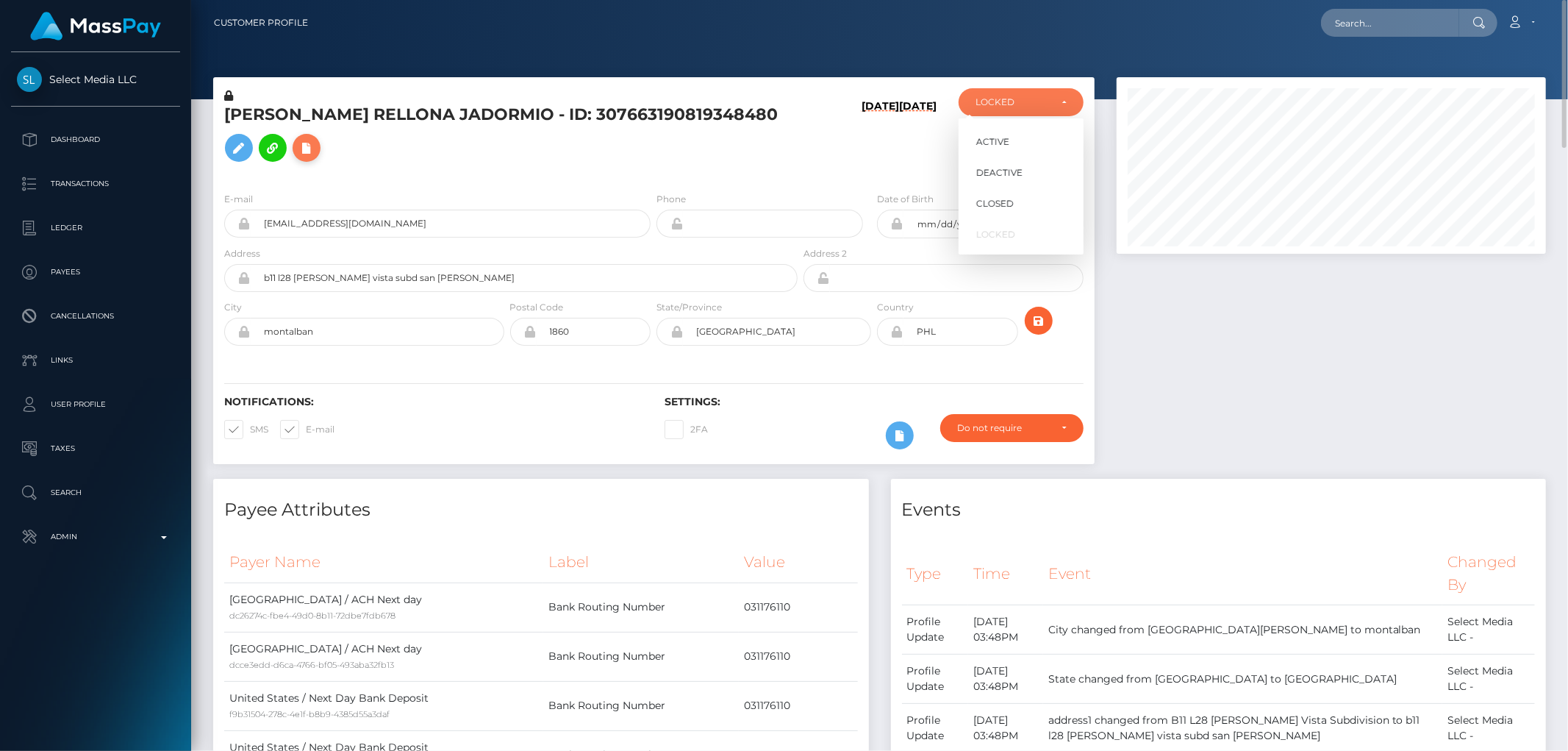
click at [306, 143] on icon at bounding box center [306, 148] width 18 height 18
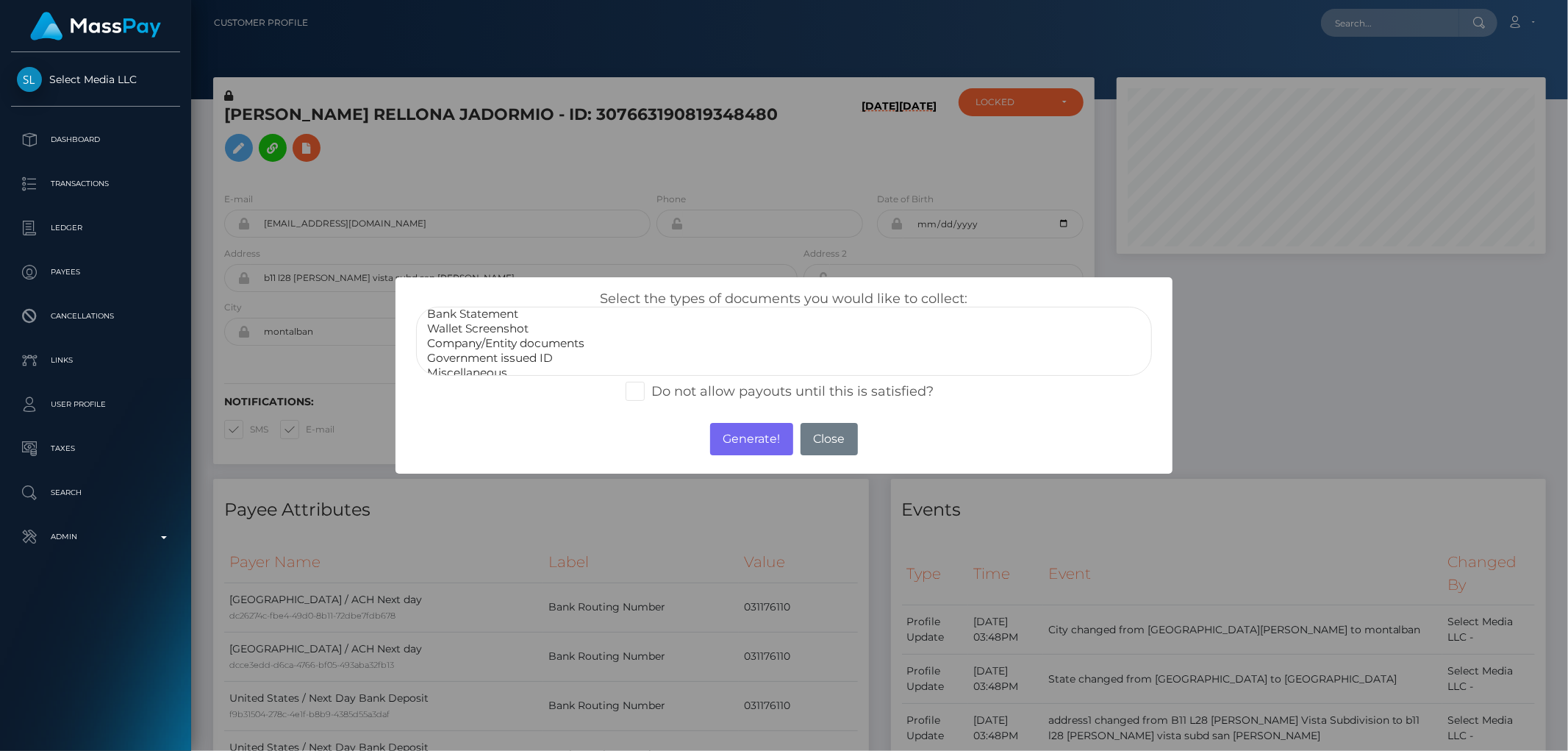
scroll to position [27, 0]
select select "Government issued ID"
click at [516, 347] on option "Government issued ID" at bounding box center [784, 350] width 716 height 15
click at [750, 432] on button "Generate!" at bounding box center [751, 438] width 83 height 33
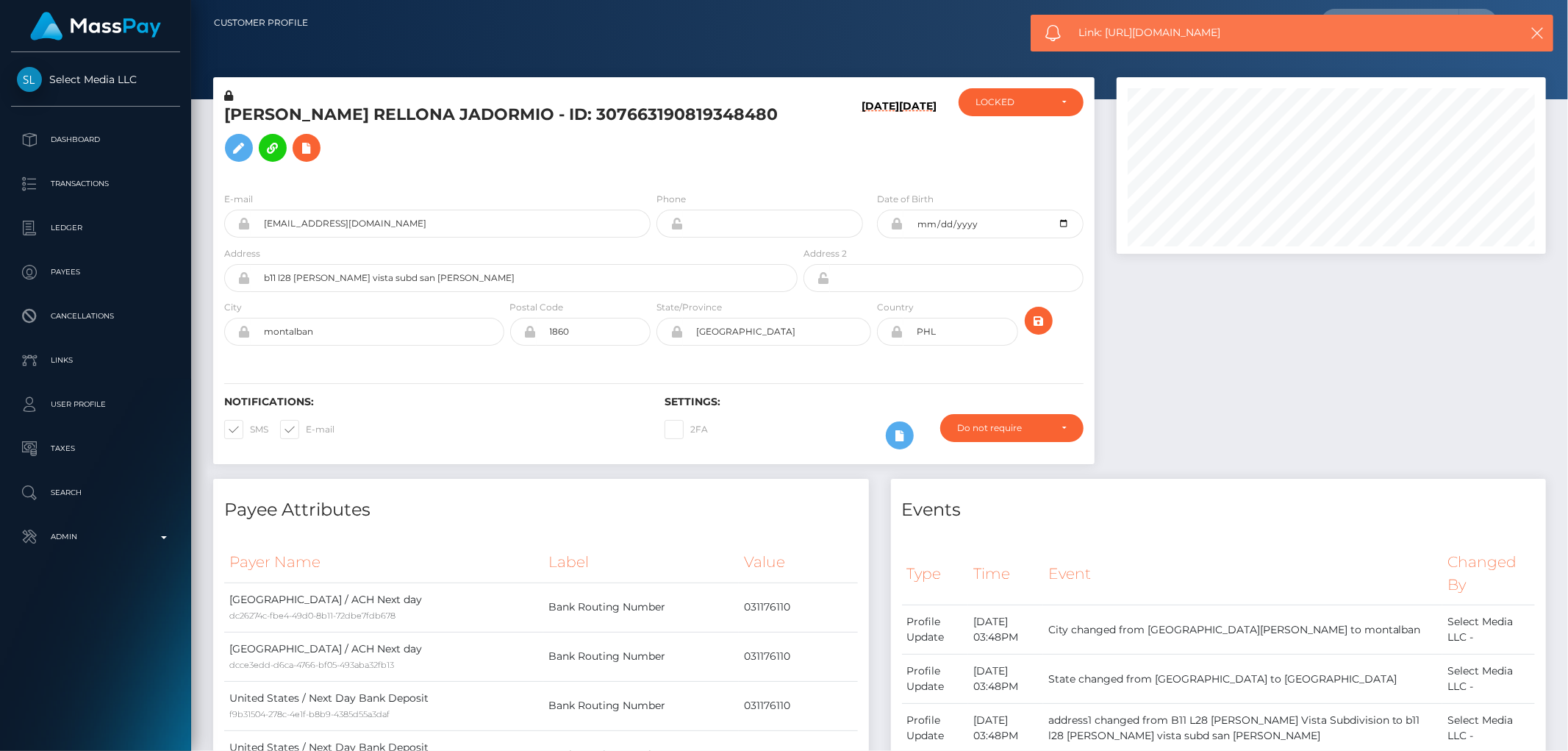
drag, startPoint x: 1137, startPoint y: 22, endPoint x: 1107, endPoint y: 28, distance: 30.6
click at [1107, 28] on span "Link: https://l.maspay.io/KjzvB" at bounding box center [1283, 33] width 409 height 16
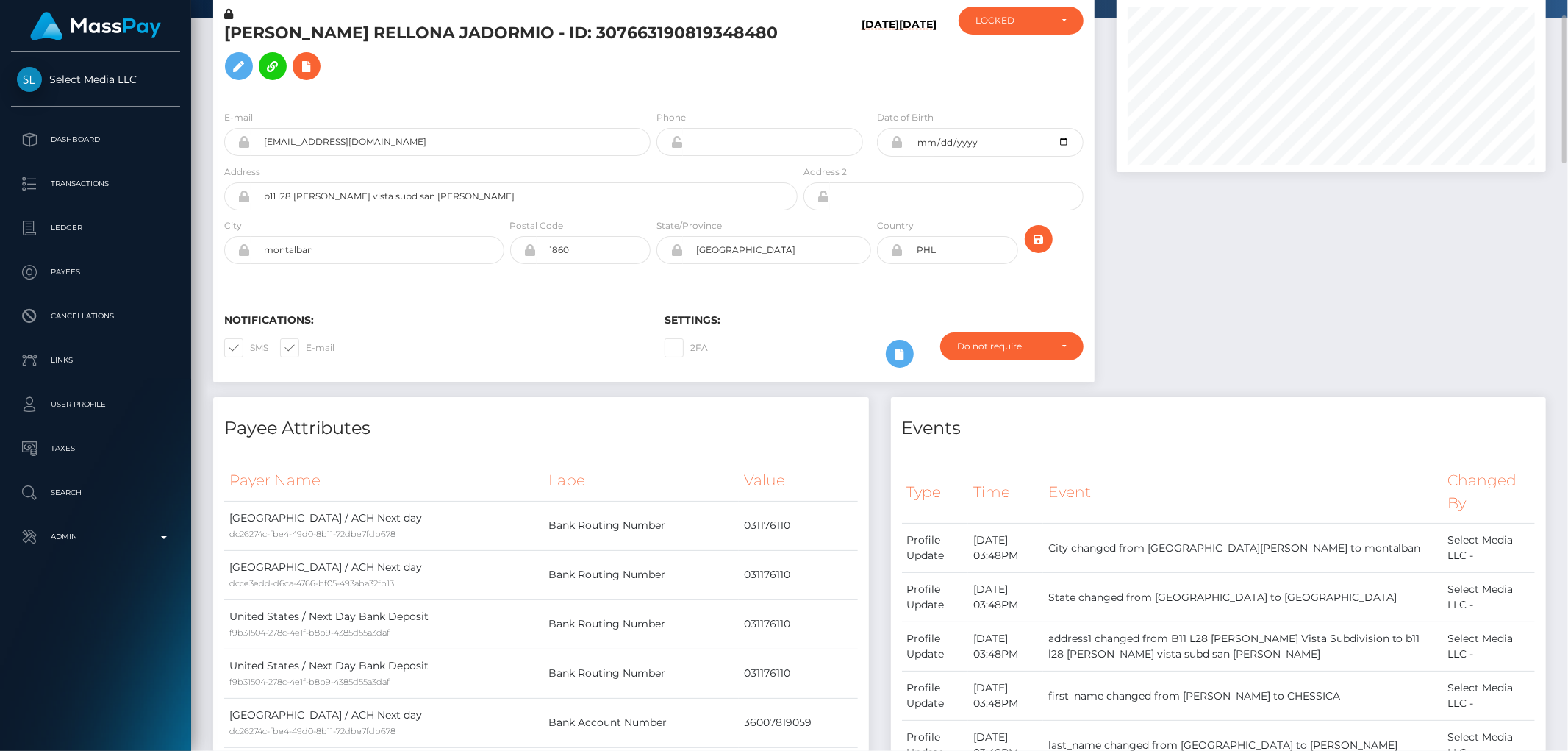
scroll to position [0, 0]
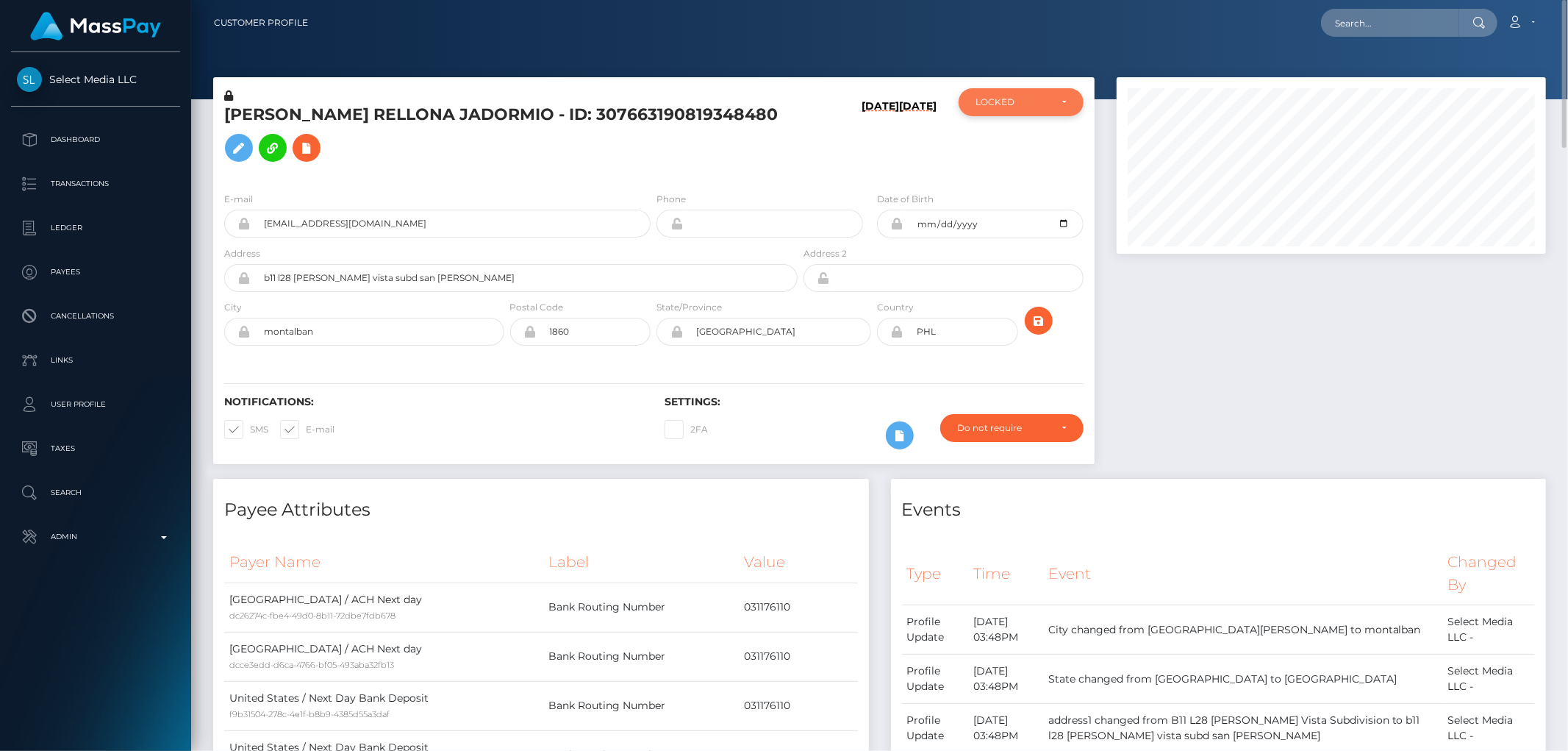
click at [1002, 96] on div "LOCKED" at bounding box center [1013, 101] width 74 height 11
click at [1006, 174] on span "DEACTIVE" at bounding box center [999, 173] width 47 height 13
select select "DEACTIVE"
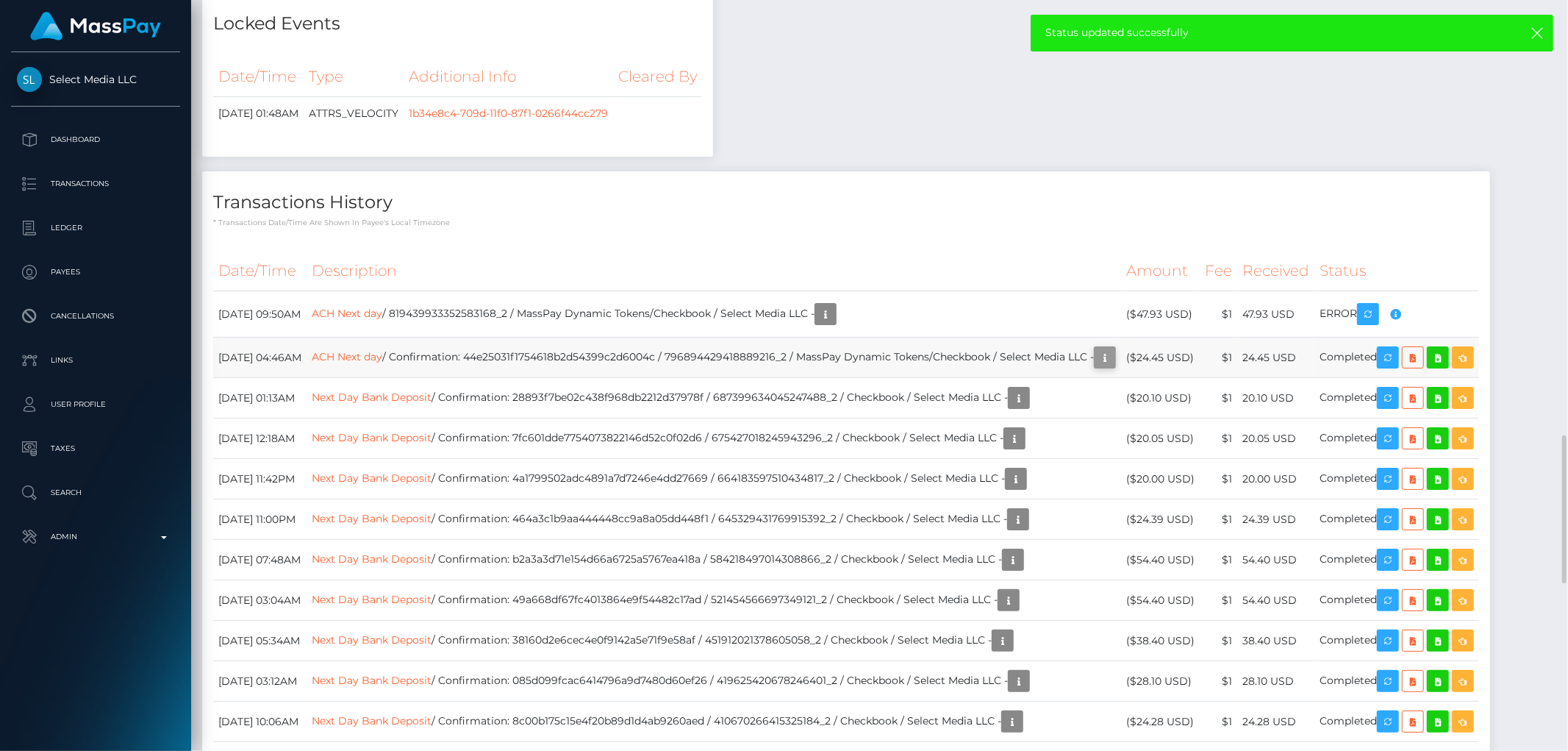
scroll to position [177, 429]
click at [1114, 367] on icon "button" at bounding box center [1105, 357] width 18 height 18
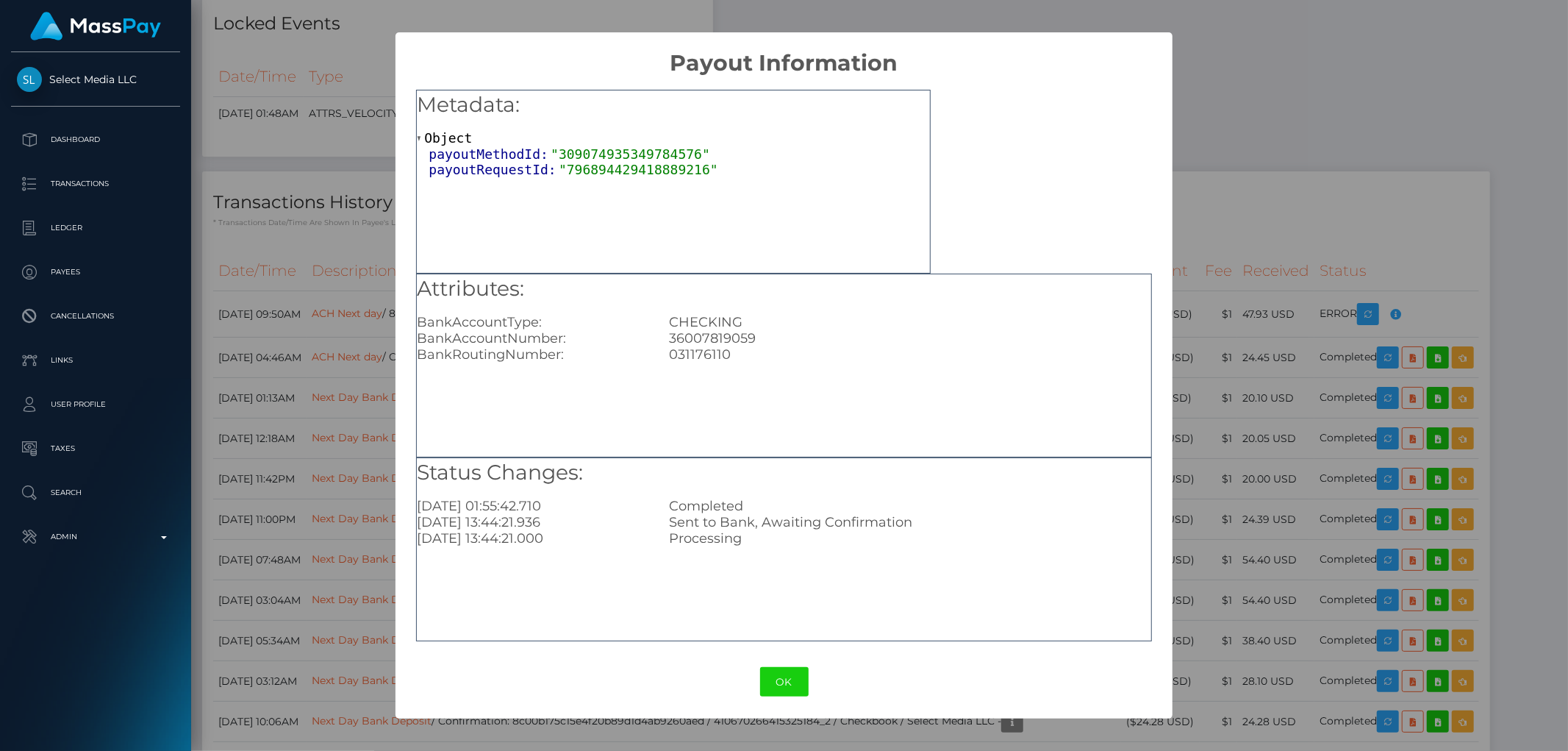
click at [1238, 306] on div "× Payout Information Metadata: Object payoutMethodId: "309074935349784576" payo…" at bounding box center [784, 375] width 1568 height 751
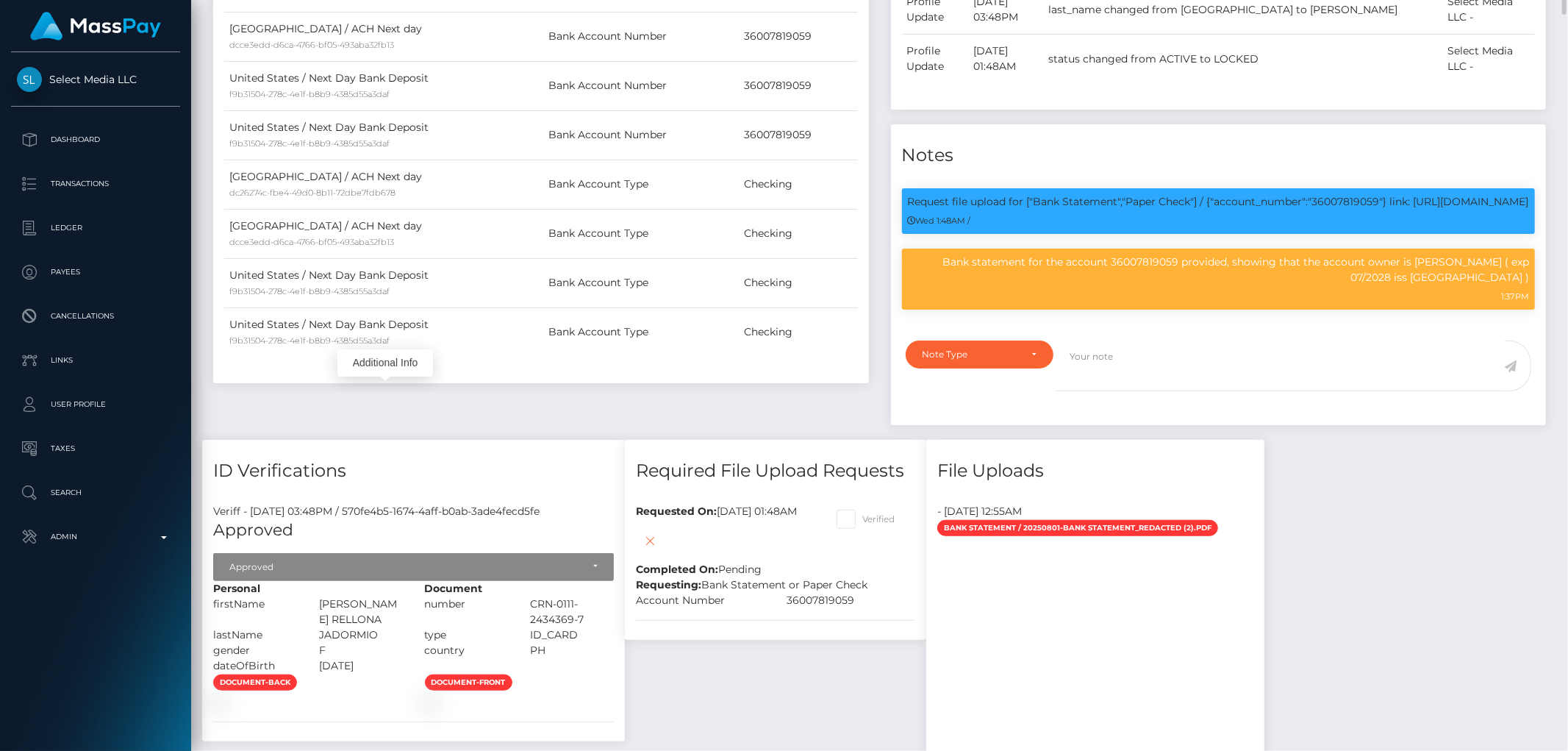
scroll to position [571, 0]
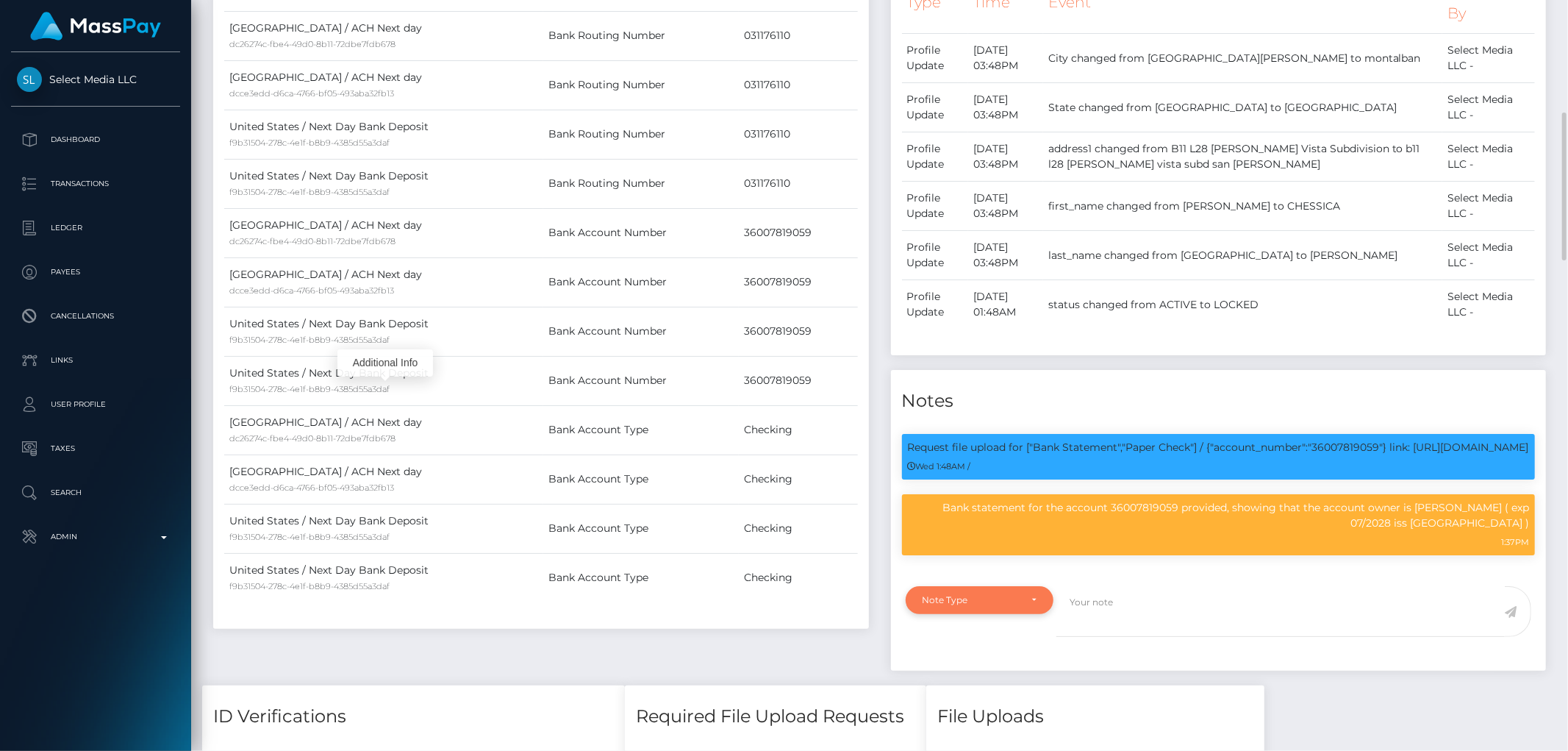
click at [965, 606] on div "Note Type" at bounding box center [971, 600] width 97 height 11
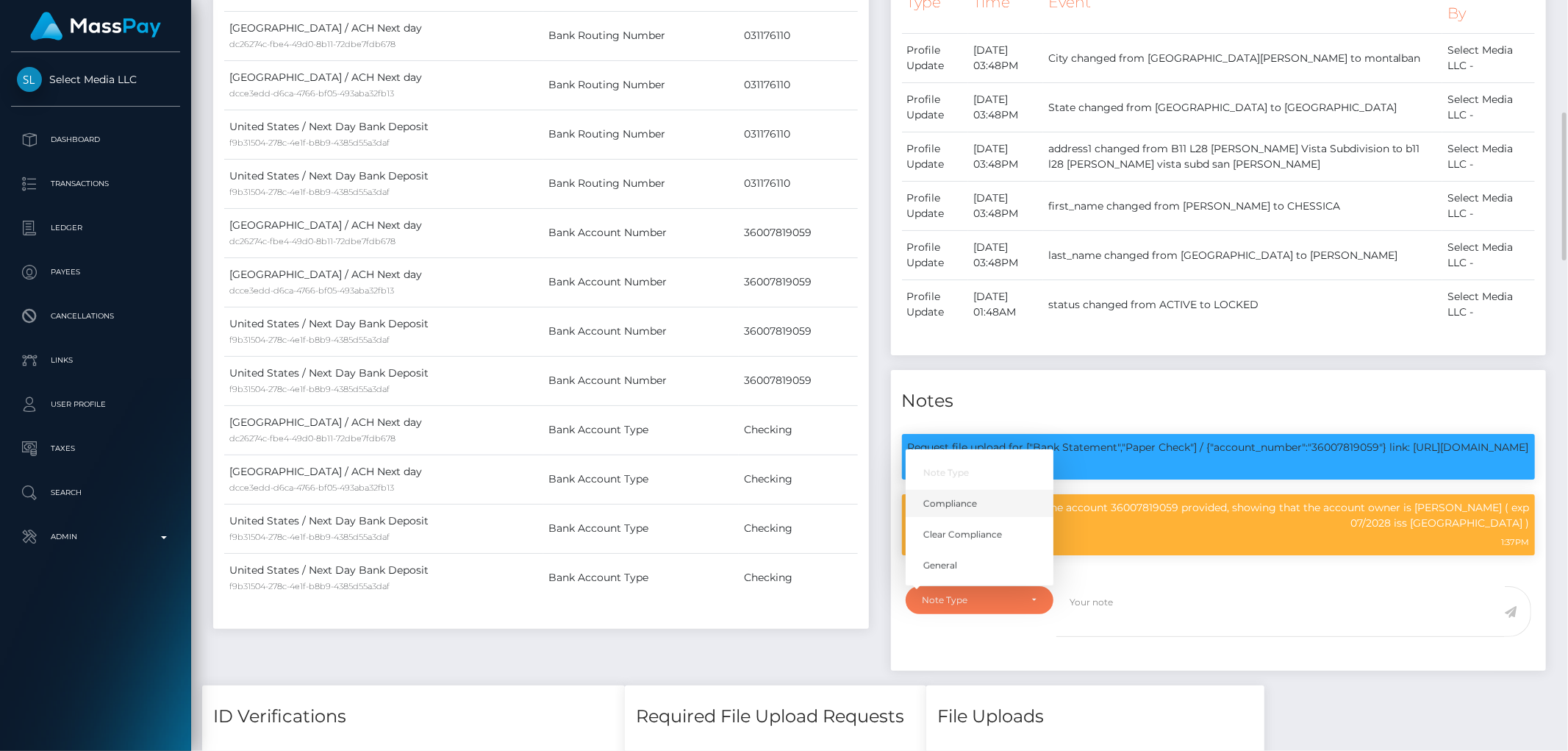
click at [989, 517] on link "Compliance" at bounding box center [979, 503] width 148 height 27
select select "COMPLIANCE"
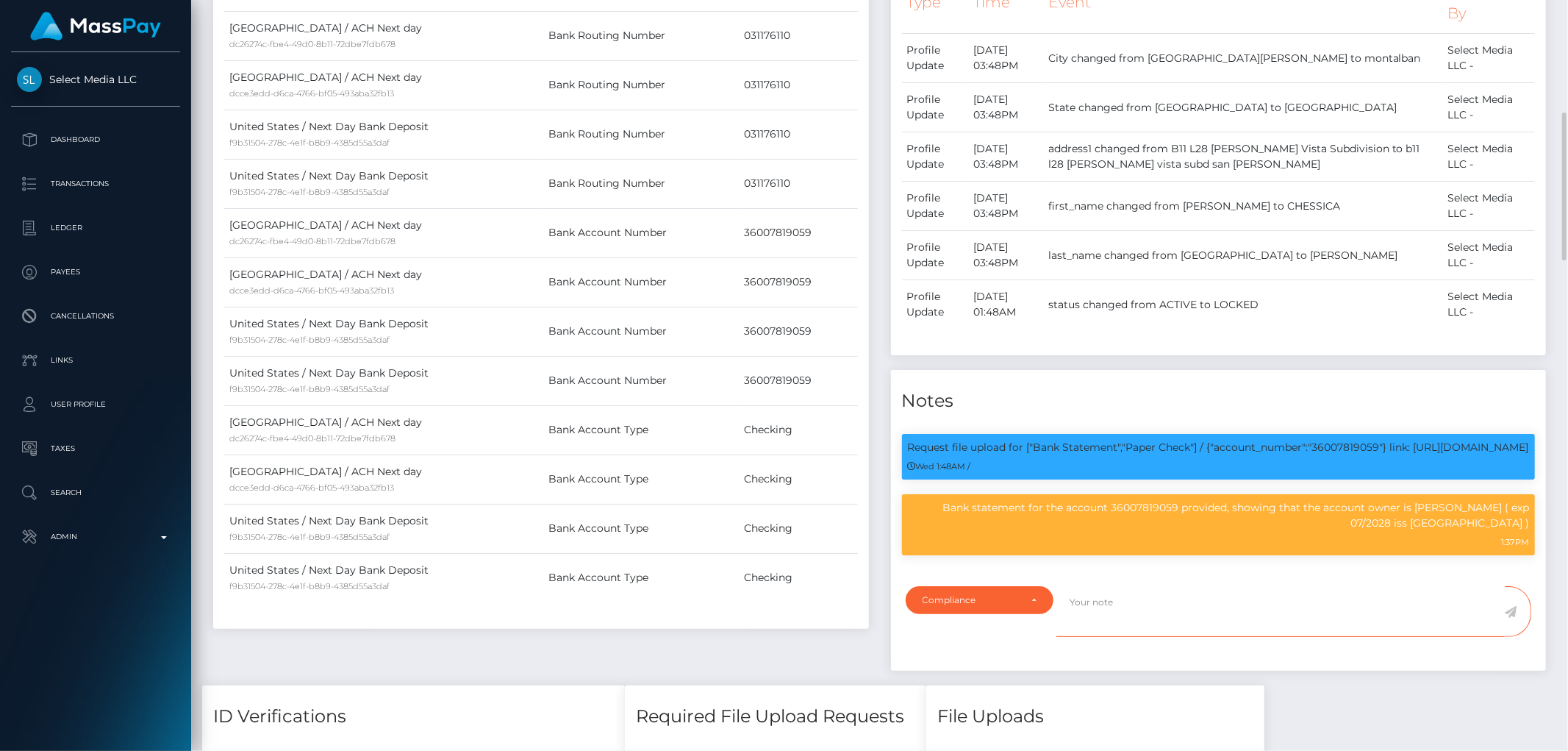
click at [1119, 619] on textarea at bounding box center [1281, 612] width 449 height 51
type textarea "I"
type textarea "R"
type textarea "w"
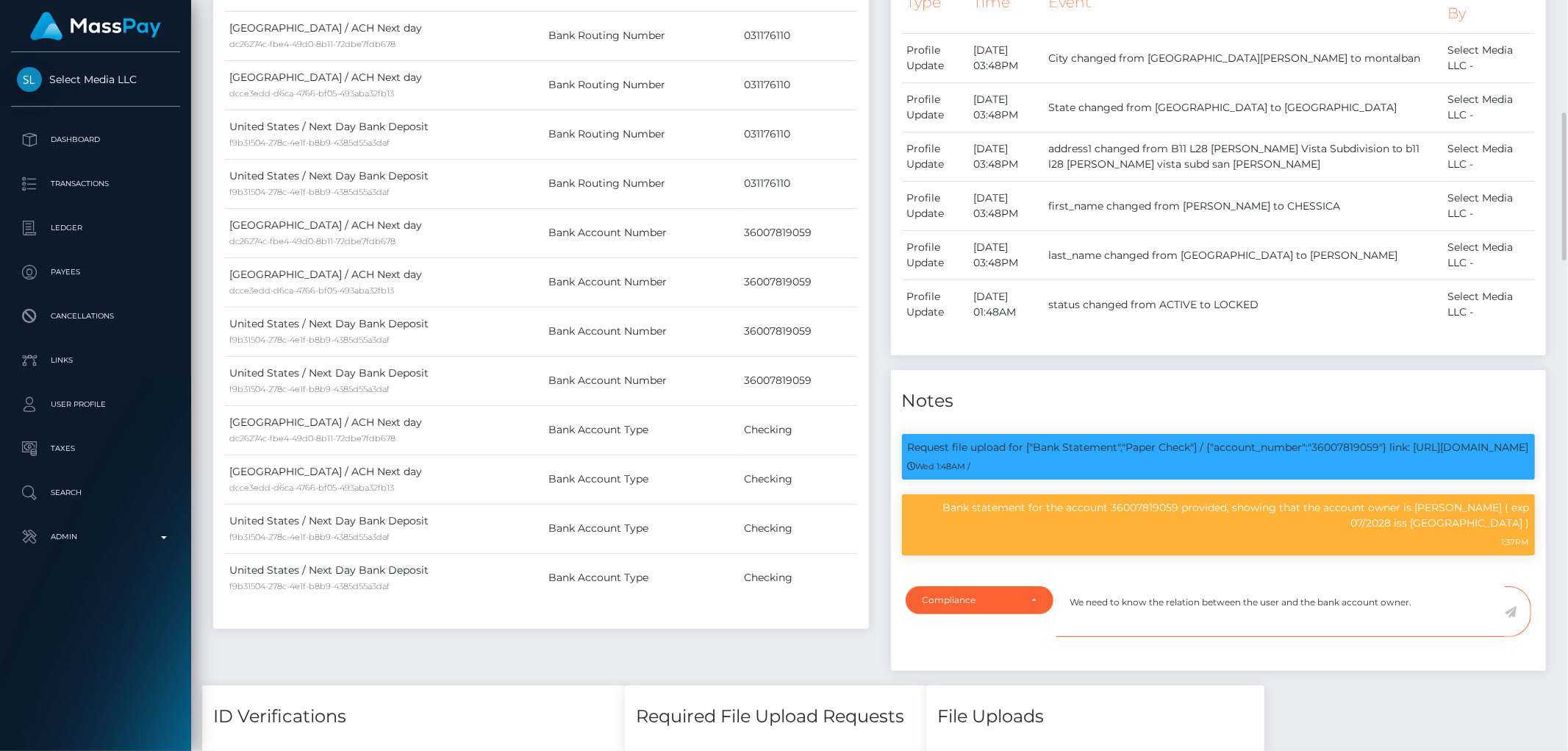
type textarea "We need to know the relation between the user and the bank account owner."
click at [1511, 618] on icon at bounding box center [1511, 611] width 12 height 11
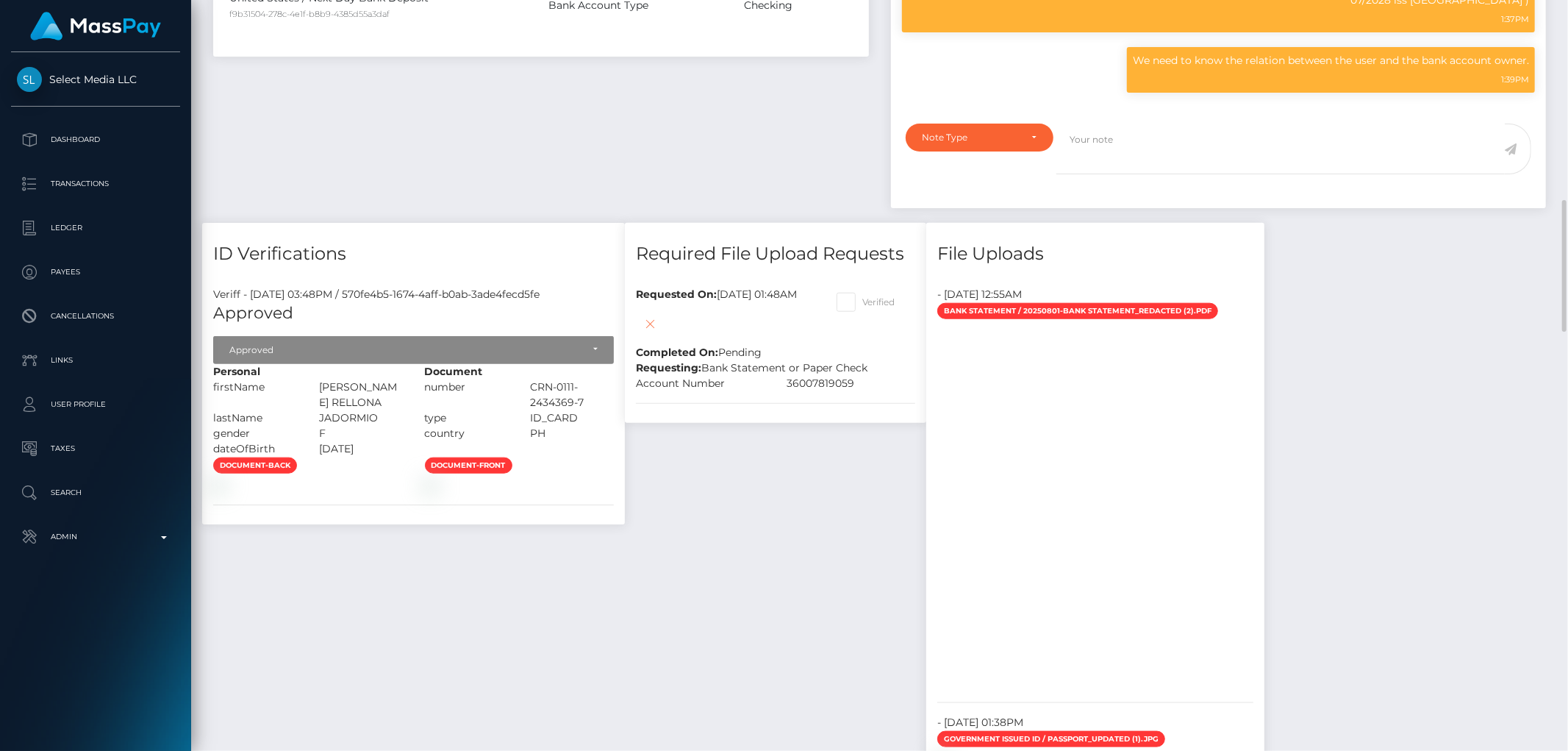
scroll to position [177, 429]
click at [659, 333] on icon at bounding box center [650, 324] width 18 height 18
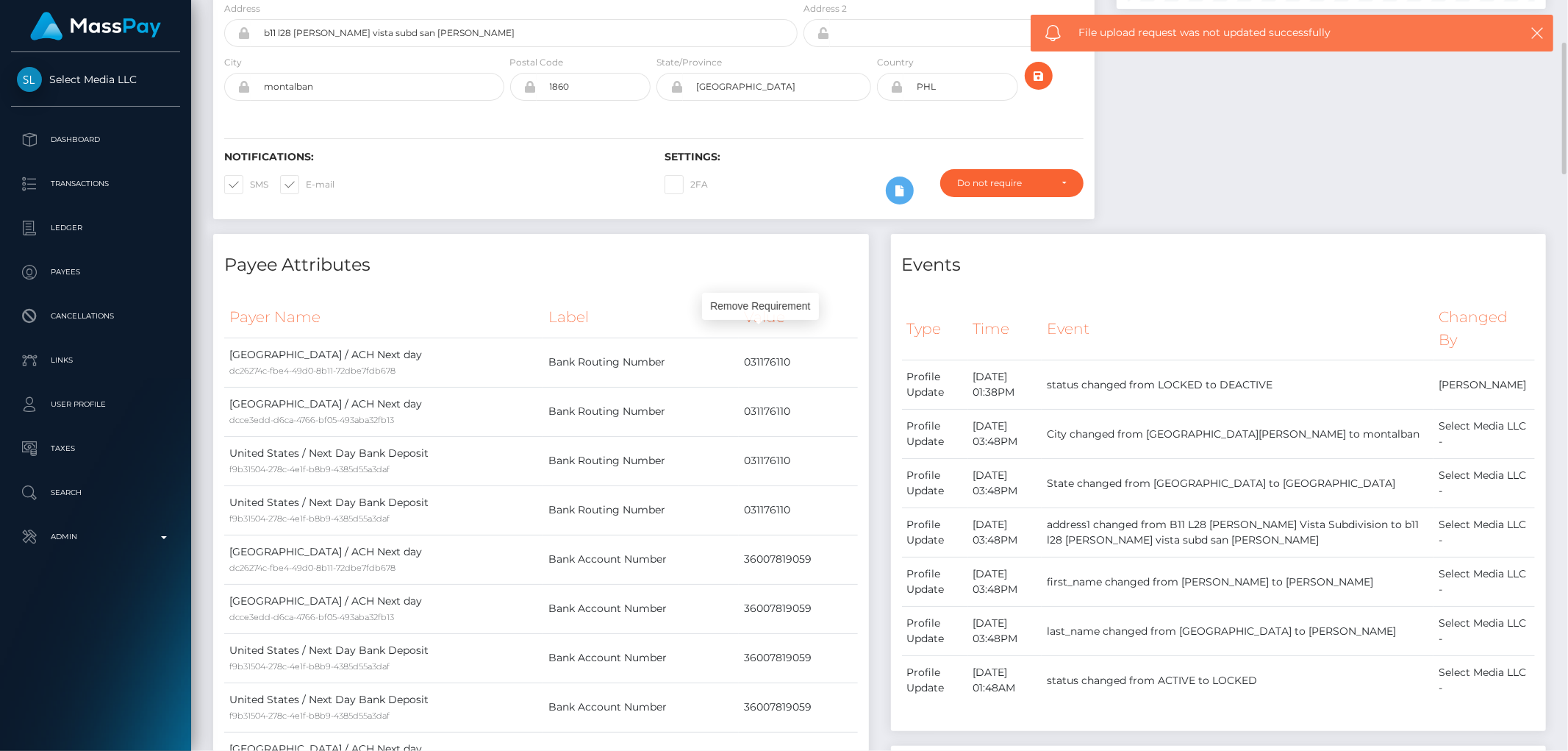
scroll to position [0, 0]
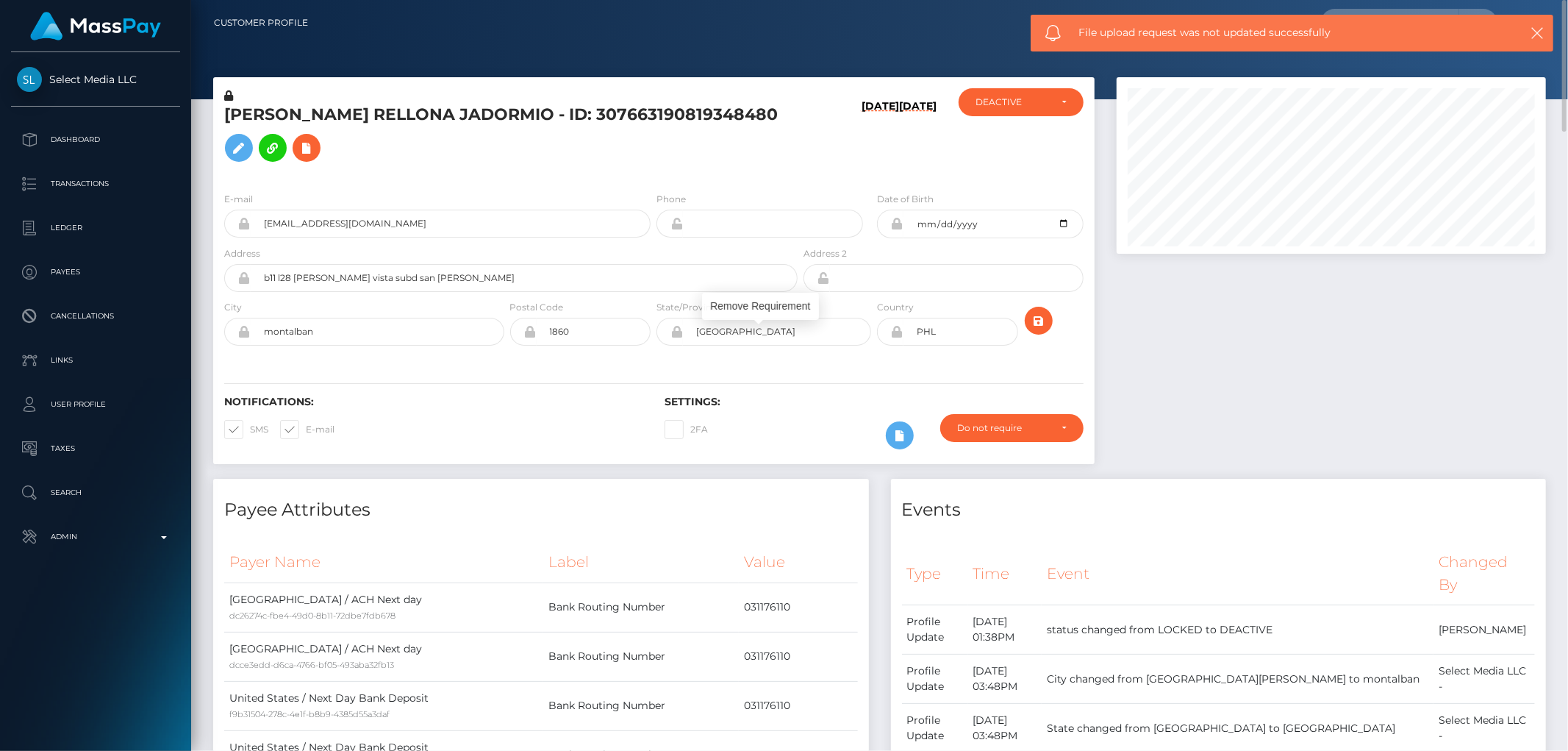
click at [379, 114] on h5 "[PERSON_NAME] RELLONA JADORMIO - ID: 307663190819348480" at bounding box center [507, 136] width 565 height 65
copy h5 "[PERSON_NAME] RELLONA JADORMIO - ID: 307663190819348480"
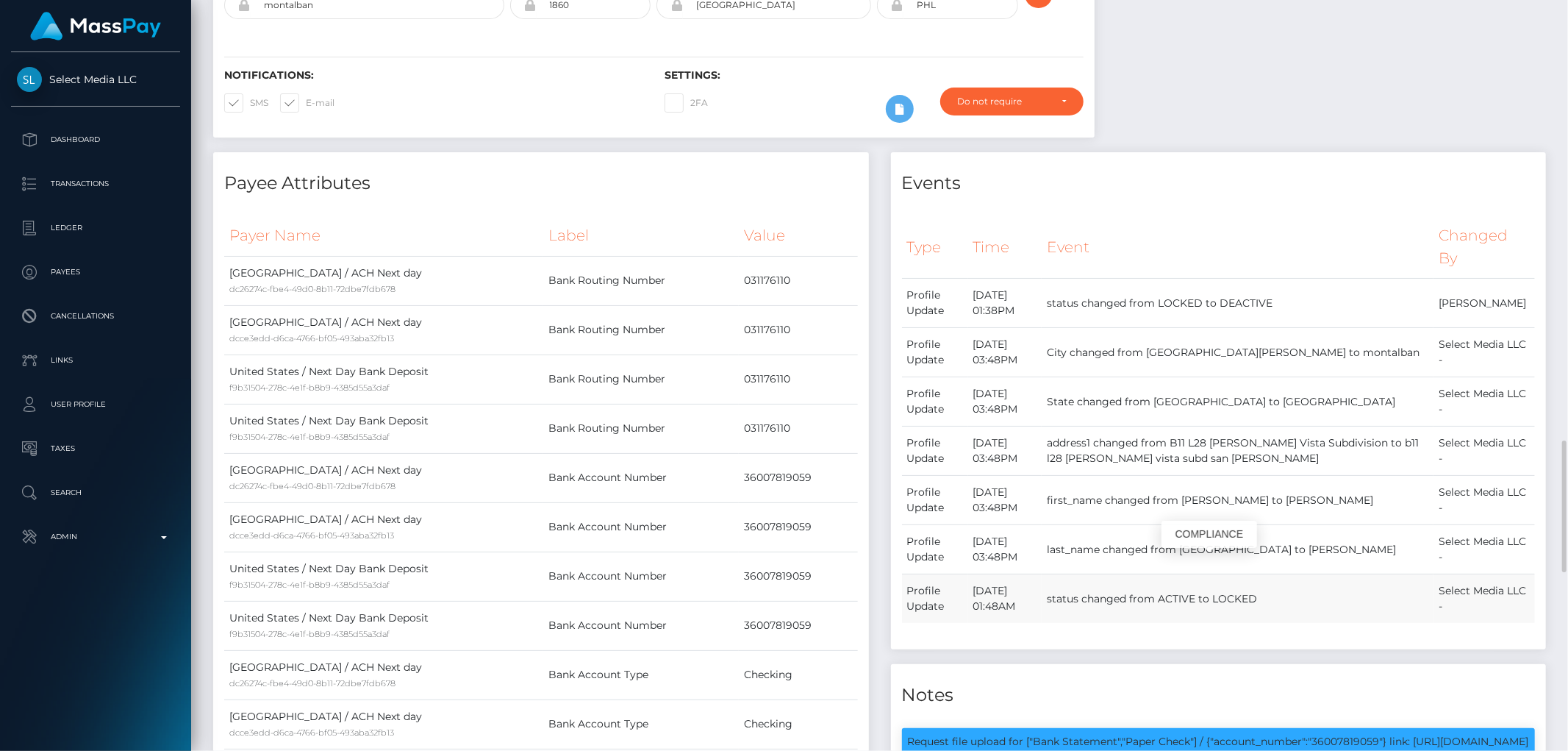
scroll to position [177, 429]
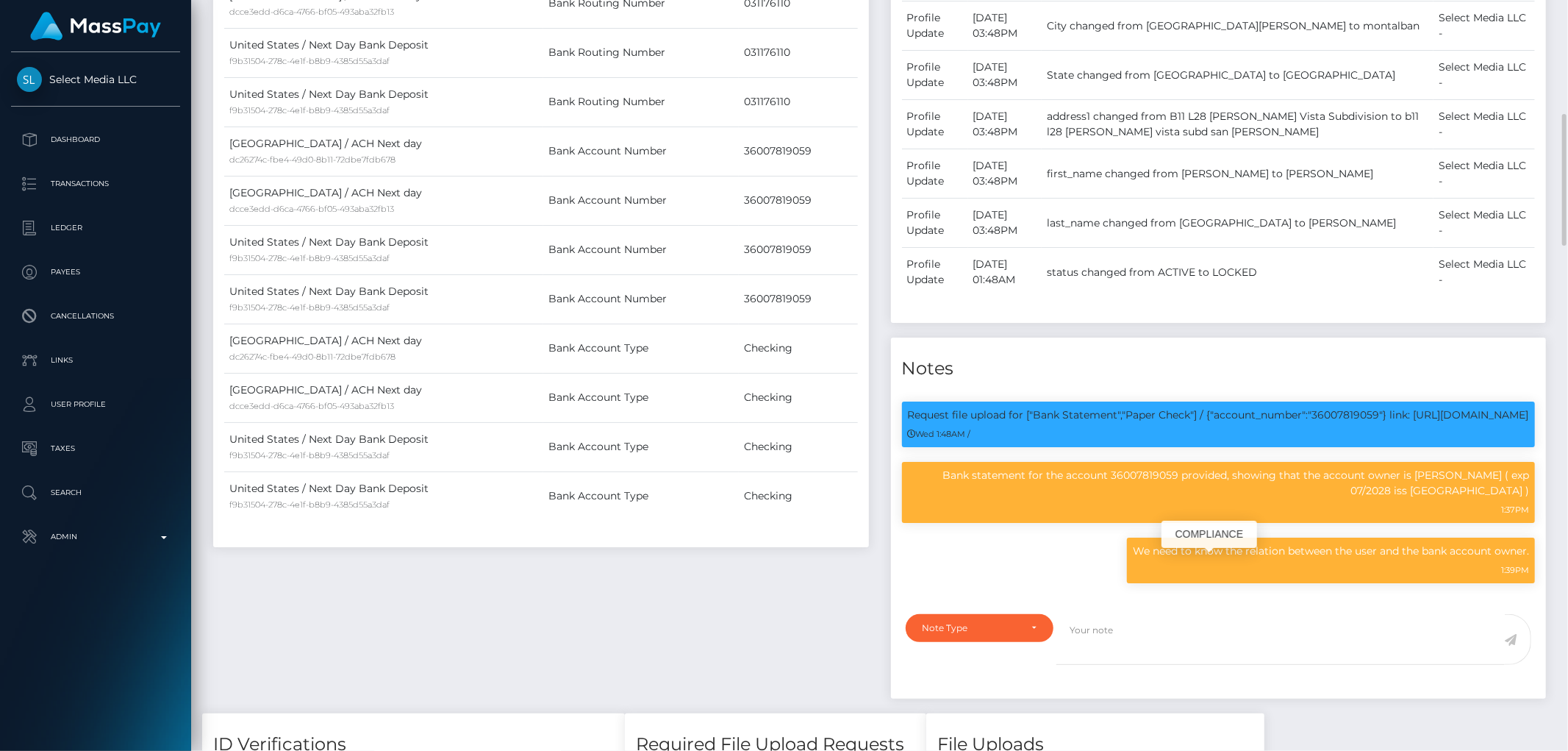
click at [1283, 559] on p "We need to know the relation between the user and the bank account owner." at bounding box center [1330, 551] width 396 height 16
copy div "We need to know the relation between the user and the bank account owner."
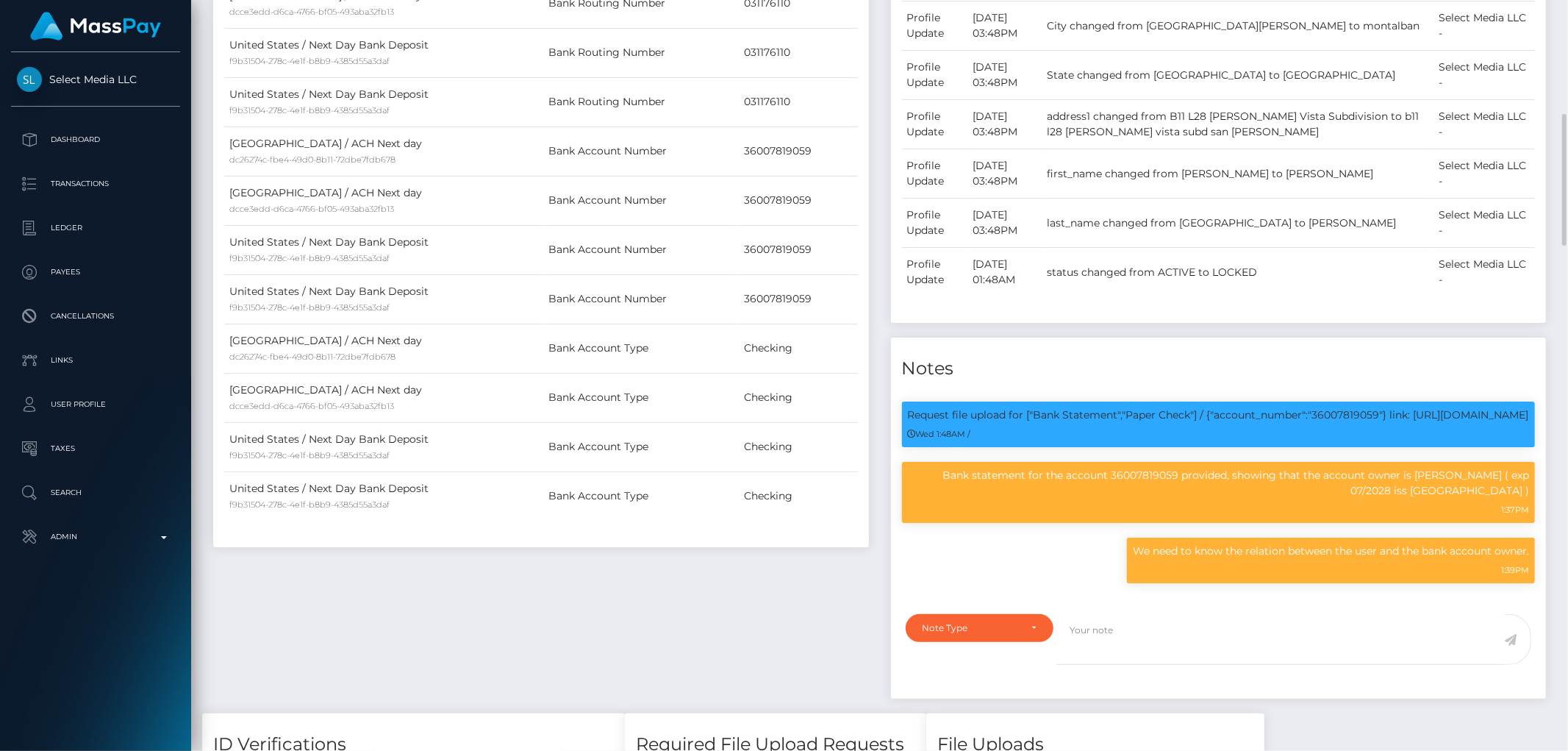
click at [418, 645] on div "Payee Attributes Payer Name Label Value United States / ACH Next day dc26274c-f…" at bounding box center [541, 269] width 678 height 887
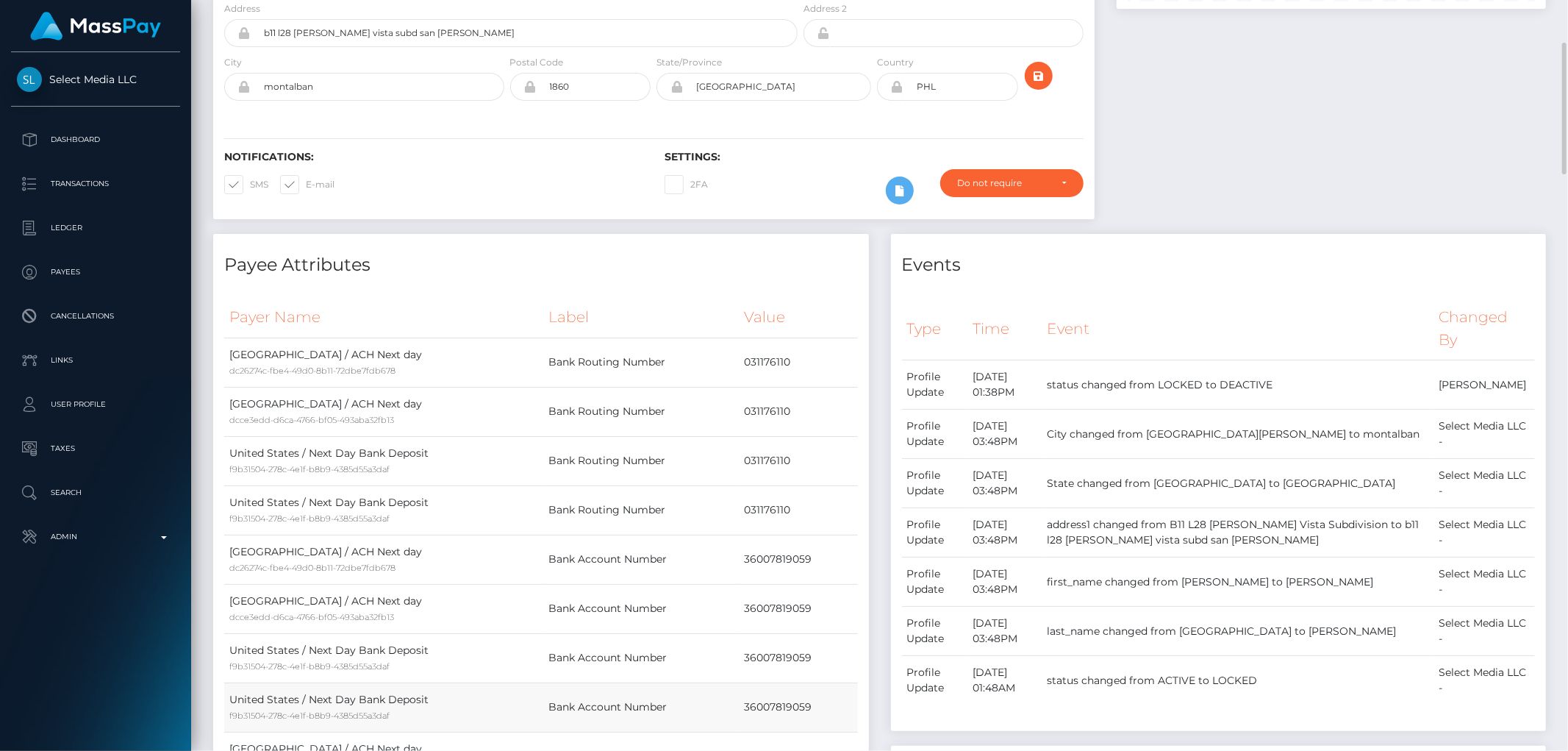
scroll to position [0, 0]
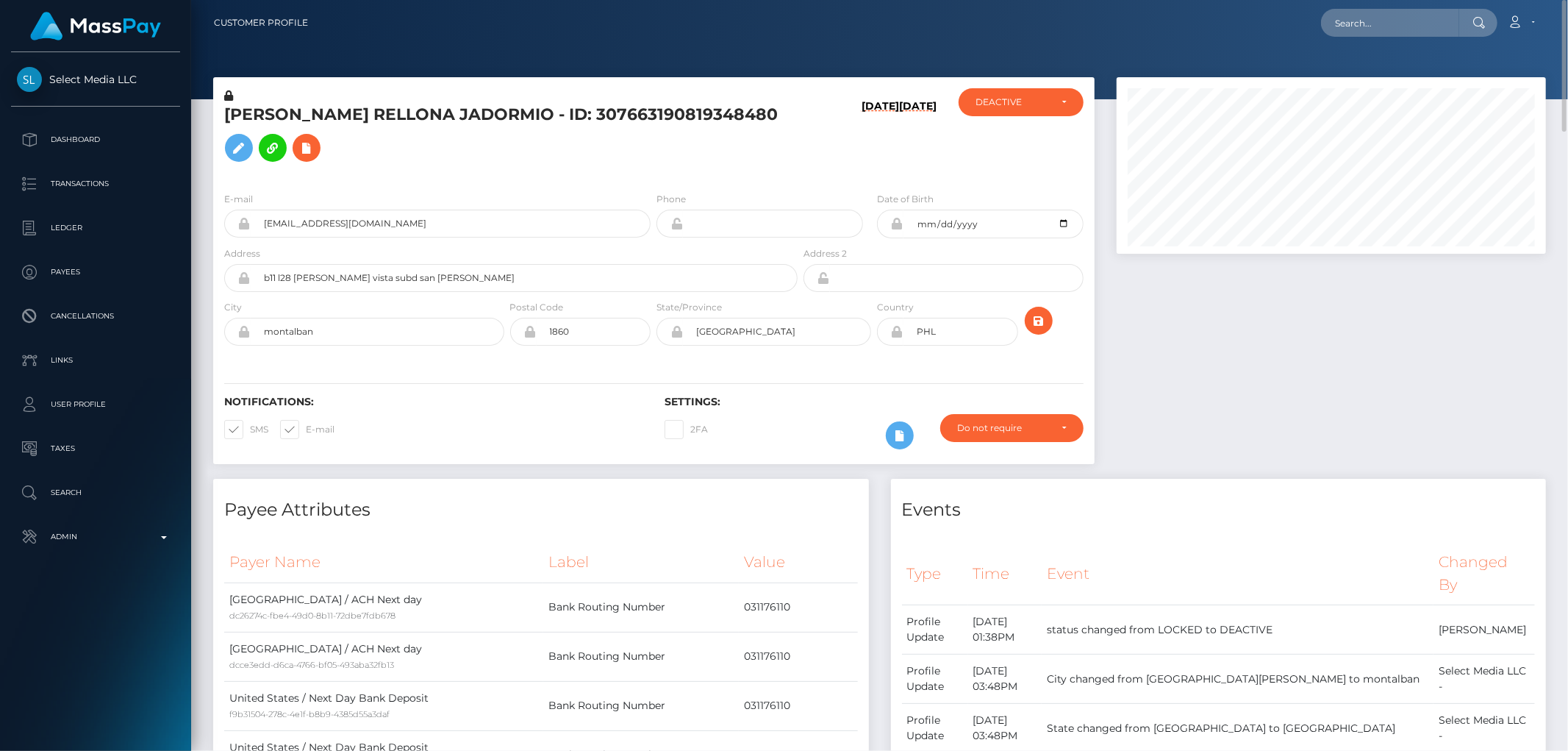
click at [1301, 376] on div at bounding box center [1331, 278] width 451 height 401
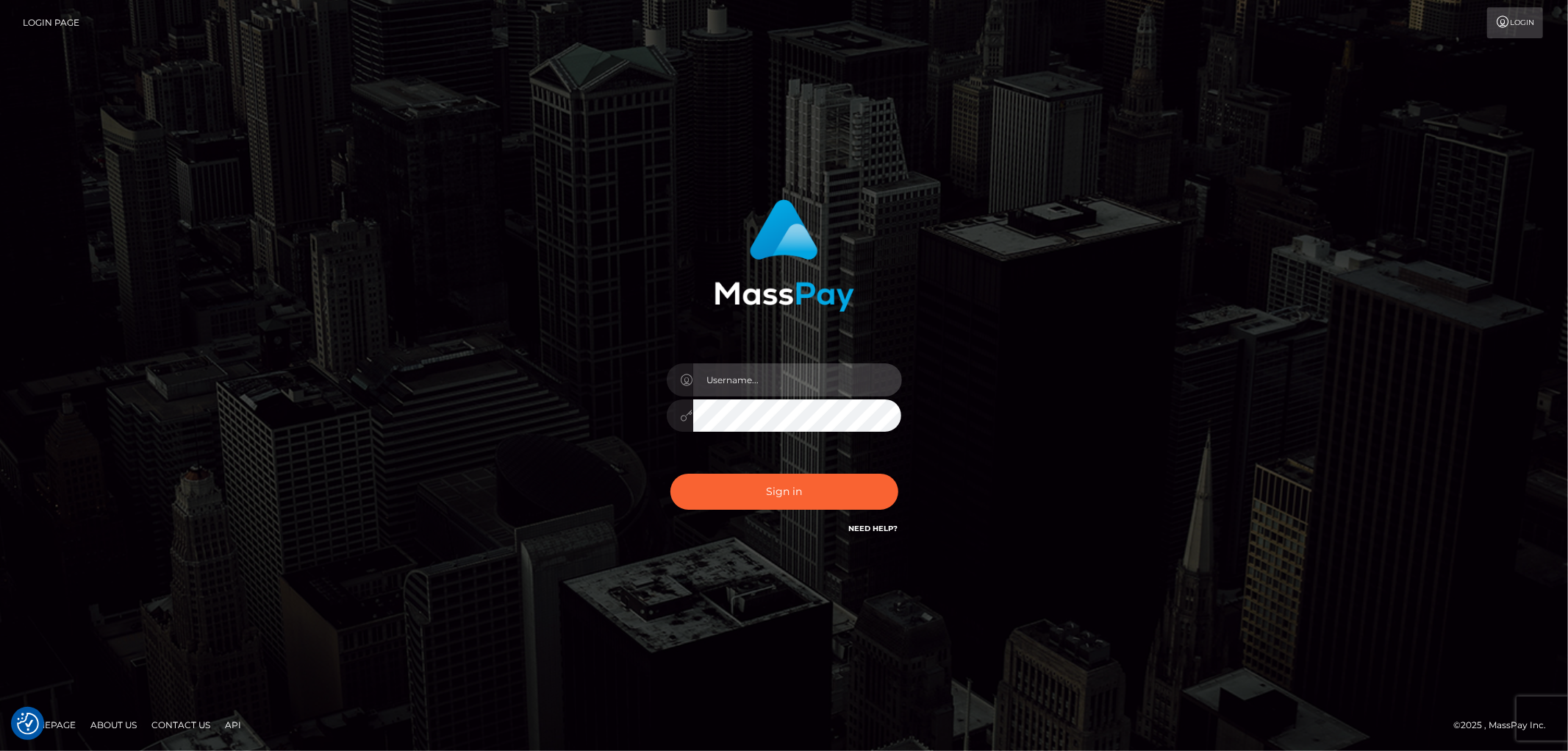
type input "[PERSON_NAME].Cirnat"
click at [361, 276] on div "[PERSON_NAME].Cirnat" at bounding box center [784, 376] width 1568 height 595
click at [820, 500] on button "Sign in" at bounding box center [784, 491] width 228 height 36
type input "Dan.Cirnat"
click at [892, 476] on div at bounding box center [765, 516] width 302 height 168
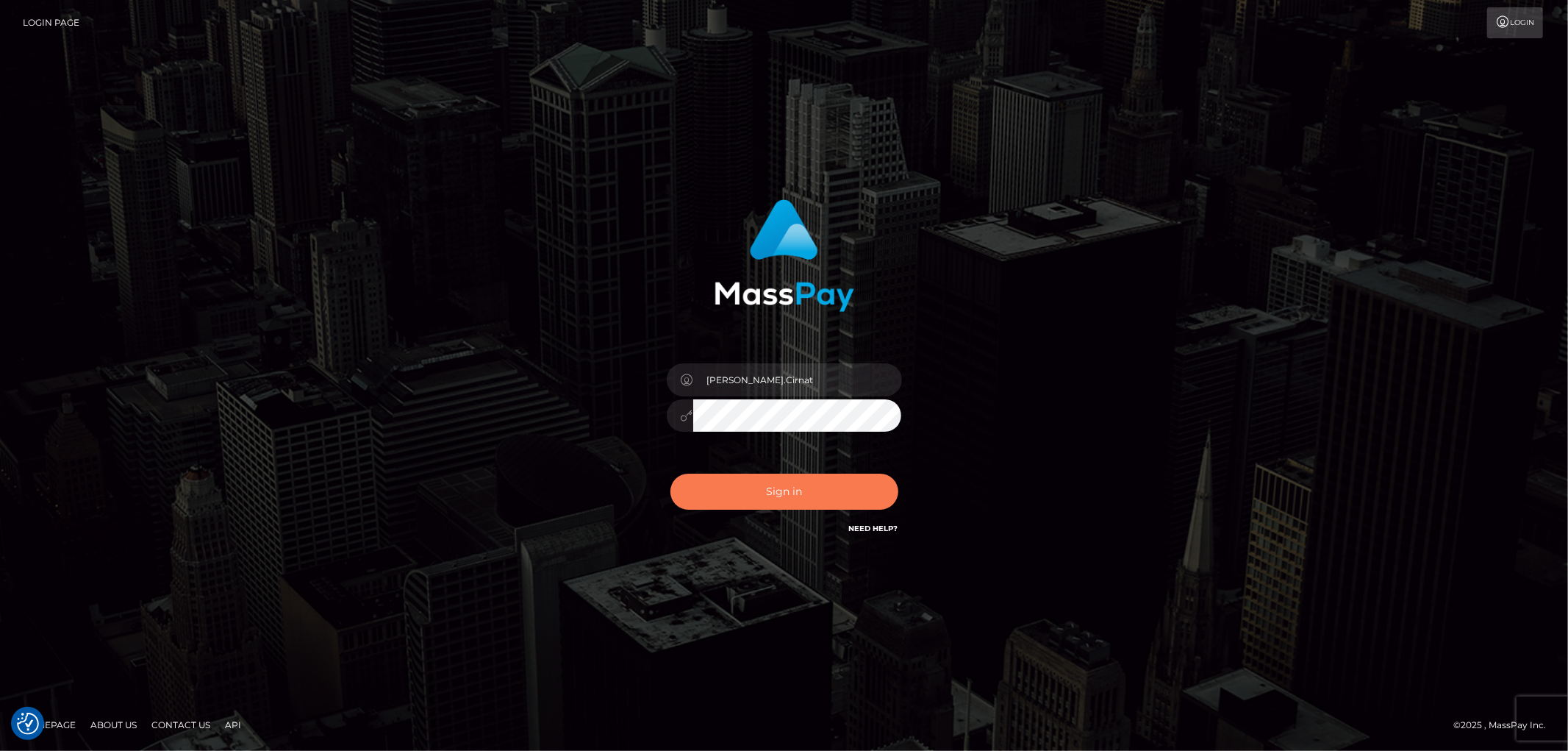
click at [735, 497] on button "Sign in" at bounding box center [784, 491] width 228 height 36
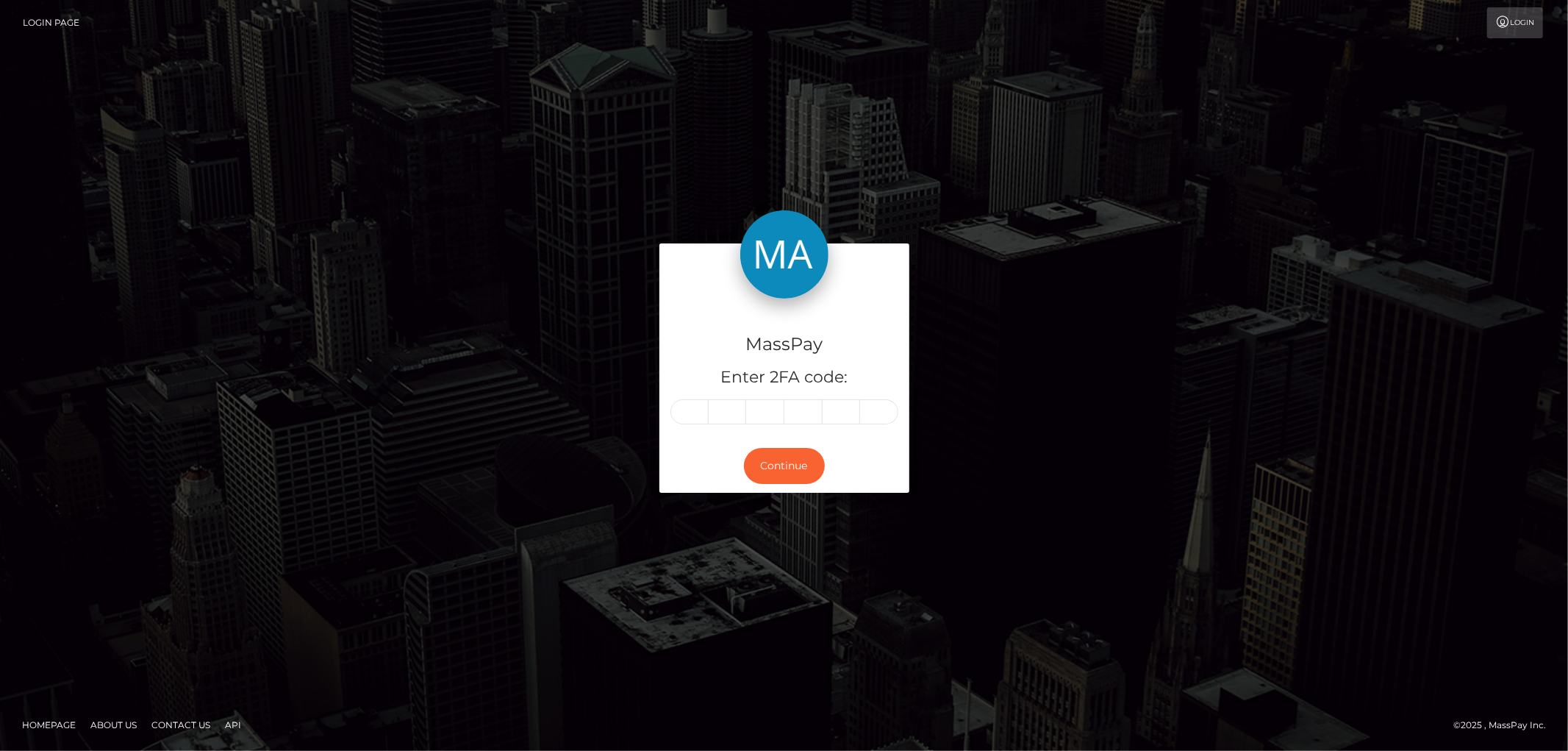
click at [697, 414] on input "text" at bounding box center [689, 412] width 38 height 25
type input "0"
type input "3"
type input "2"
type input "6"
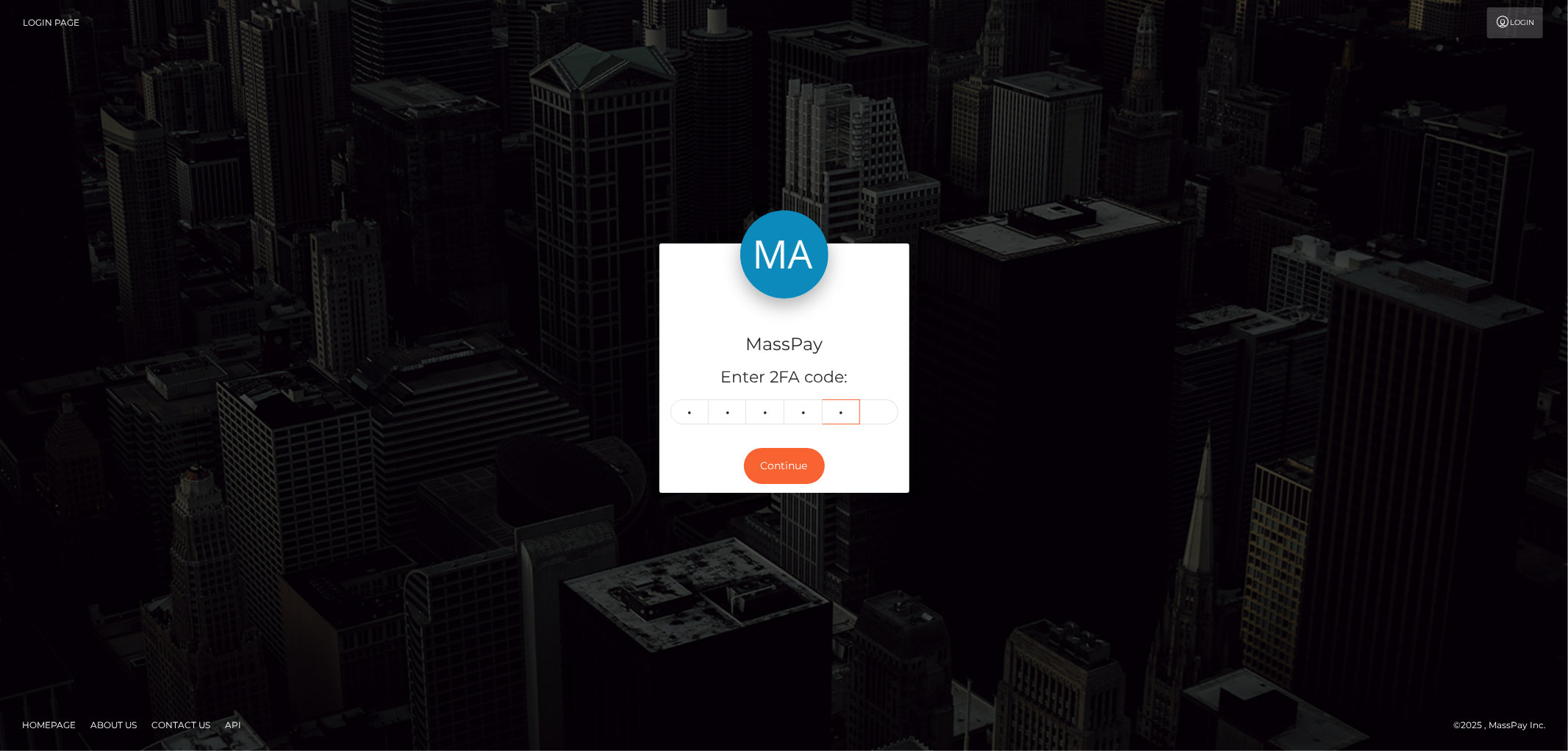
type input "1"
type input "9"
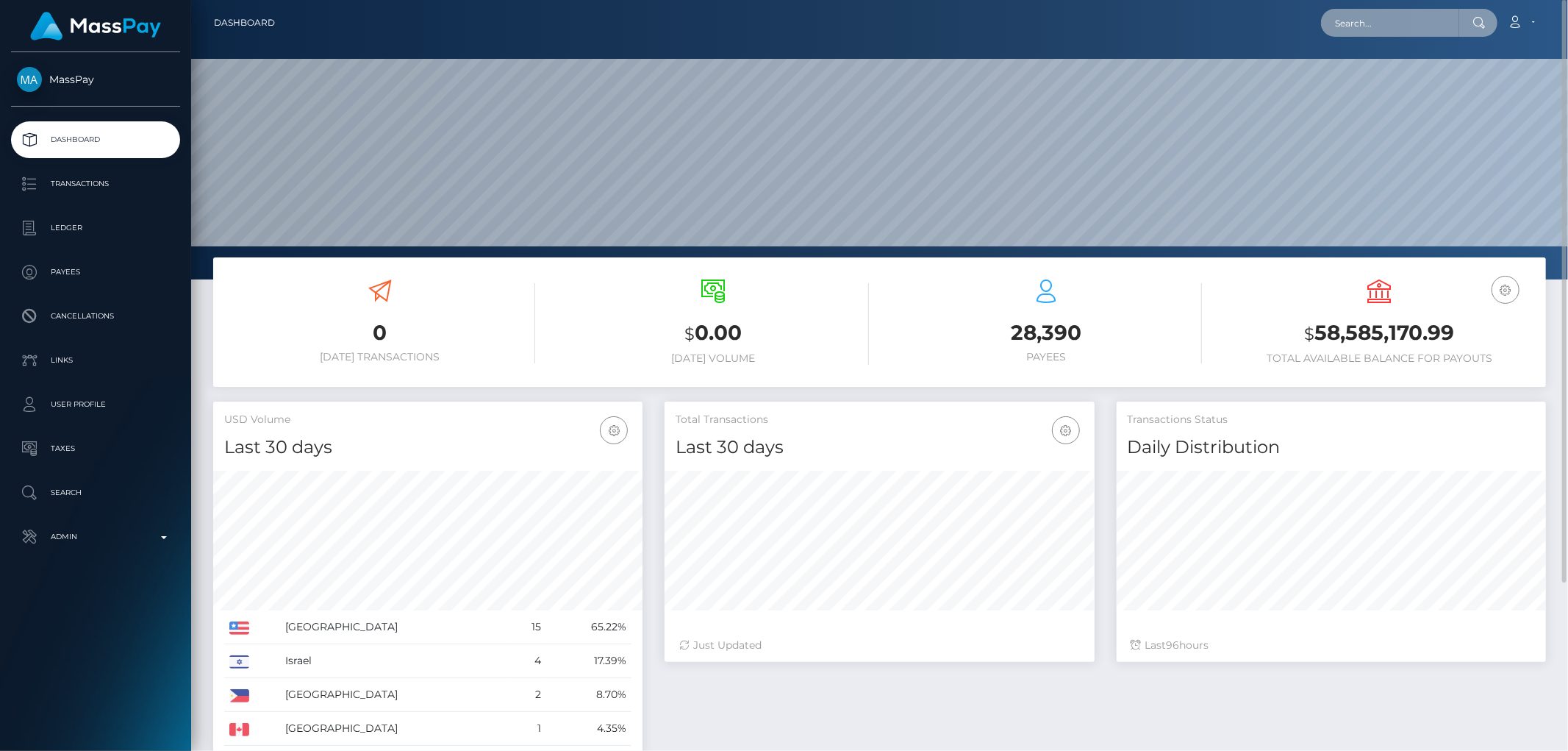
paste input "[EMAIL_ADDRESS][DOMAIN_NAME]"
click at [1365, 25] on input "girlforbubby@mail.ru" at bounding box center [1389, 23] width 138 height 28
paste input "813183954038312960"
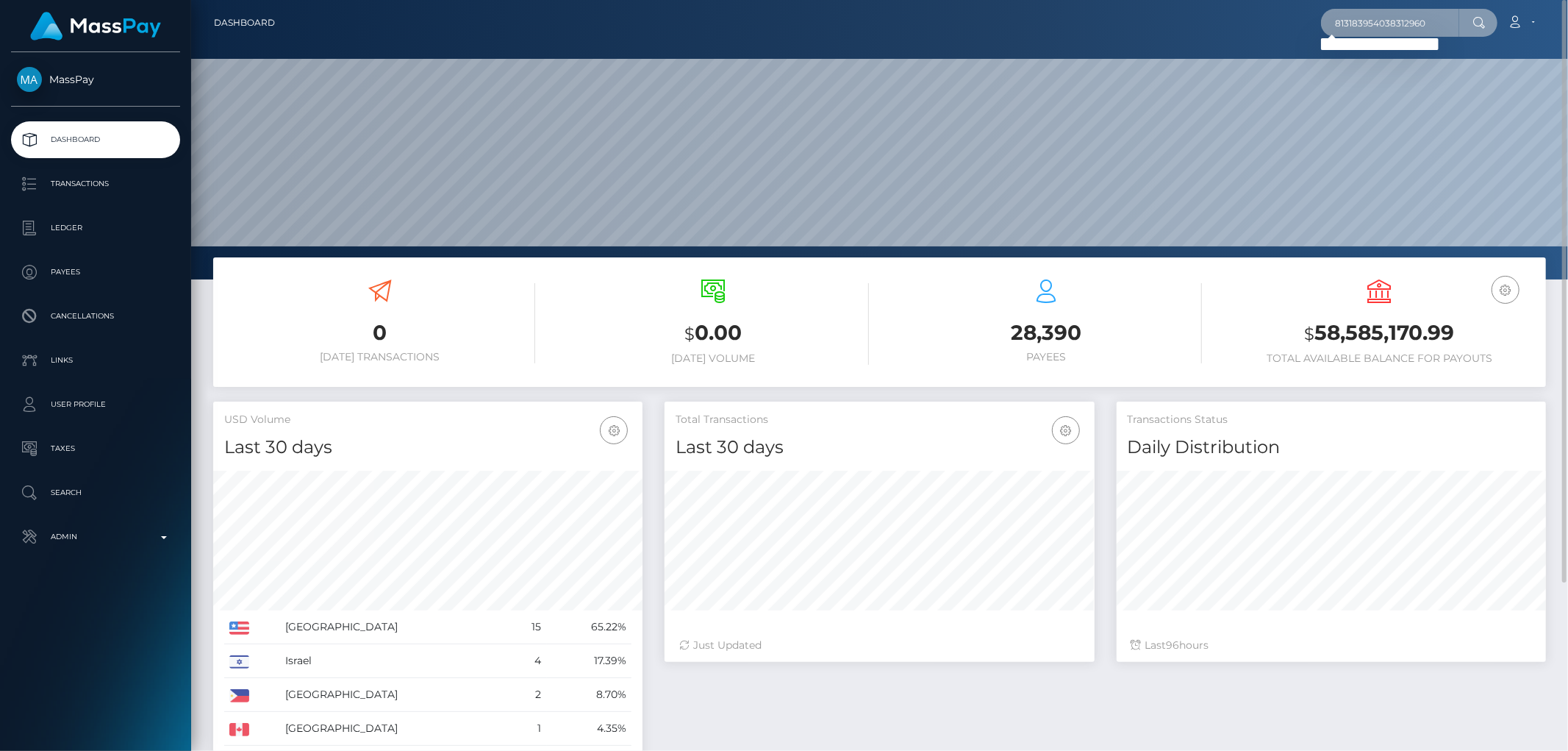
click at [1356, 29] on input "813183954038312960" at bounding box center [1389, 23] width 138 height 28
paste input "2171446469029888"
click at [1354, 20] on input "812171446469029888" at bounding box center [1389, 23] width 138 height 28
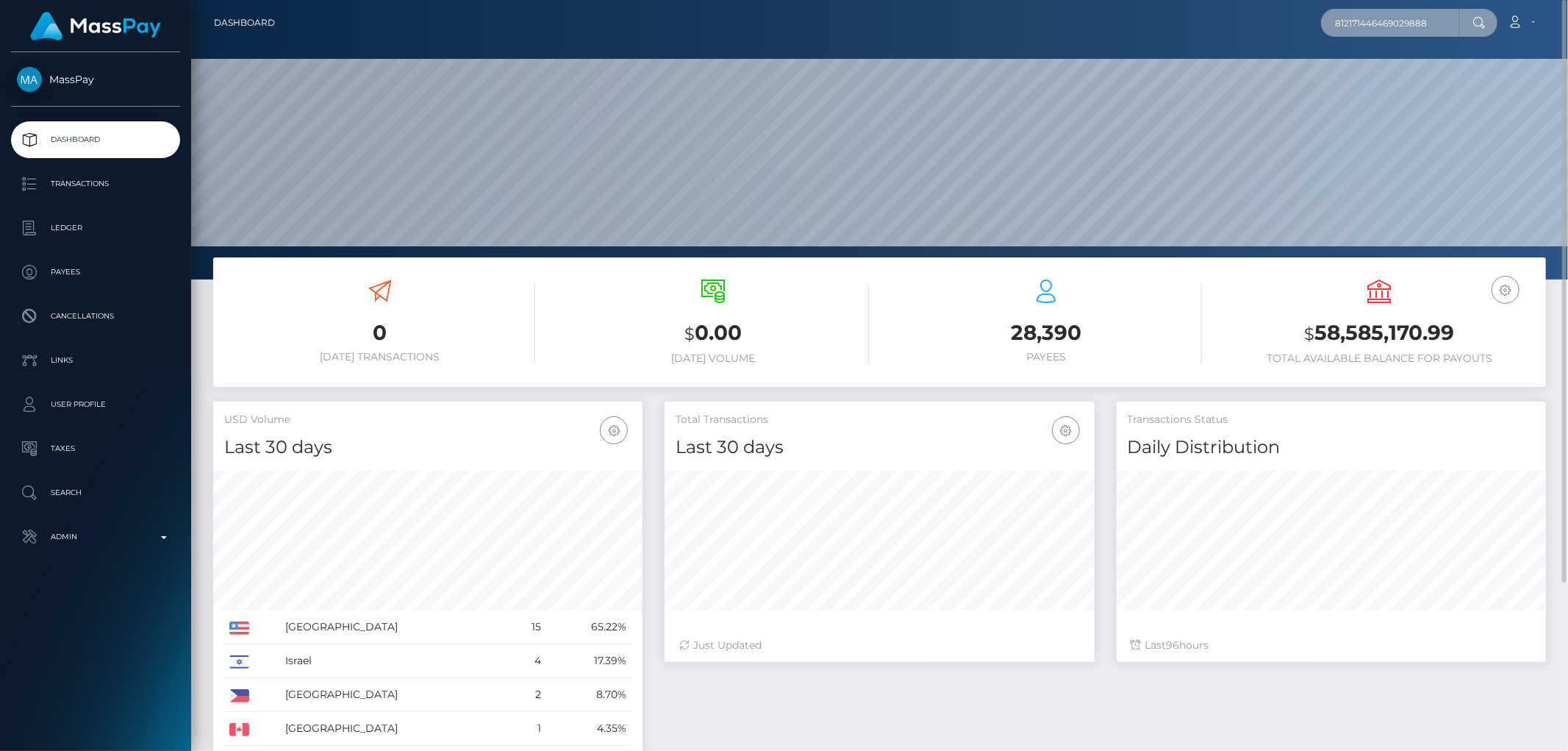
click at [1354, 20] on input "812171446469029888" at bounding box center [1389, 23] width 138 height 28
paste input "pixietrixie@yandex.com"
click at [1249, 659] on div "Last 96 hours" at bounding box center [1331, 645] width 429 height 33
click at [1409, 16] on input "pixietrixie@yandex.com" at bounding box center [1389, 23] width 138 height 28
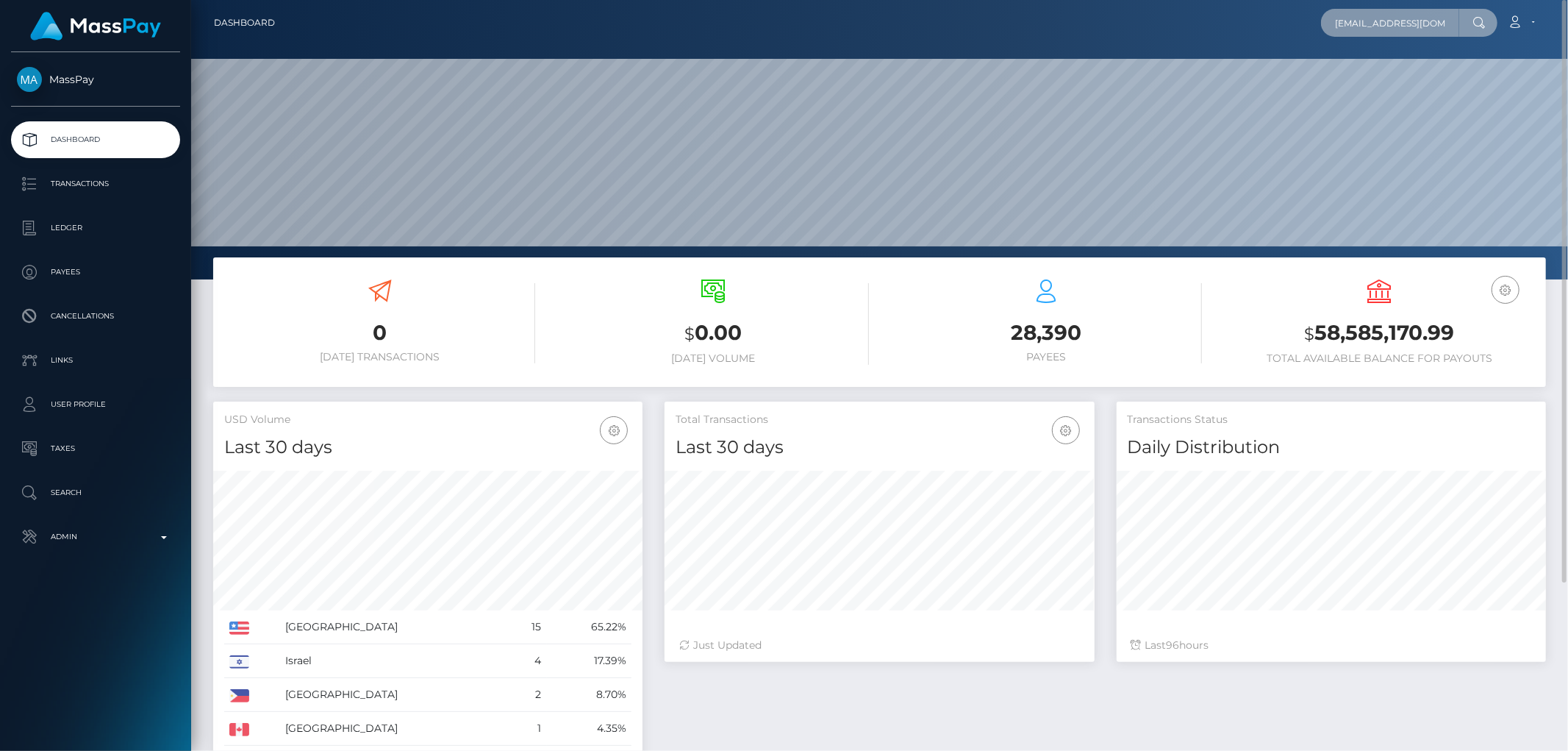
click at [1409, 16] on input "pixietrixie@yandex.com" at bounding box center [1389, 23] width 138 height 28
paste input "ROBERT BARNDZHYAN"
type input "ROBERT BARNDZHYAN"
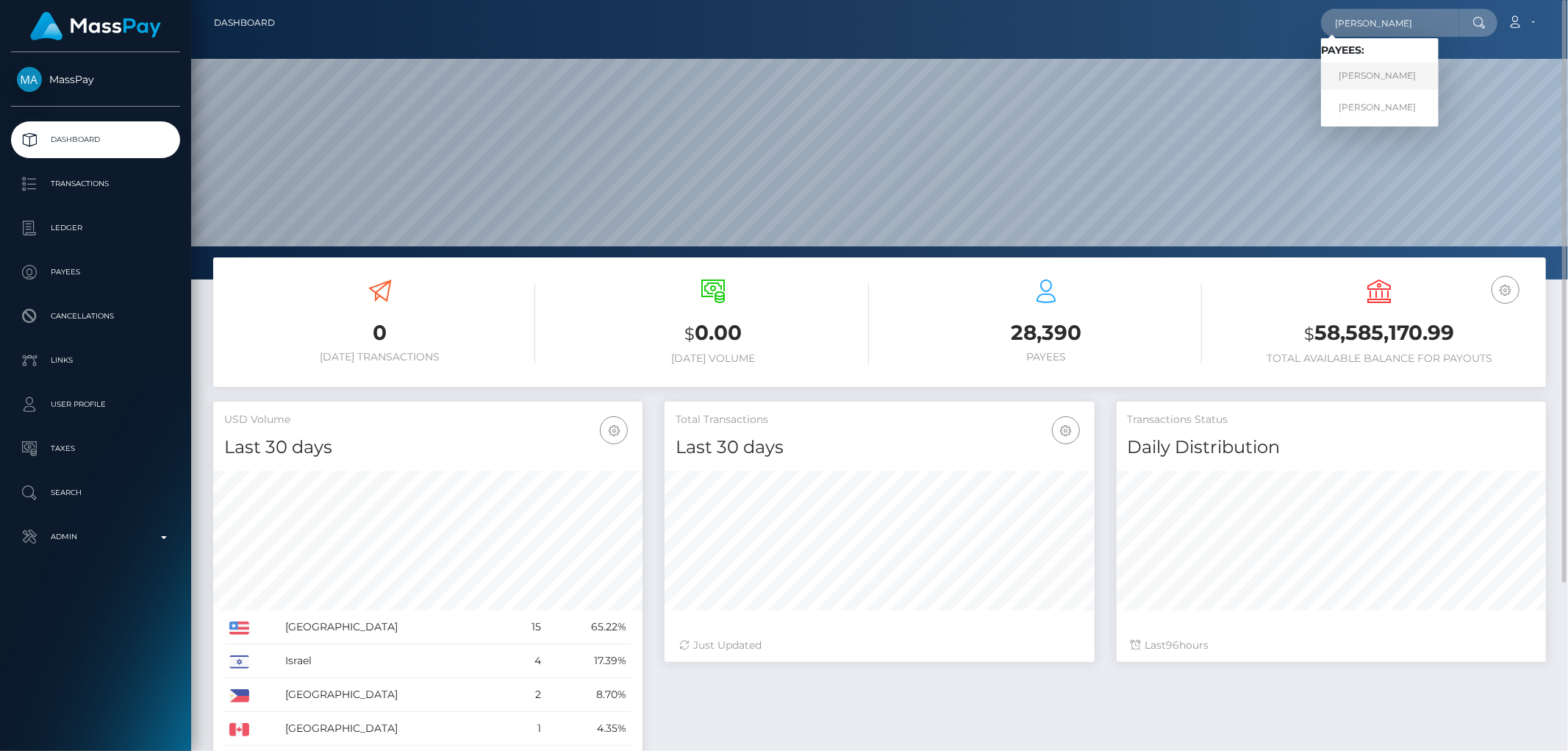
click at [1384, 74] on link "Robert Barndzhyan" at bounding box center [1380, 76] width 118 height 27
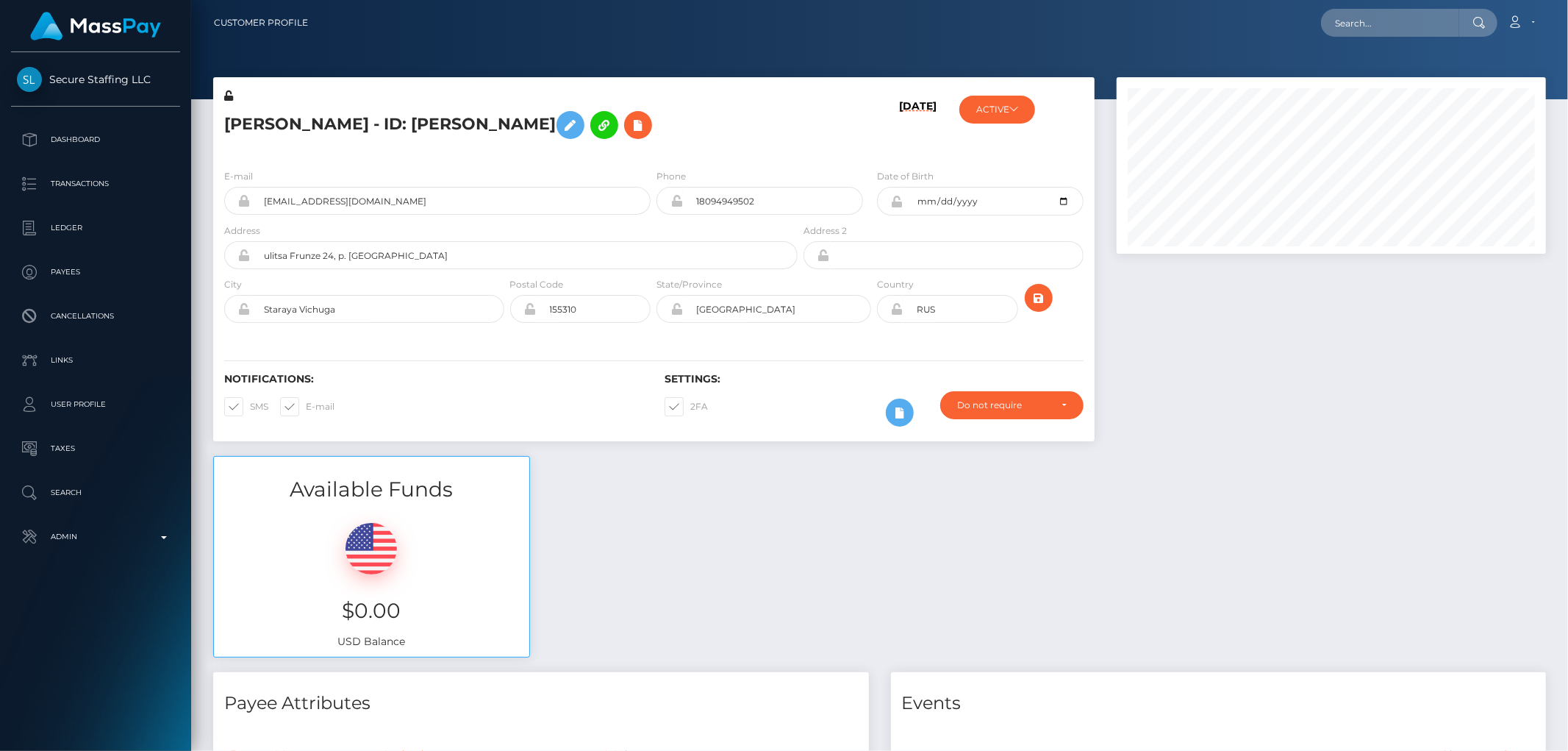
scroll to position [177, 429]
click at [1309, 468] on div "Available Funds $0.00 USD Balance" at bounding box center [880, 564] width 1355 height 217
drag, startPoint x: 997, startPoint y: 114, endPoint x: 1008, endPoint y: 110, distance: 11.7
click at [997, 115] on button "ACTIVE" at bounding box center [997, 110] width 76 height 28
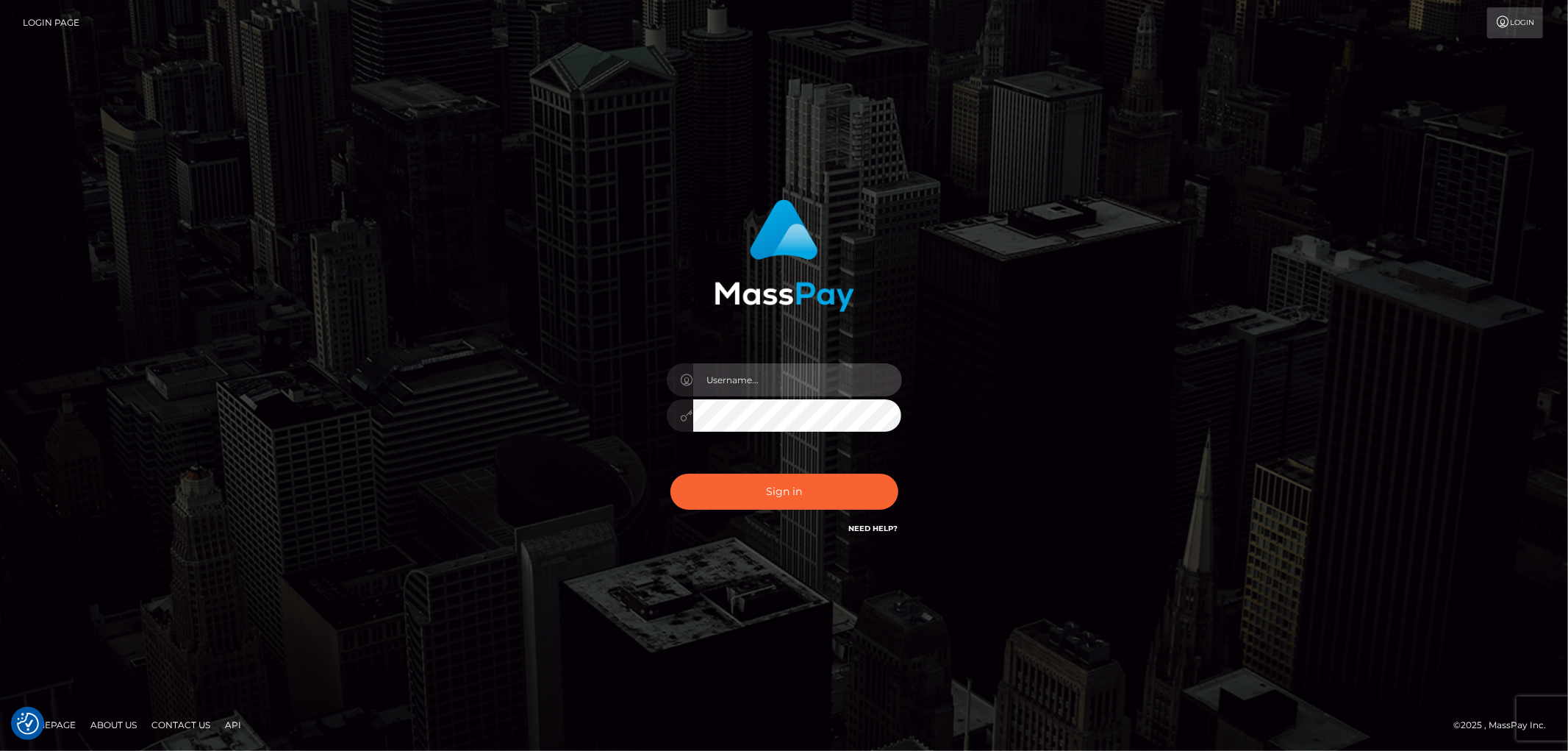
type input "[PERSON_NAME].Cirnat"
click at [277, 282] on div "[PERSON_NAME].Cirnat" at bounding box center [784, 376] width 1568 height 595
click at [422, 585] on div "[PERSON_NAME].Cirnat" at bounding box center [784, 376] width 1568 height 595
click at [848, 502] on button "Sign in" at bounding box center [784, 491] width 228 height 36
type input "[PERSON_NAME].Cirnat"
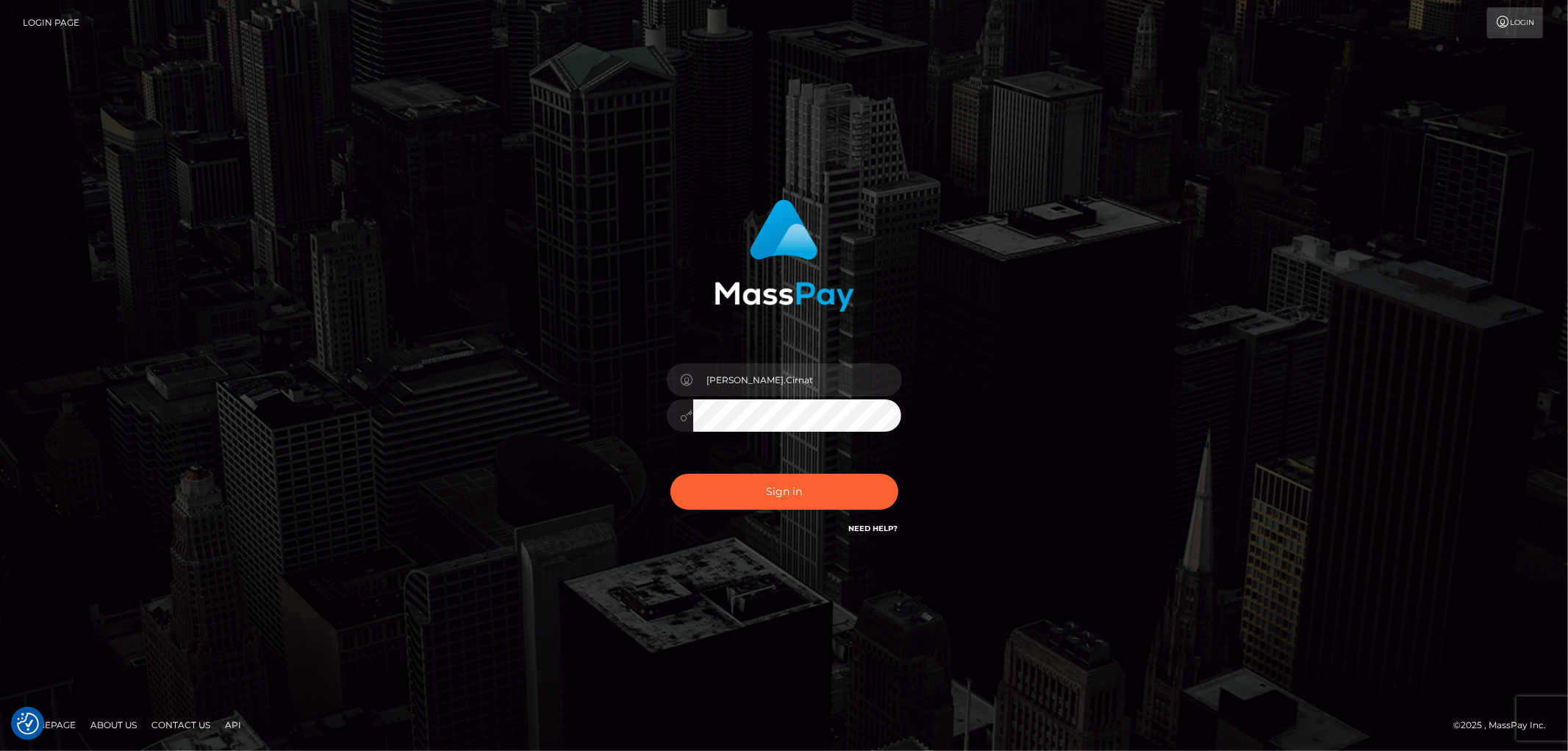
drag, startPoint x: 901, startPoint y: 469, endPoint x: 883, endPoint y: 465, distance: 18.4
click at [900, 468] on div at bounding box center [765, 516] width 302 height 168
click at [798, 488] on button "Sign in" at bounding box center [784, 491] width 228 height 36
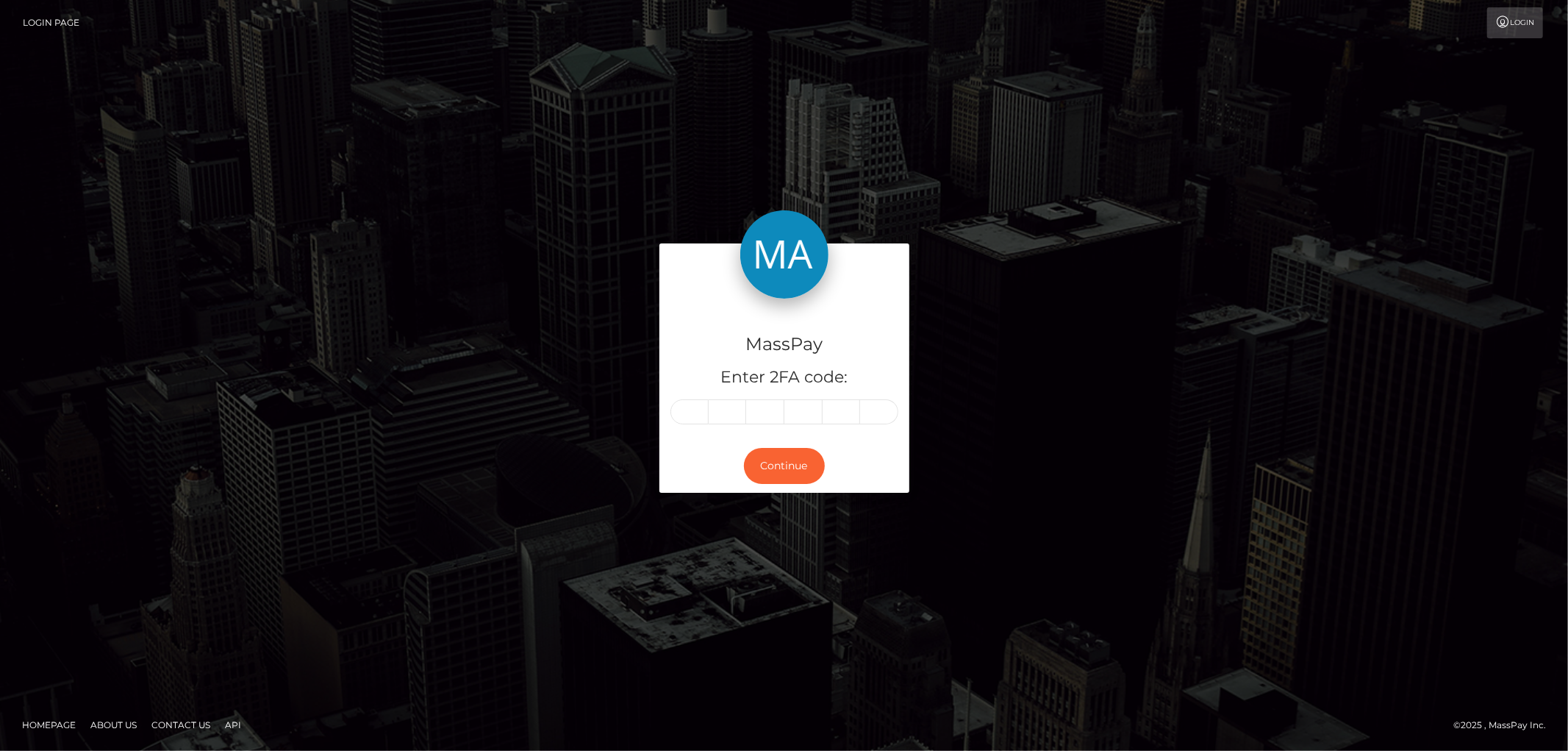
click at [687, 409] on input "text" at bounding box center [689, 412] width 38 height 25
type input "3"
type input "8"
type input "4"
type input "2"
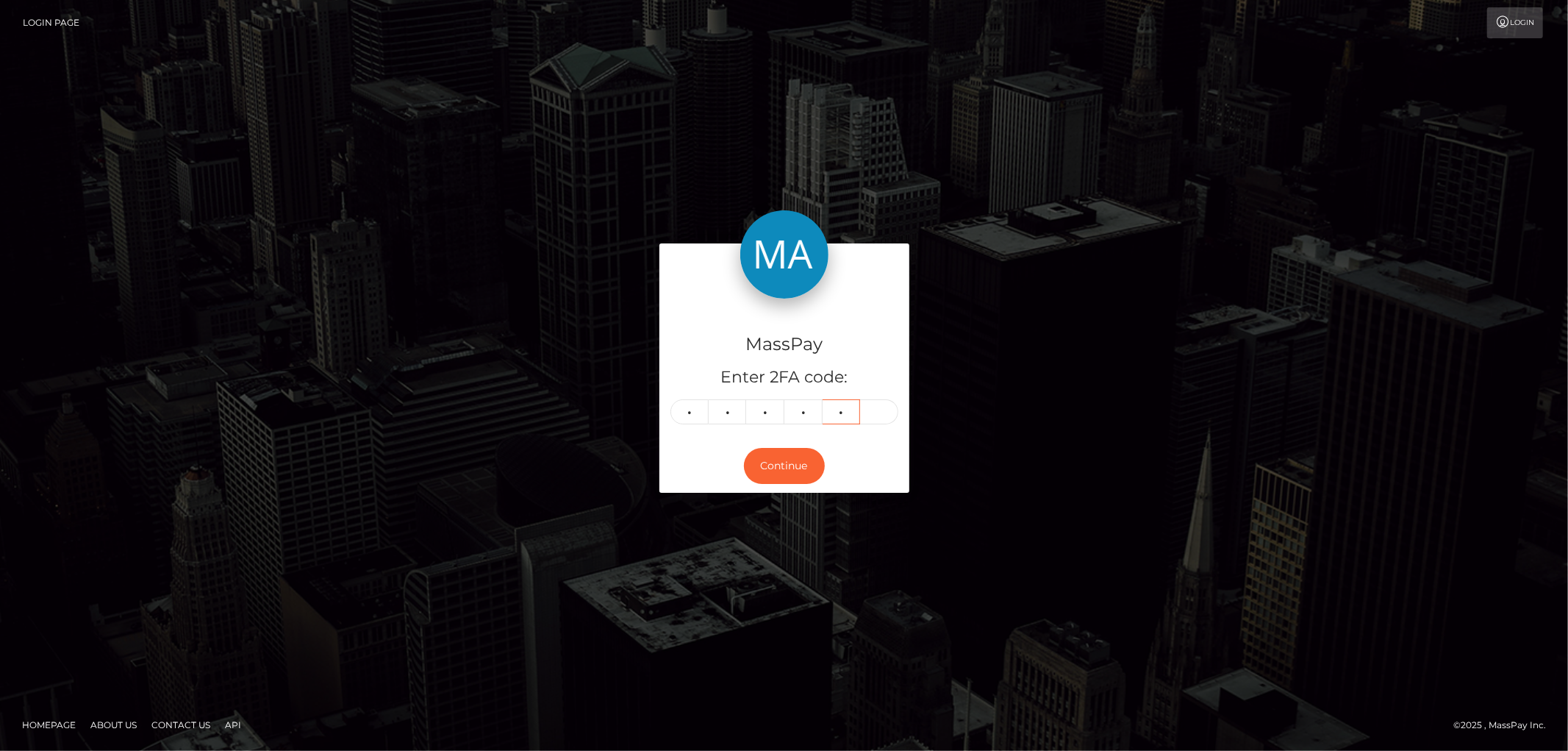
type input "4"
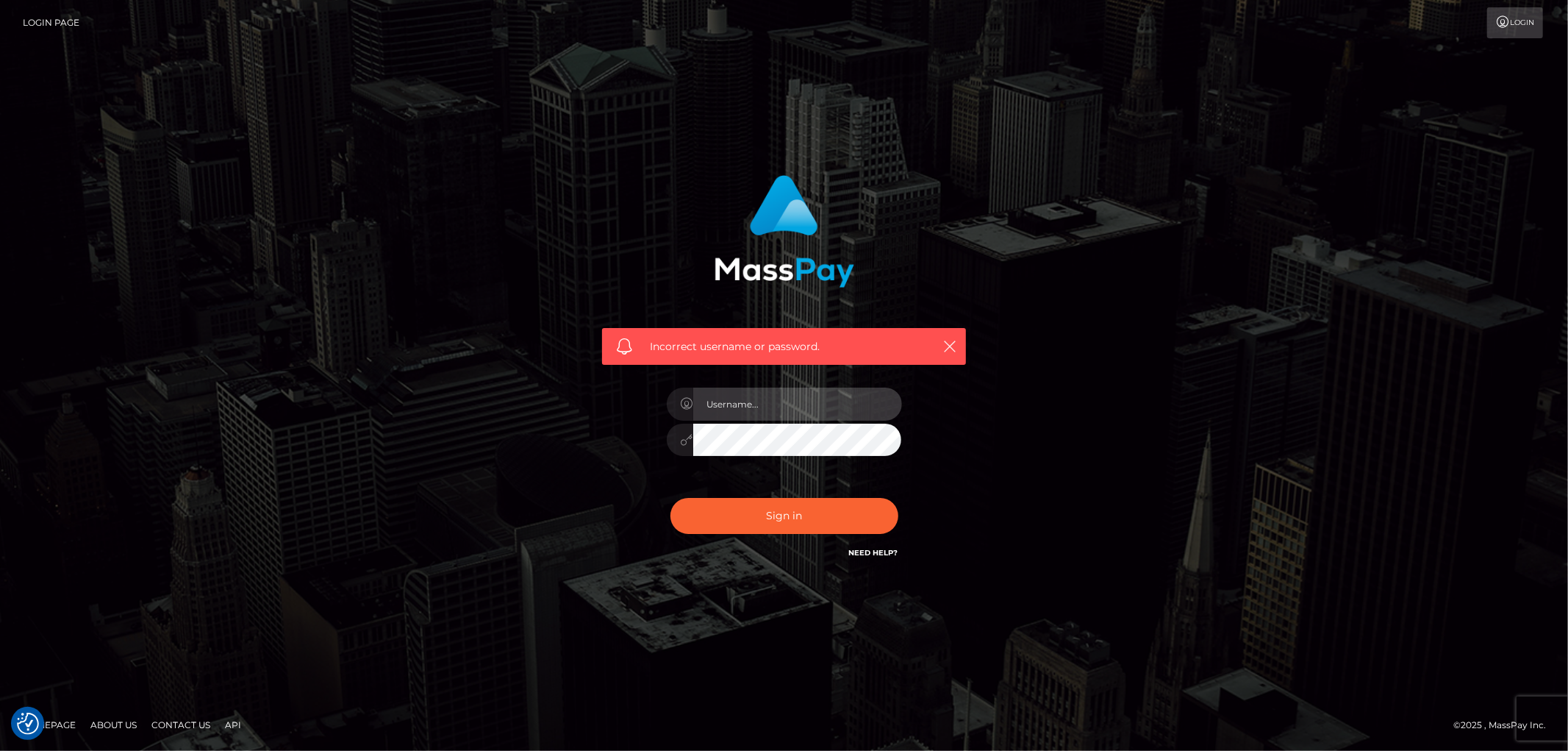
type input "[PERSON_NAME].Cirnat"
click at [899, 493] on div at bounding box center [765, 540] width 302 height 168
drag, startPoint x: 833, startPoint y: 512, endPoint x: 750, endPoint y: 490, distance: 85.9
click at [832, 509] on button "Sign in" at bounding box center [784, 516] width 228 height 36
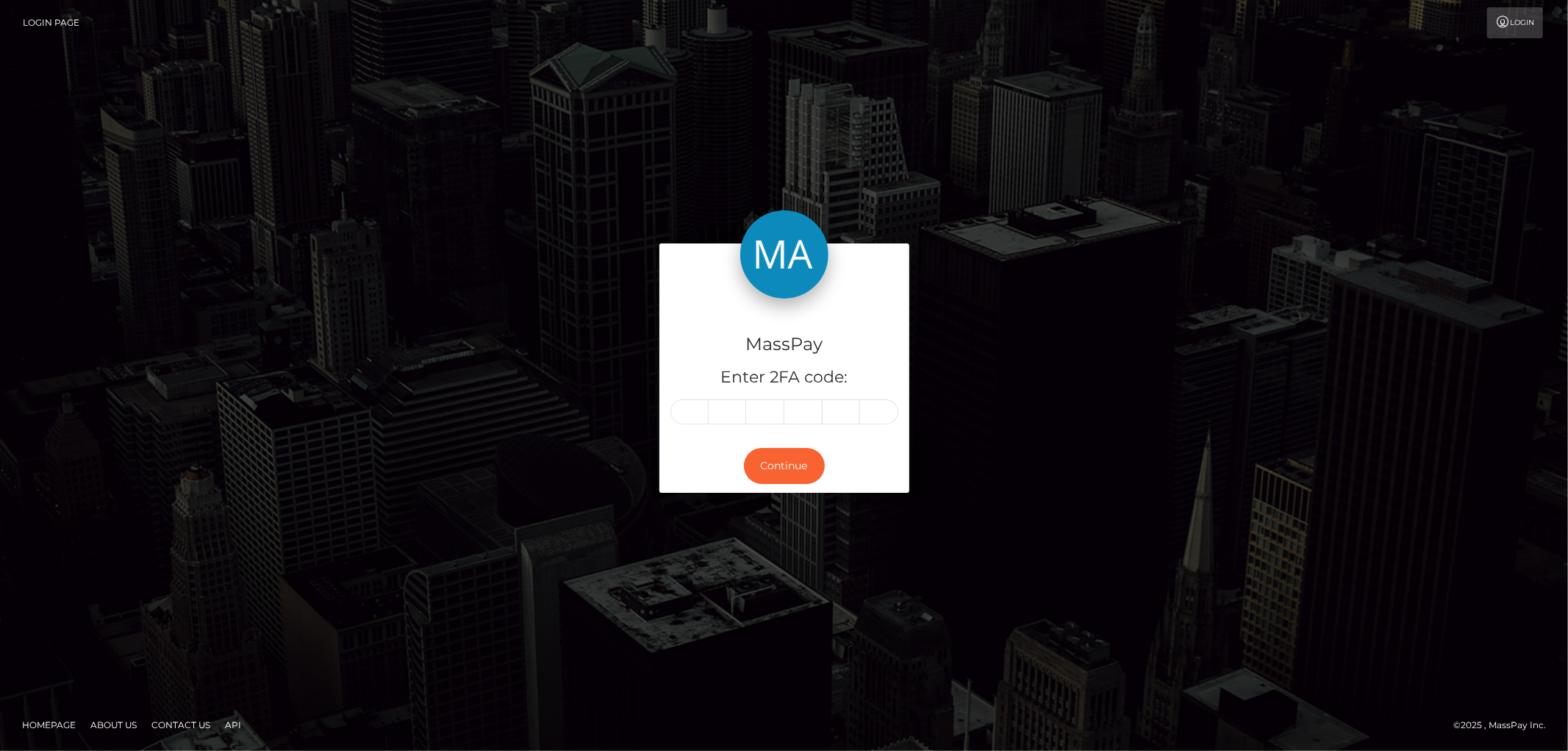
click at [700, 405] on input "text" at bounding box center [689, 412] width 38 height 25
type input "8"
type input "5"
type input "8"
type input "2"
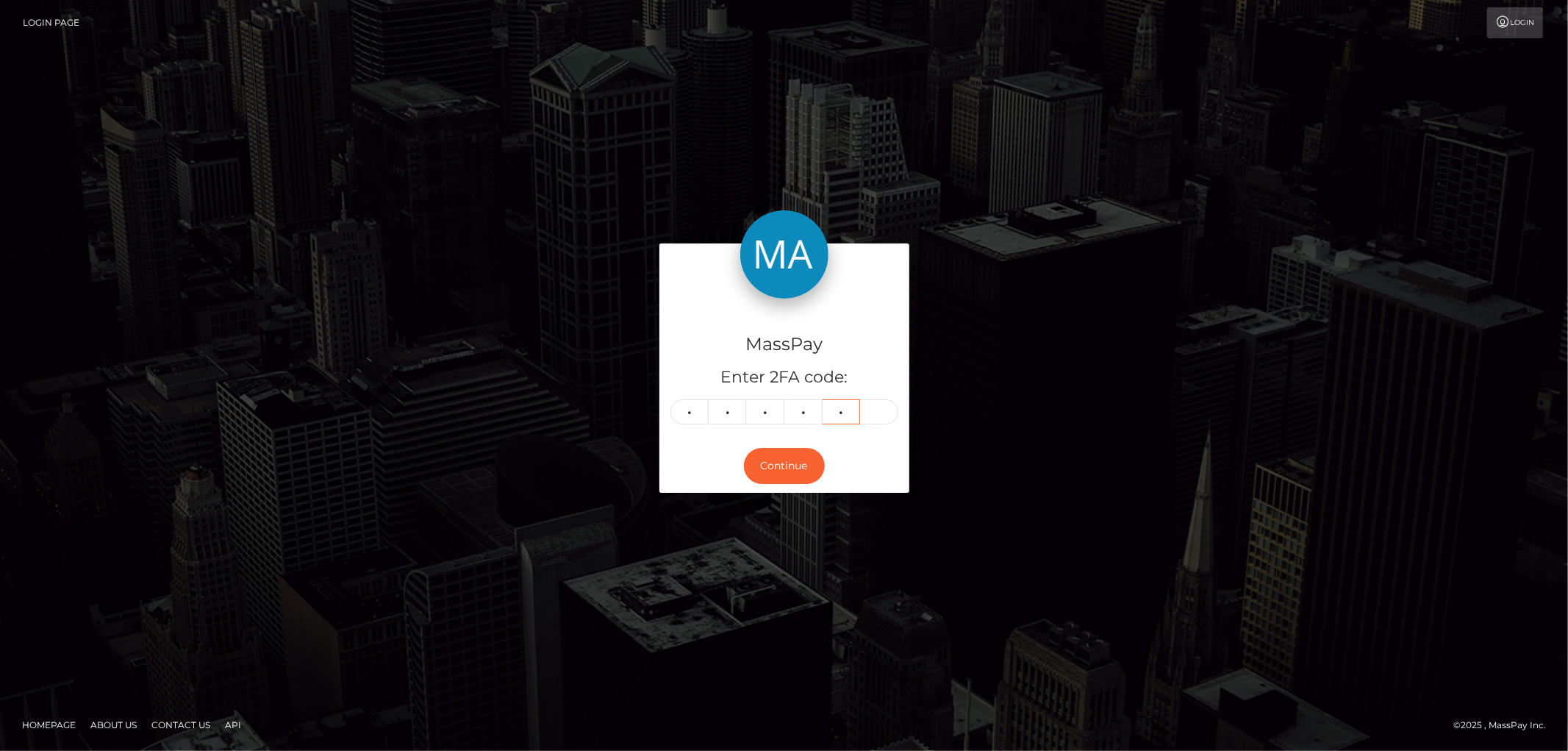
type input "4"
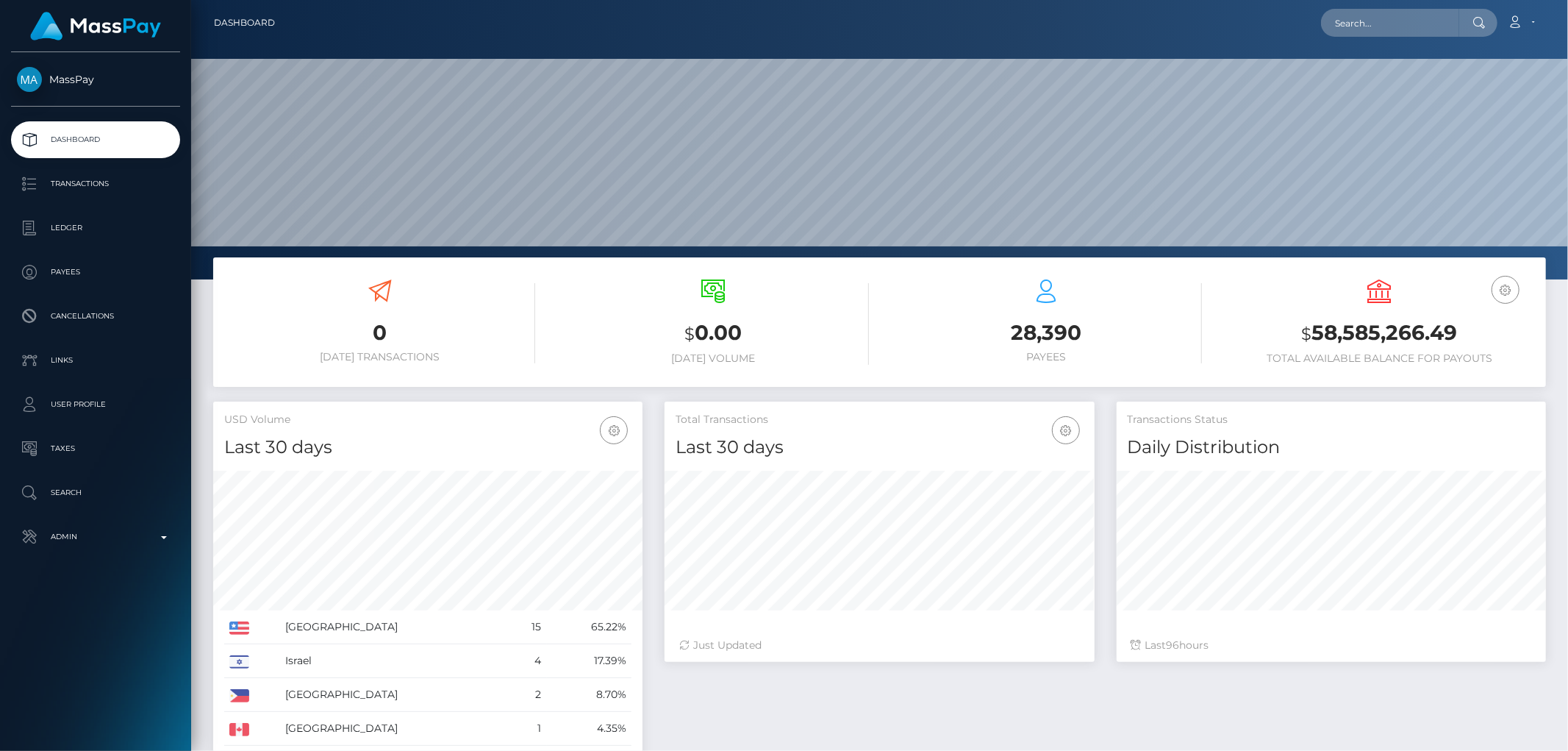
scroll to position [261, 429]
type input "[PERSON_NAME]"
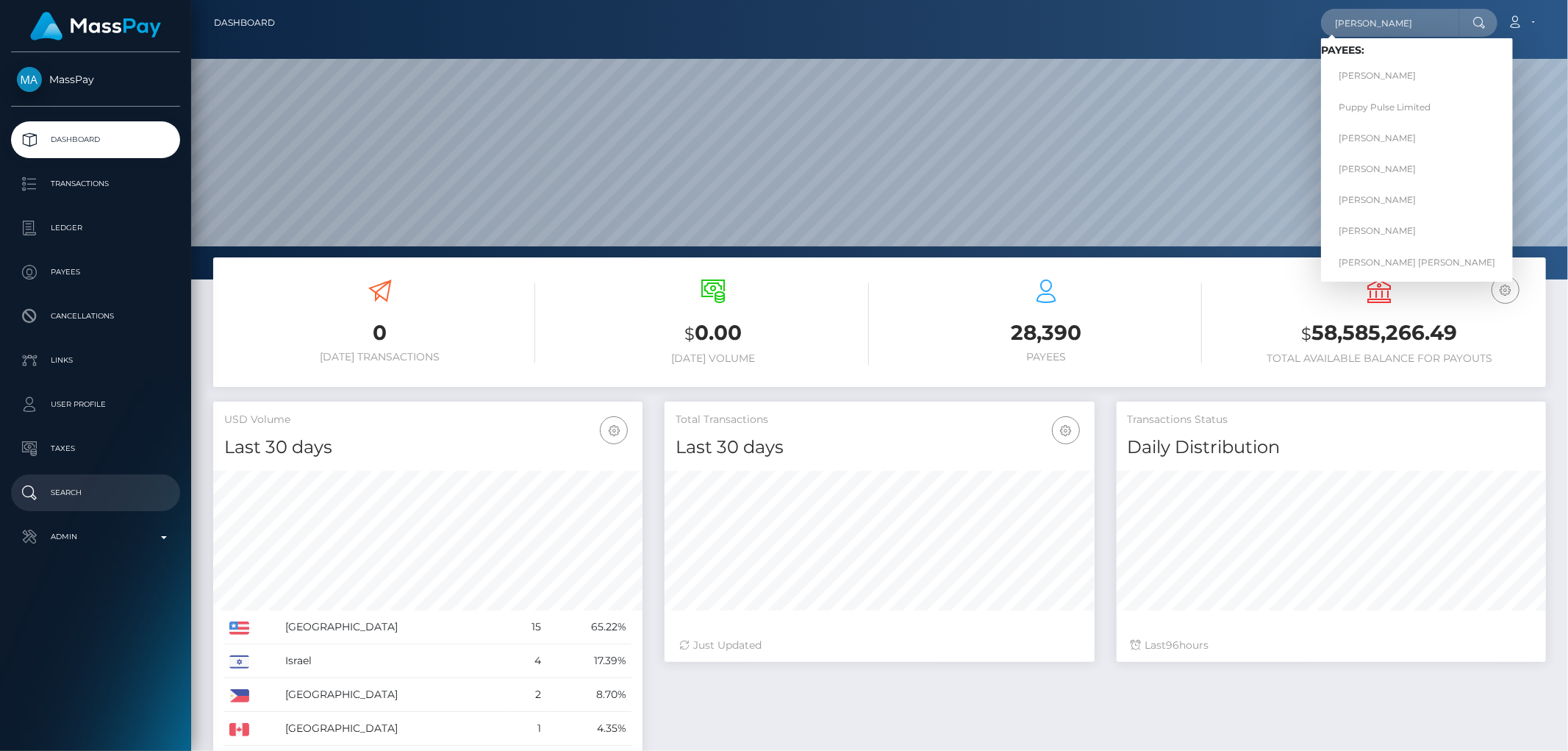
click at [84, 495] on p "Search" at bounding box center [95, 492] width 158 height 22
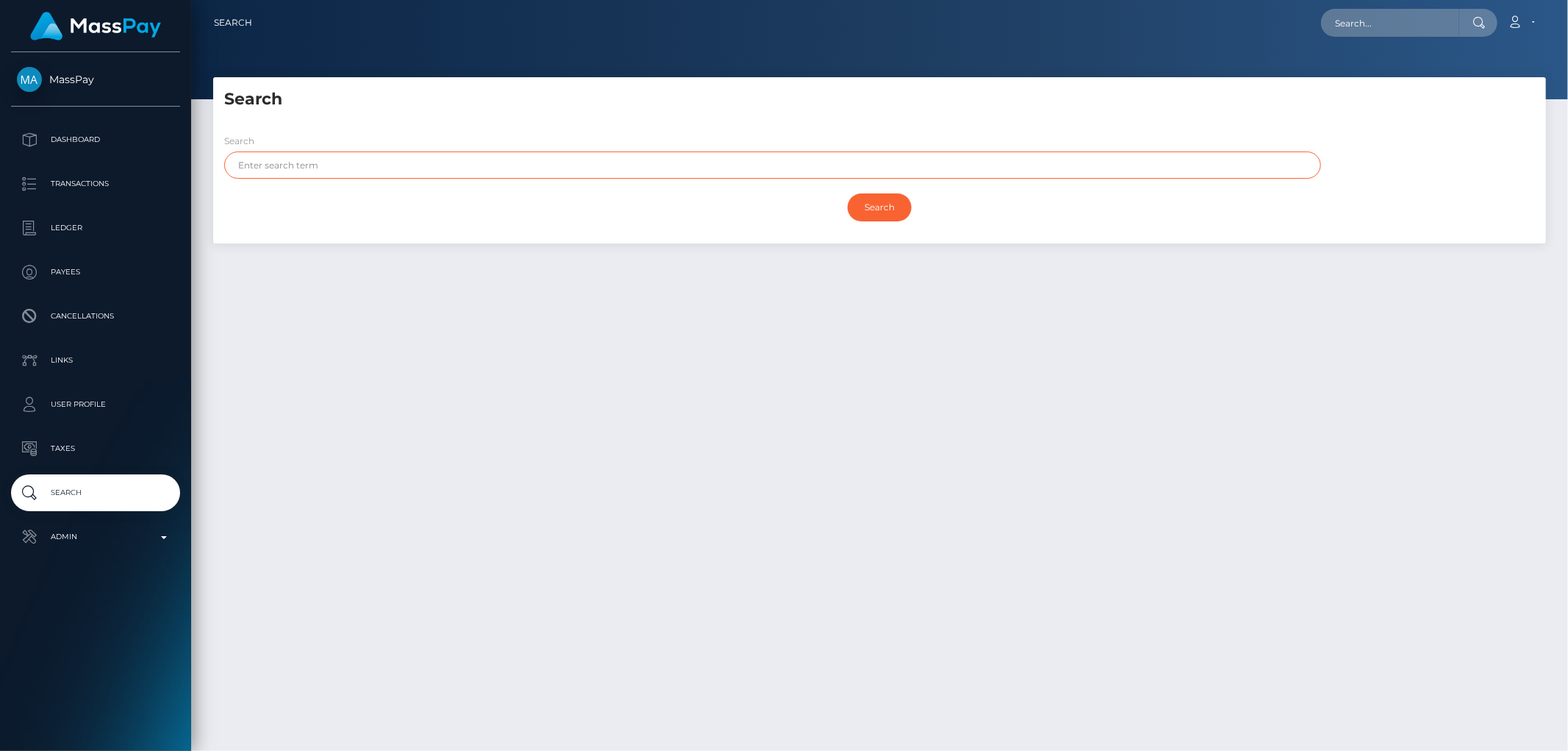
paste input "[PERSON_NAME]"
type input "MOHD KHAN"
click at [862, 203] on input "Search" at bounding box center [879, 208] width 64 height 28
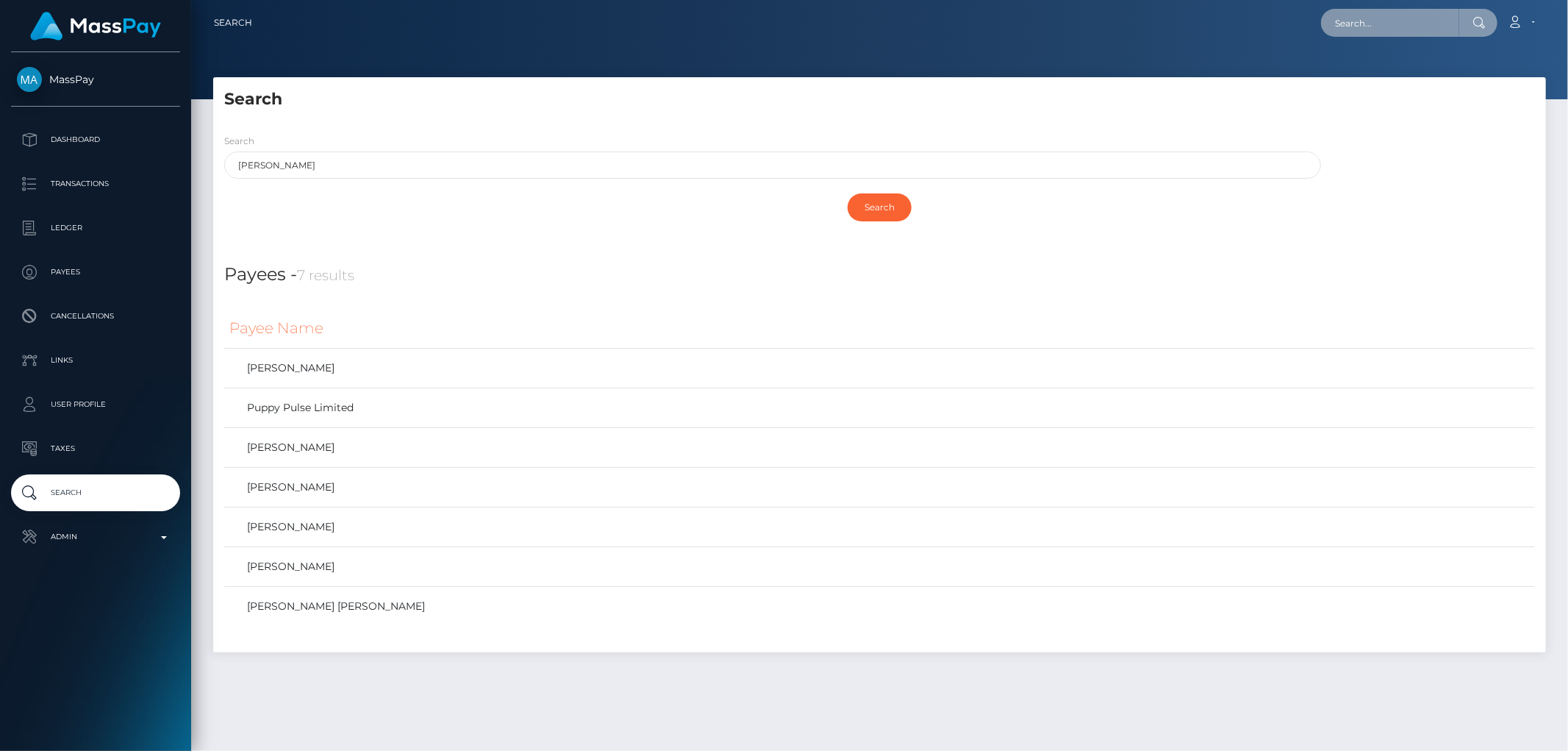
paste input "72015fa9-a81f-42be-b51c-cc1223b91efa"
click at [1403, 9] on input "72015fa9-a81f-42be-b51c-cc1223b91efa" at bounding box center [1389, 23] width 138 height 28
click at [1398, 12] on input "72015fa9-a81f-42be-b51c-cc1223b91efa" at bounding box center [1389, 23] width 138 height 28
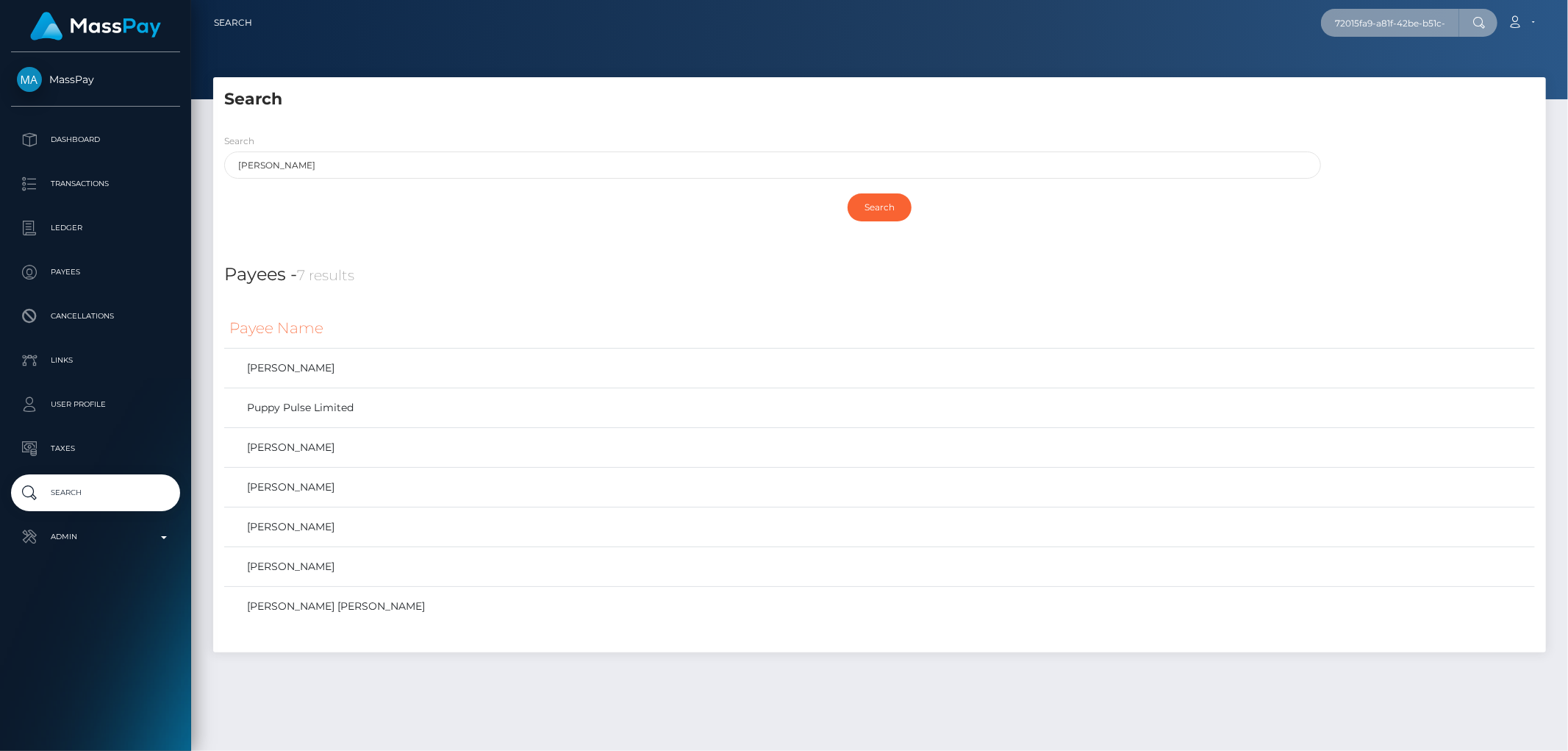
paste input "Crypto Archie LLCFz"
type input "Crypto Archie LLCFz"
drag, startPoint x: 325, startPoint y: 163, endPoint x: 186, endPoint y: 191, distance: 141.8
click at [186, 179] on div "MassPay Dashboard Transactions Ledger Payees" at bounding box center [784, 375] width 1568 height 751
paste input "Crypto Archie LLCFz"
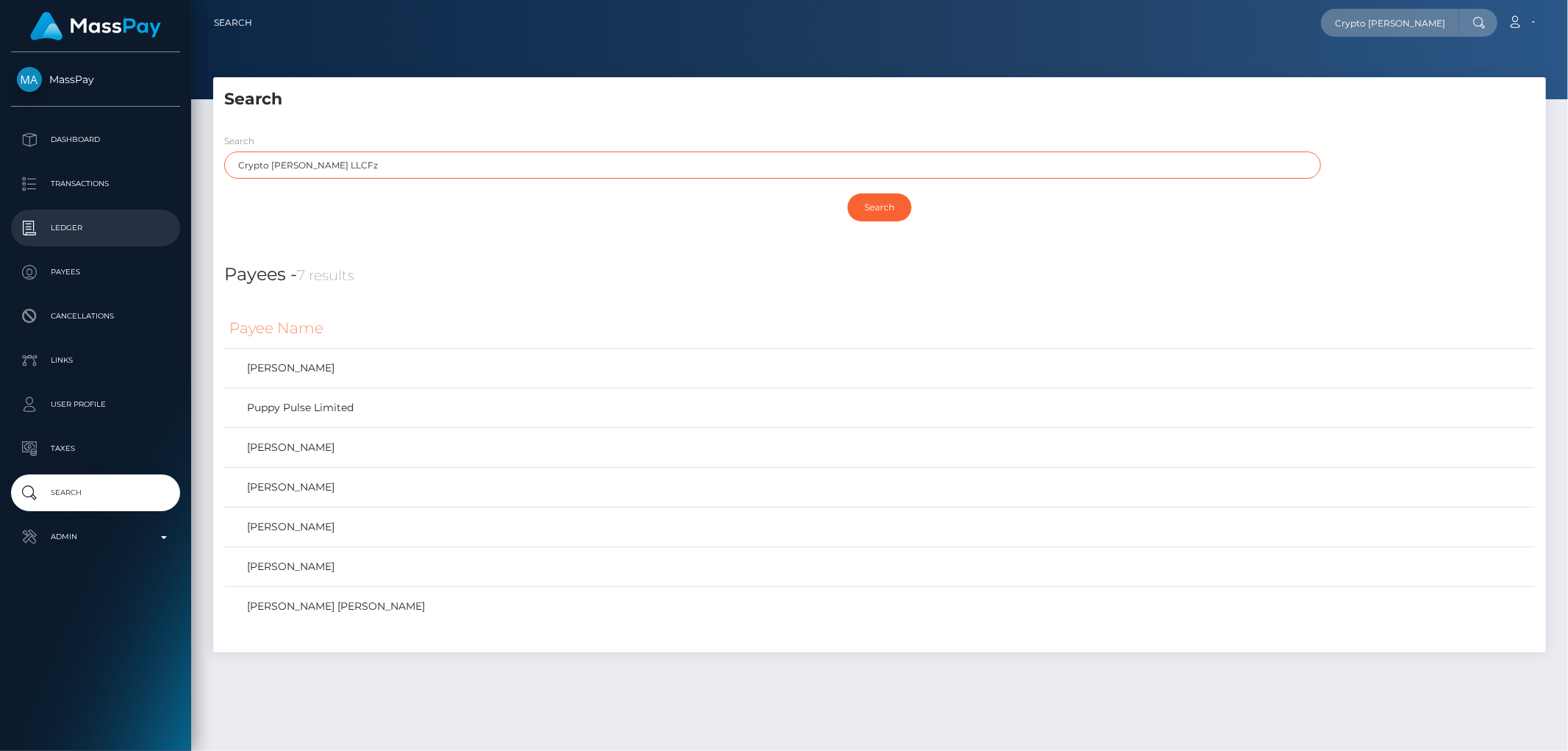
click at [847, 194] on input "Search" at bounding box center [879, 208] width 64 height 28
type input "Crypto Archie"
click at [847, 194] on input "Search" at bounding box center [879, 208] width 64 height 28
click at [869, 203] on input "Search" at bounding box center [879, 208] width 64 height 28
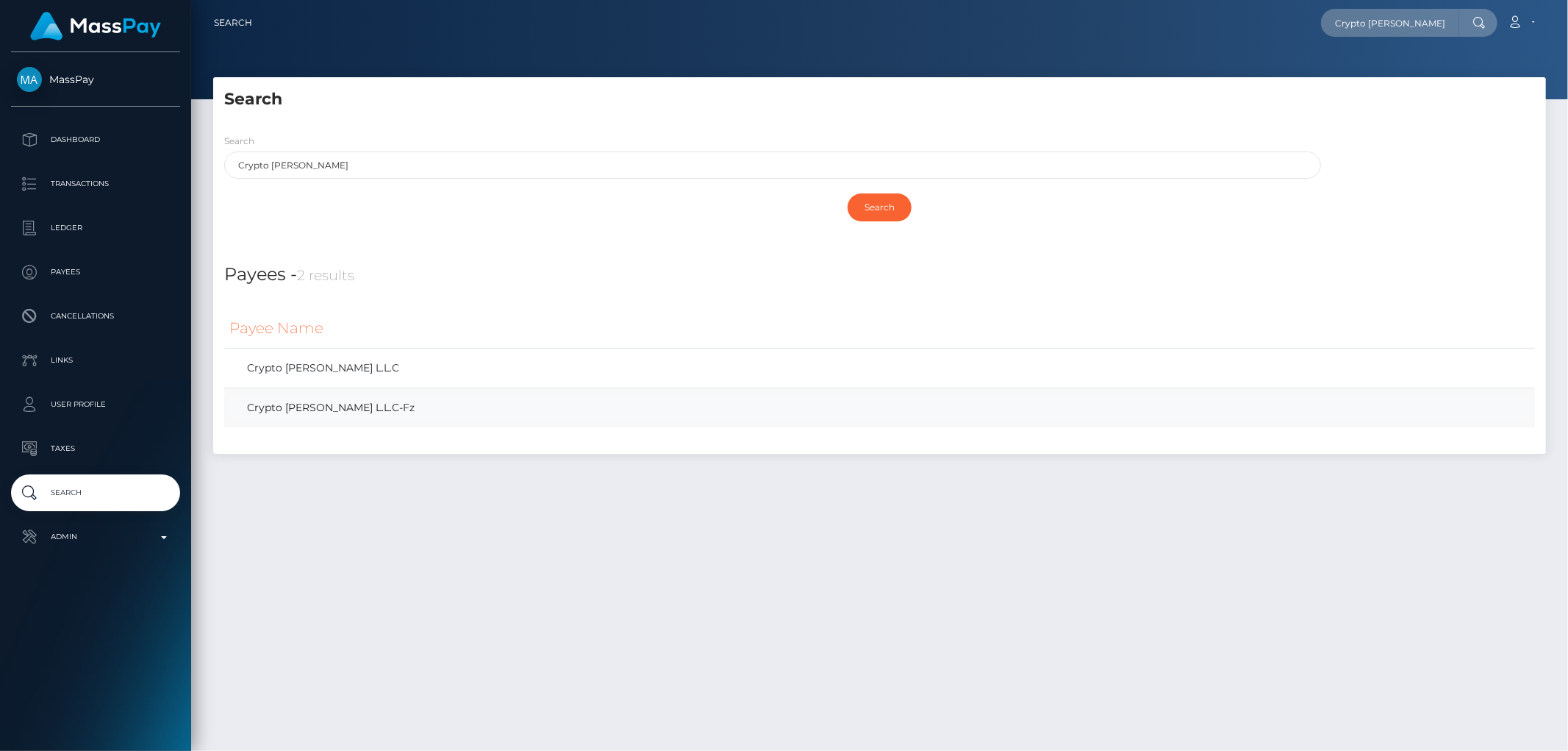
click at [324, 401] on link "Crypto Archie L.L.C-Fz" at bounding box center [880, 408] width 1301 height 21
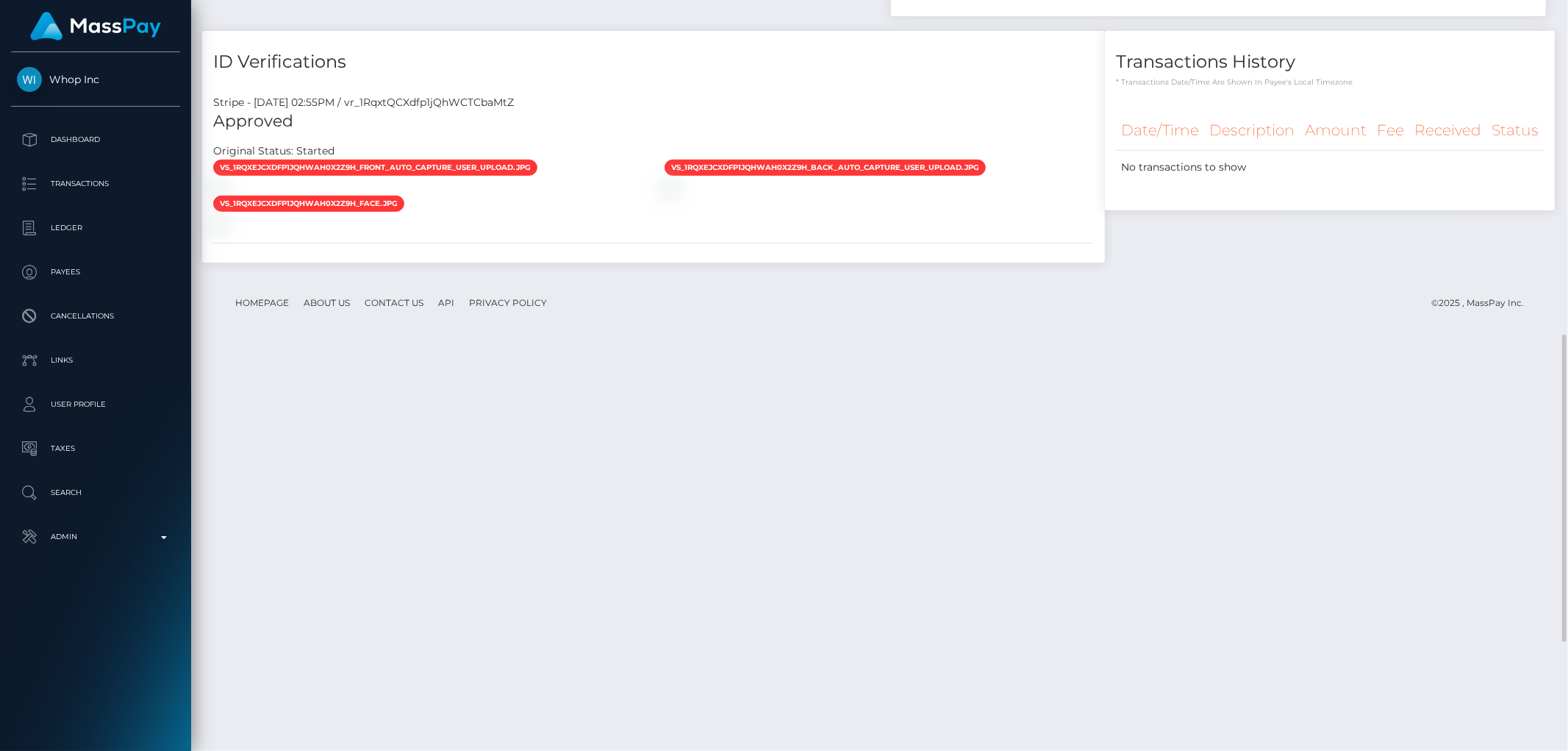
scroll to position [1084, 0]
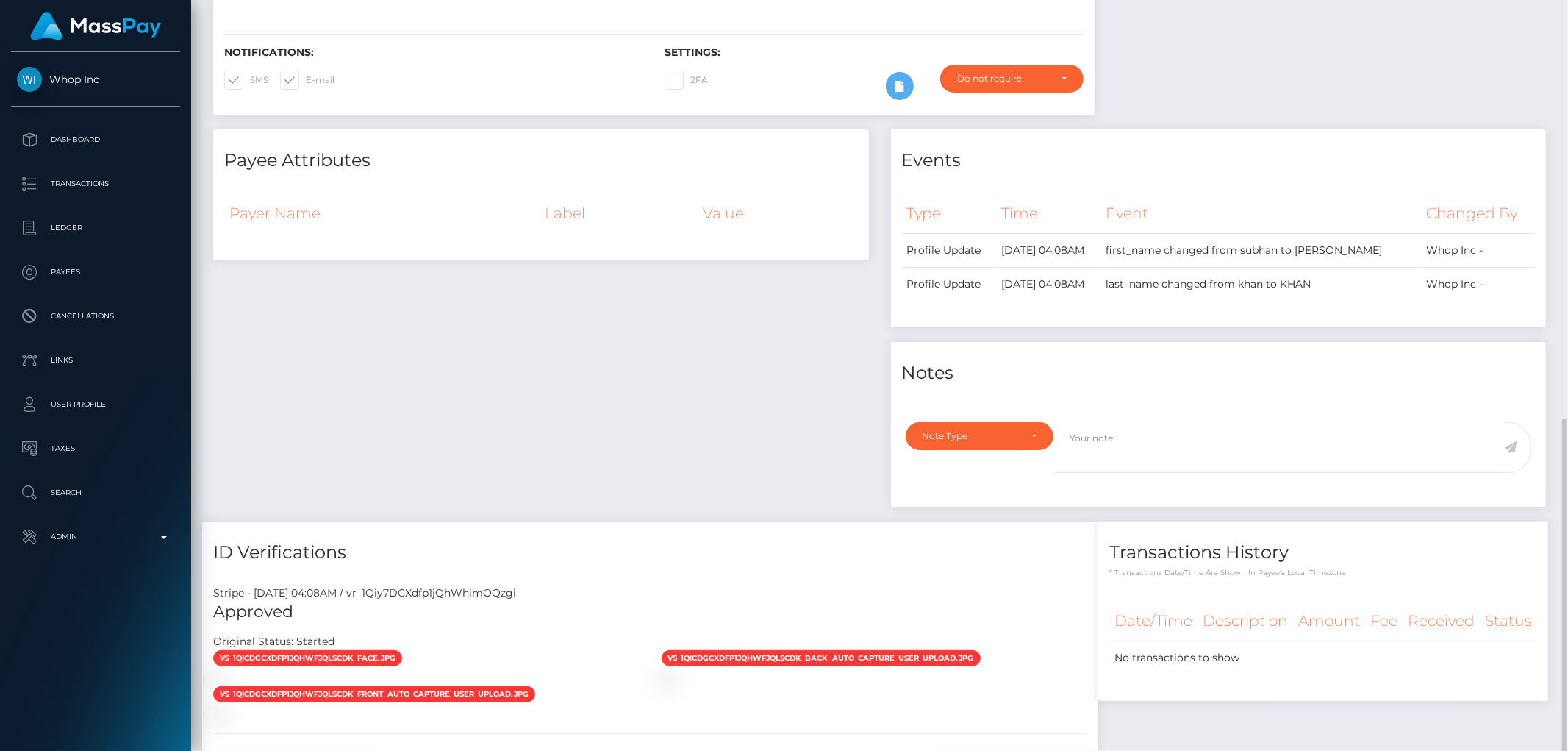
scroll to position [460, 0]
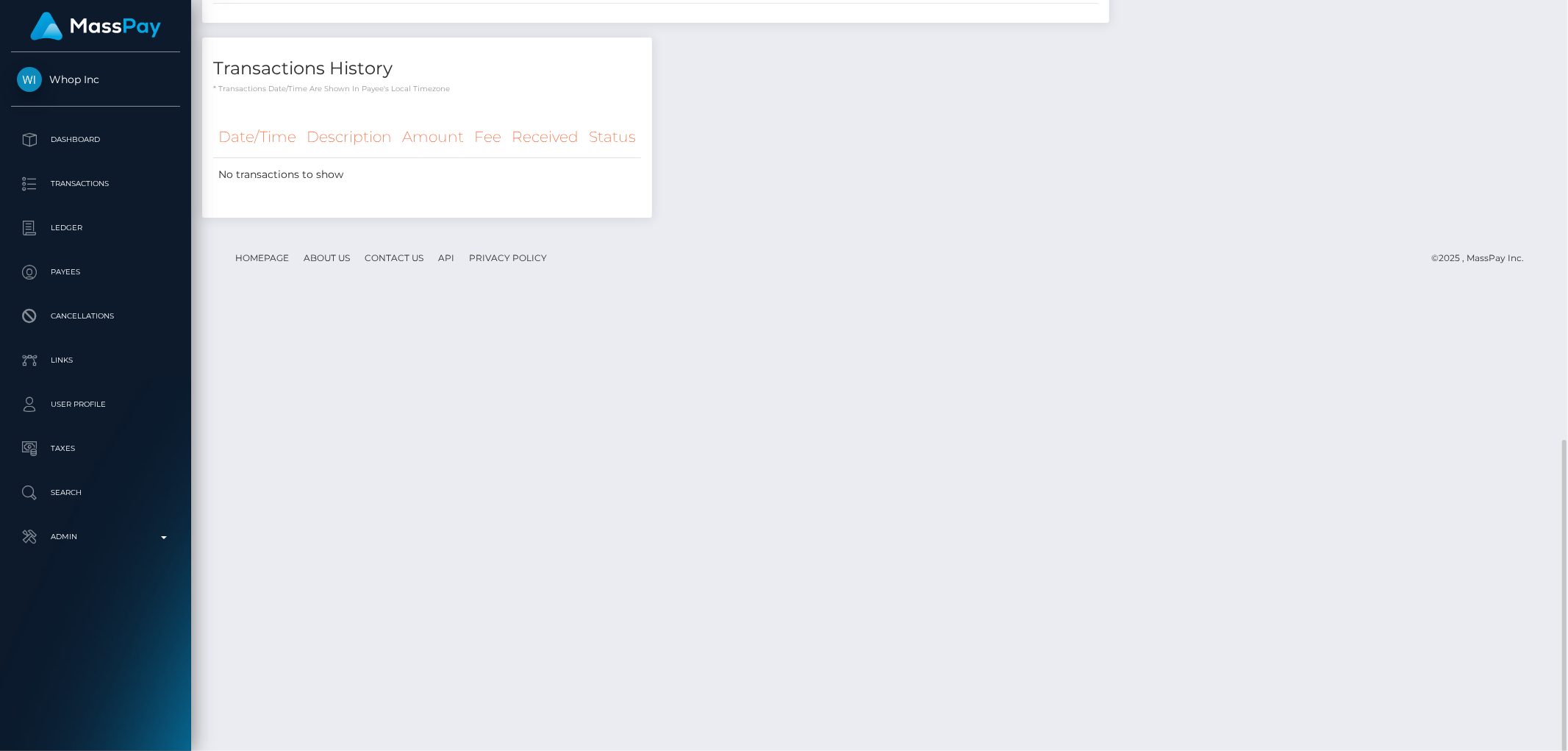
scroll to position [649, 0]
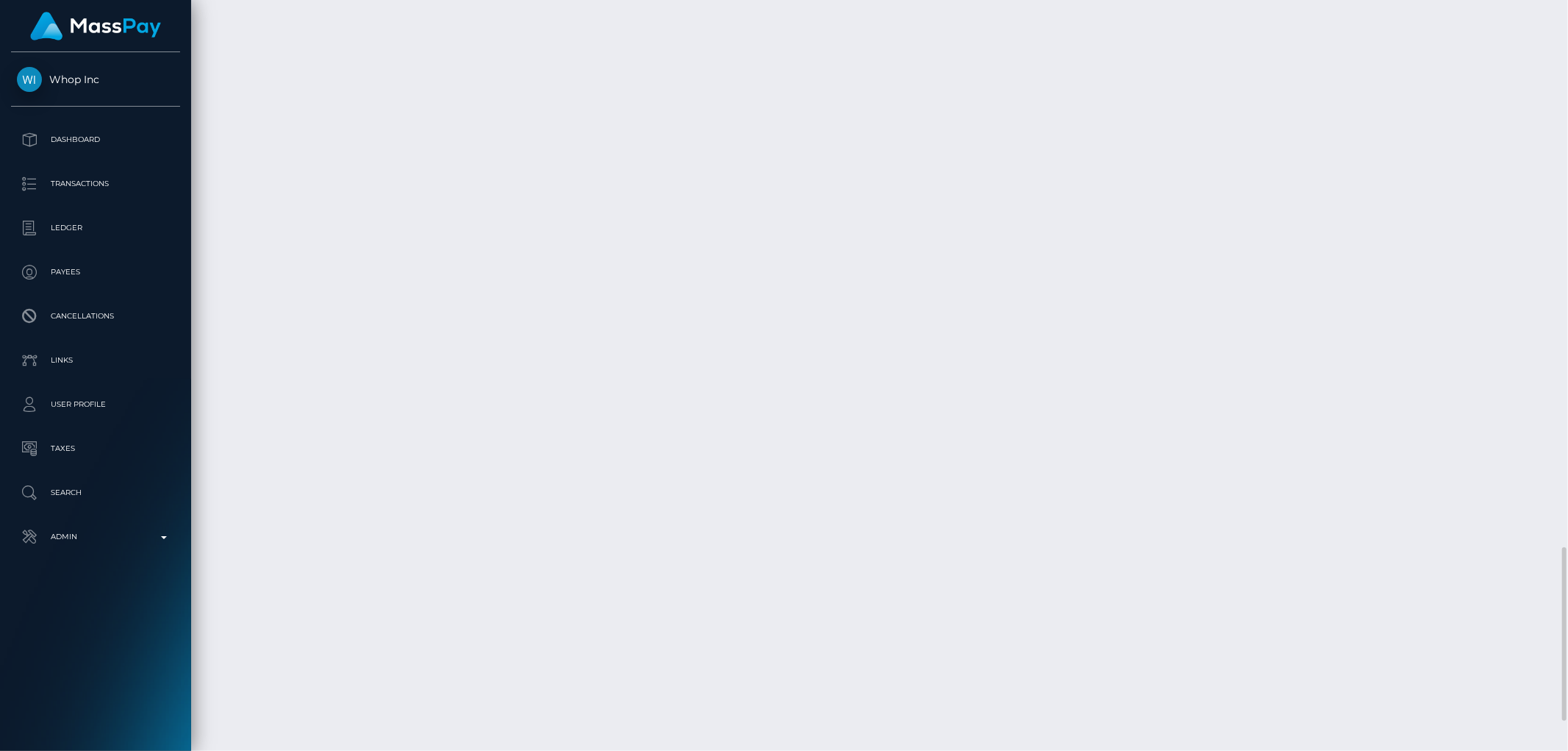
scroll to position [2503, 0]
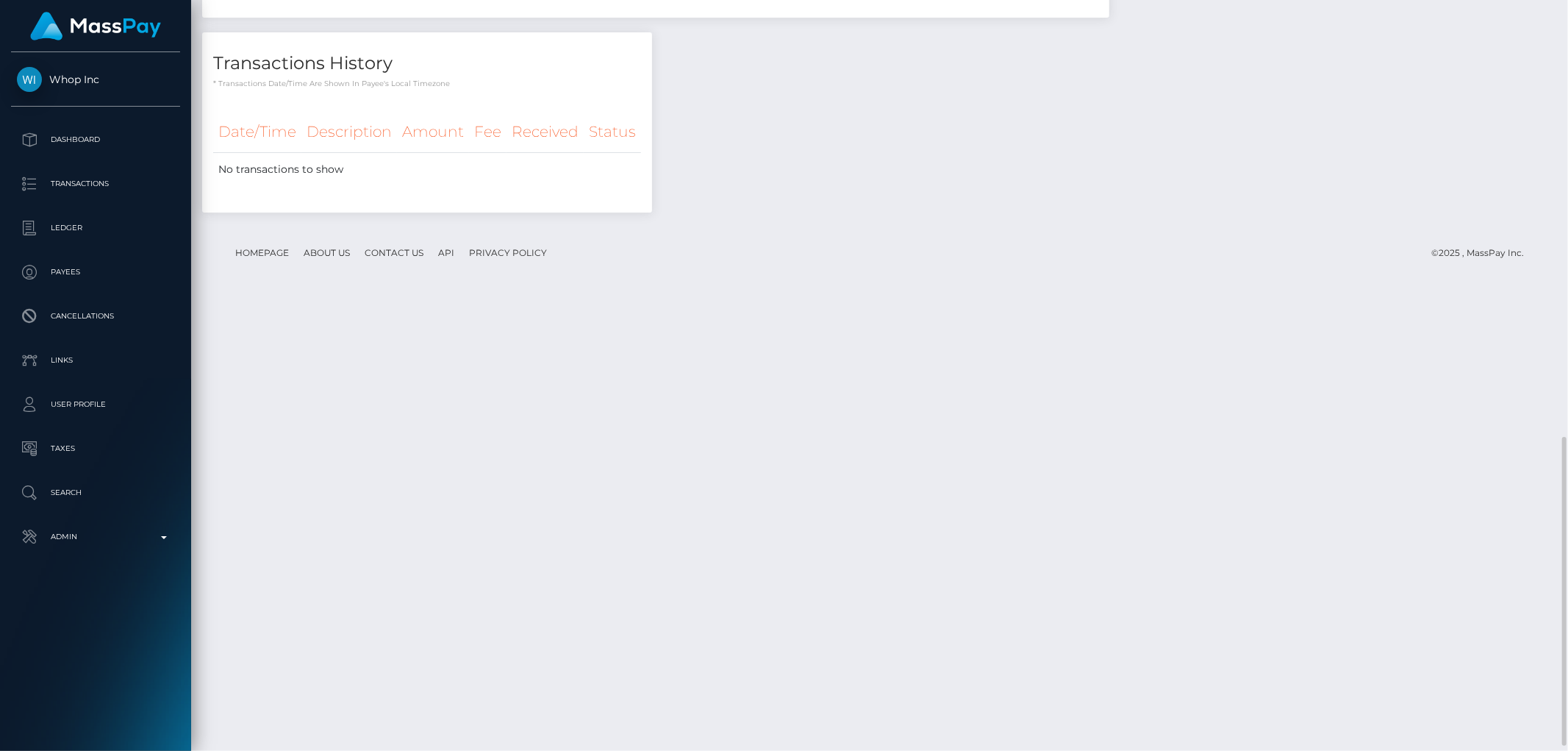
scroll to position [1076, 0]
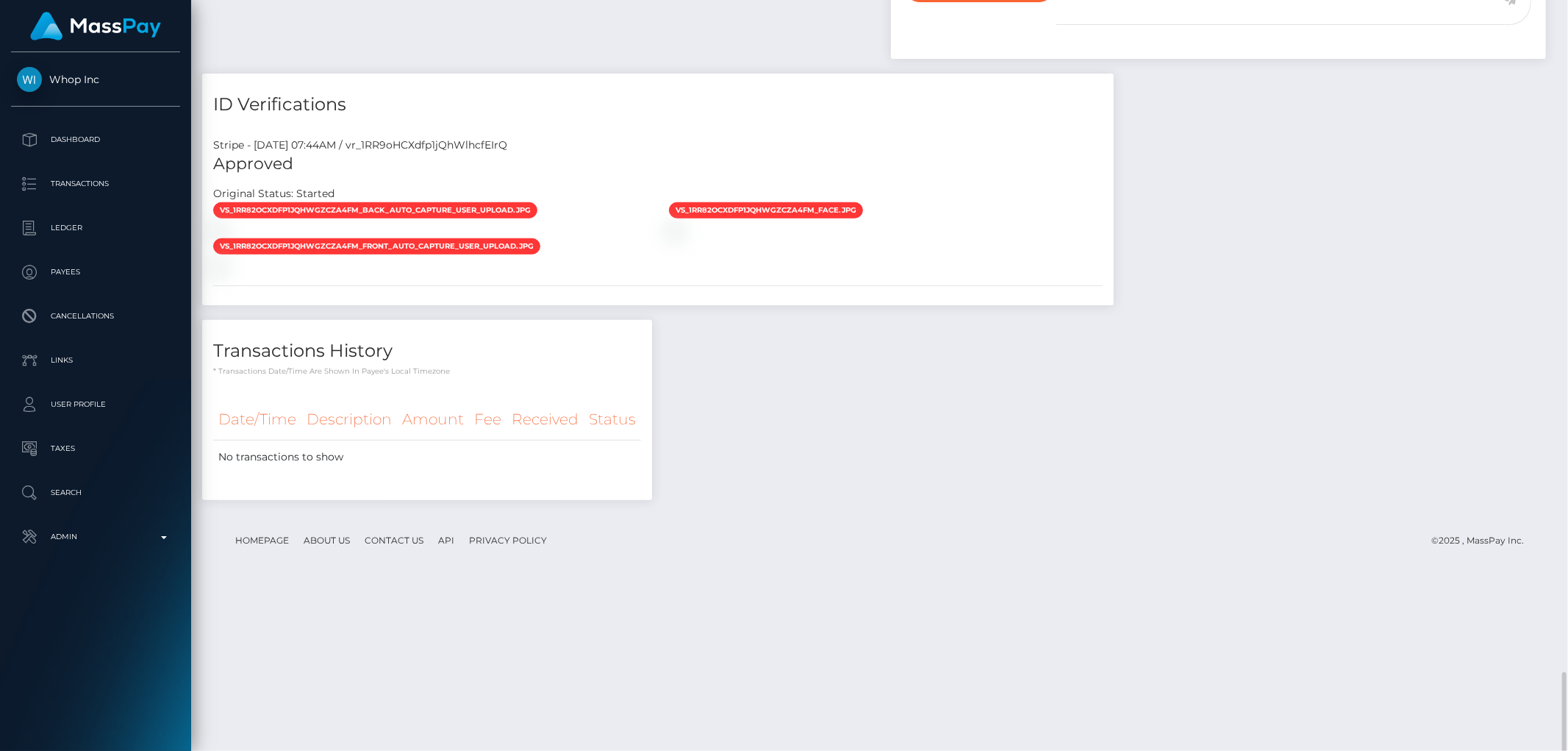
scroll to position [1115, 0]
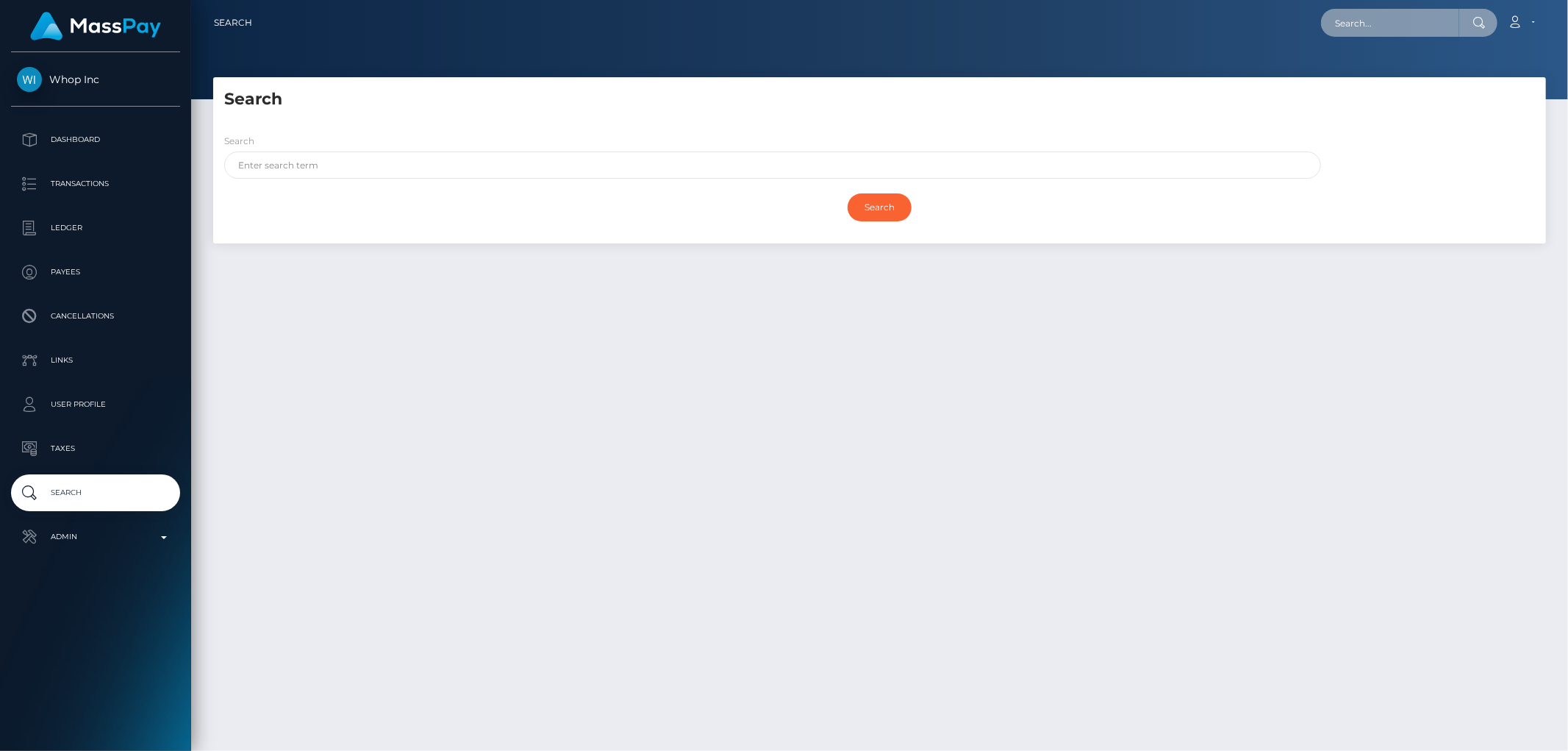
paste input "bc2e2232-4282-4fd6-bc6d-429bf4d3069c"
click at [1421, 20] on input "bc2e2232-4282-4fd6-bc6d-429bf4d3069c" at bounding box center [1389, 23] width 138 height 28
paste input "a1b41b35-5cc4-4214-96ac-4c6449f89cff"
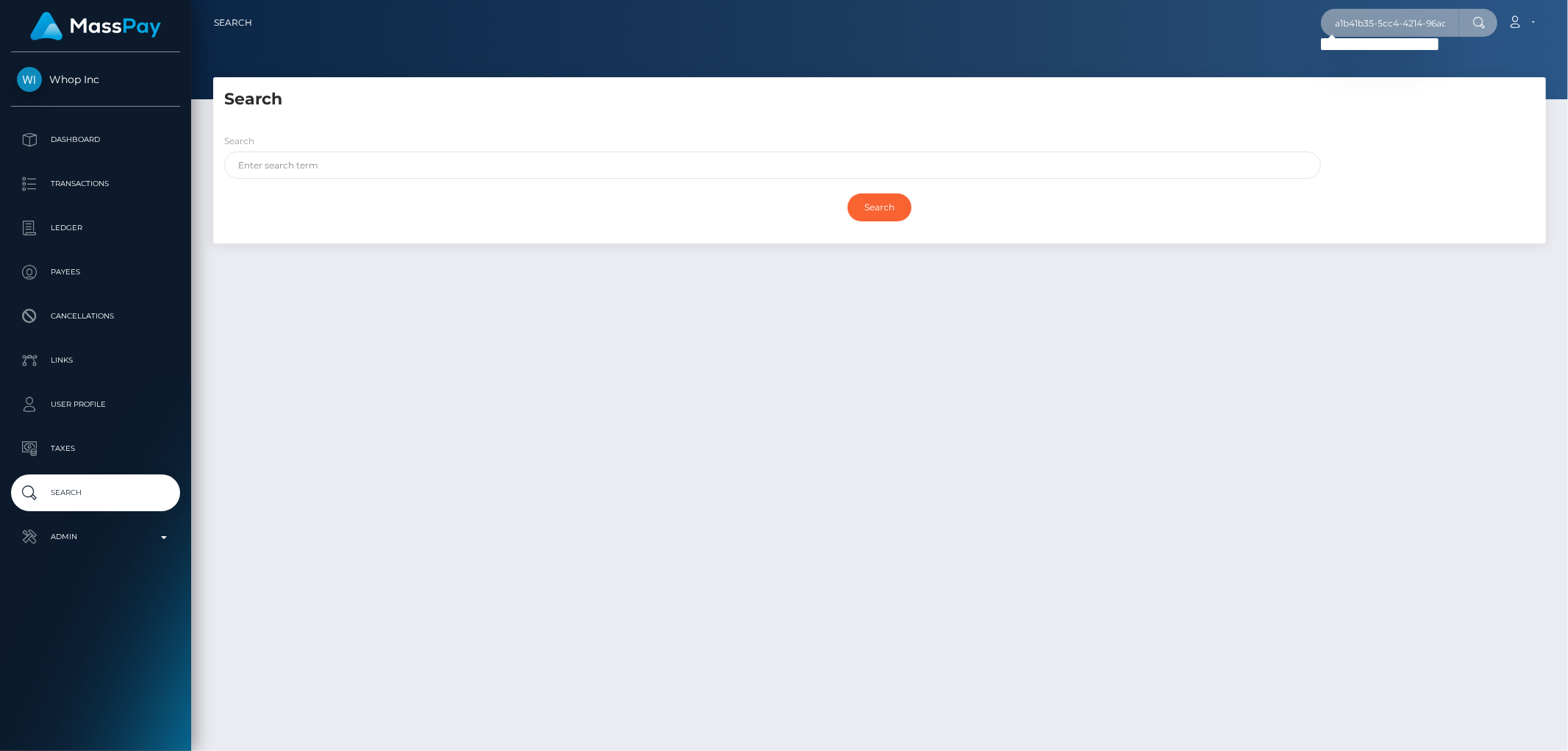
click at [1410, 26] on input "a1b41b35-5cc4-4214-96ac-4c6449f89cff" at bounding box center [1389, 23] width 138 height 28
click at [1393, 22] on input "a1b41b35-5cc4-4214-96ac-4c6449f89cff" at bounding box center [1389, 23] width 138 height 28
click at [1385, 33] on input "a1b41b35-5cc4-4214-96ac-4c6449f89cff" at bounding box center [1389, 23] width 138 height 28
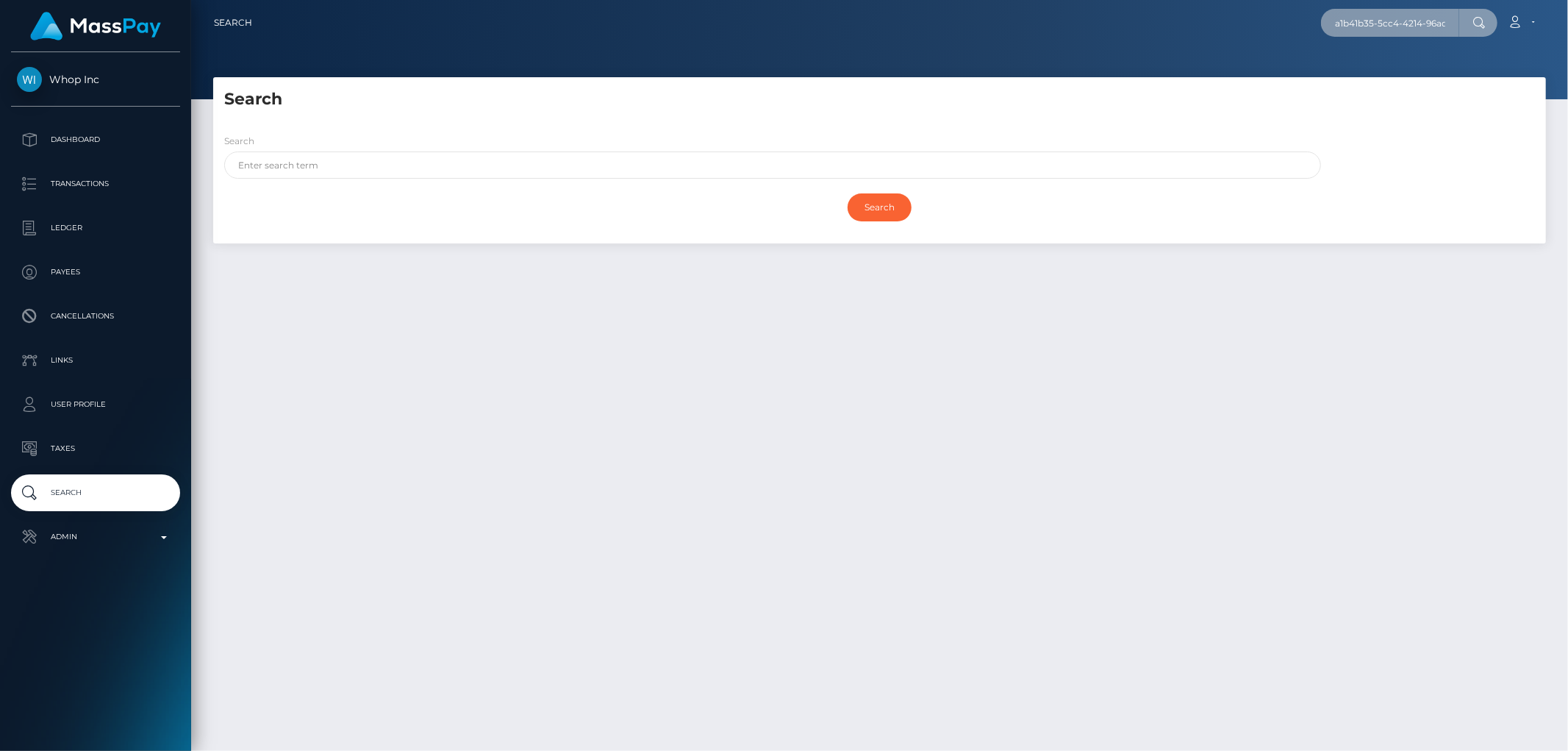
click at [1385, 33] on input "a1b41b35-5cc4-4214-96ac-4c6449f89cff" at bounding box center [1389, 23] width 138 height 28
paste input "c1f927e7-7d16-419e-821c-e79873688d69"
click at [1335, 19] on input "c1f927e7-7d16-419e-821c-e79873688d69" at bounding box center [1389, 23] width 138 height 28
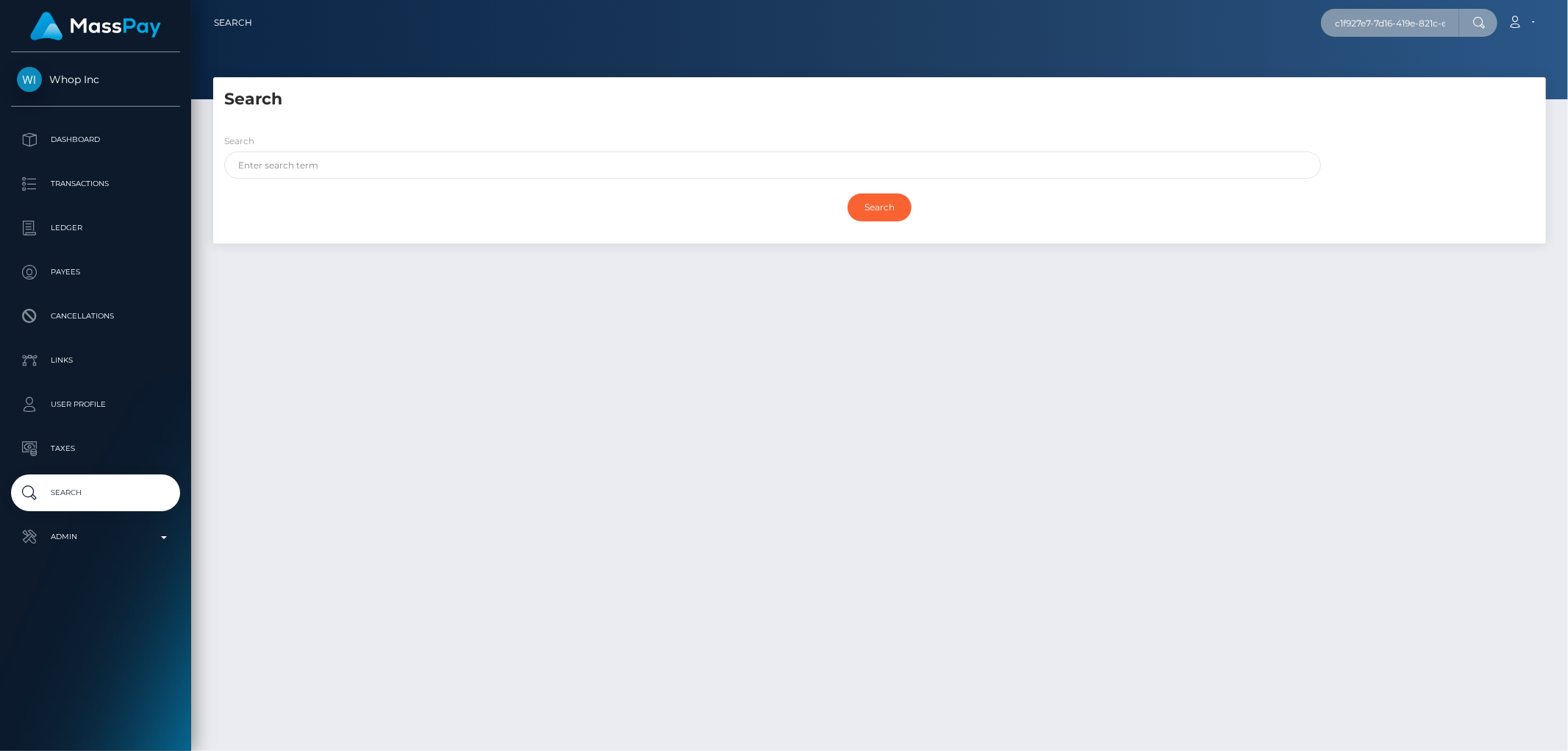
click at [1335, 19] on input "c1f927e7-7d16-419e-821c-e79873688d69" at bounding box center [1389, 23] width 138 height 28
paste input "7516a8bc-11a5-4733-896f-6123b654e481"
type input "7516a8bc-11a5-4733-896f-6123b654e481"
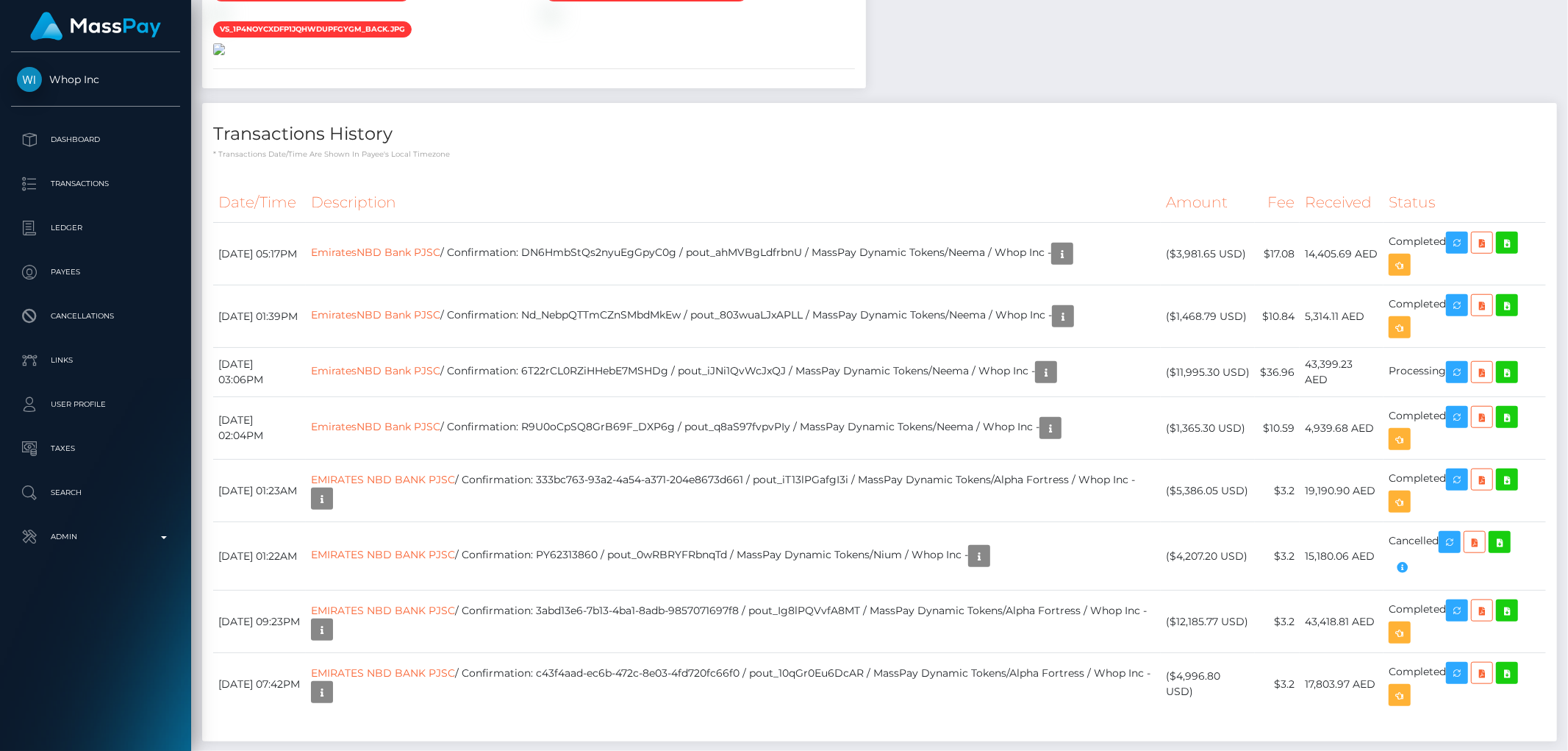
scroll to position [1307, 0]
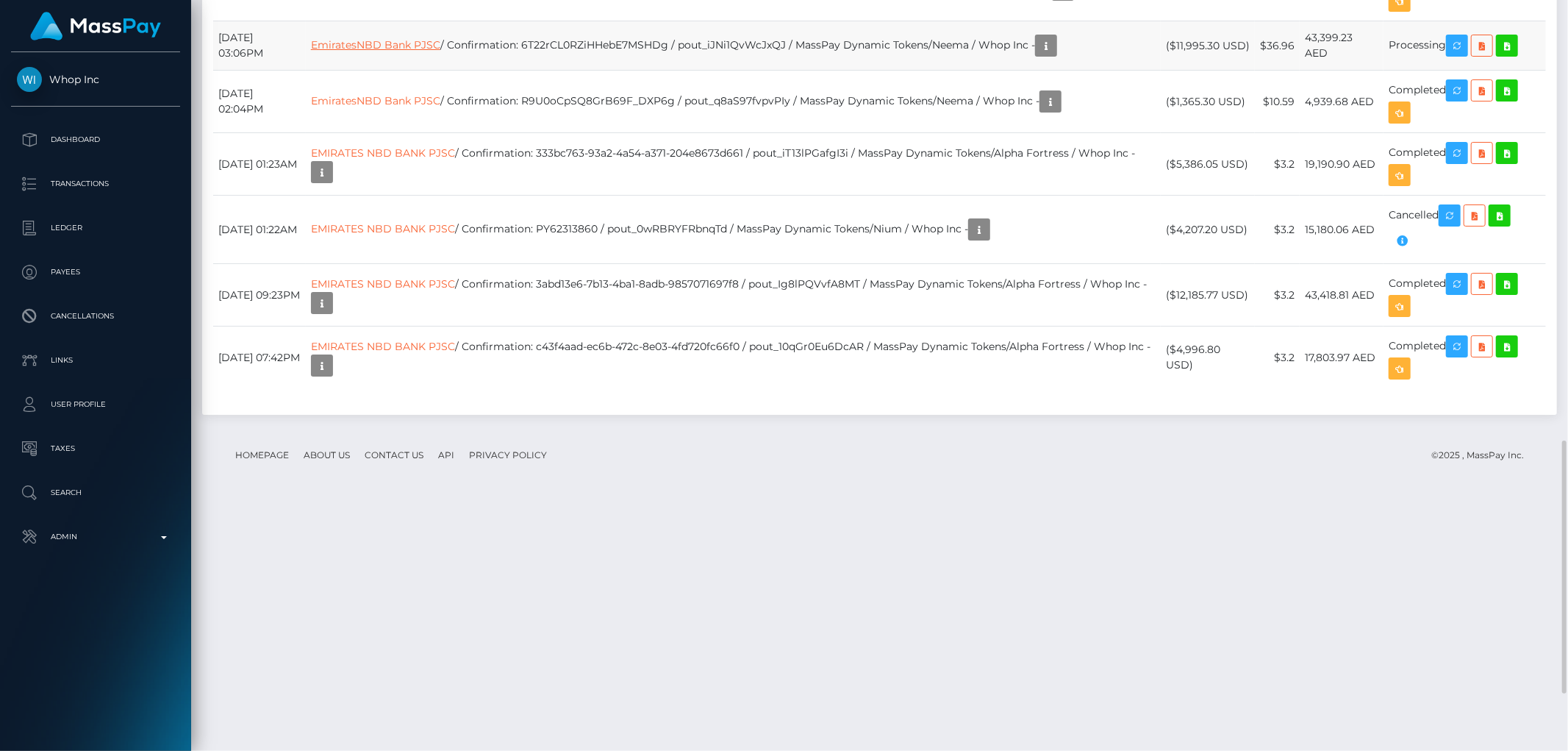
click at [420, 51] on link "EmiratesNBD Bank PJSC" at bounding box center [375, 44] width 129 height 13
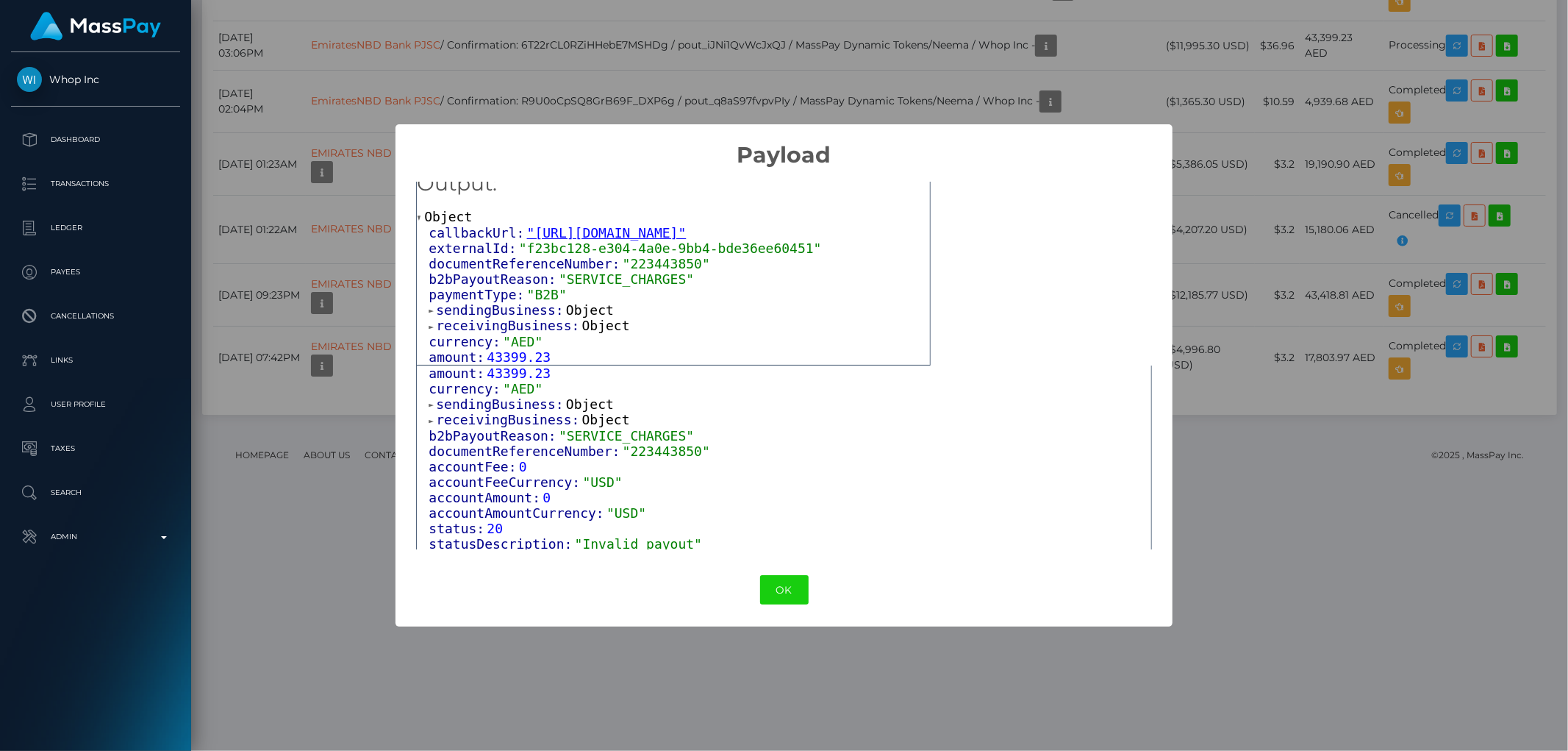
scroll to position [202, 0]
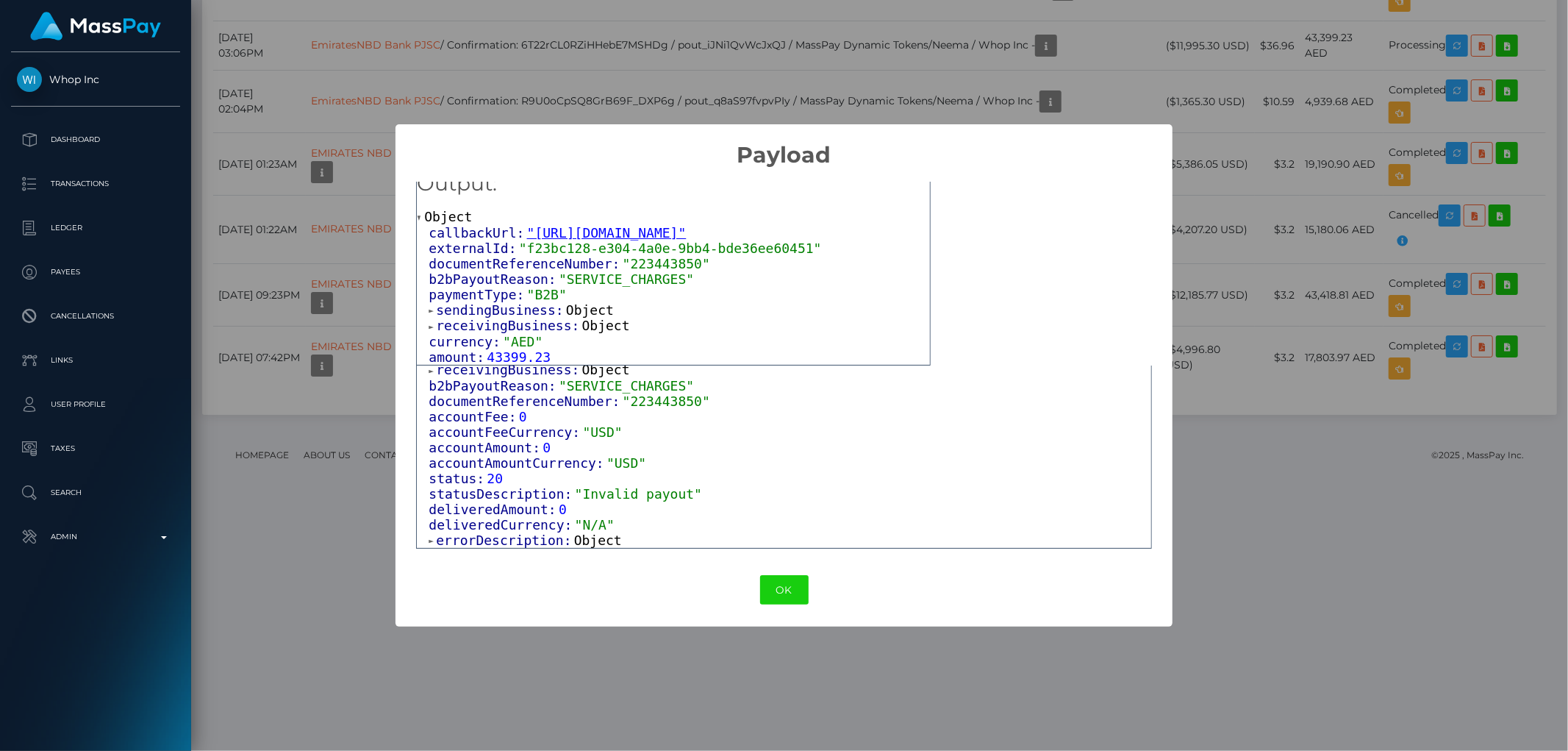
click at [1251, 150] on div "× Payload Output: Object callbackUrl: "https://api.masspay.io/v1.0.0/payout/cal…" at bounding box center [784, 375] width 1568 height 751
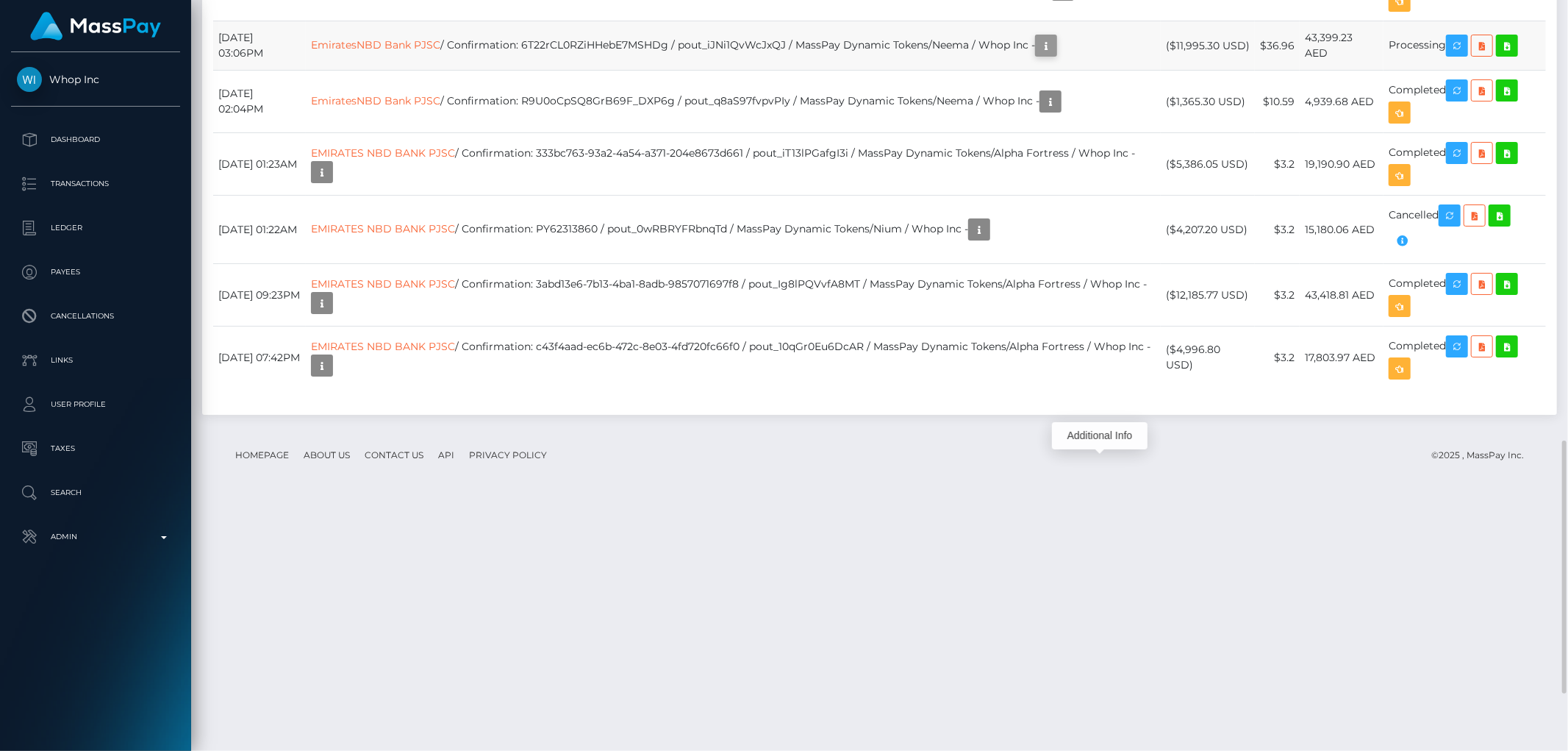
scroll to position [177, 429]
click at [1055, 55] on icon "button" at bounding box center [1046, 46] width 18 height 18
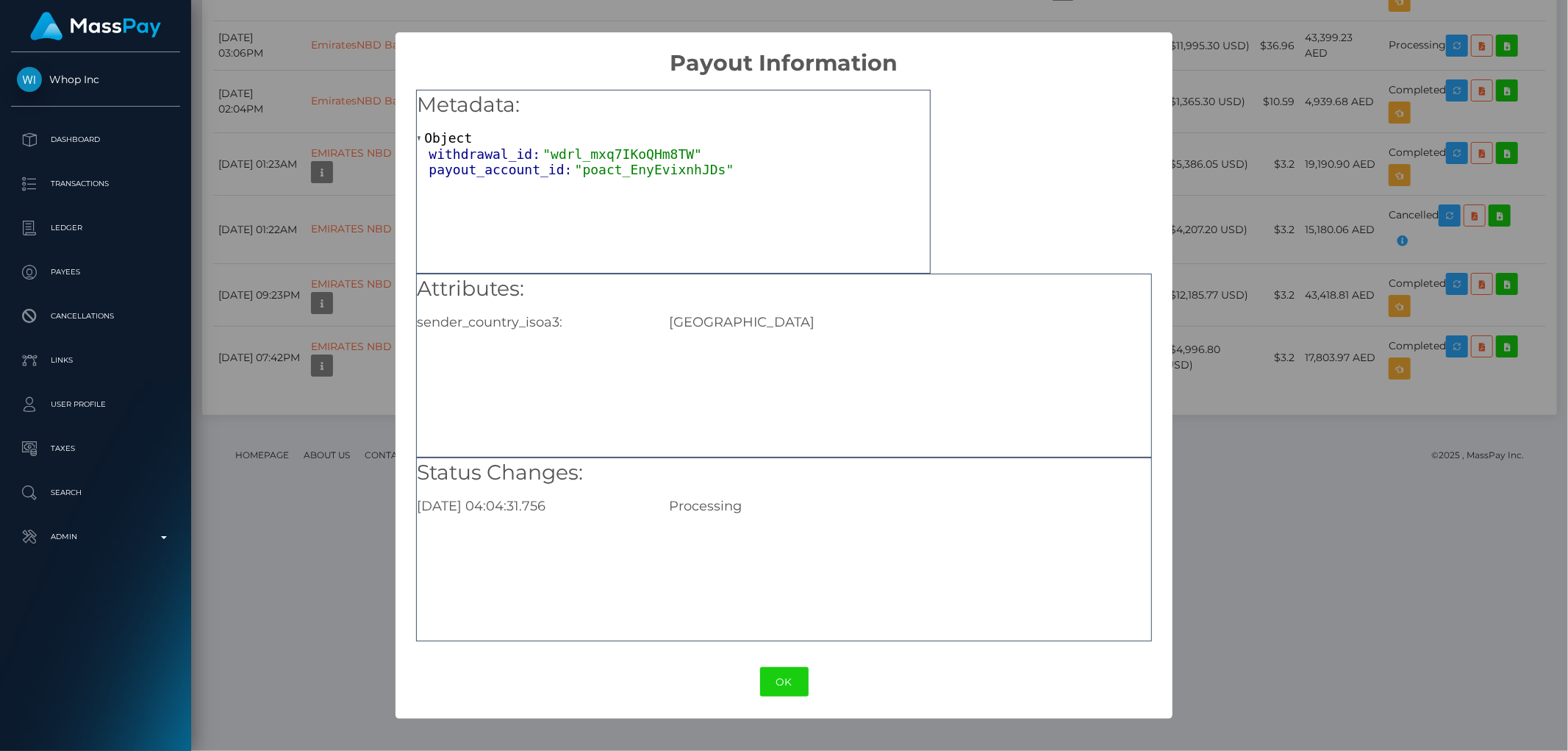
click at [1337, 256] on div "× Payout Information Metadata: Object withdrawal_id: "wdrl_mxq7IKoQHm8TW" payou…" at bounding box center [784, 375] width 1568 height 751
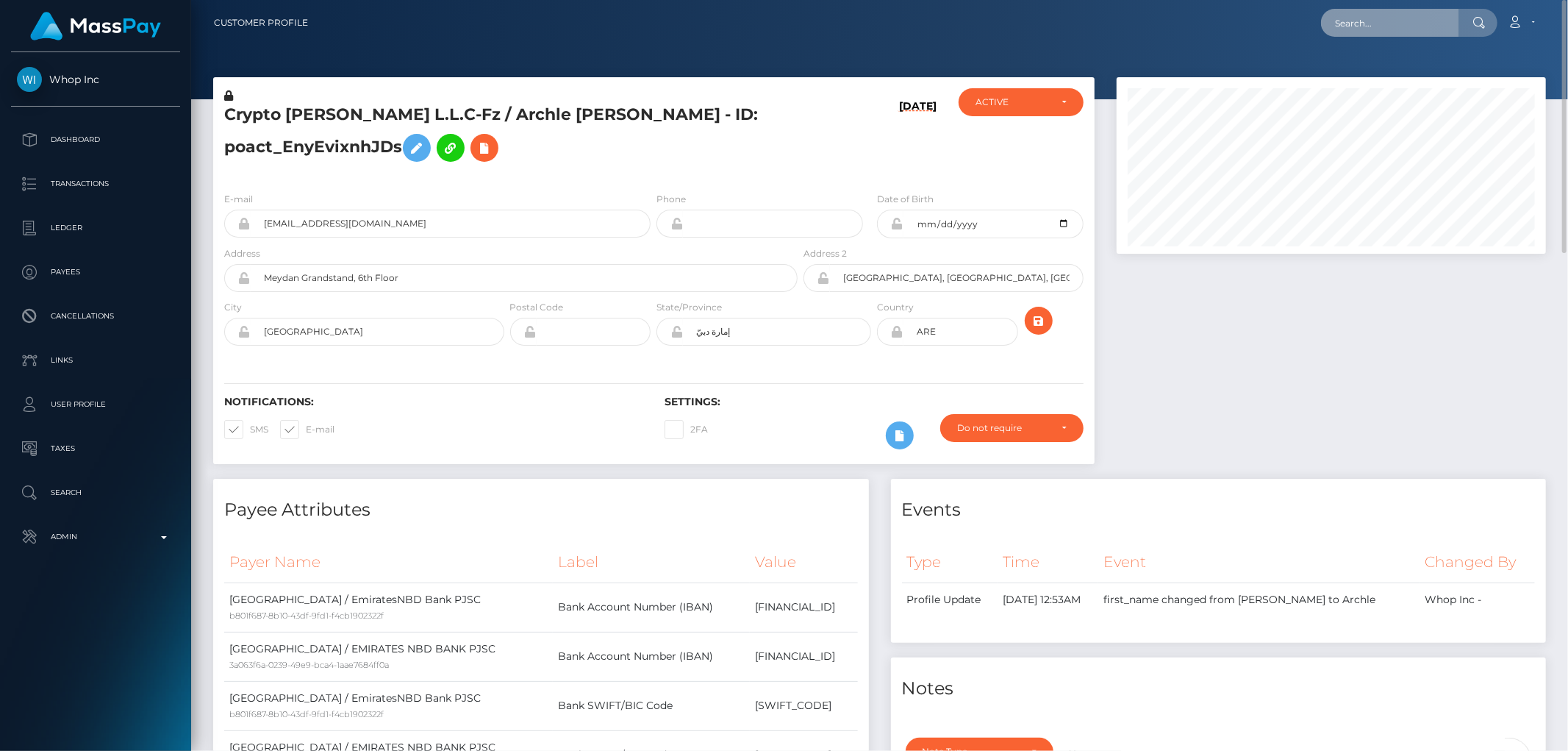
drag, startPoint x: 1391, startPoint y: 1, endPoint x: 1433, endPoint y: 22, distance: 47.0
paste input "The Growth Partner DMCC"
type input "The Growth Partner DMCC"
click at [1365, 78] on link "The Growth Partner DMCC" at bounding box center [1397, 76] width 154 height 27
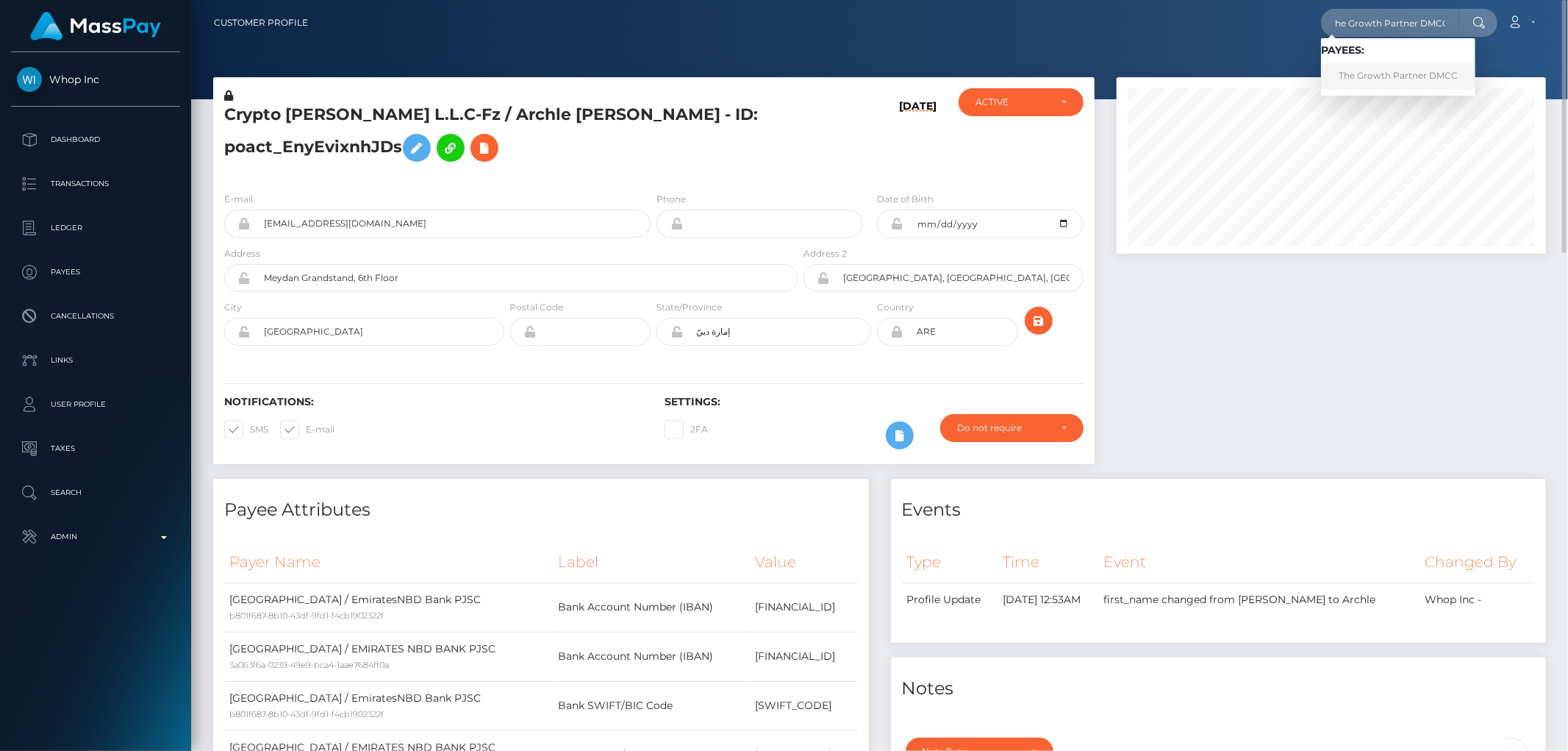
scroll to position [0, 0]
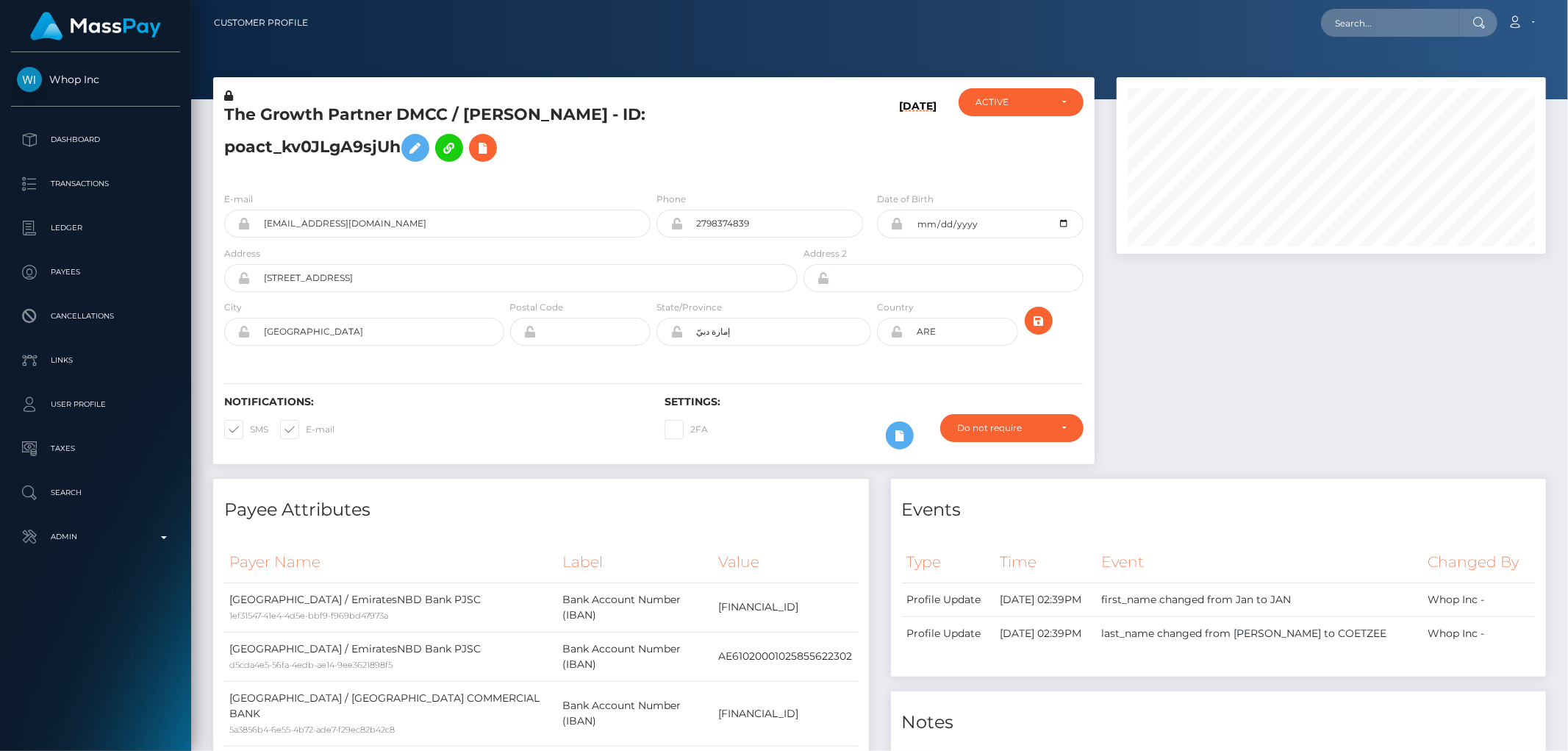
scroll to position [177, 429]
drag, startPoint x: 745, startPoint y: 335, endPoint x: 677, endPoint y: 338, distance: 68.1
click at [677, 338] on div "إمارة دبيّ" at bounding box center [764, 332] width 215 height 28
type input "[GEOGRAPHIC_DATA]"
click at [1044, 317] on icon "submit" at bounding box center [1038, 320] width 18 height 18
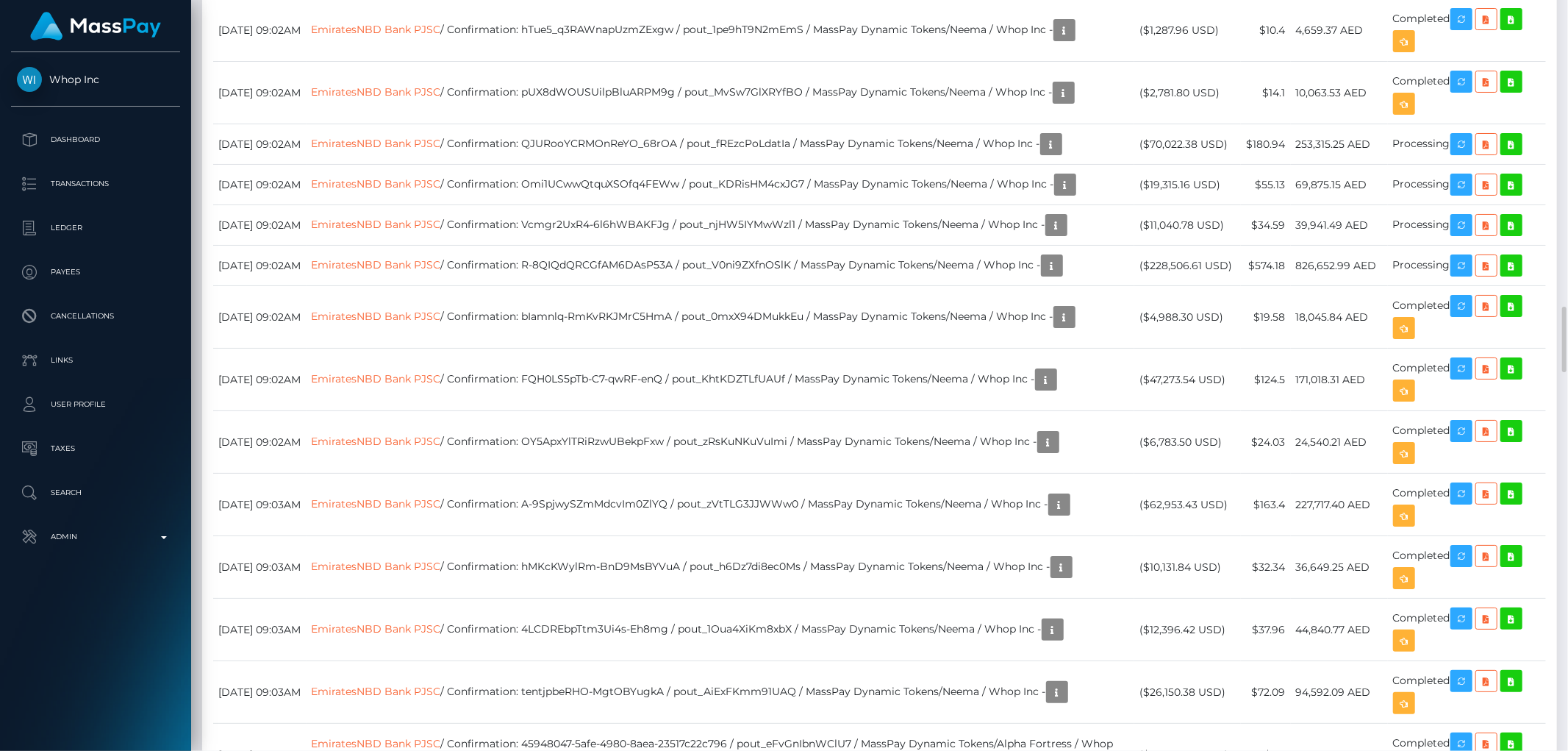
scroll to position [3596, 0]
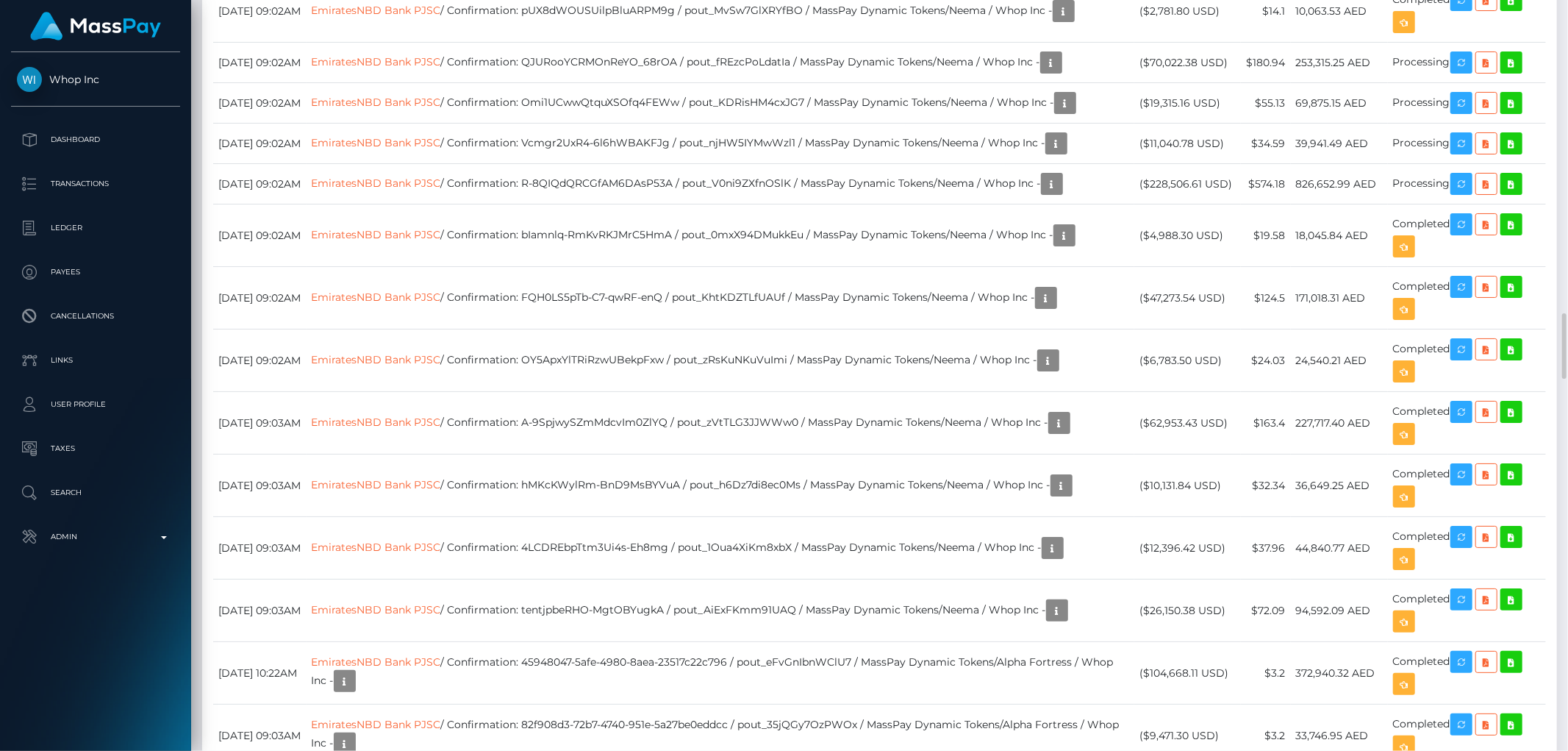
drag, startPoint x: 1308, startPoint y: 552, endPoint x: 1329, endPoint y: 553, distance: 21.0
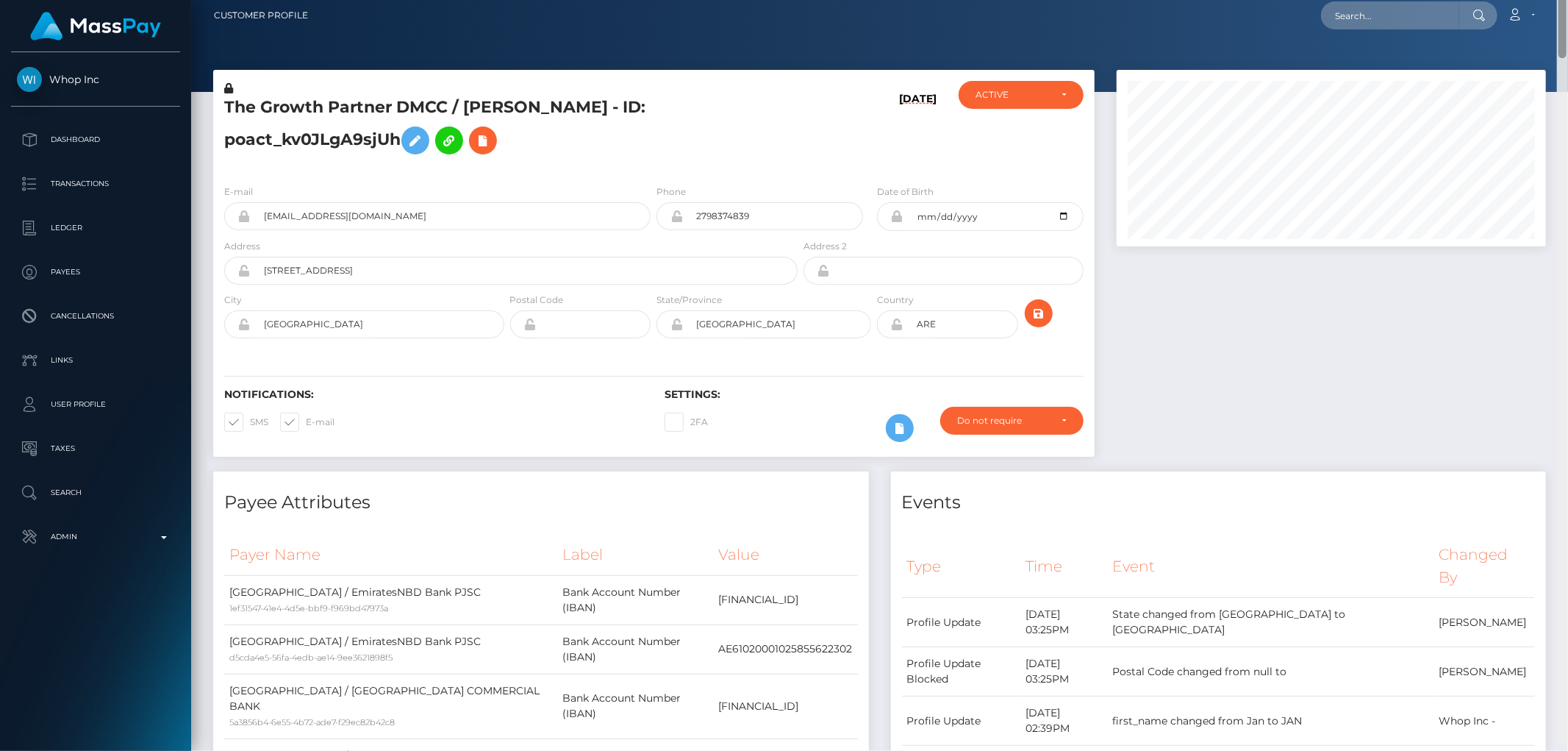
scroll to position [0, 0]
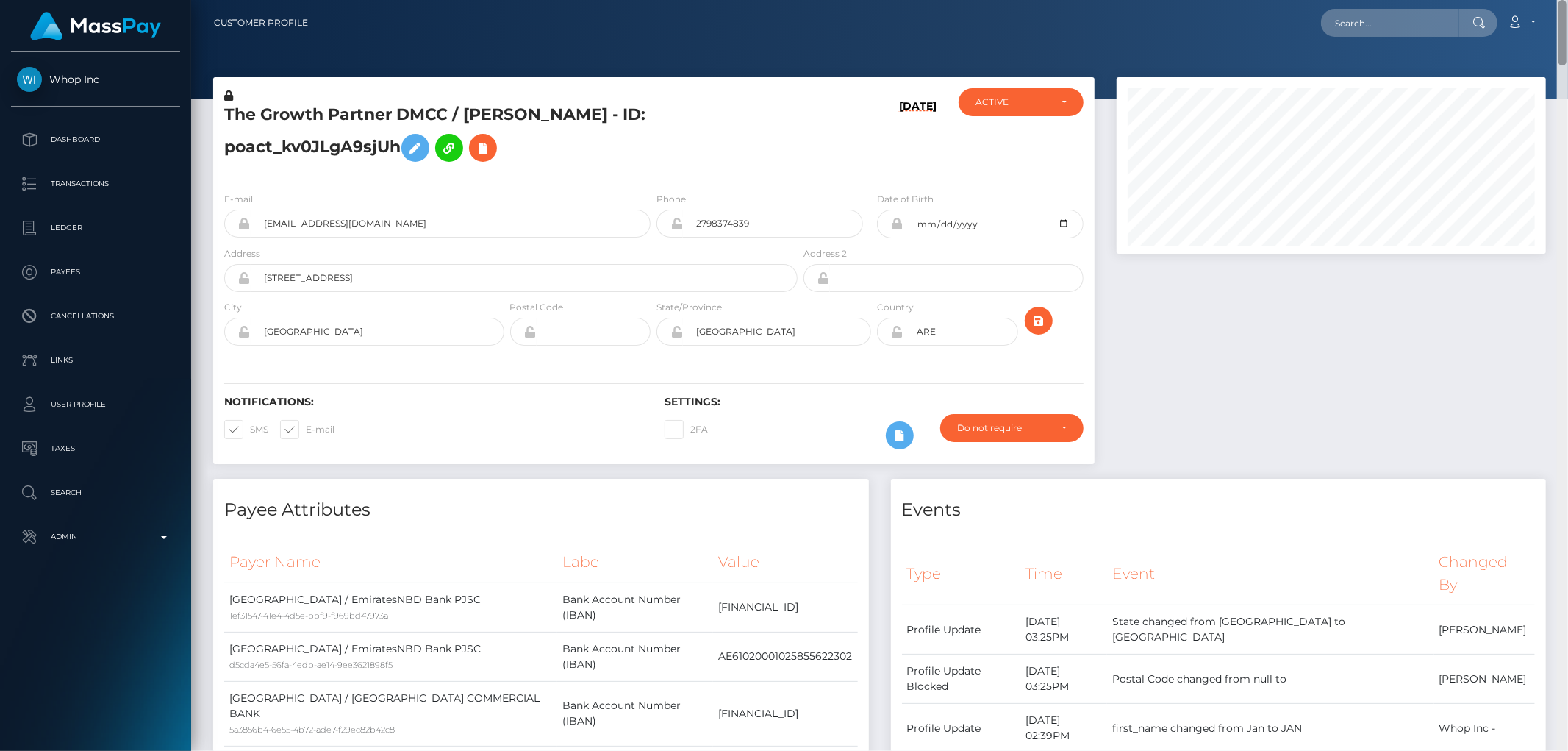
drag, startPoint x: 1567, startPoint y: 311, endPoint x: 1567, endPoint y: -29, distance: 340.0
click at [1567, 0] on html "Whop Inc Dashboard Transactions Ledger Payees Cancellations Links" at bounding box center [784, 375] width 1568 height 751
drag, startPoint x: 662, startPoint y: 116, endPoint x: 222, endPoint y: 126, distance: 440.1
click at [222, 126] on div "The Growth Partner DMCC / JAN HENDRIK COETZEE - ID: poact_kv0JLgA9sjUh" at bounding box center [507, 134] width 588 height 92
copy h5 "The Growth Partner DMCC / JAN HENDRIK COETZEE"
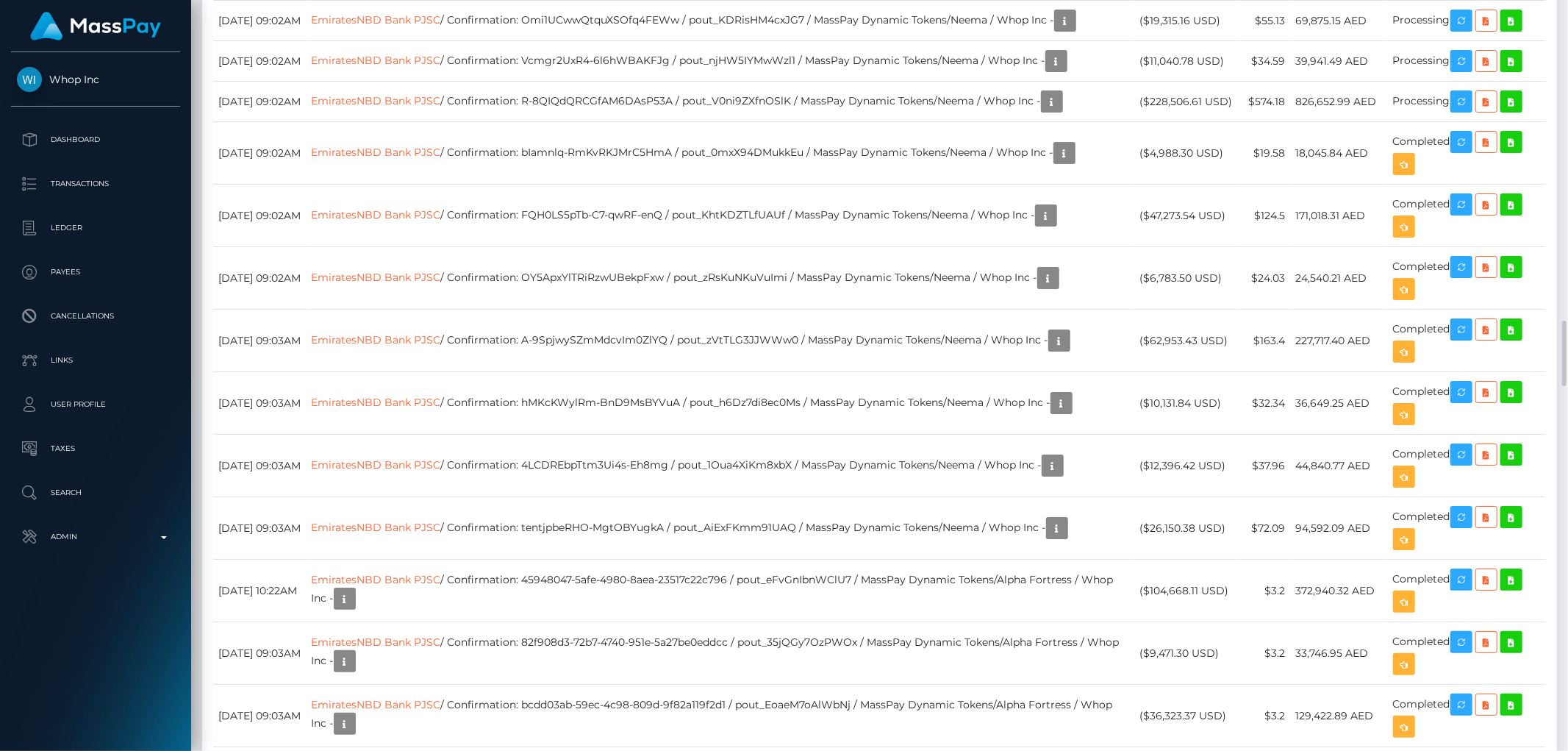
scroll to position [4004, 0]
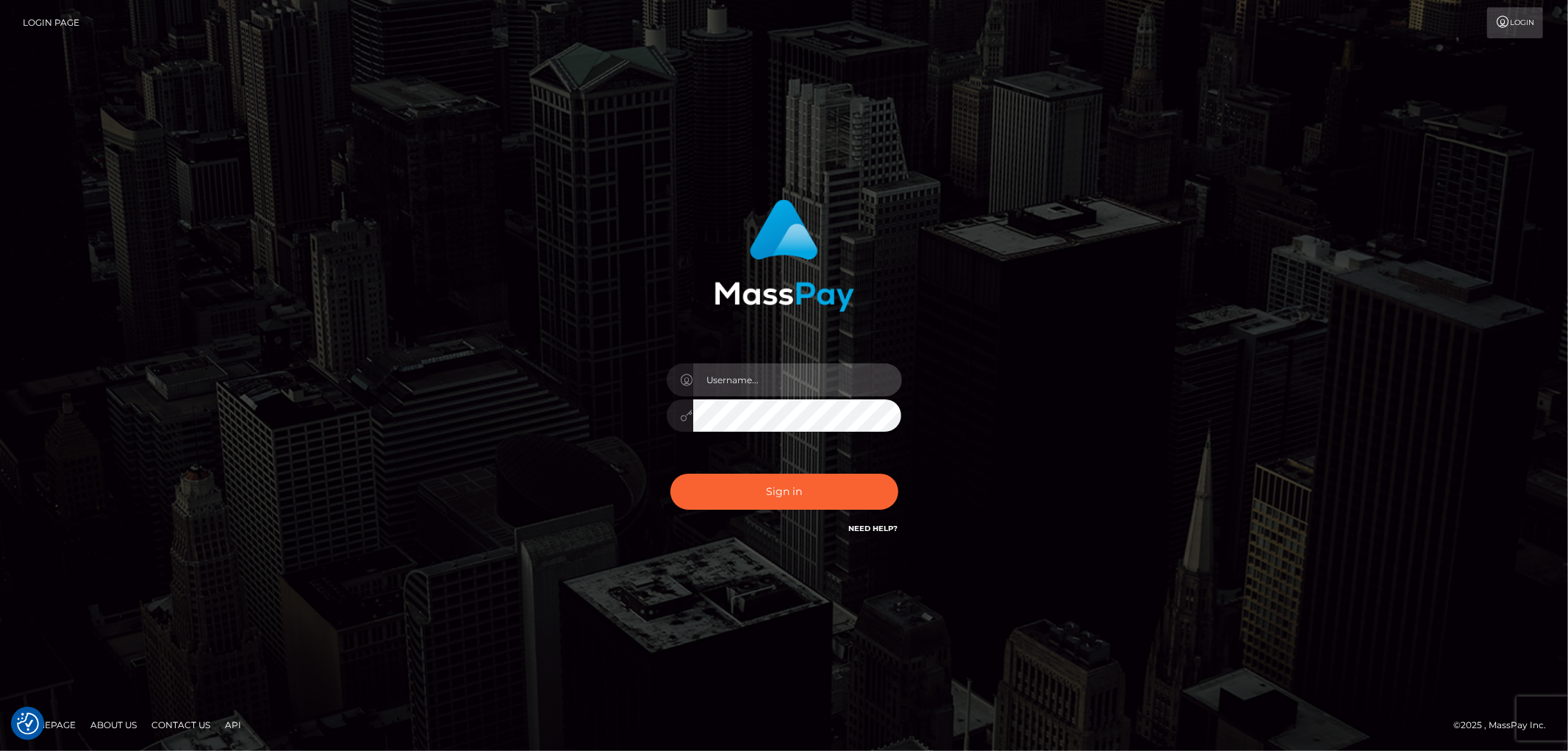
type input "[PERSON_NAME].Cirnat"
click at [1151, 526] on div "[PERSON_NAME].Cirnat Sign in" at bounding box center [784, 375] width 838 height 374
